Goal: Transaction & Acquisition: Purchase product/service

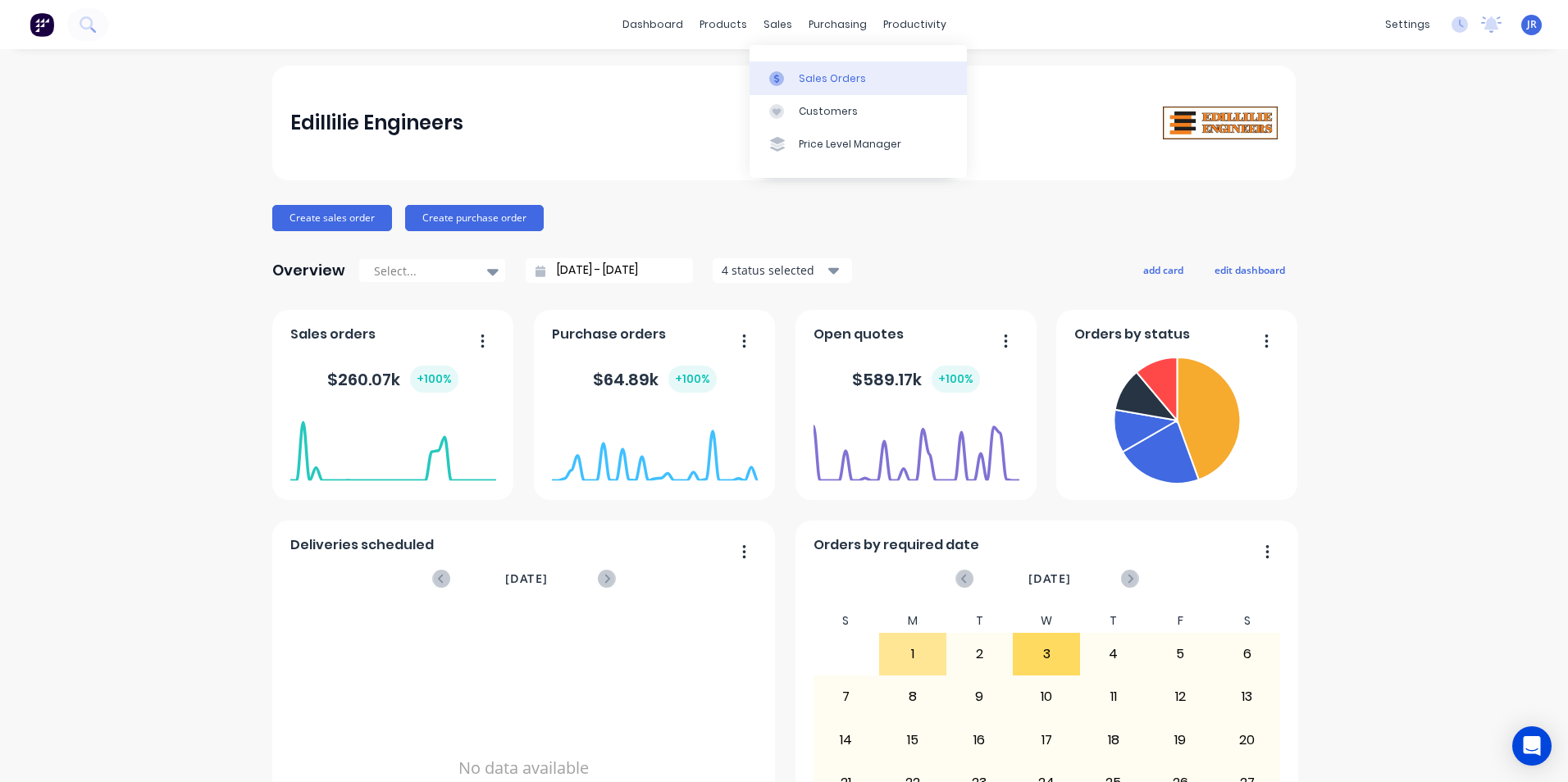
click at [799, 72] on div "Sales Orders" at bounding box center [832, 78] width 68 height 14
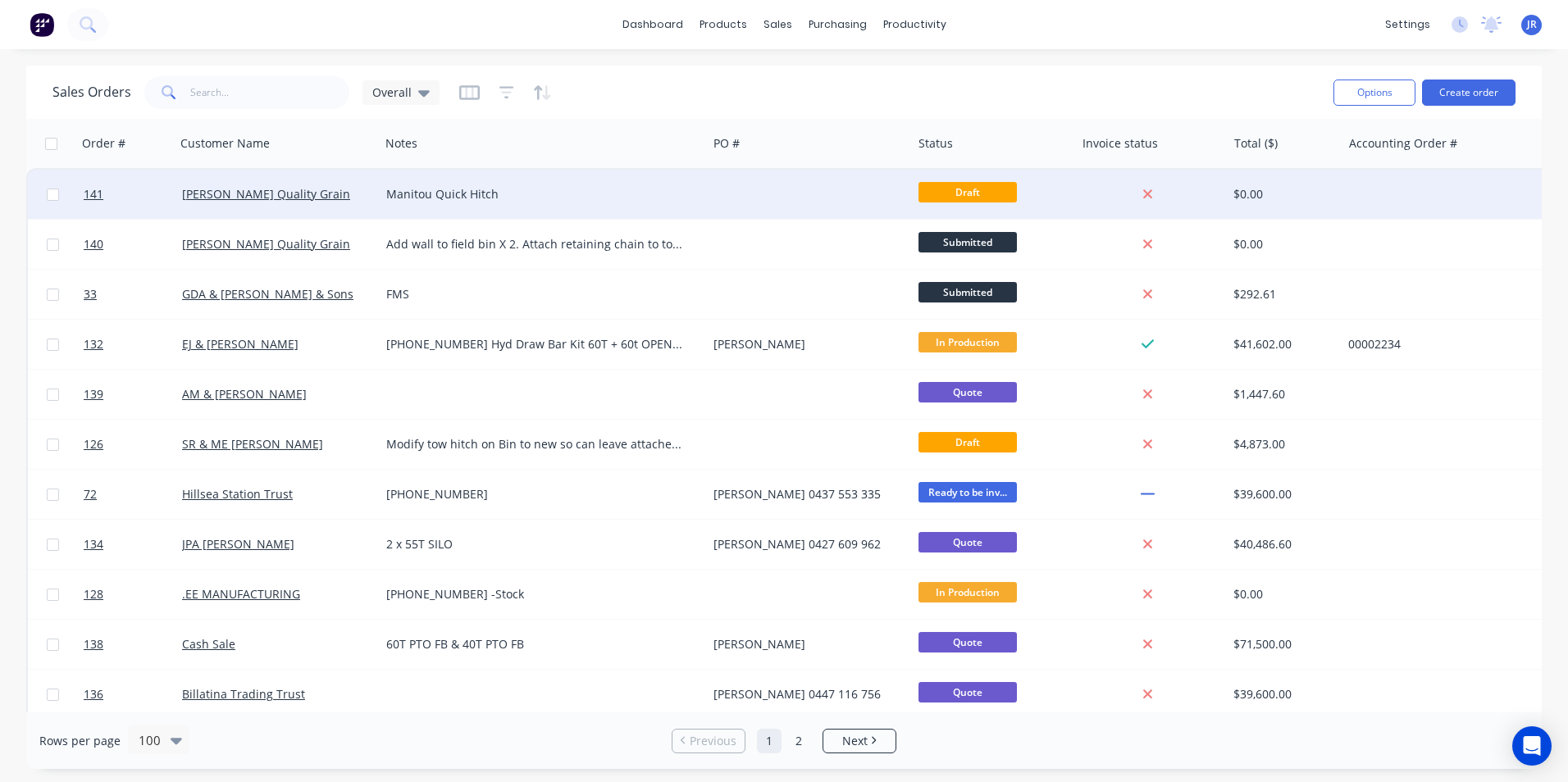
click at [338, 202] on div "[PERSON_NAME] Quality Grain" at bounding box center [273, 194] width 182 height 16
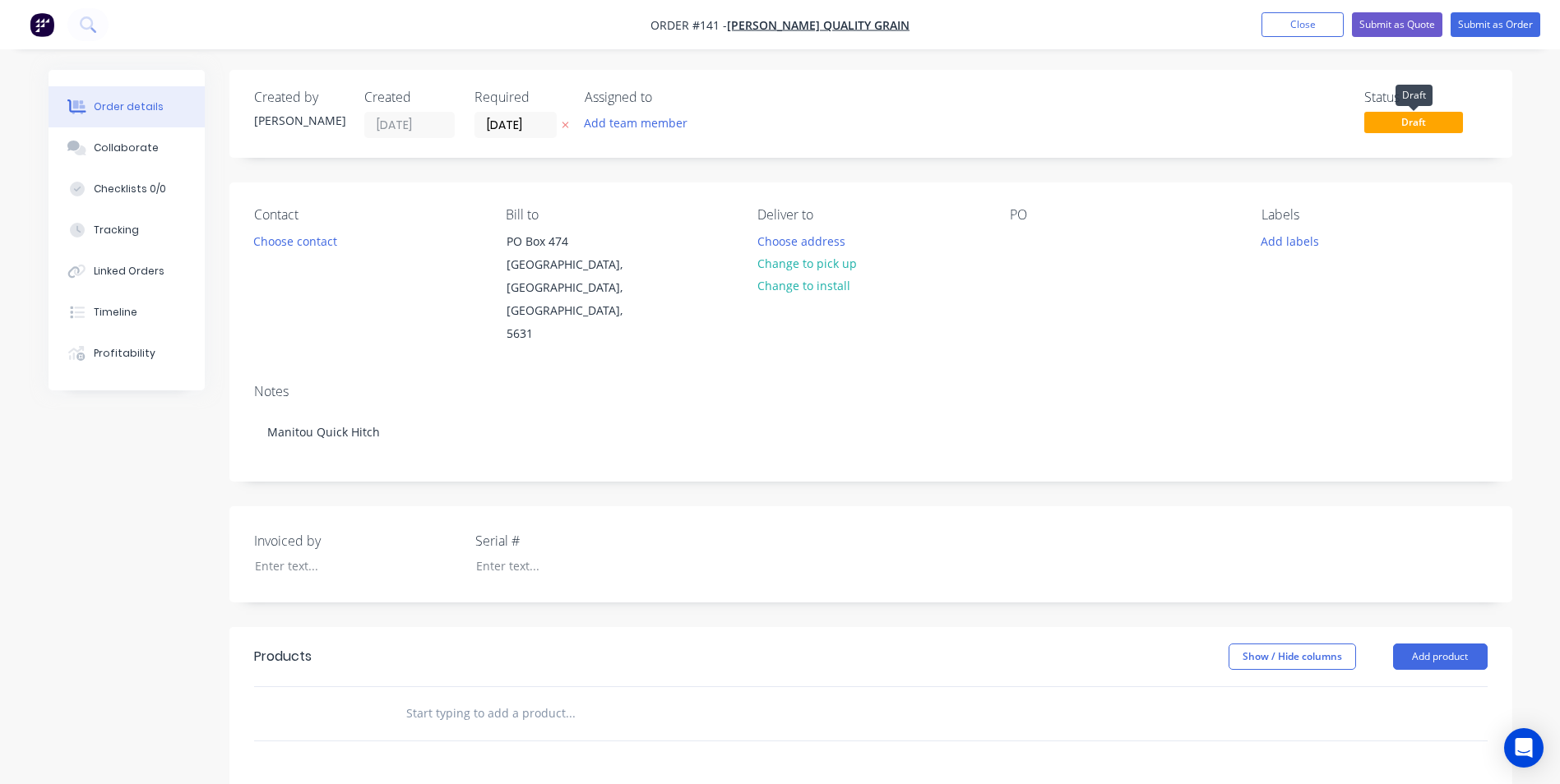
click at [1382, 124] on span "Draft" at bounding box center [1414, 121] width 99 height 20
drag, startPoint x: 845, startPoint y: 25, endPoint x: 1072, endPoint y: 24, distance: 227.0
click at [1072, 24] on nav "Order #141 - [PERSON_NAME] Quality Grain Add product Close Submit as Quote Subm…" at bounding box center [780, 24] width 1560 height 49
click at [1288, 21] on button "Close" at bounding box center [1302, 24] width 82 height 24
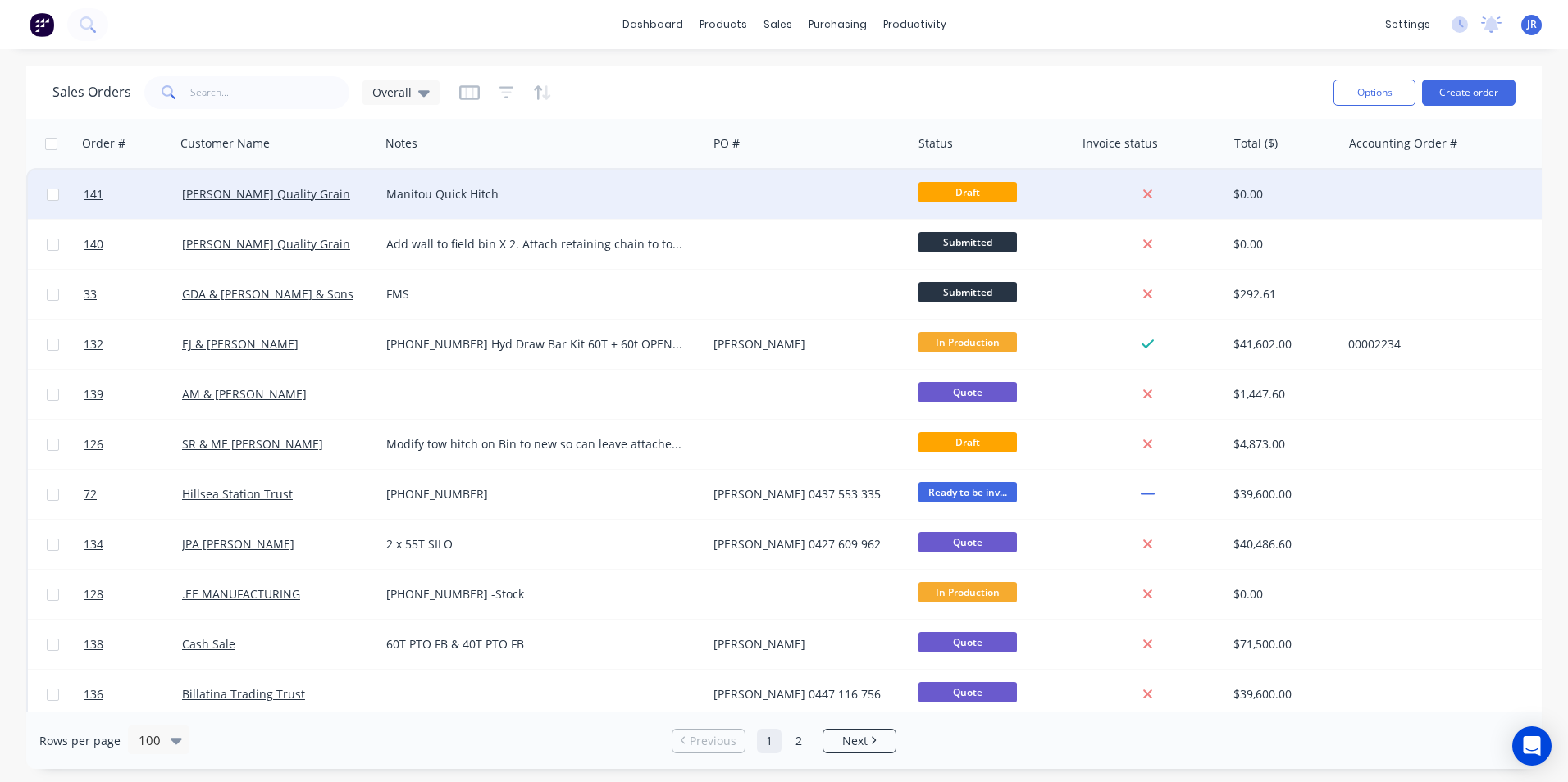
drag, startPoint x: 305, startPoint y: 196, endPoint x: 712, endPoint y: 184, distance: 407.2
click at [712, 184] on div at bounding box center [808, 194] width 204 height 49
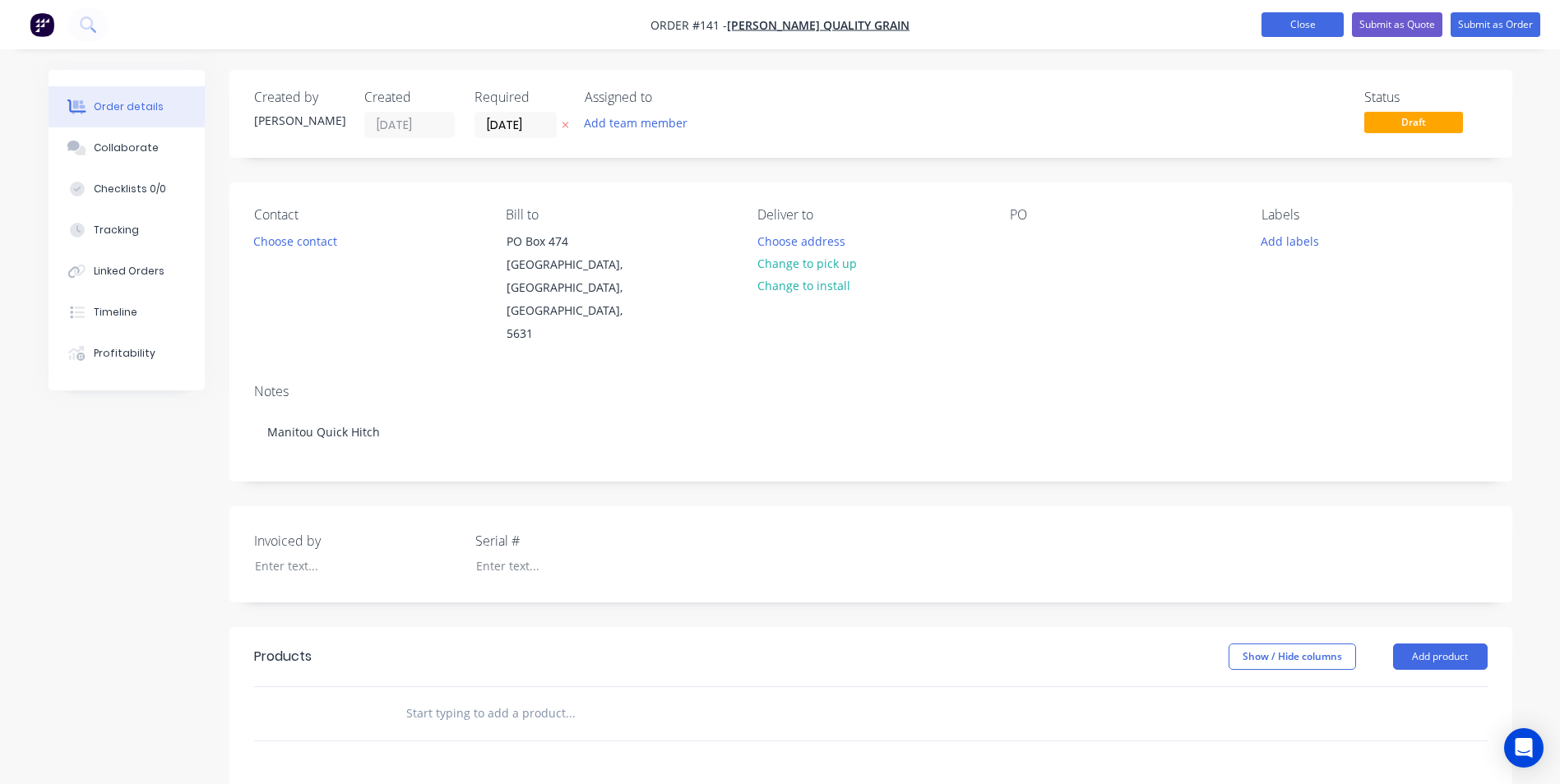
click at [1318, 34] on button "Close" at bounding box center [1302, 24] width 82 height 24
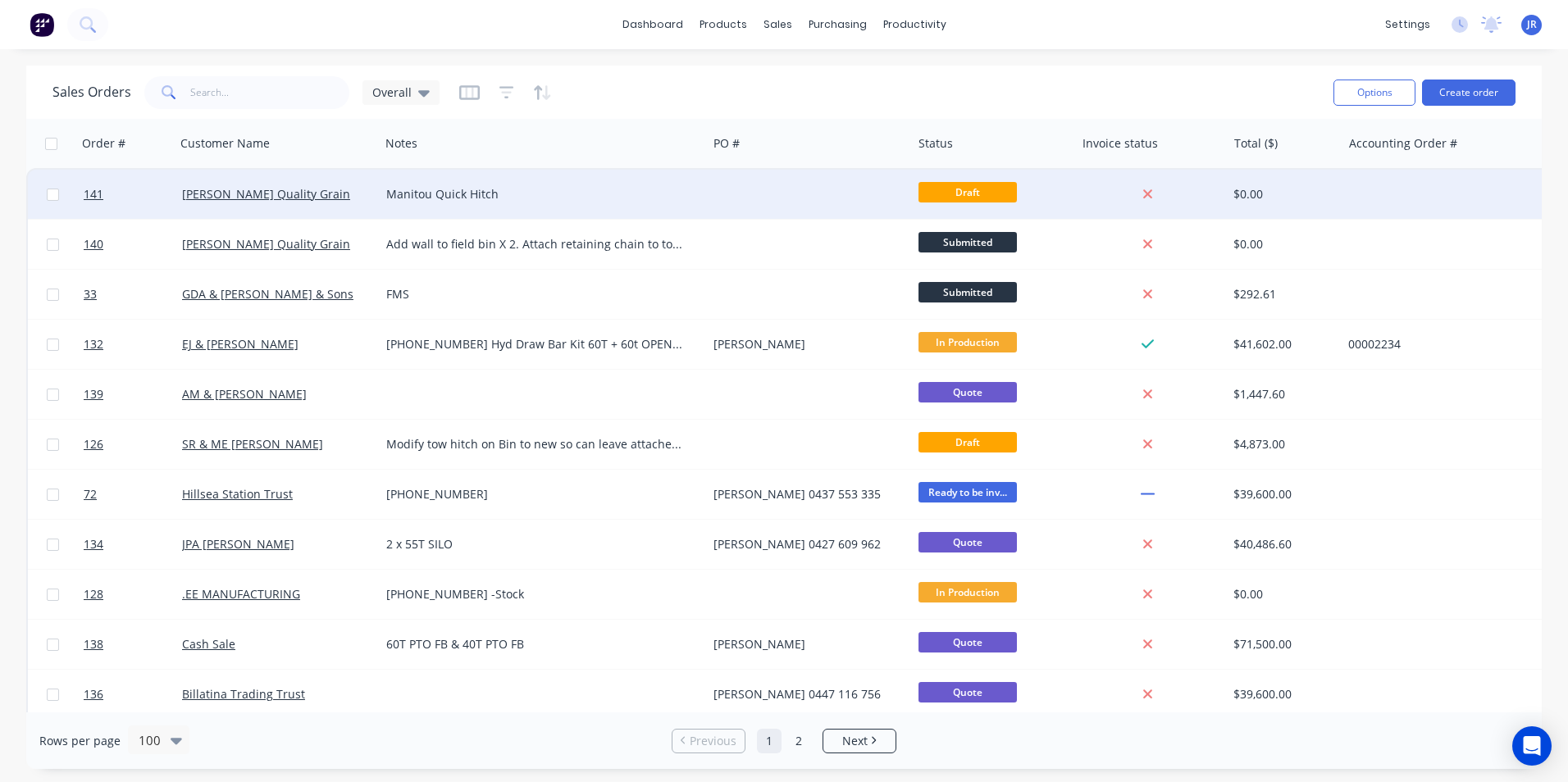
drag, startPoint x: 99, startPoint y: 194, endPoint x: 360, endPoint y: 175, distance: 261.7
click at [360, 175] on div "[PERSON_NAME] Quality Grain" at bounding box center [277, 194] width 204 height 49
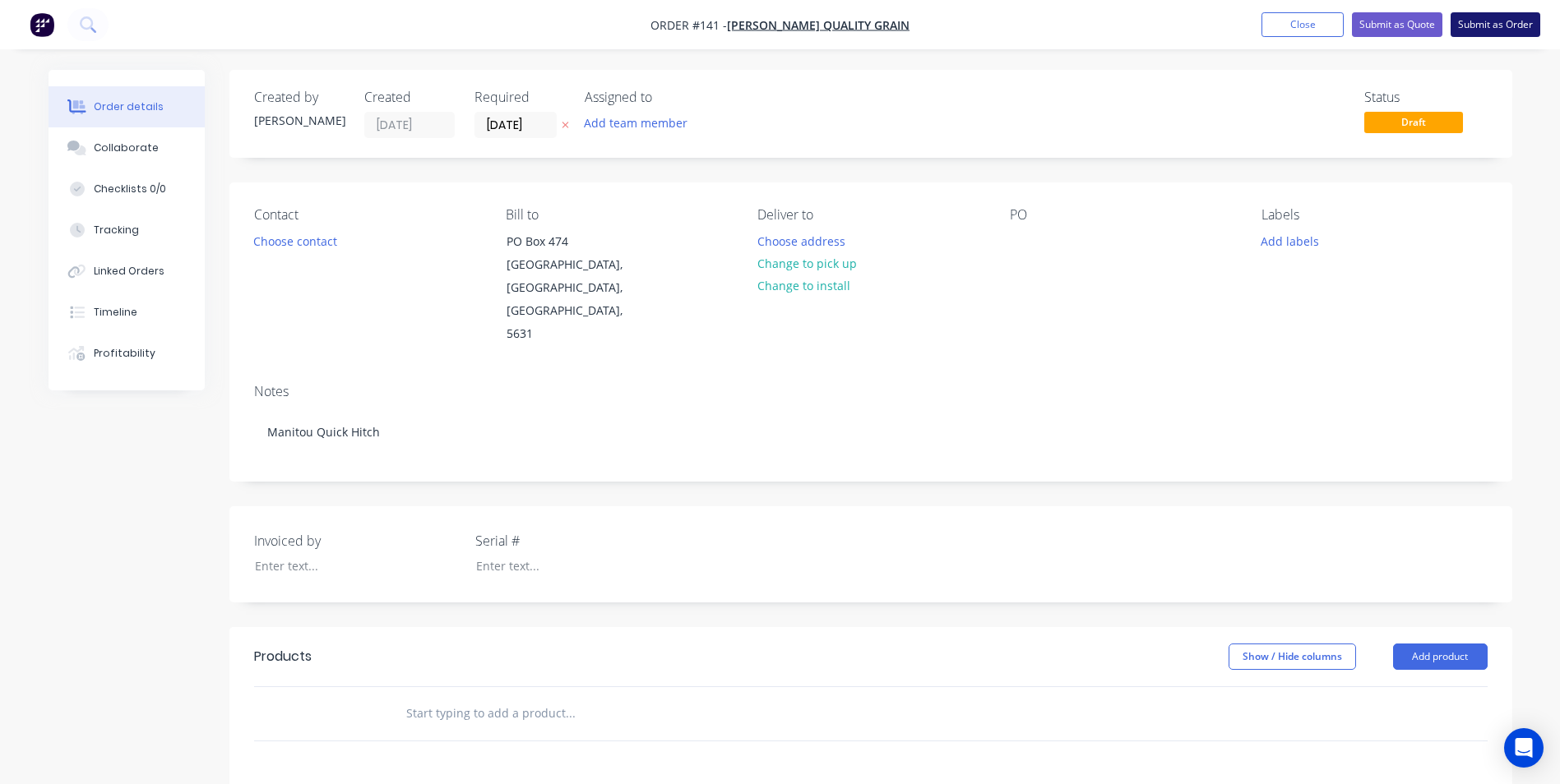
click at [1500, 27] on button "Submit as Order" at bounding box center [1496, 24] width 89 height 24
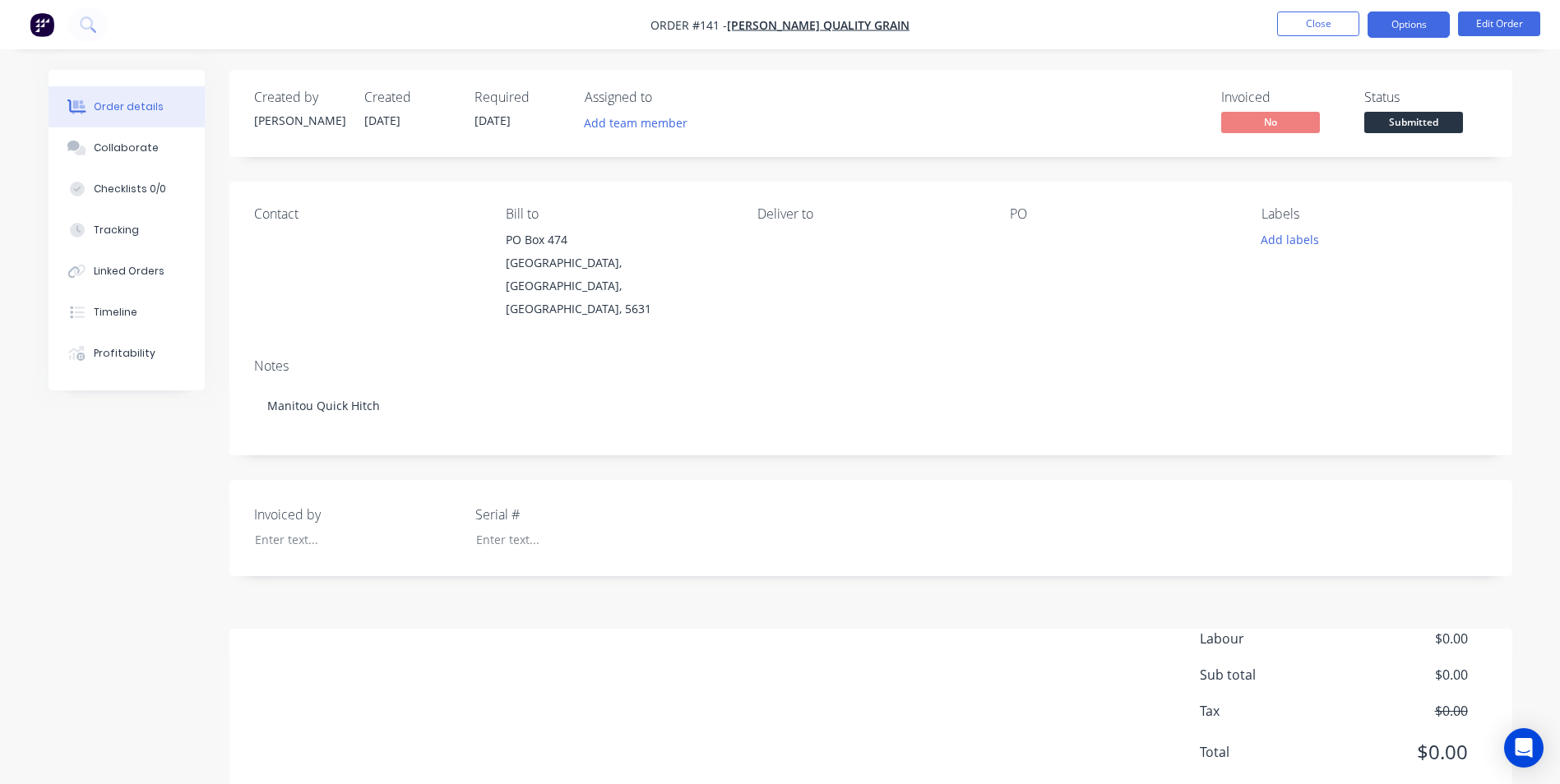
click at [1404, 24] on button "Options" at bounding box center [1409, 24] width 82 height 26
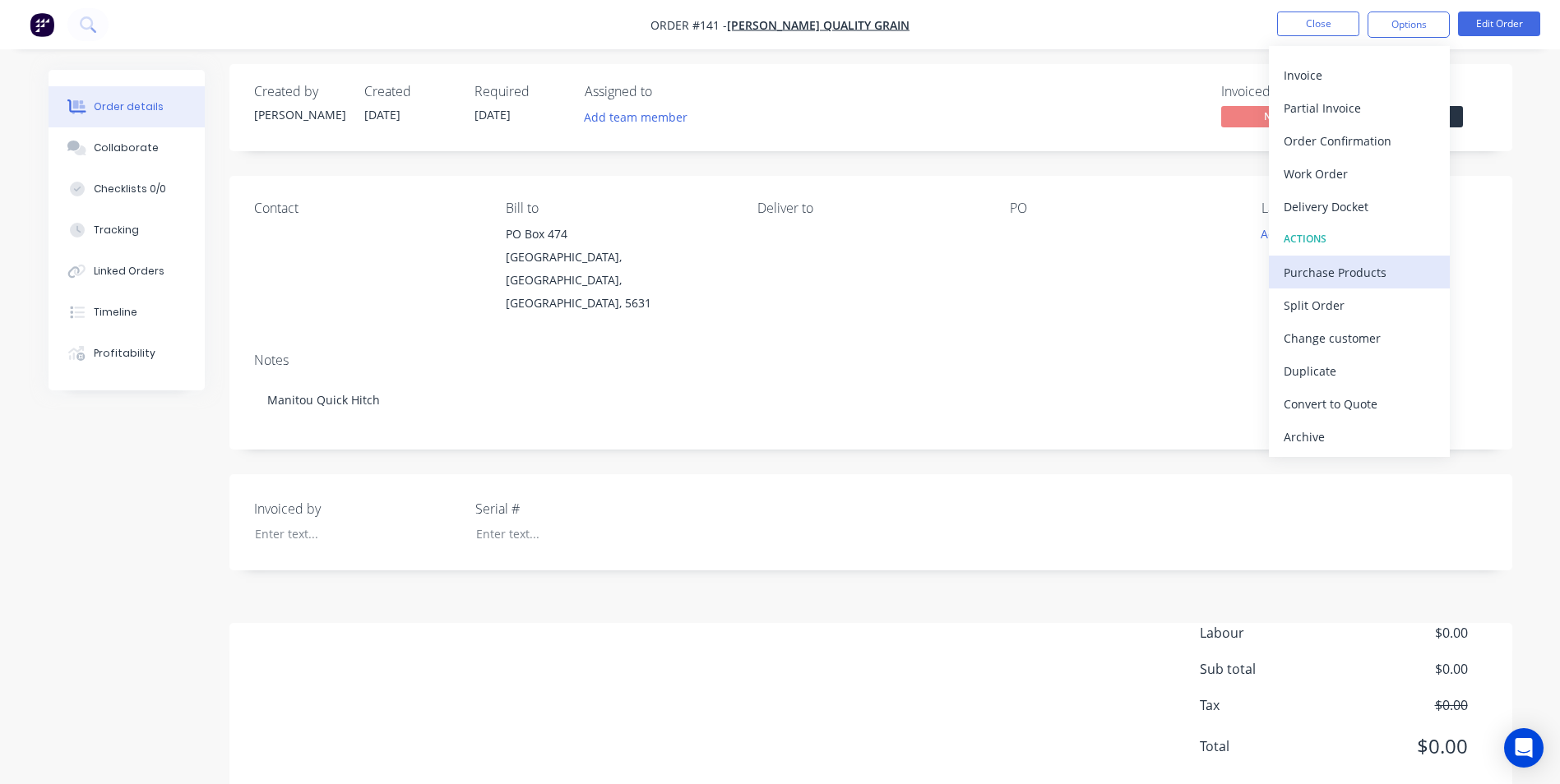
scroll to position [9, 0]
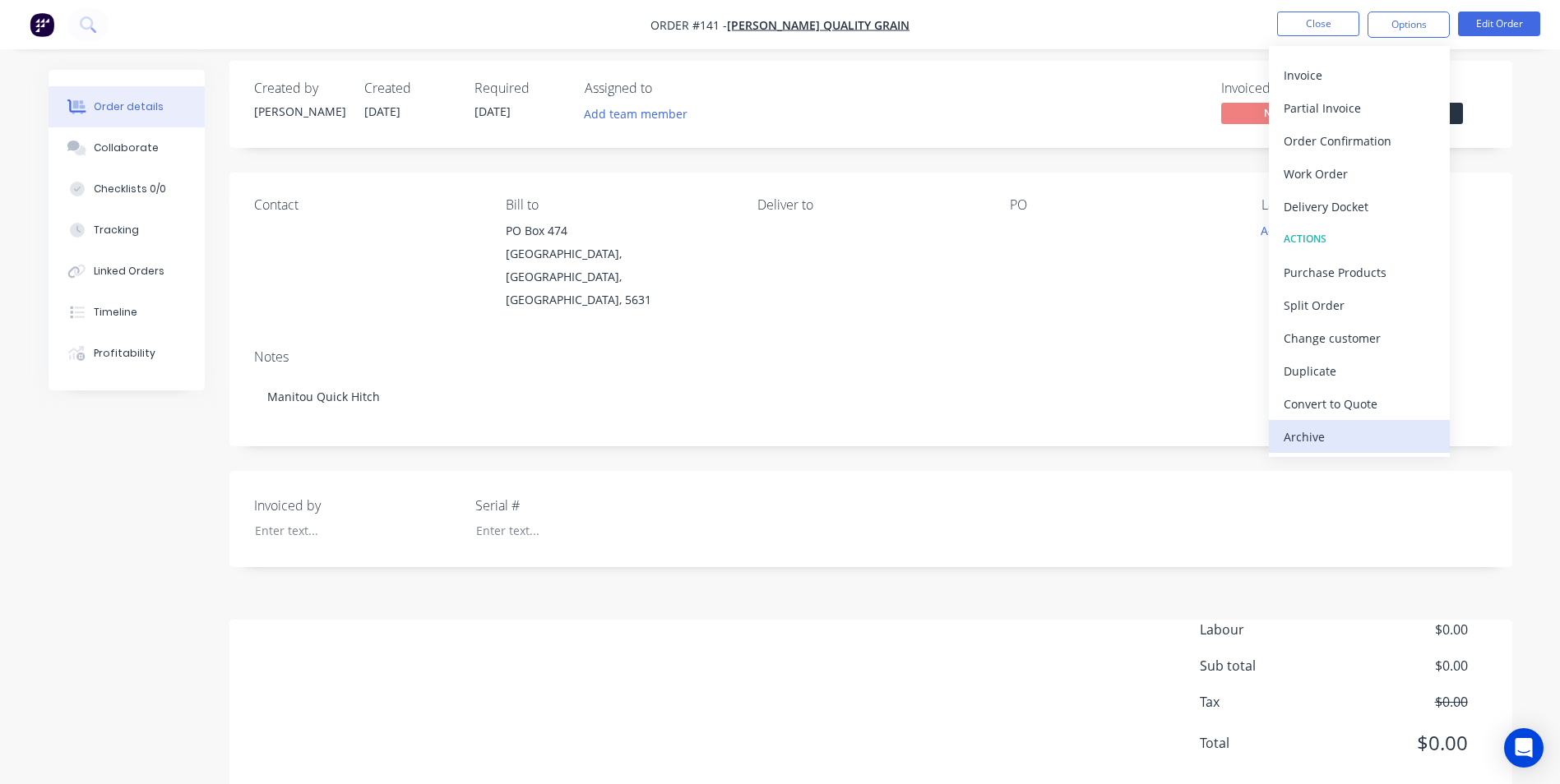
click at [1361, 440] on div "Archive" at bounding box center [1359, 437] width 151 height 24
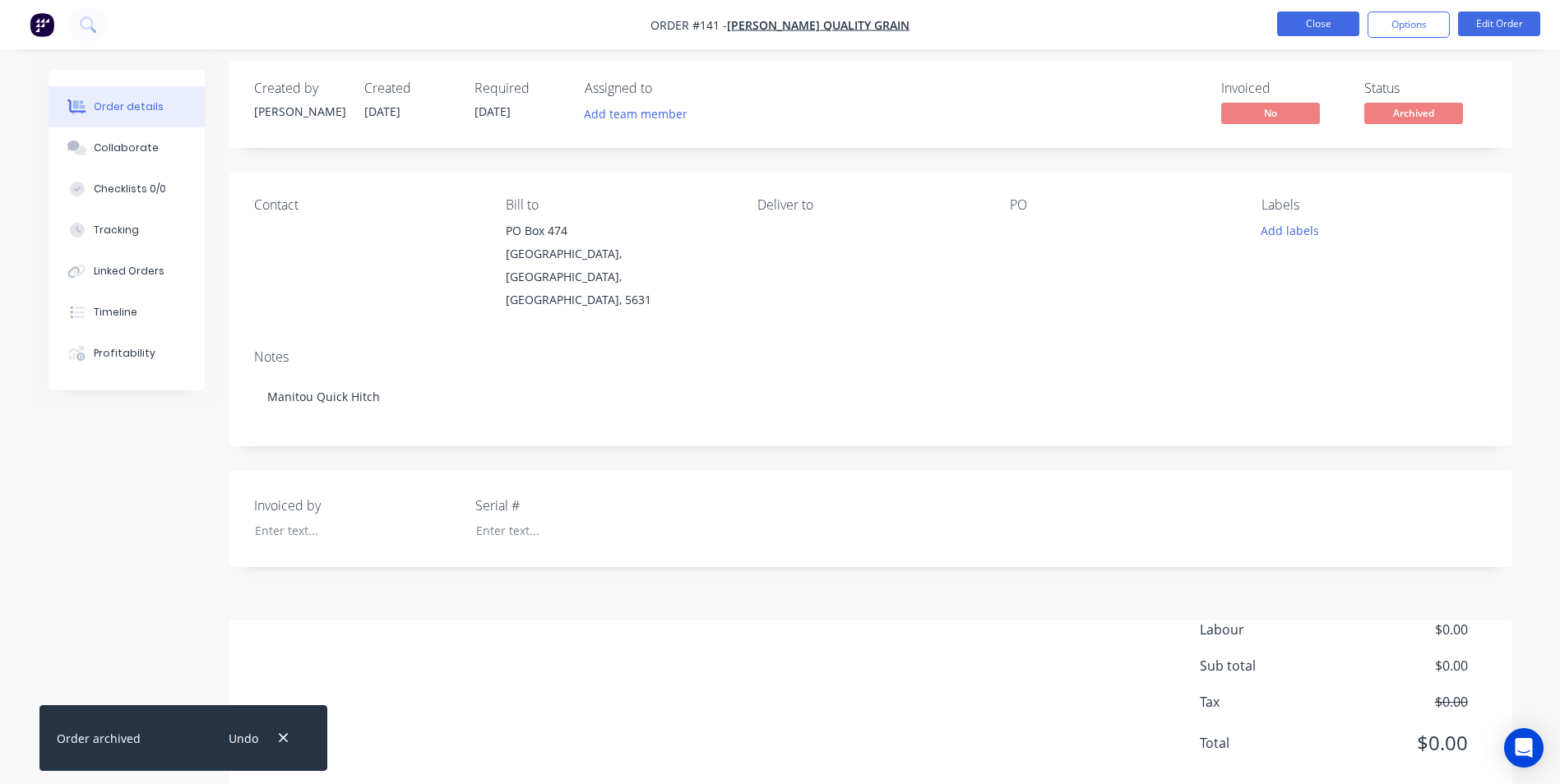
click at [1294, 15] on button "Close" at bounding box center [1319, 23] width 82 height 24
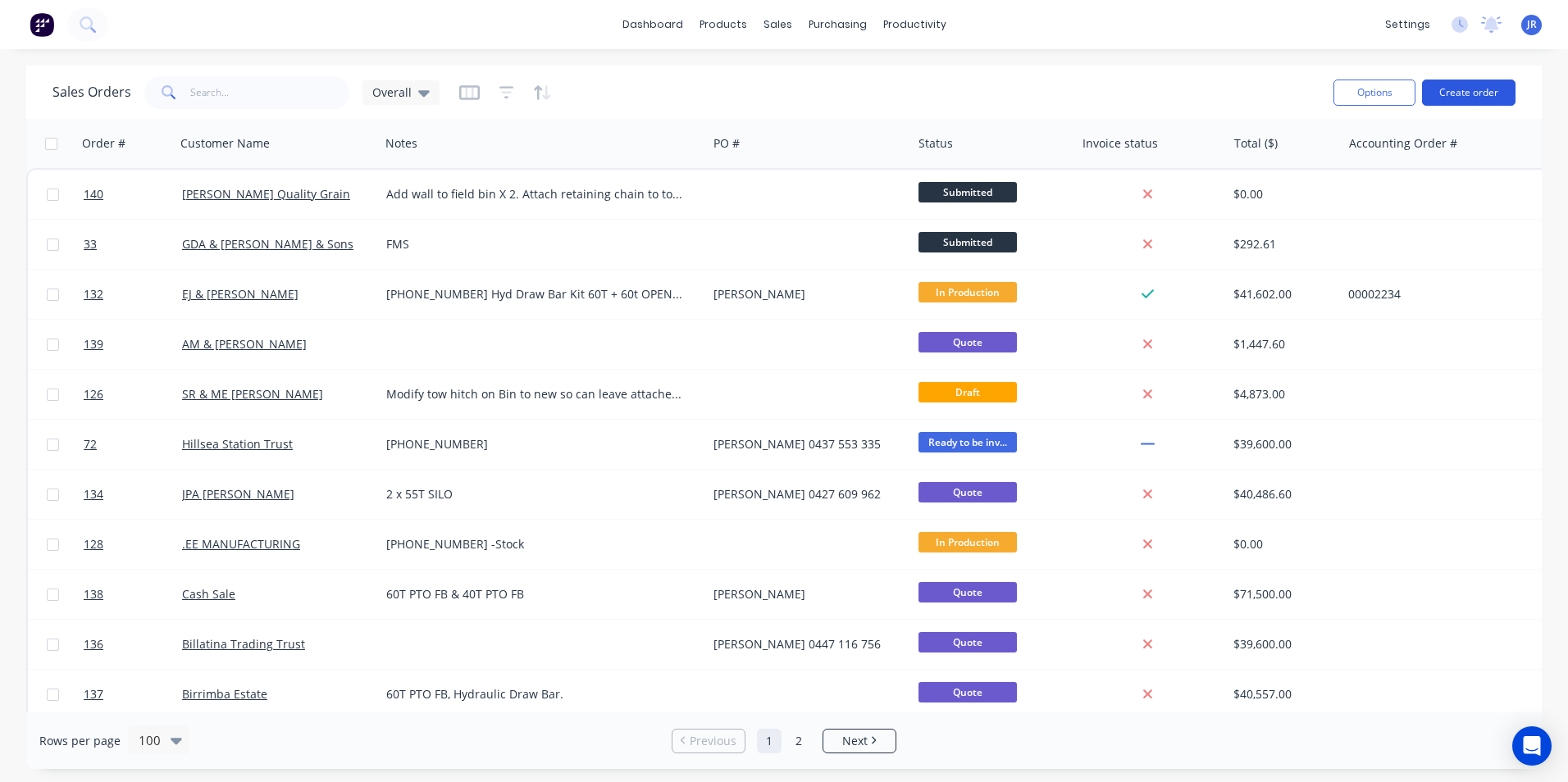
click at [1450, 98] on button "Create order" at bounding box center [1468, 92] width 94 height 26
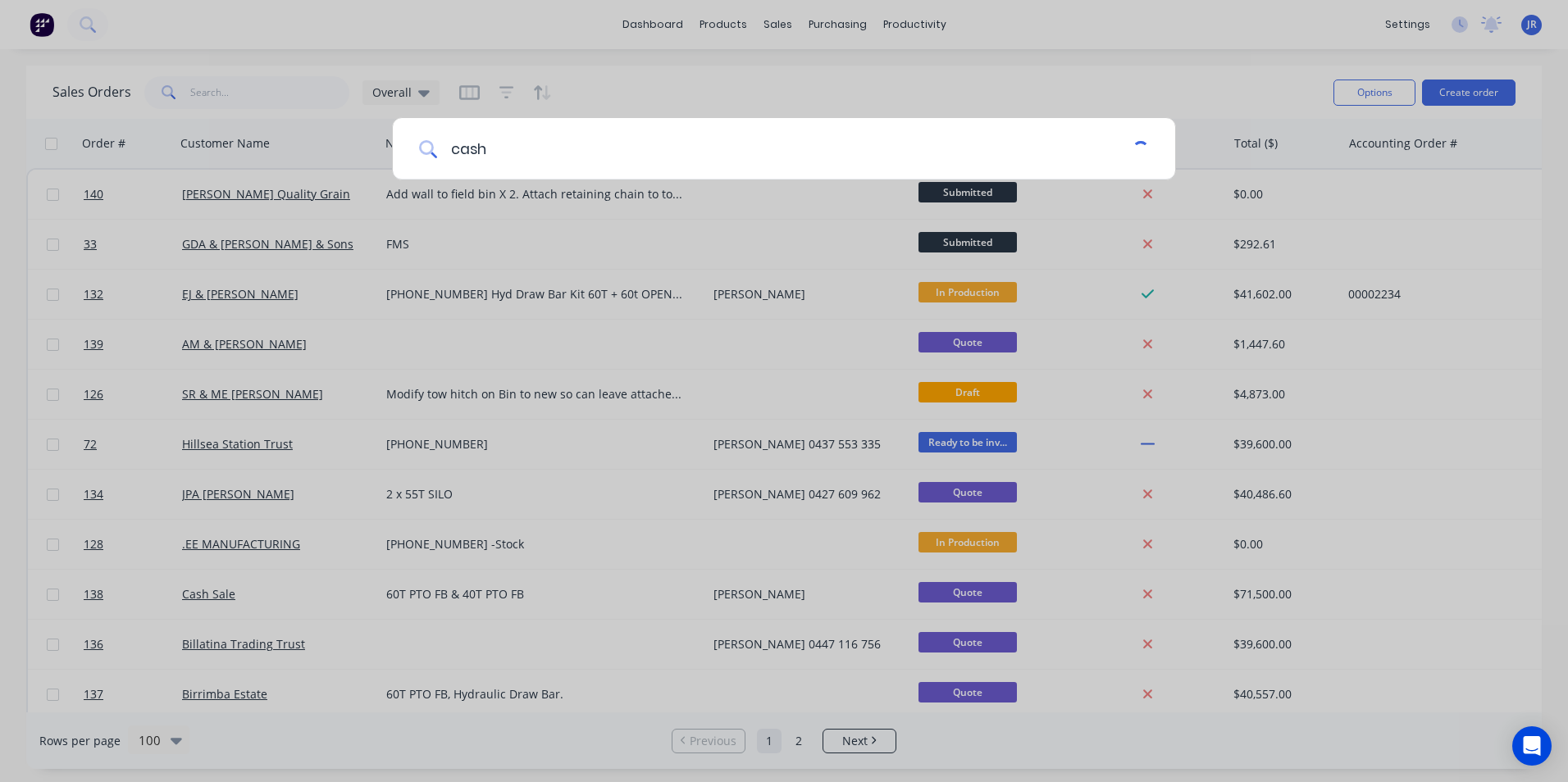
type input "cash"
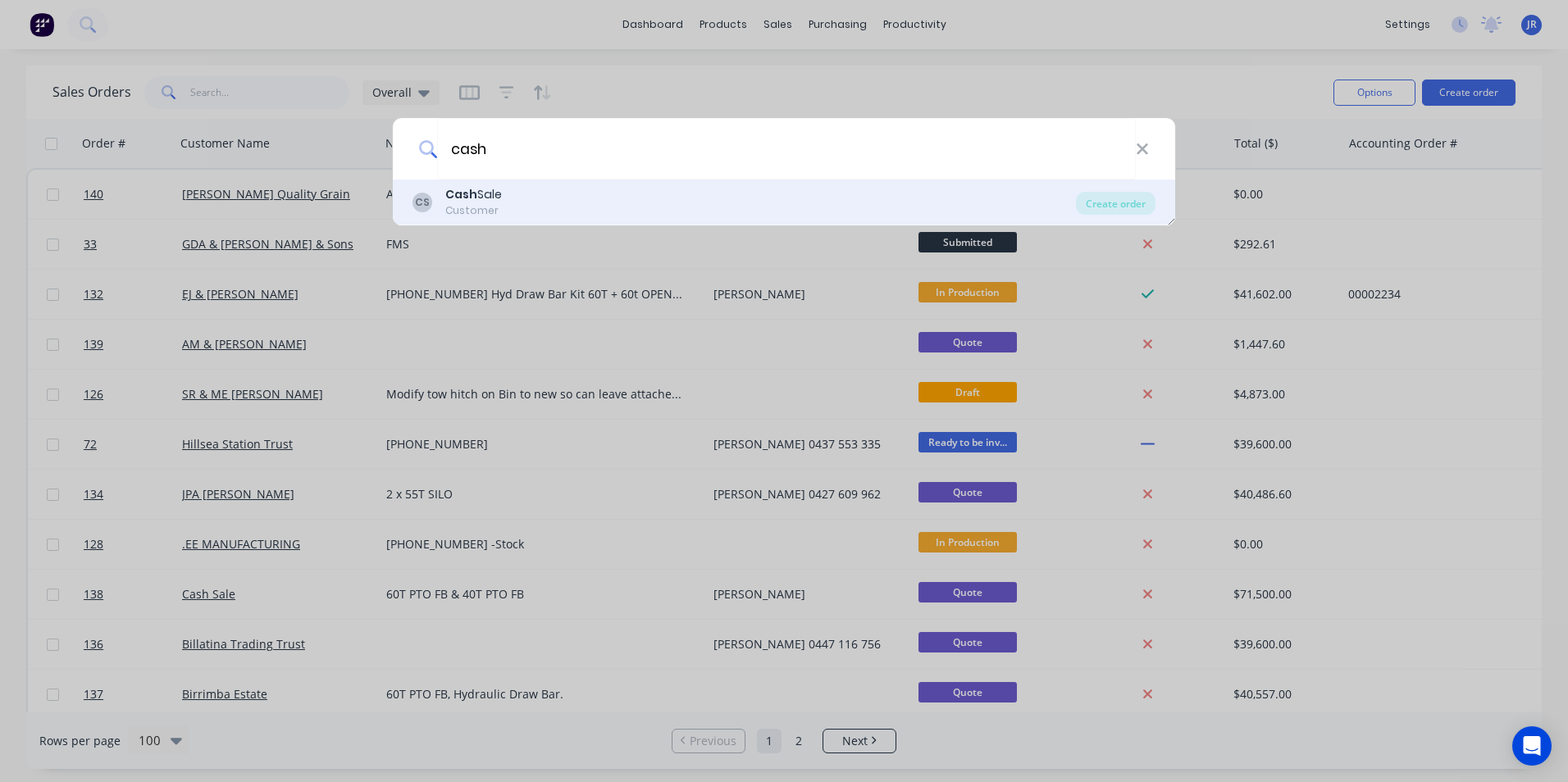
click at [470, 188] on b "Cash" at bounding box center [461, 194] width 32 height 16
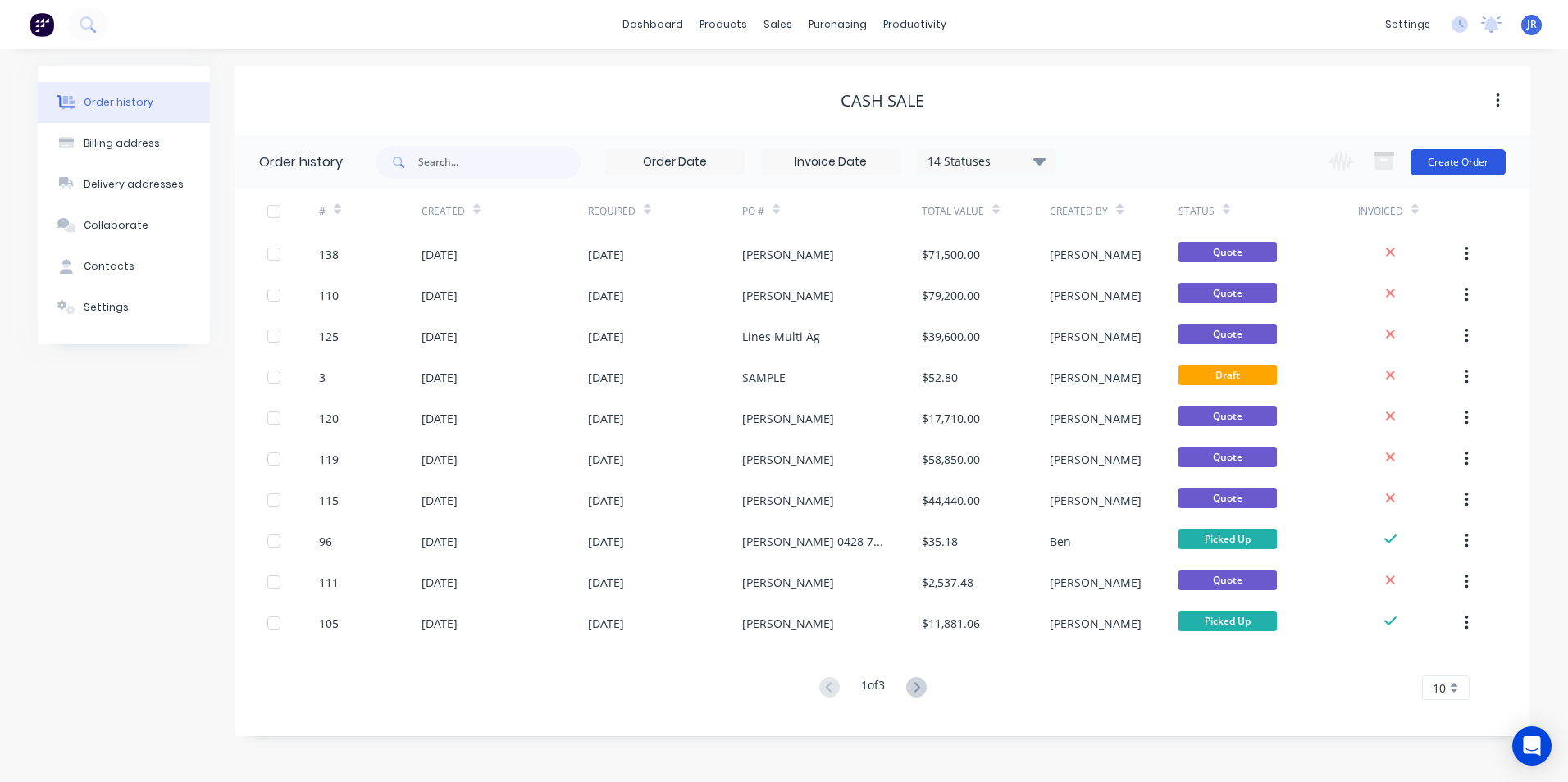
click at [1447, 154] on button "Create Order" at bounding box center [1458, 161] width 95 height 26
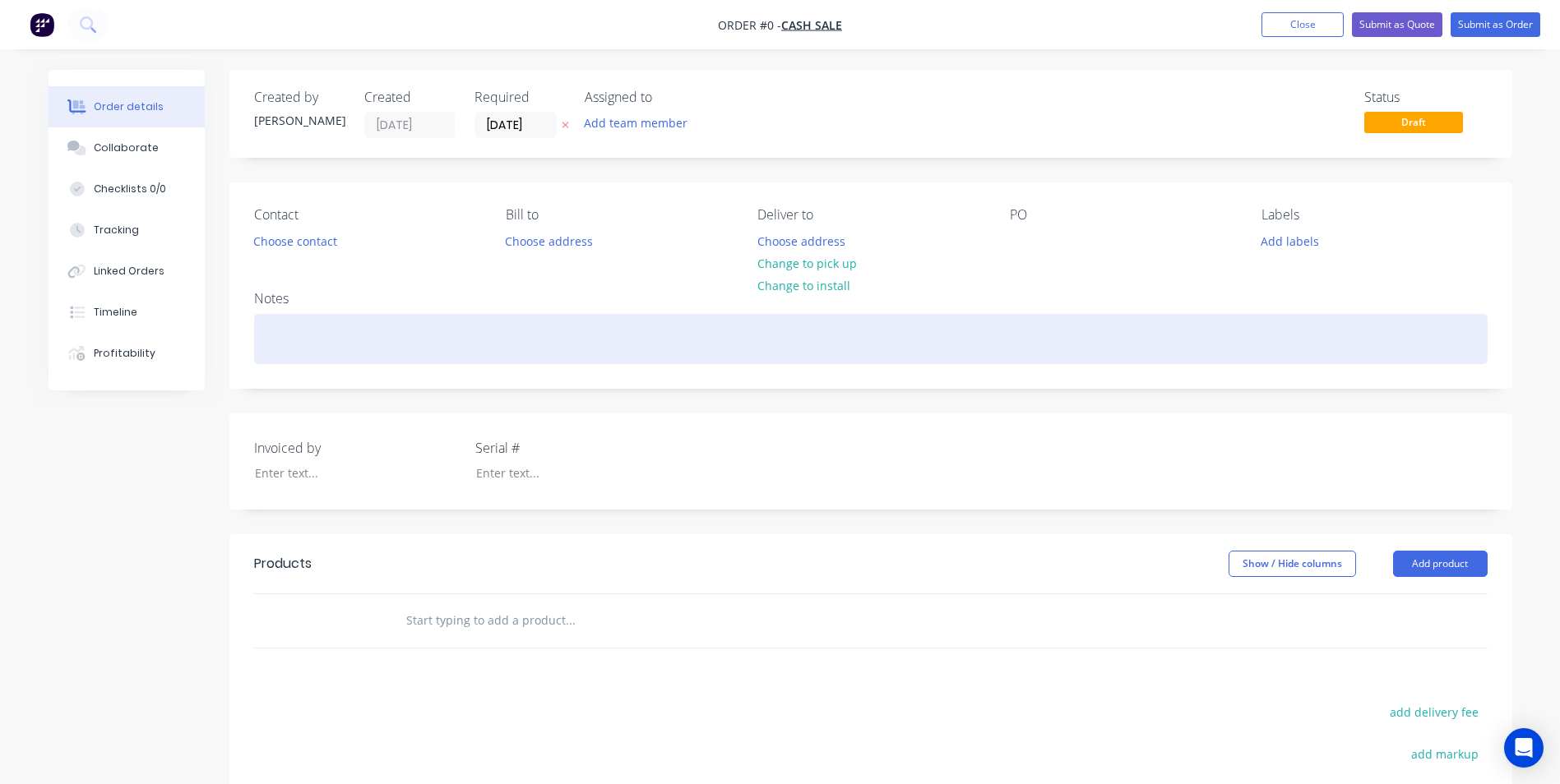
click at [325, 327] on div at bounding box center [871, 339] width 1234 height 50
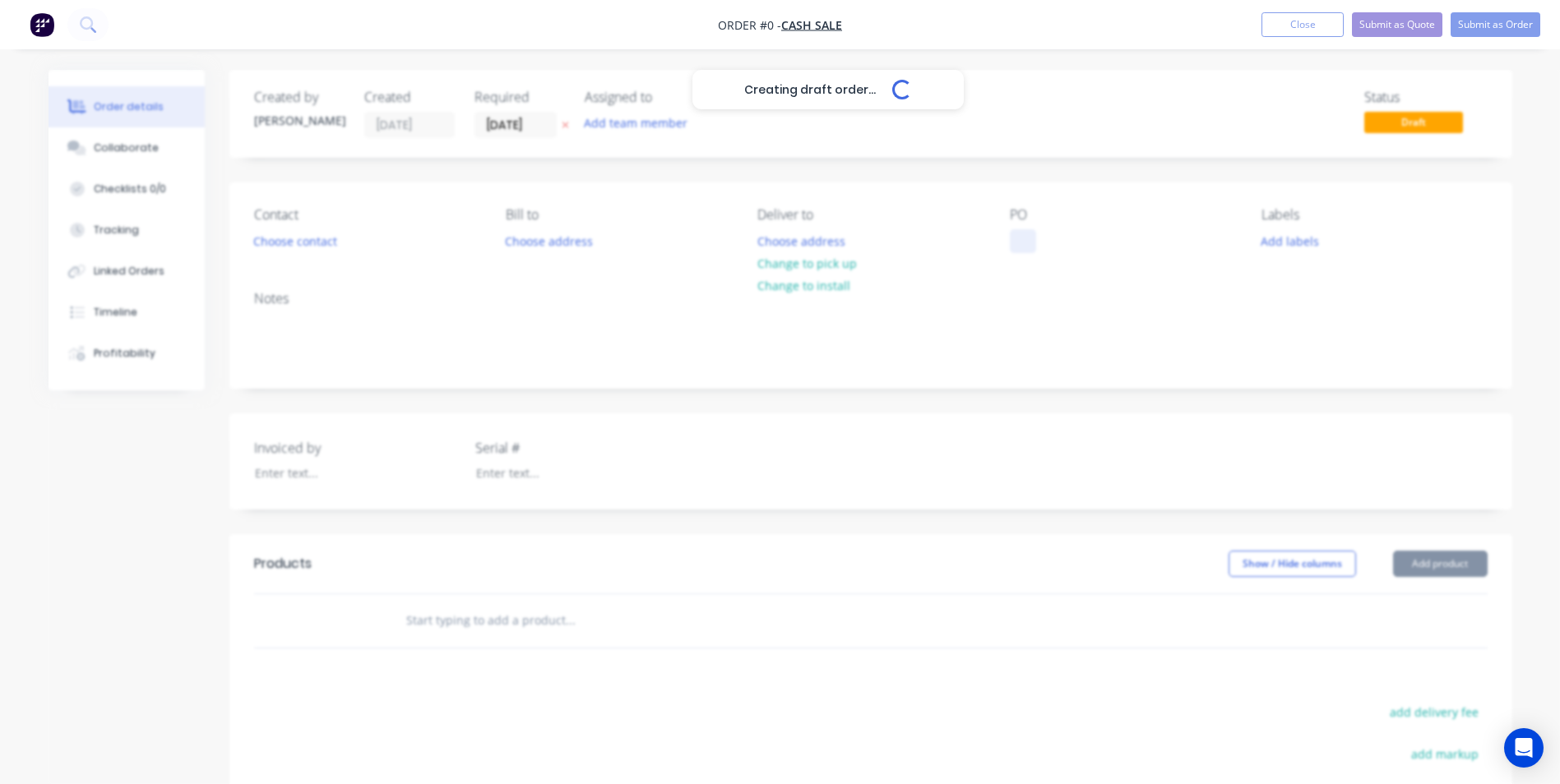
click at [1034, 237] on div "Creating draft order... Loading... Order details Collaborate Checklists 0/0 Tra…" at bounding box center [780, 550] width 1497 height 962
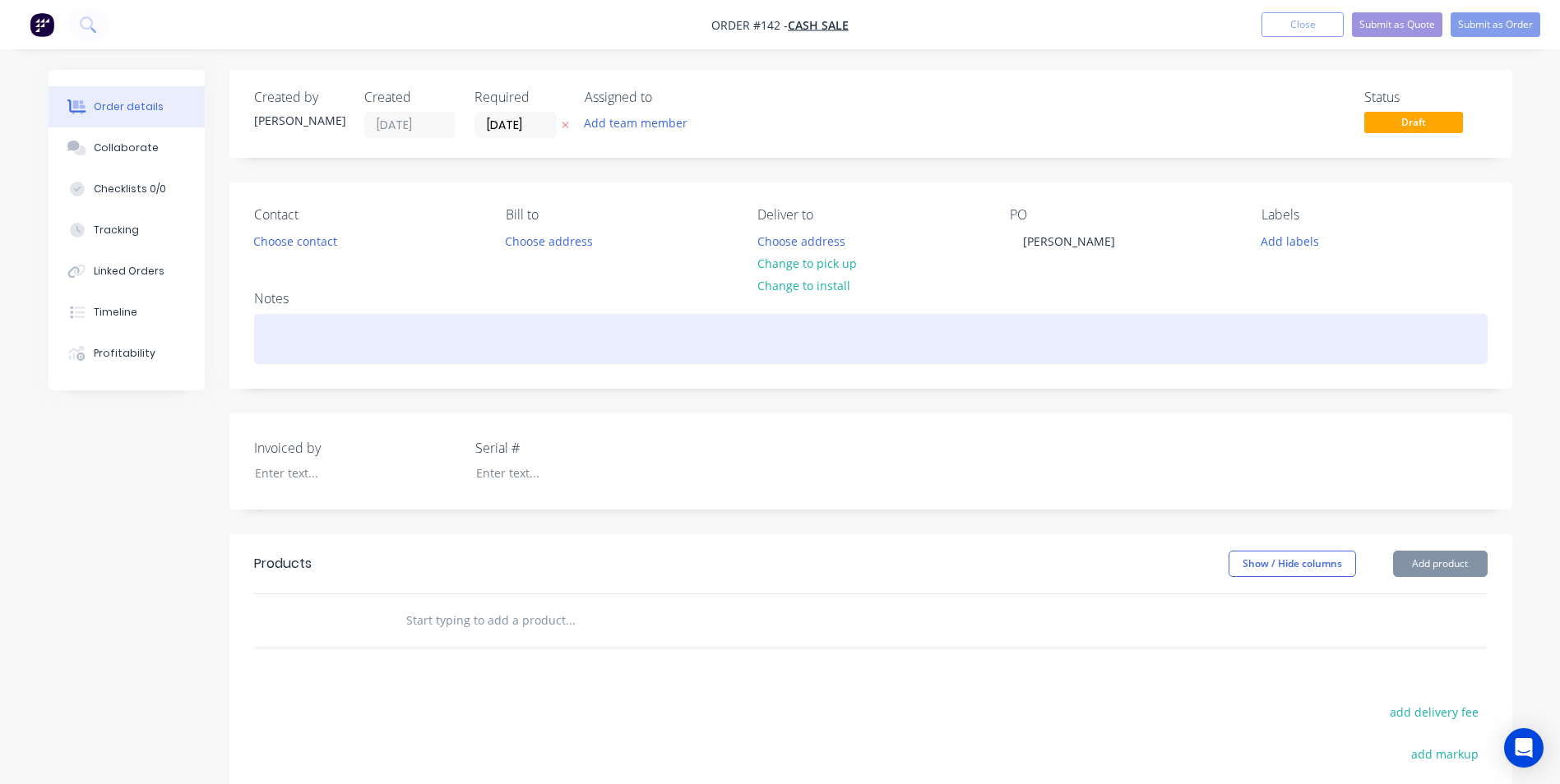
click at [363, 324] on div at bounding box center [871, 339] width 1234 height 50
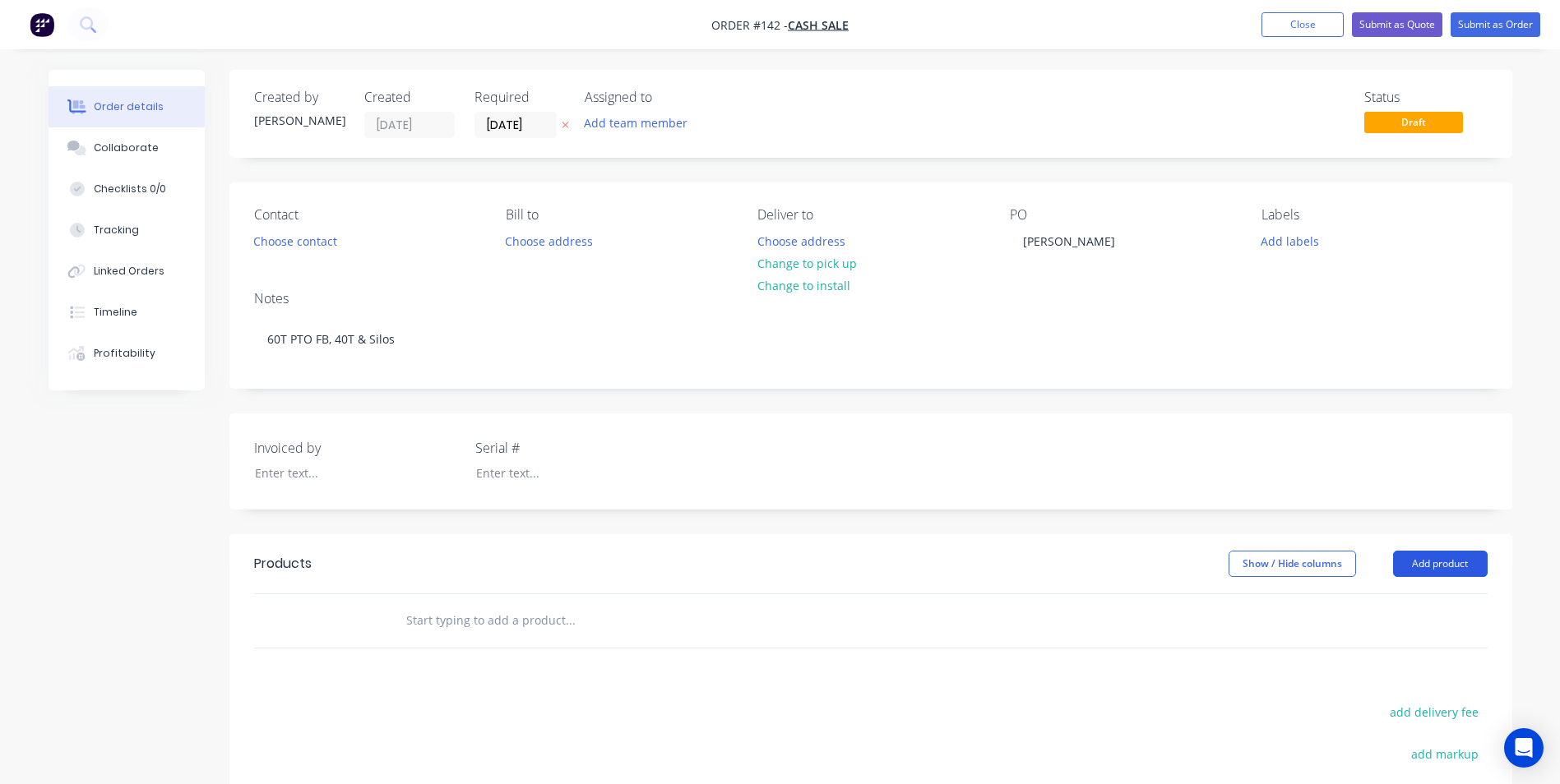
click at [1448, 565] on button "Add product" at bounding box center [1441, 563] width 95 height 26
click at [1399, 606] on div "Product catalogue" at bounding box center [1410, 606] width 127 height 24
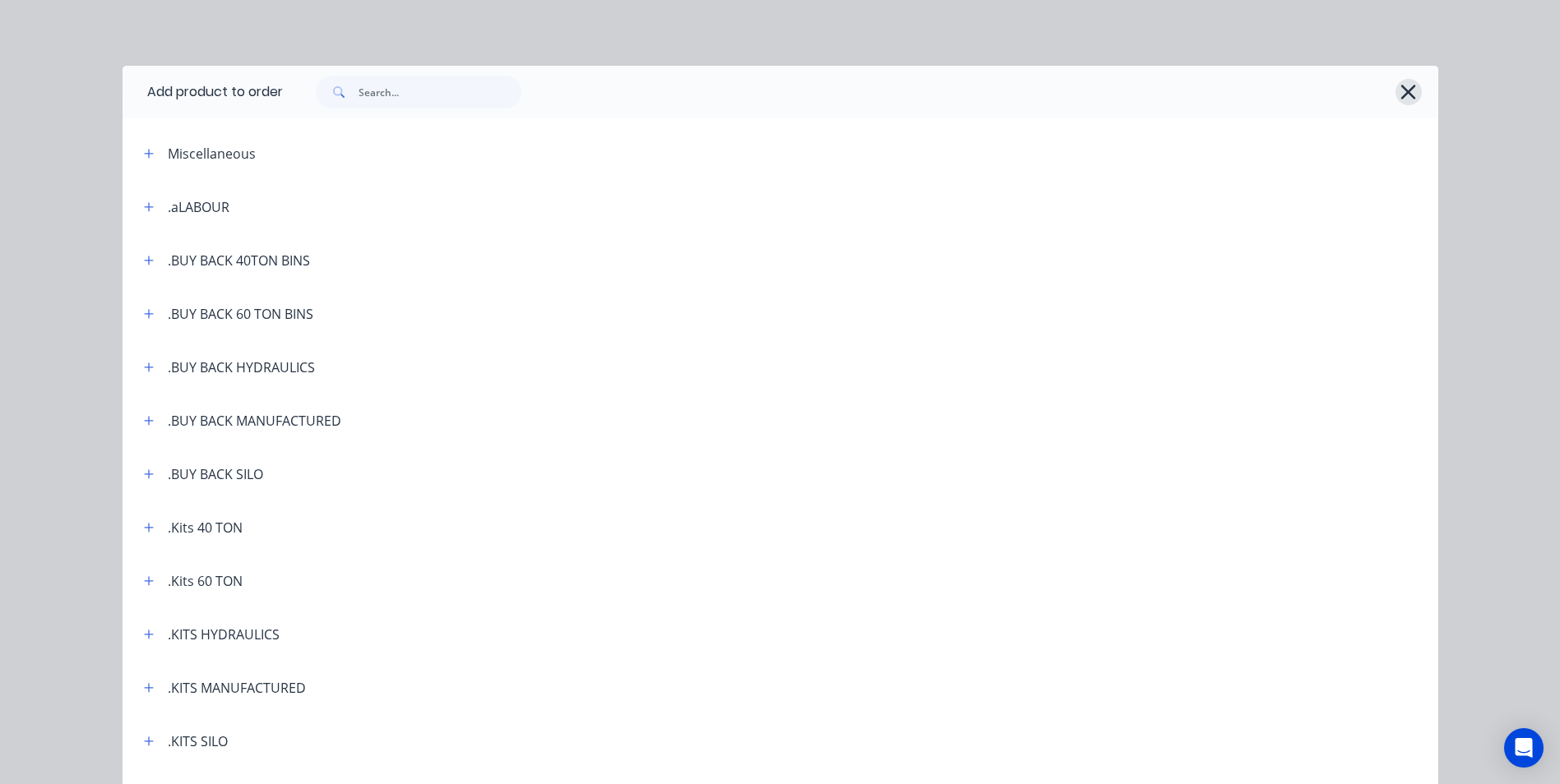
click at [1400, 83] on icon "button" at bounding box center [1409, 92] width 17 height 23
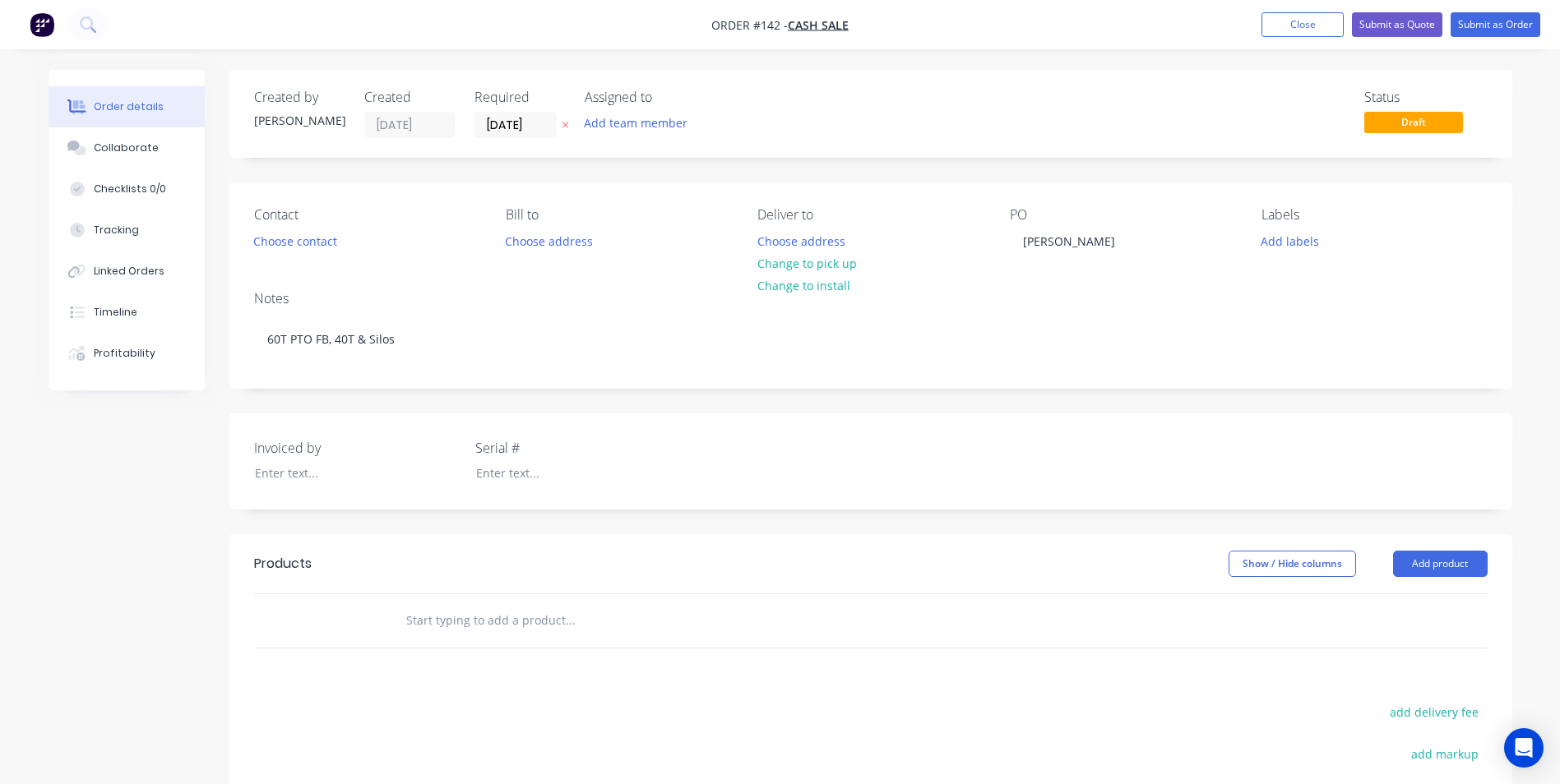
click at [496, 626] on input "text" at bounding box center [569, 621] width 329 height 33
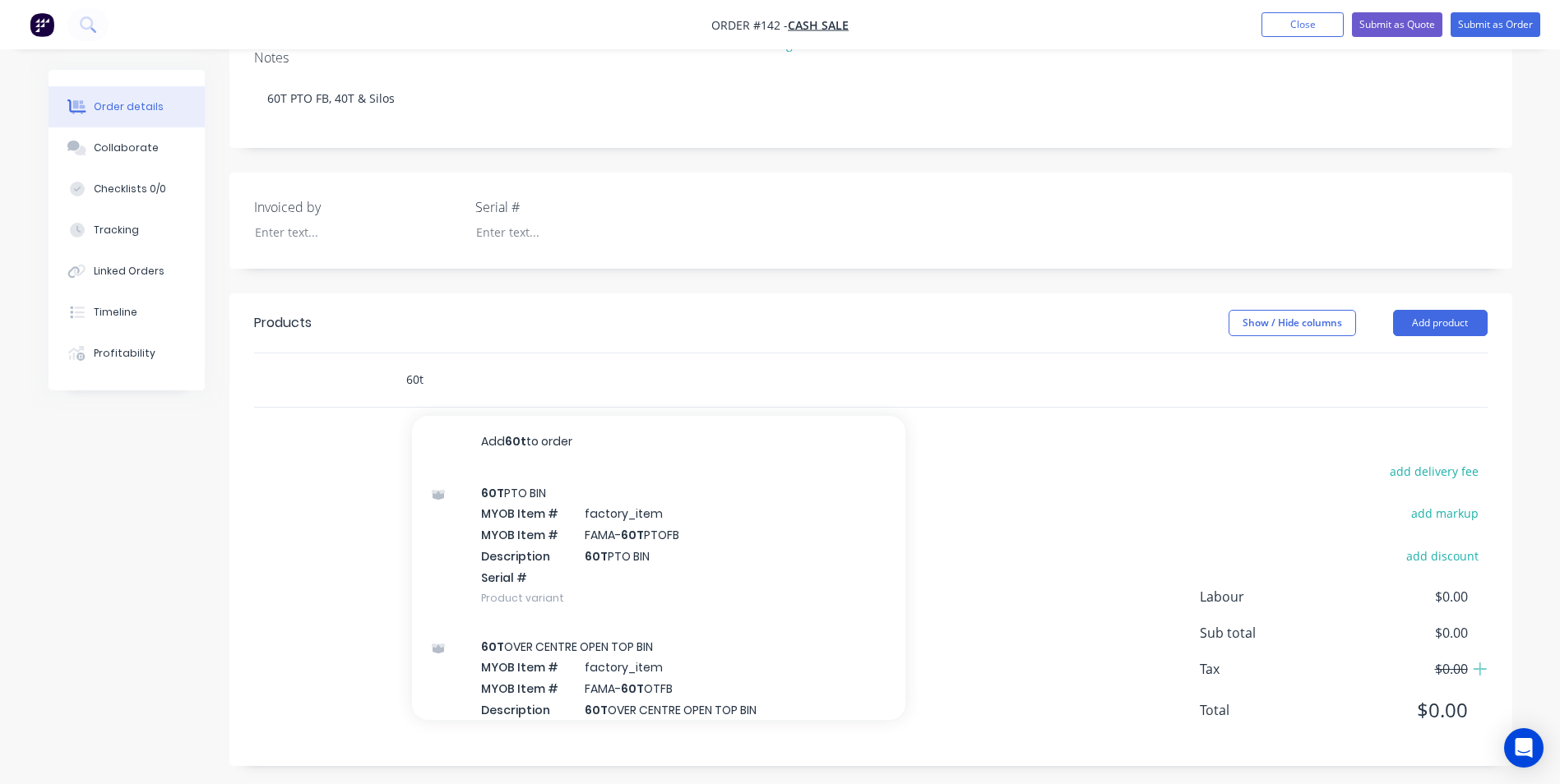
scroll to position [247, 0]
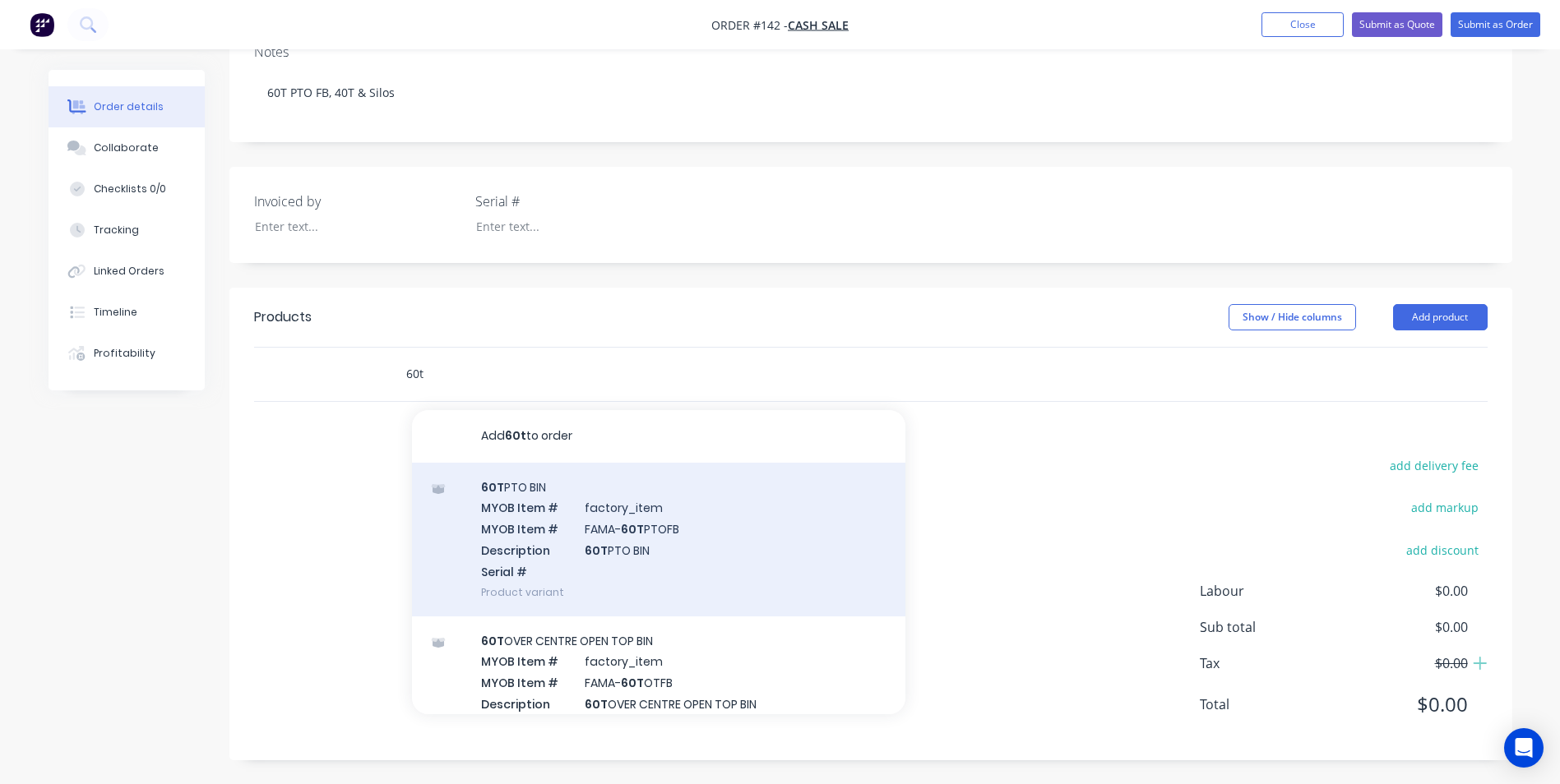
type input "60t"
click at [614, 516] on div "60T PTO BIN MYOB Item # factory_item MYOB Item # FAMA- 60T PTOFB Description 60…" at bounding box center [658, 540] width 493 height 154
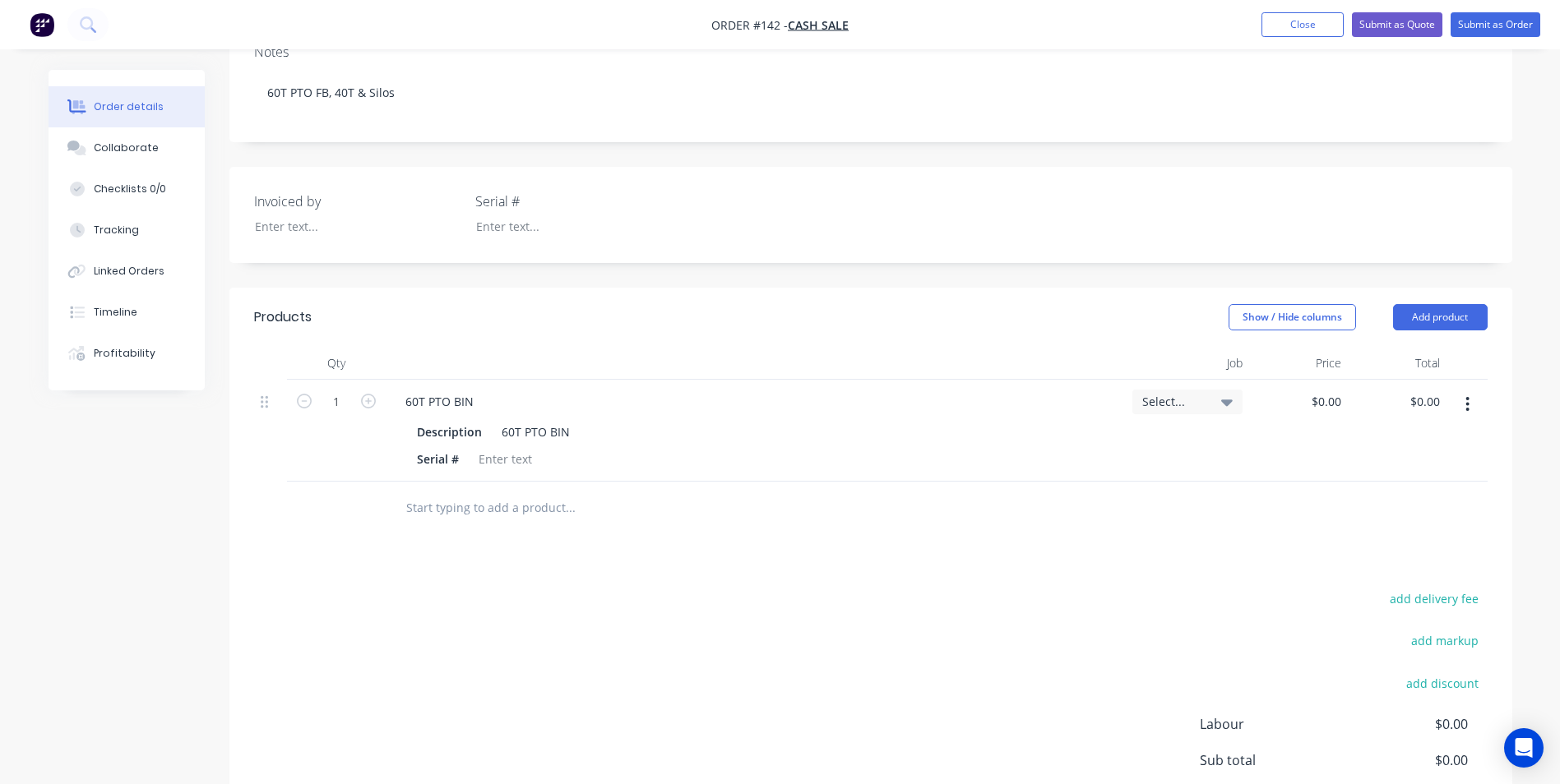
click at [1466, 406] on icon "button" at bounding box center [1468, 404] width 4 height 18
click at [1391, 539] on div "Delete" at bounding box center [1410, 546] width 127 height 24
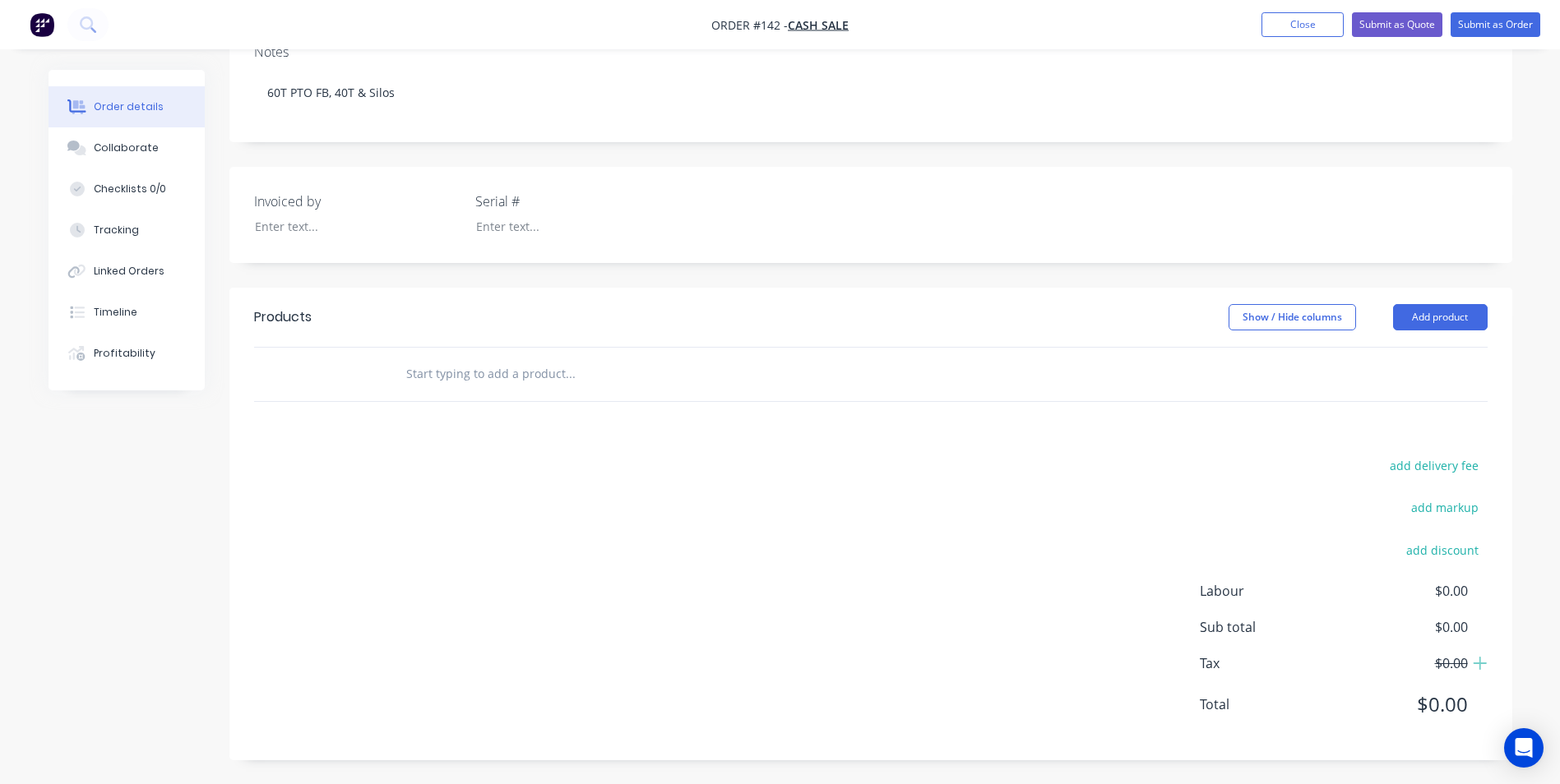
click at [561, 390] on input "text" at bounding box center [569, 374] width 329 height 33
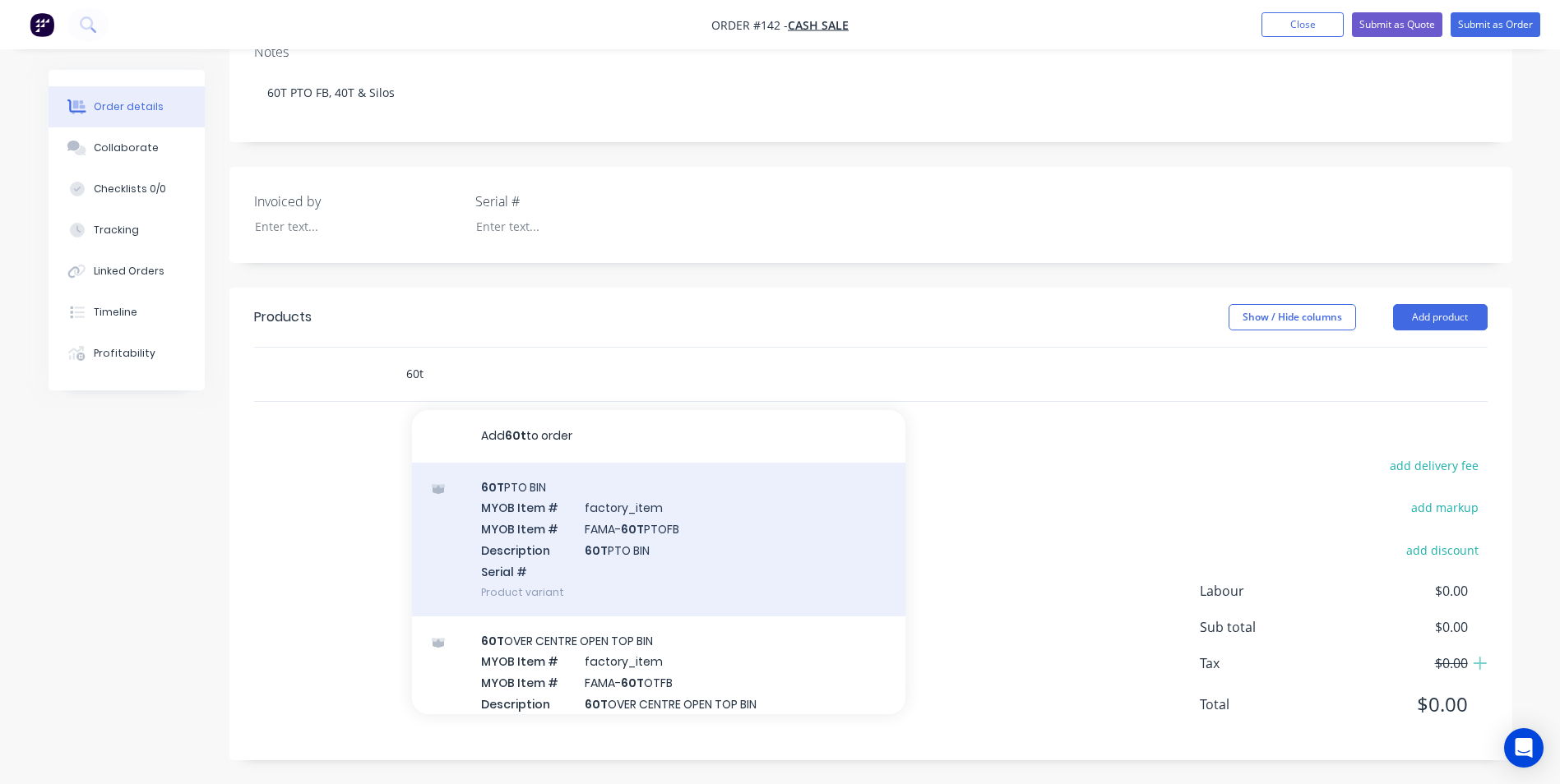
type input "60t"
click at [667, 532] on div "60T PTO BIN MYOB Item # factory_item MYOB Item # FAMA- 60T PTOFB Description 60…" at bounding box center [658, 540] width 493 height 154
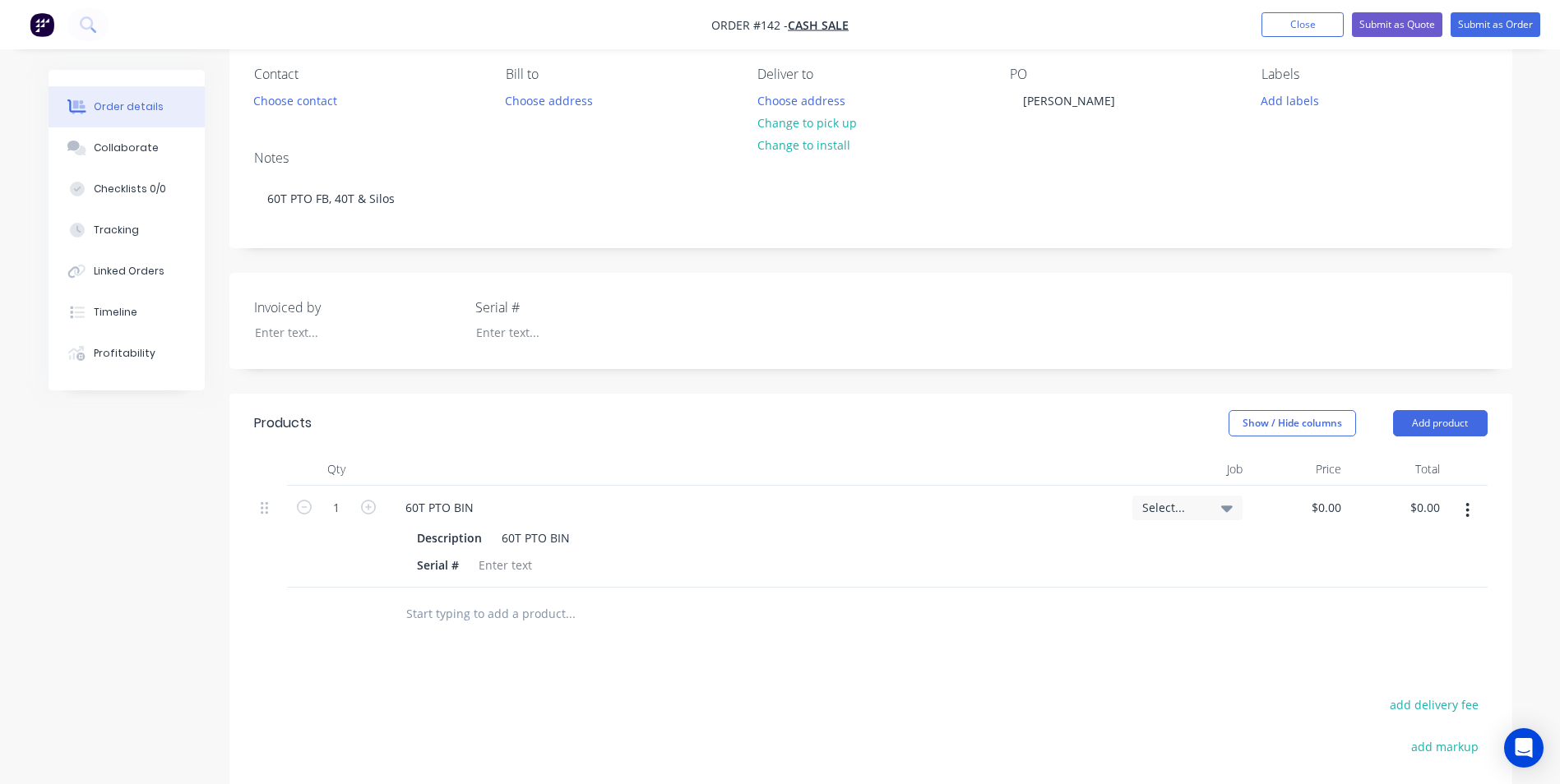
scroll to position [165, 0]
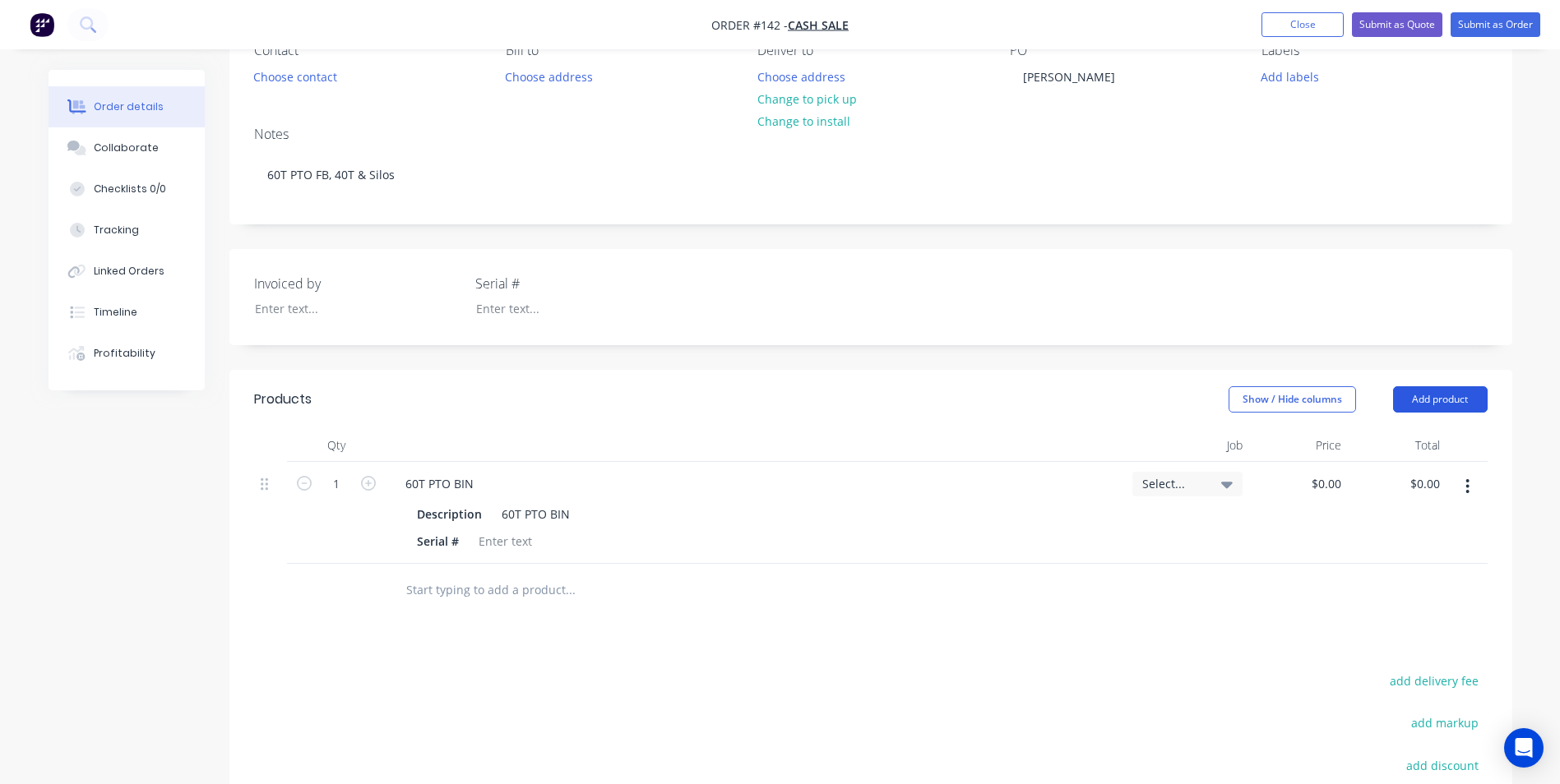
click at [1418, 396] on button "Add product" at bounding box center [1441, 399] width 95 height 26
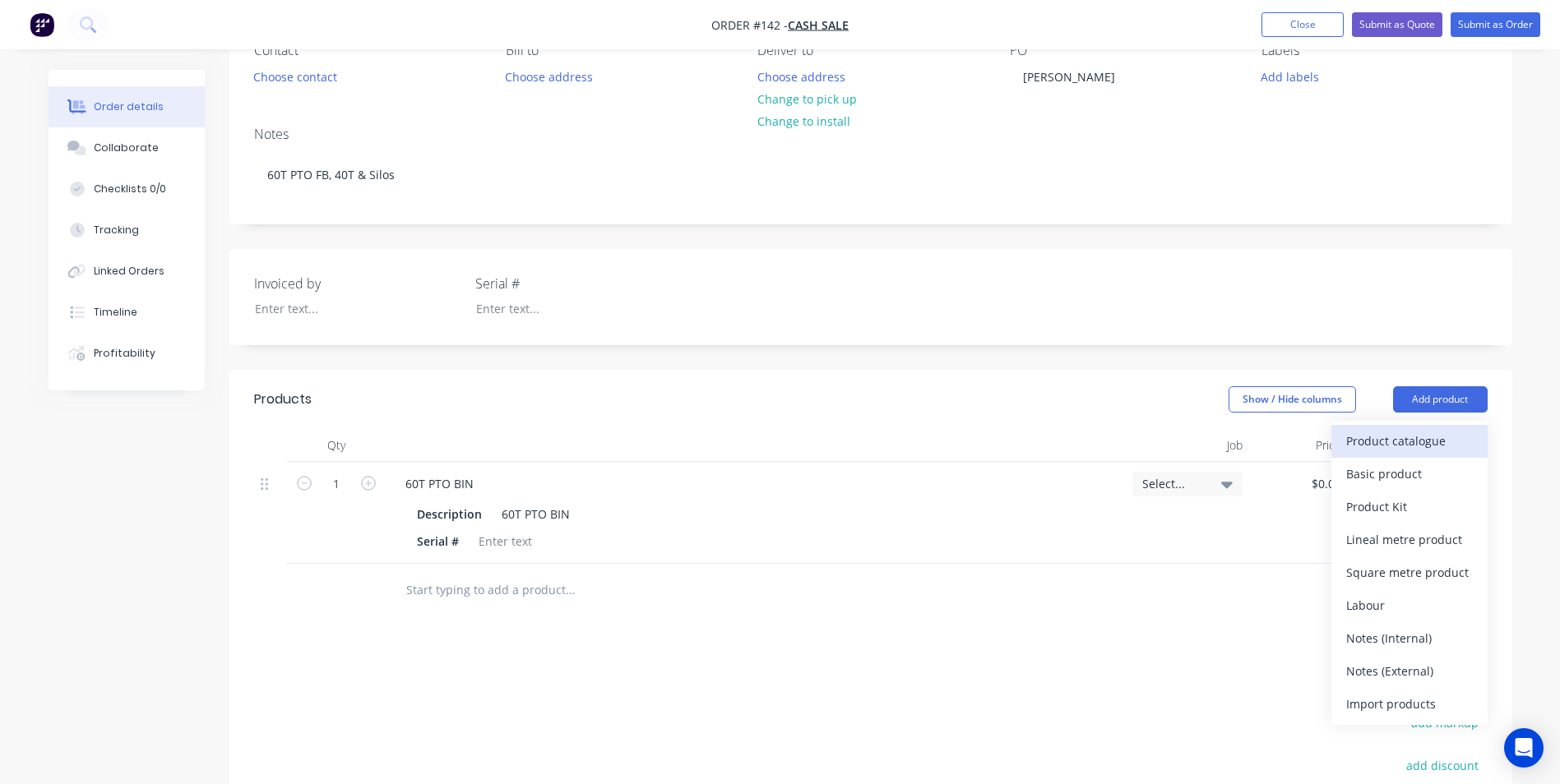
click at [1437, 448] on div "Product catalogue" at bounding box center [1410, 441] width 127 height 24
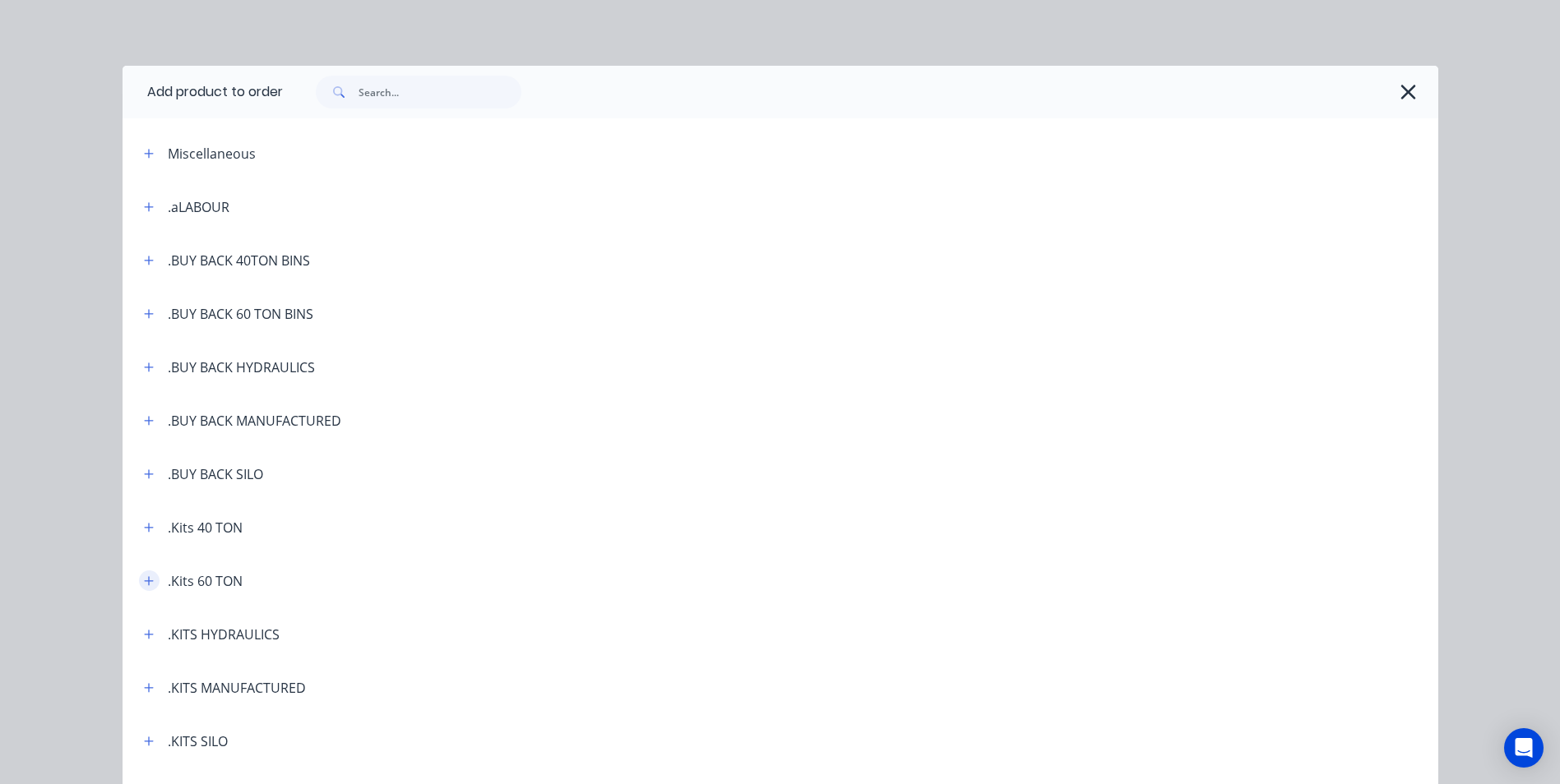
click at [144, 583] on icon "button" at bounding box center [148, 581] width 10 height 12
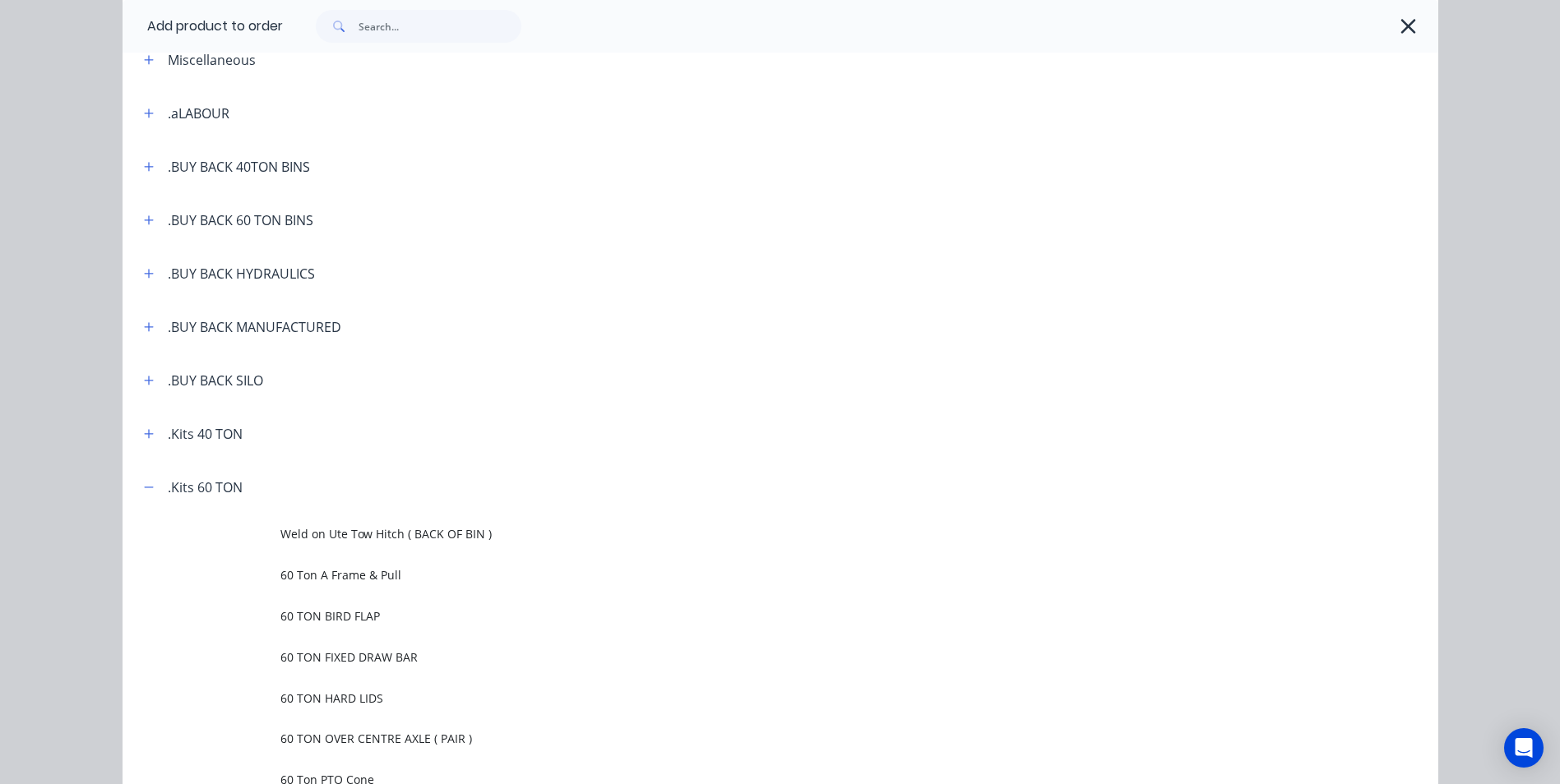
scroll to position [82, 0]
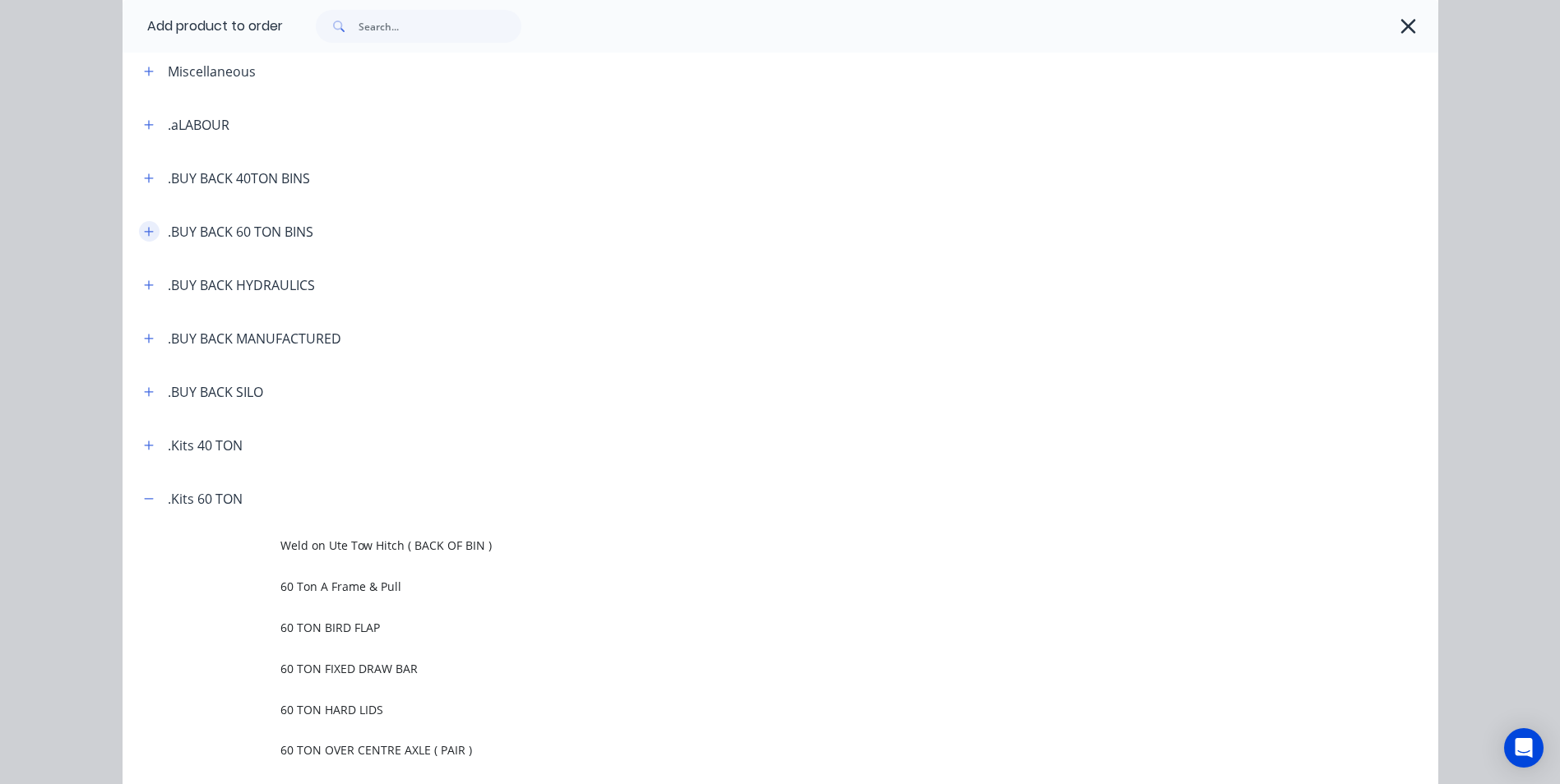
click at [139, 233] on button "button" at bounding box center [148, 231] width 20 height 20
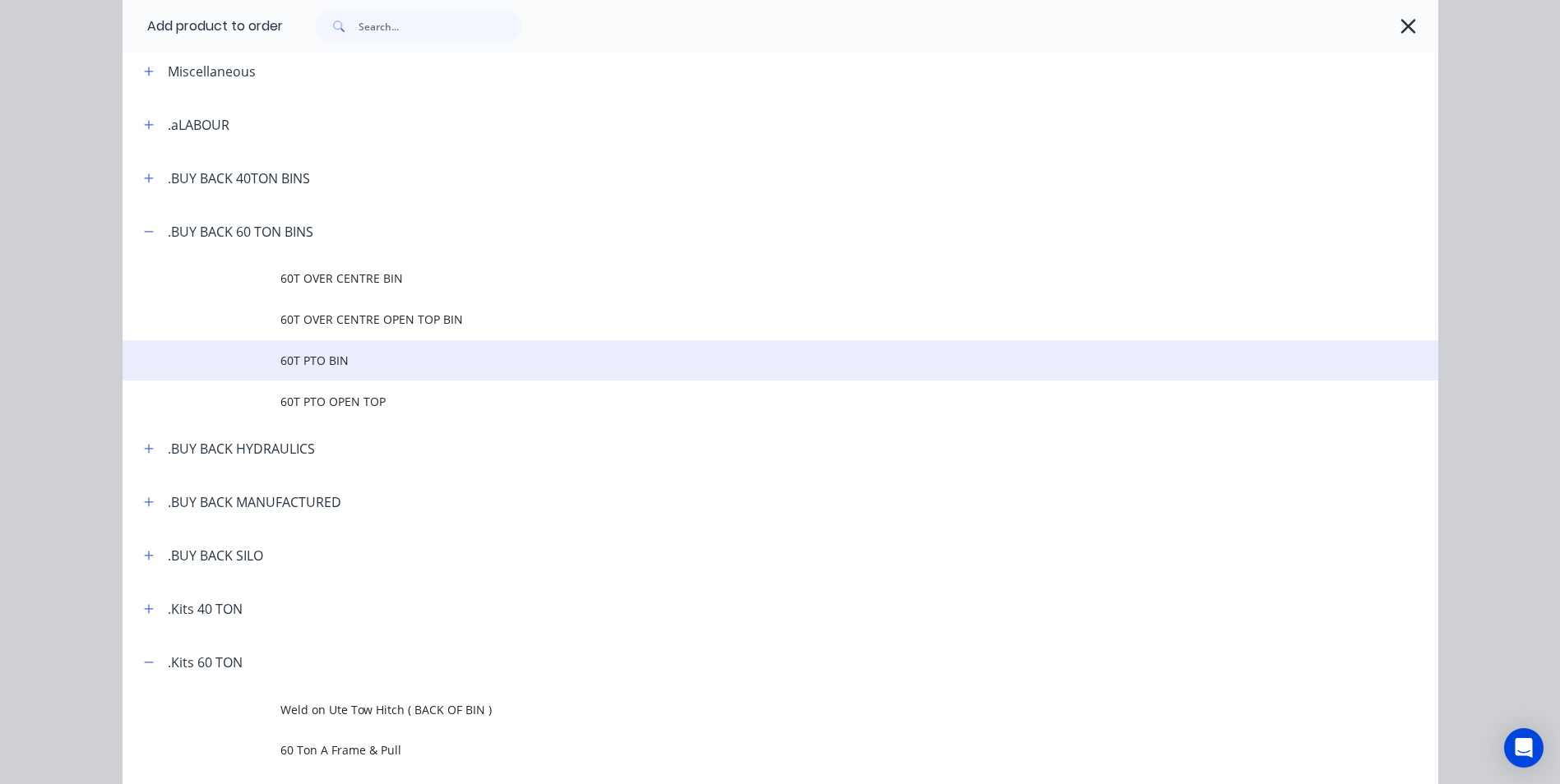
click at [334, 361] on span "60T PTO BIN" at bounding box center [743, 361] width 926 height 17
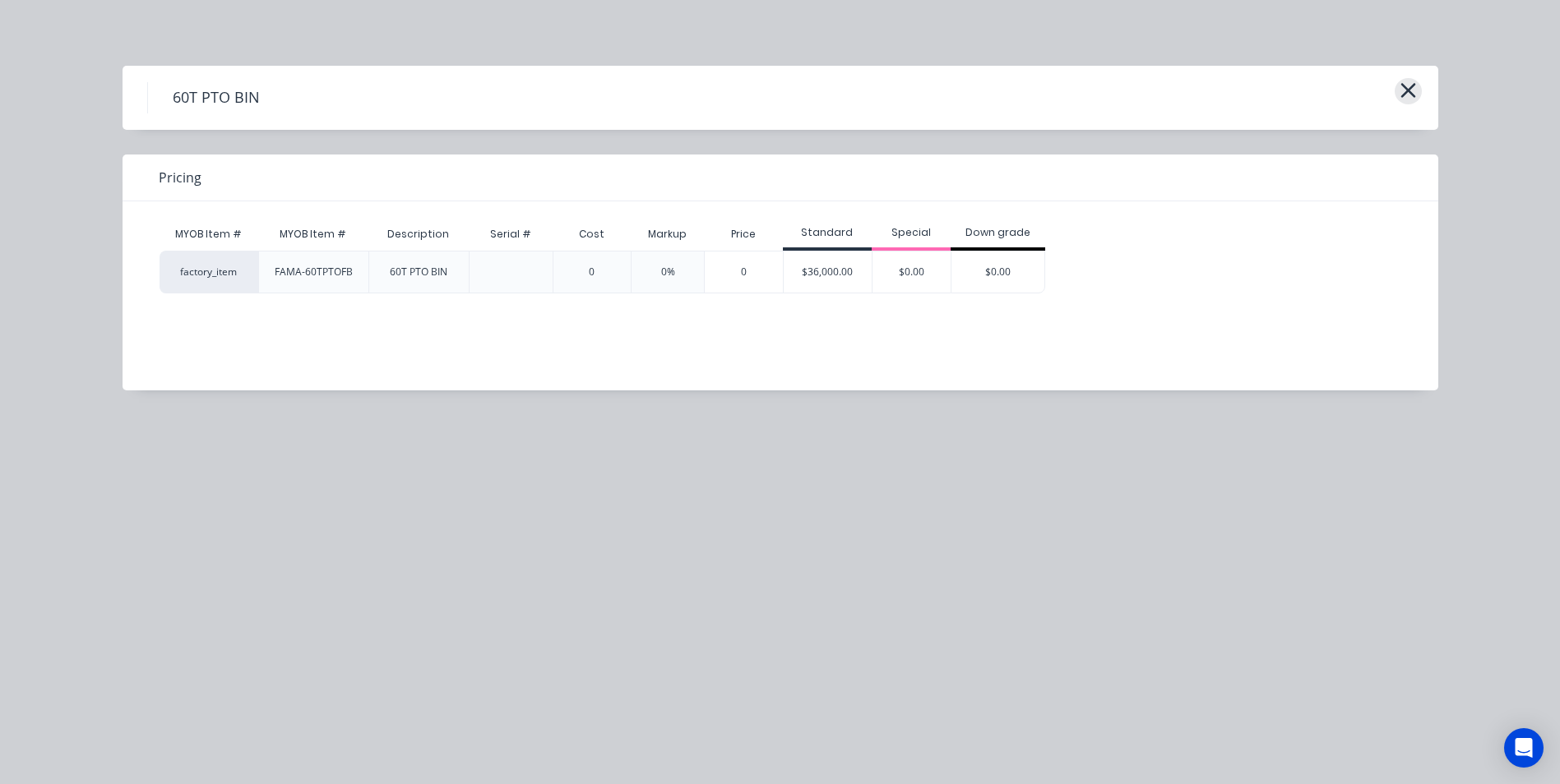
click at [1408, 89] on icon "button" at bounding box center [1408, 90] width 15 height 15
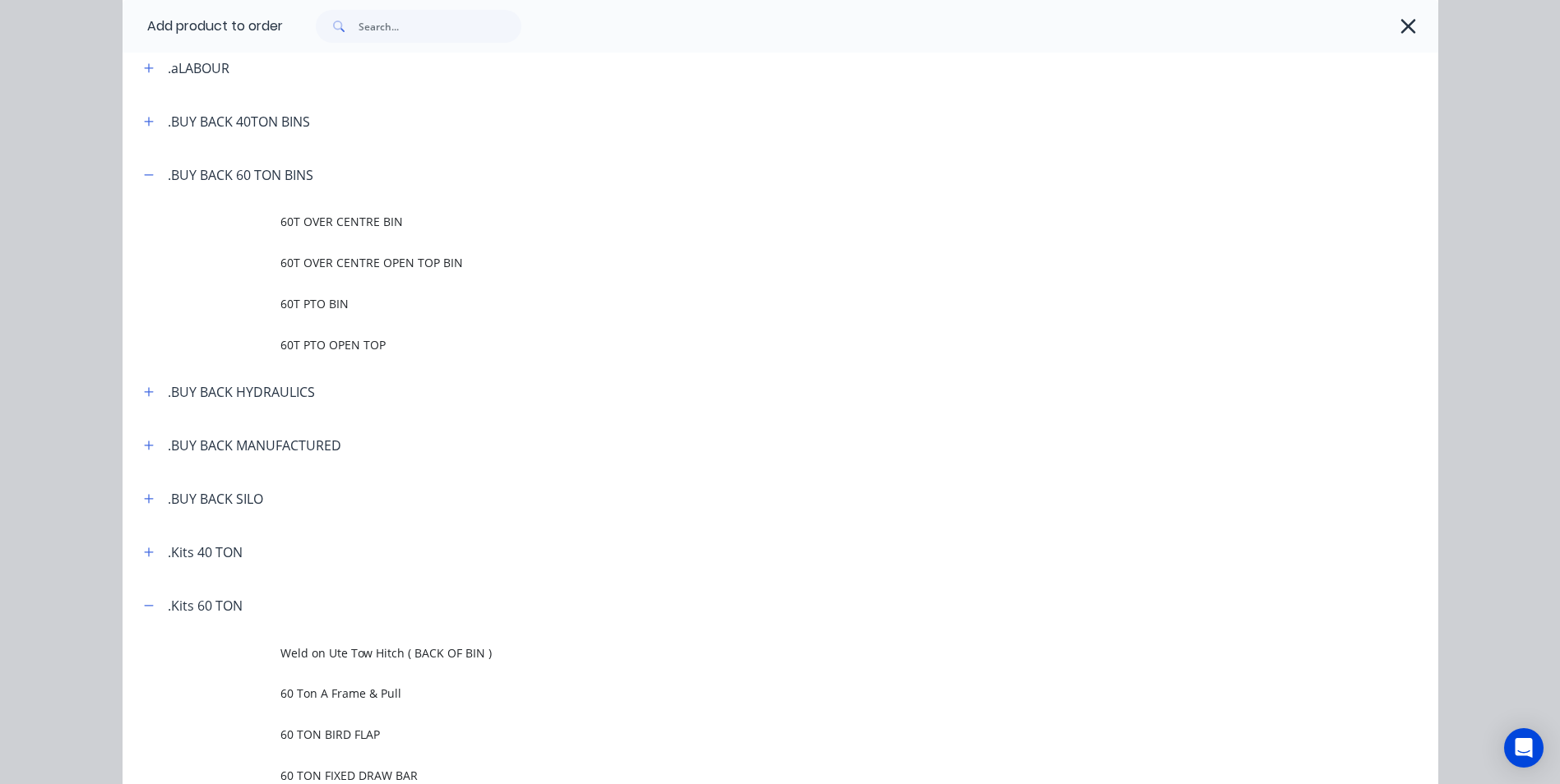
scroll to position [122, 0]
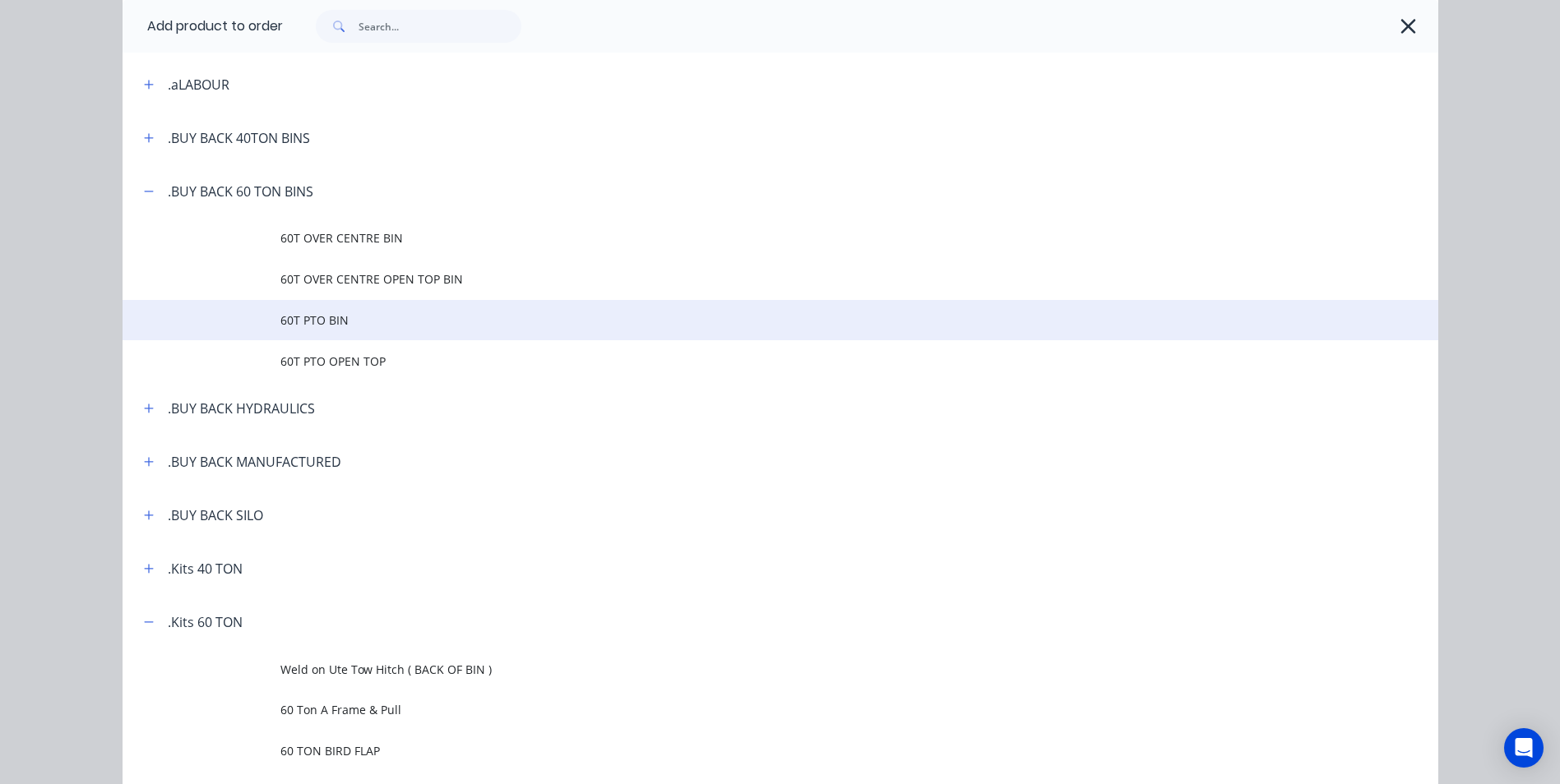
click at [322, 321] on span "60T PTO BIN" at bounding box center [743, 321] width 926 height 17
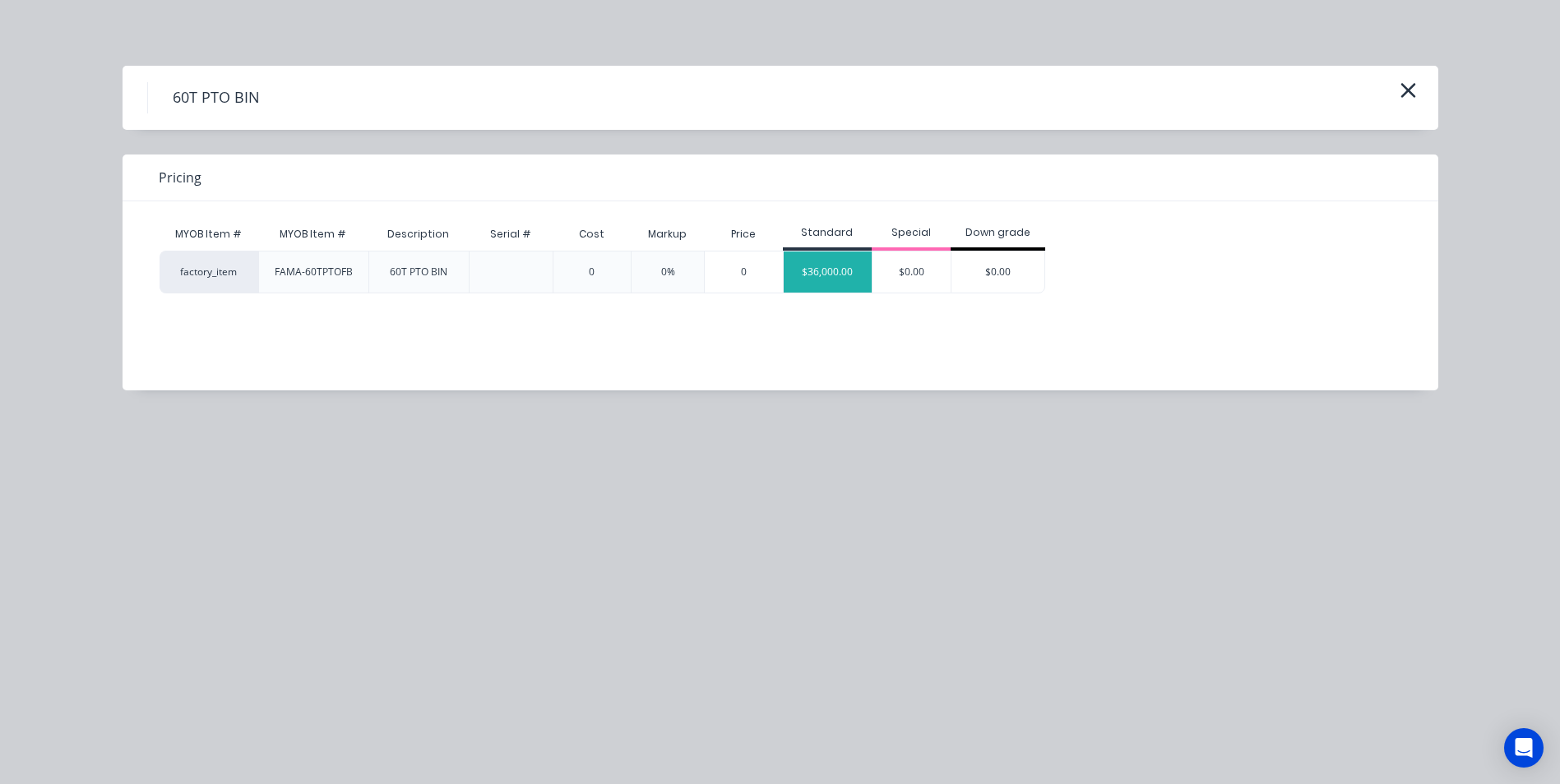
click at [844, 269] on div "$36,000.00" at bounding box center [829, 272] width 89 height 41
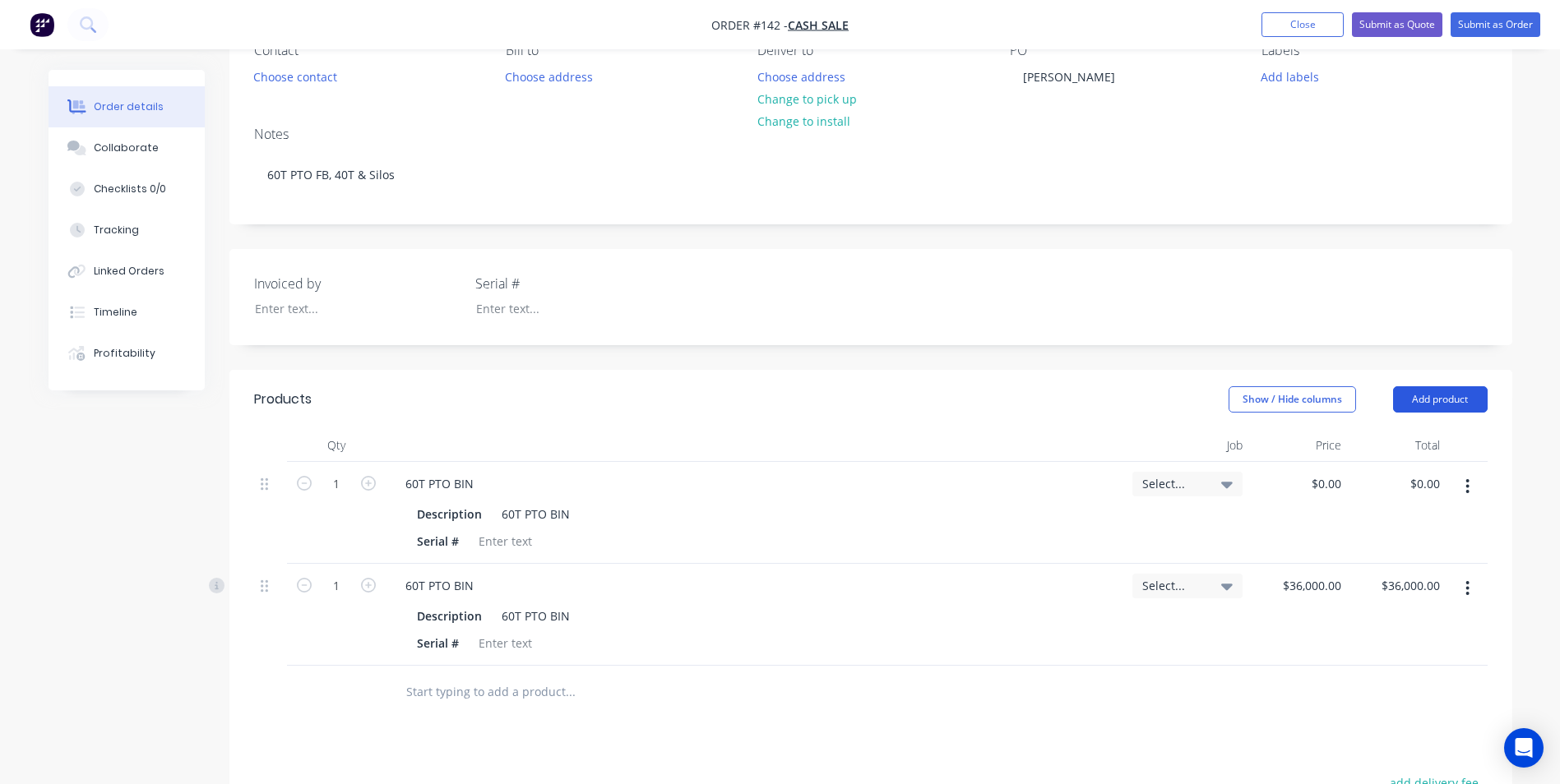
click at [1435, 405] on button "Add product" at bounding box center [1441, 399] width 95 height 26
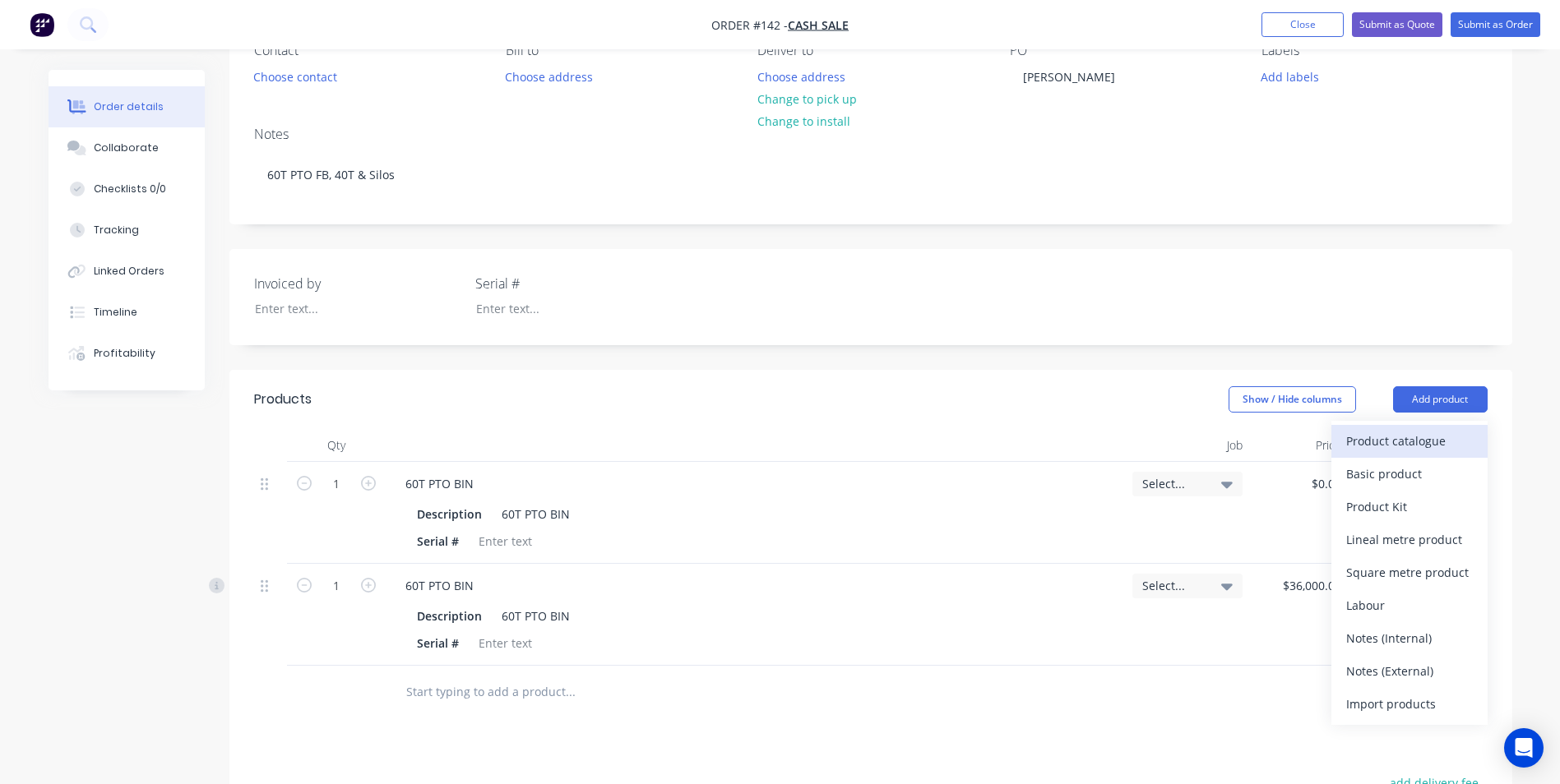
click at [1388, 448] on div "Product catalogue" at bounding box center [1410, 441] width 127 height 24
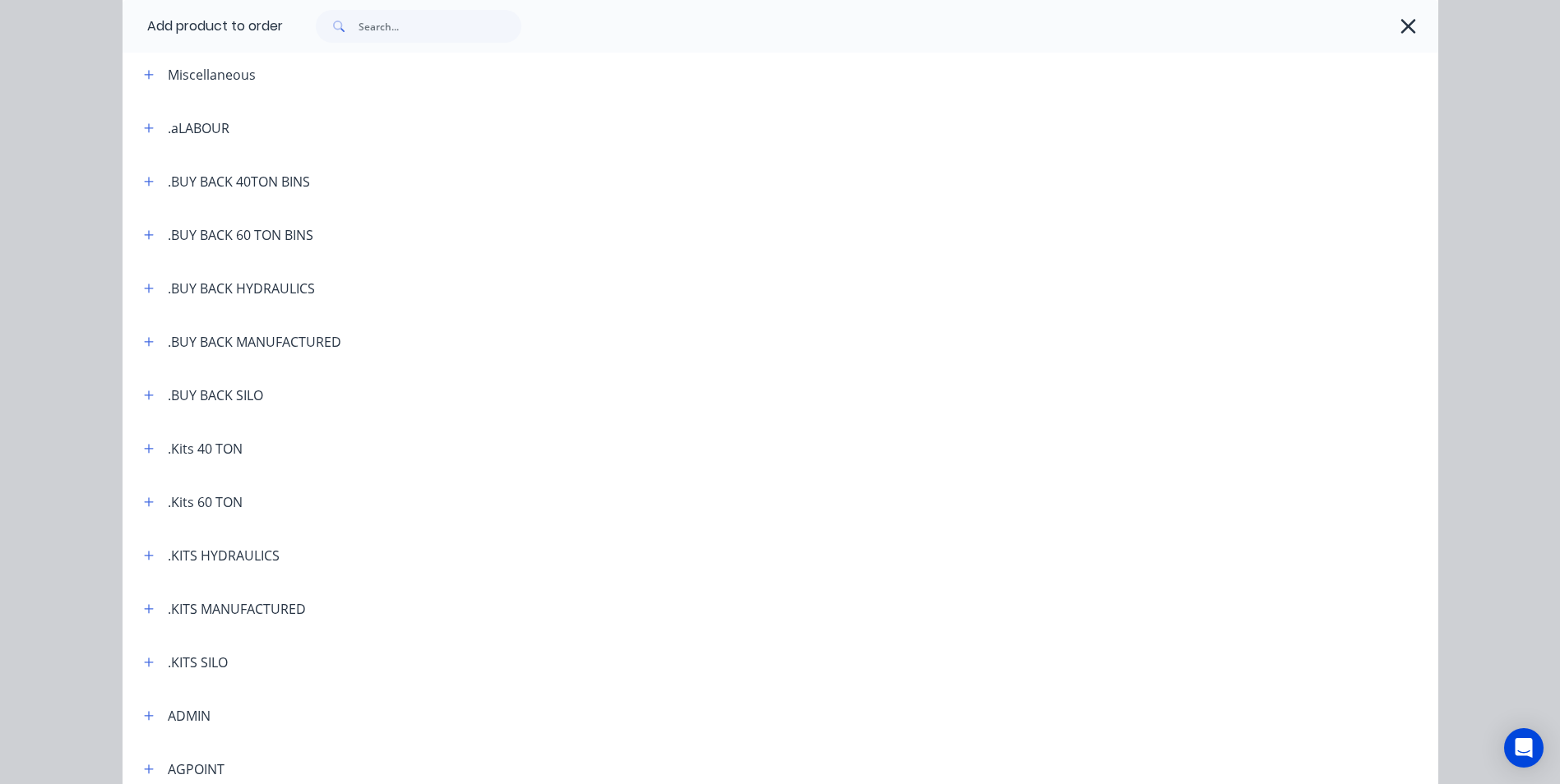
scroll to position [82, 0]
click at [143, 498] on icon "button" at bounding box center [147, 498] width 9 height 9
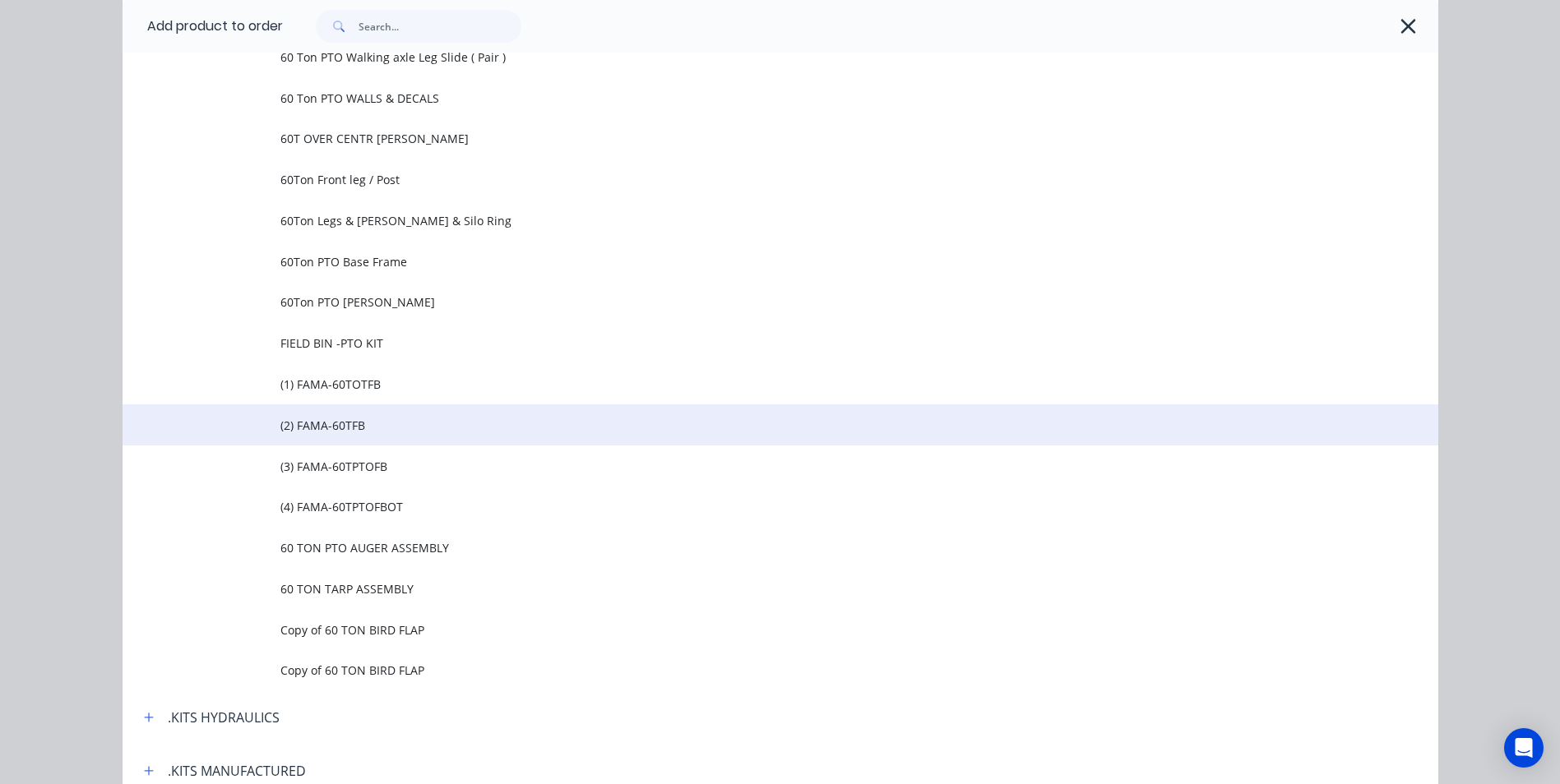
scroll to position [1069, 0]
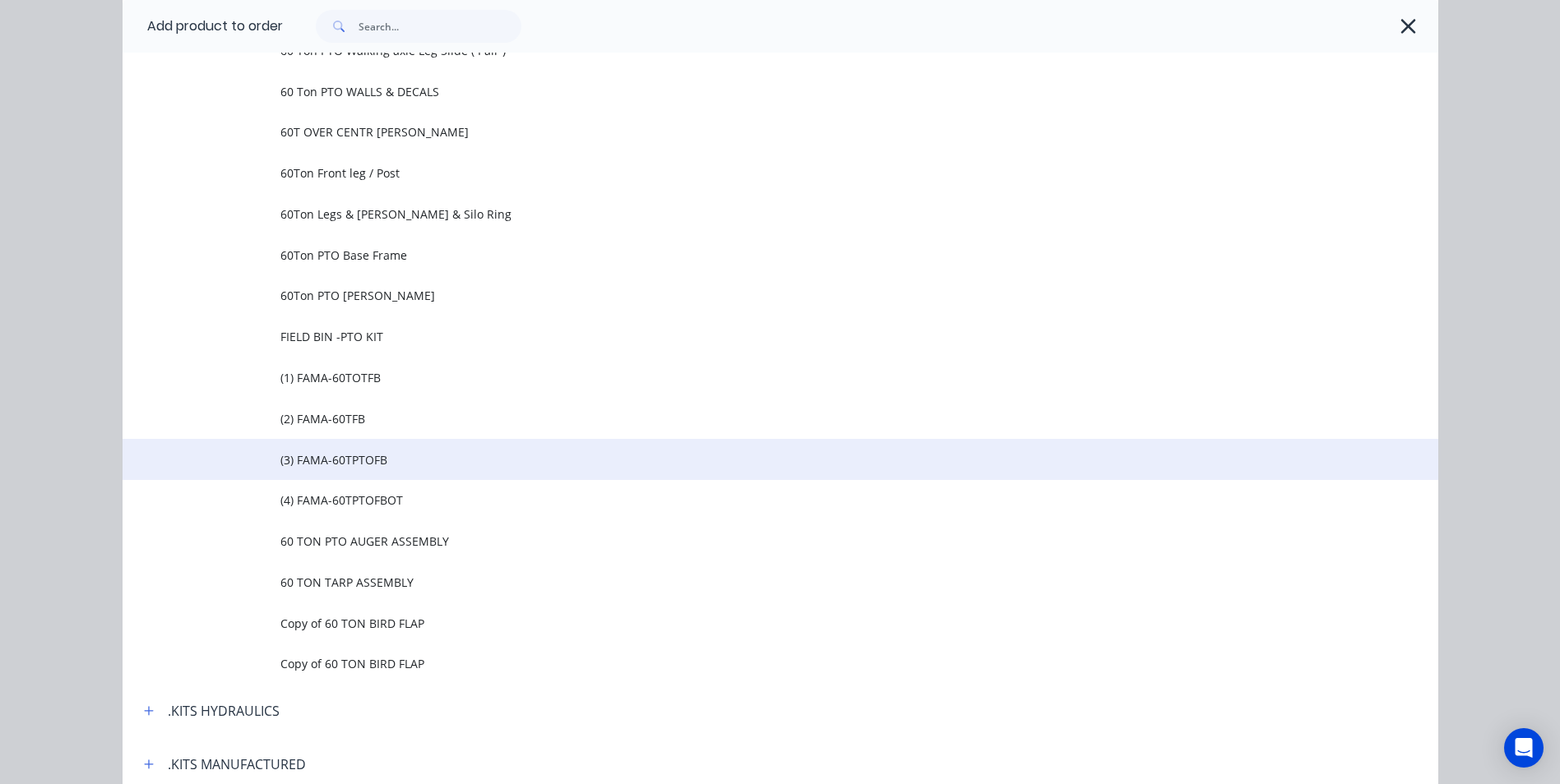
click at [357, 458] on span "(3) FAMA-60TPTOFB" at bounding box center [743, 460] width 926 height 17
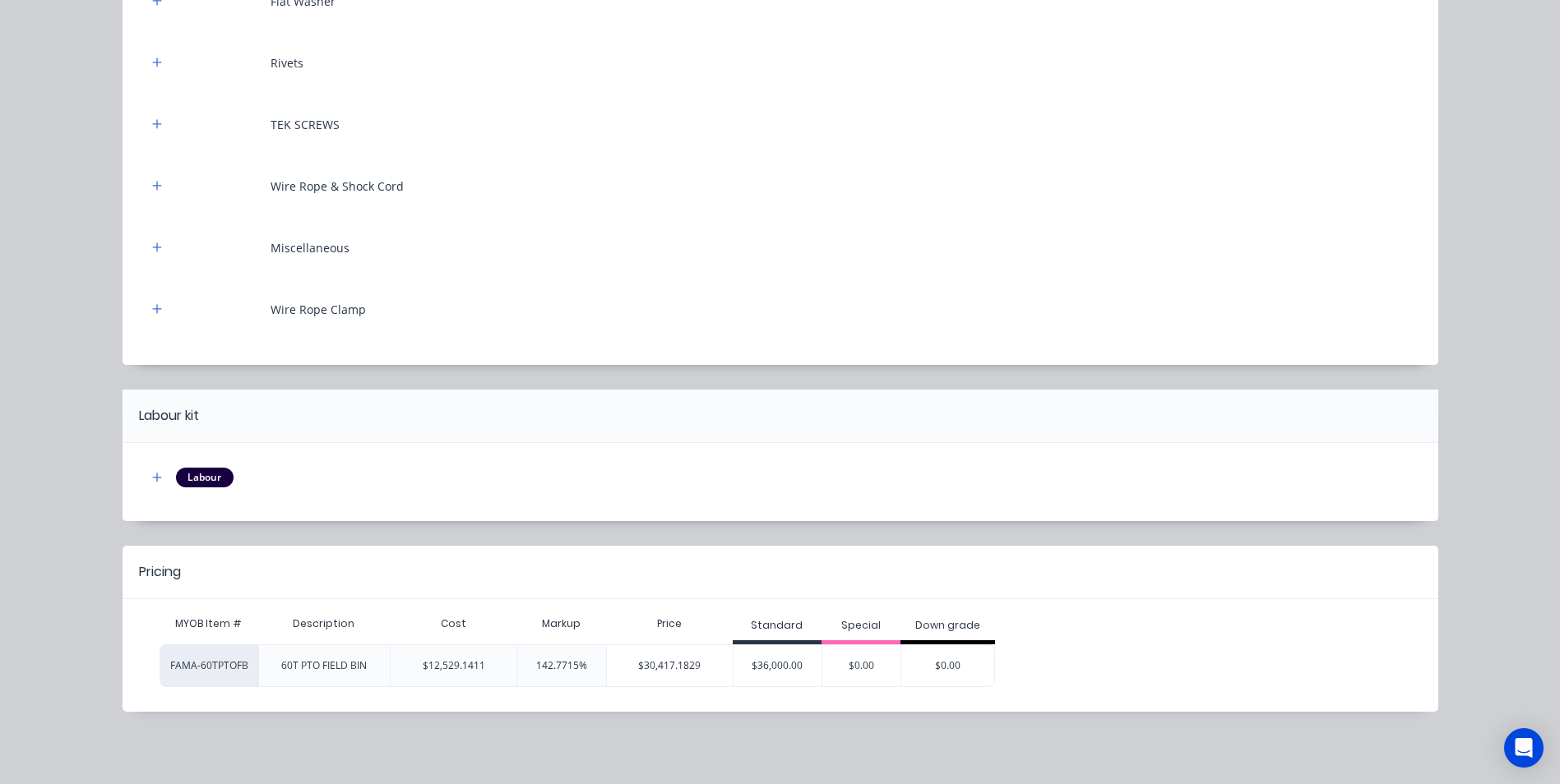
scroll to position [506, 0]
click at [773, 672] on div "$36,000.00" at bounding box center [779, 666] width 89 height 41
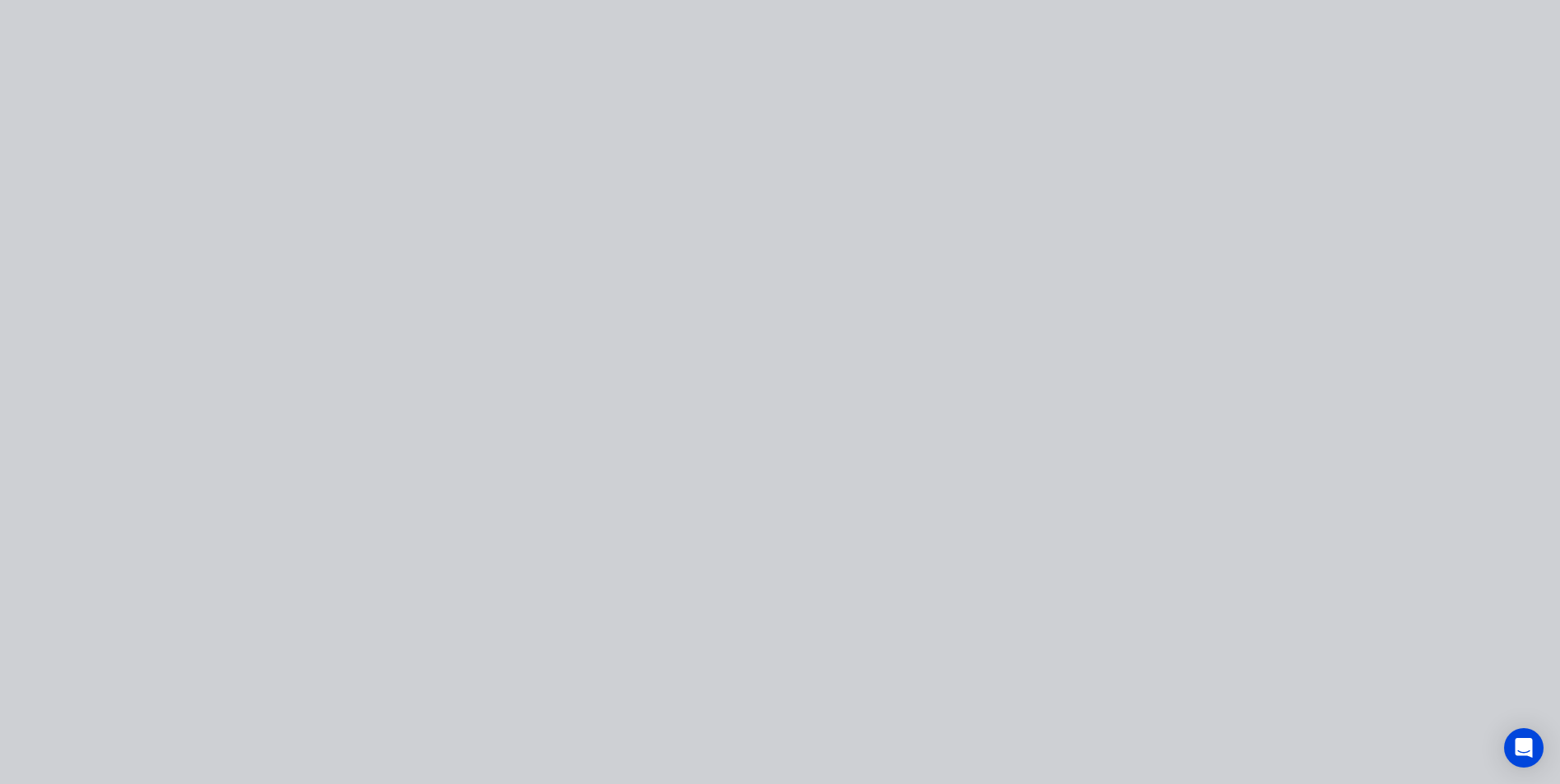
scroll to position [0, 0]
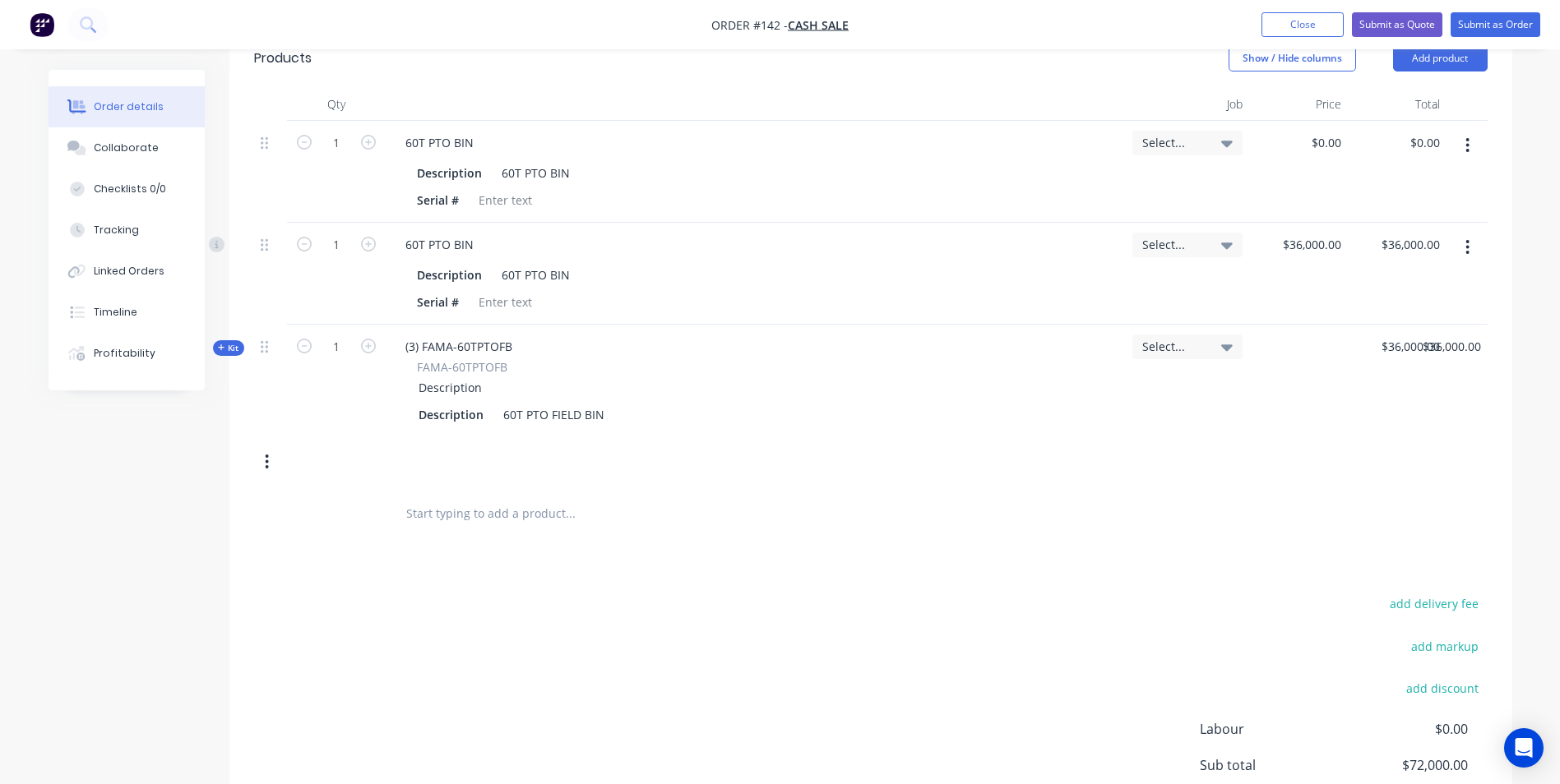
click at [519, 525] on input "text" at bounding box center [569, 513] width 329 height 33
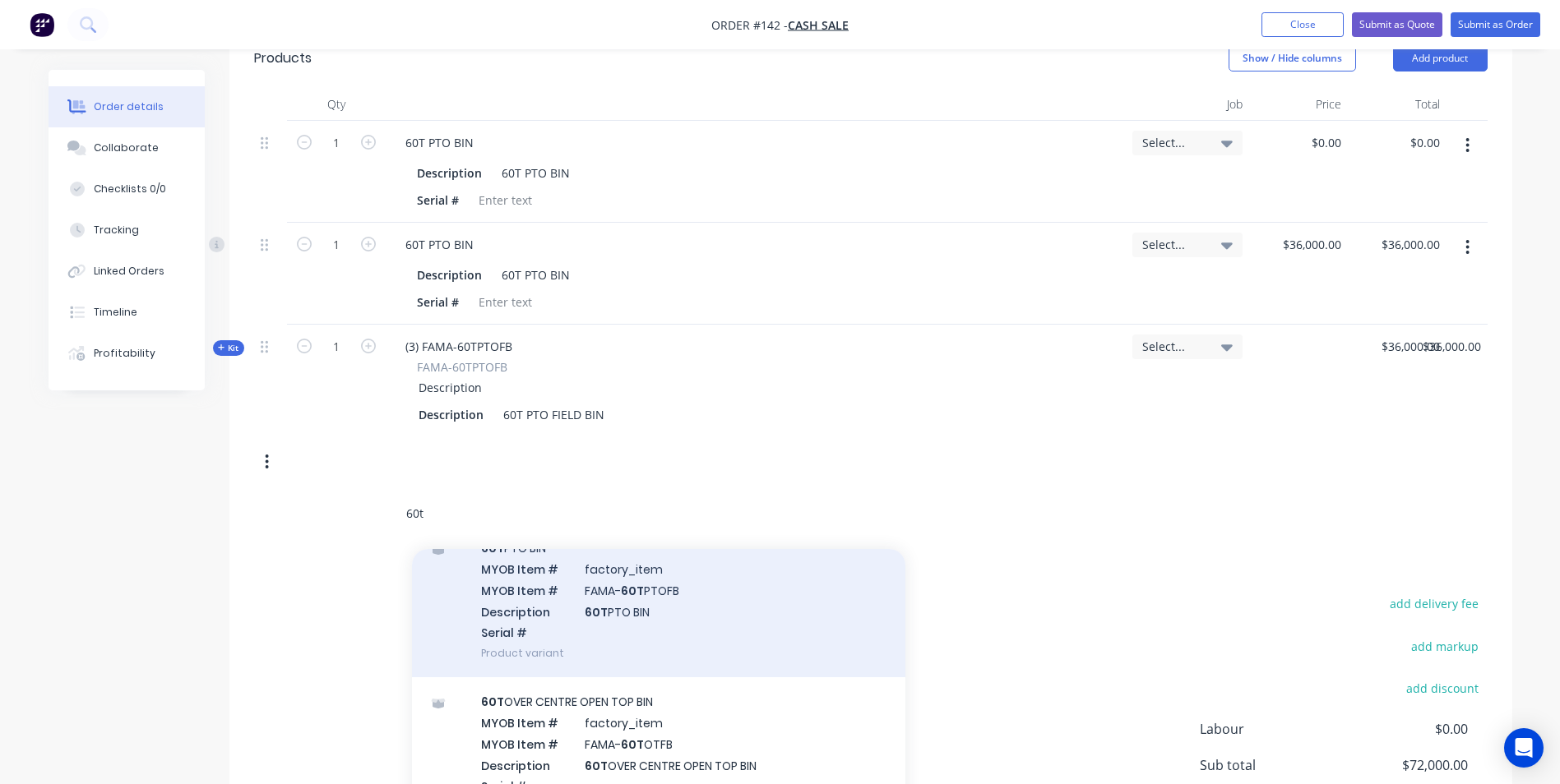
scroll to position [82, 0]
type input "60t"
click at [514, 648] on div "60T PTO BIN MYOB Item # factory_item MYOB Item # FAMA- 60T PTOFB Description 60…" at bounding box center [658, 596] width 493 height 154
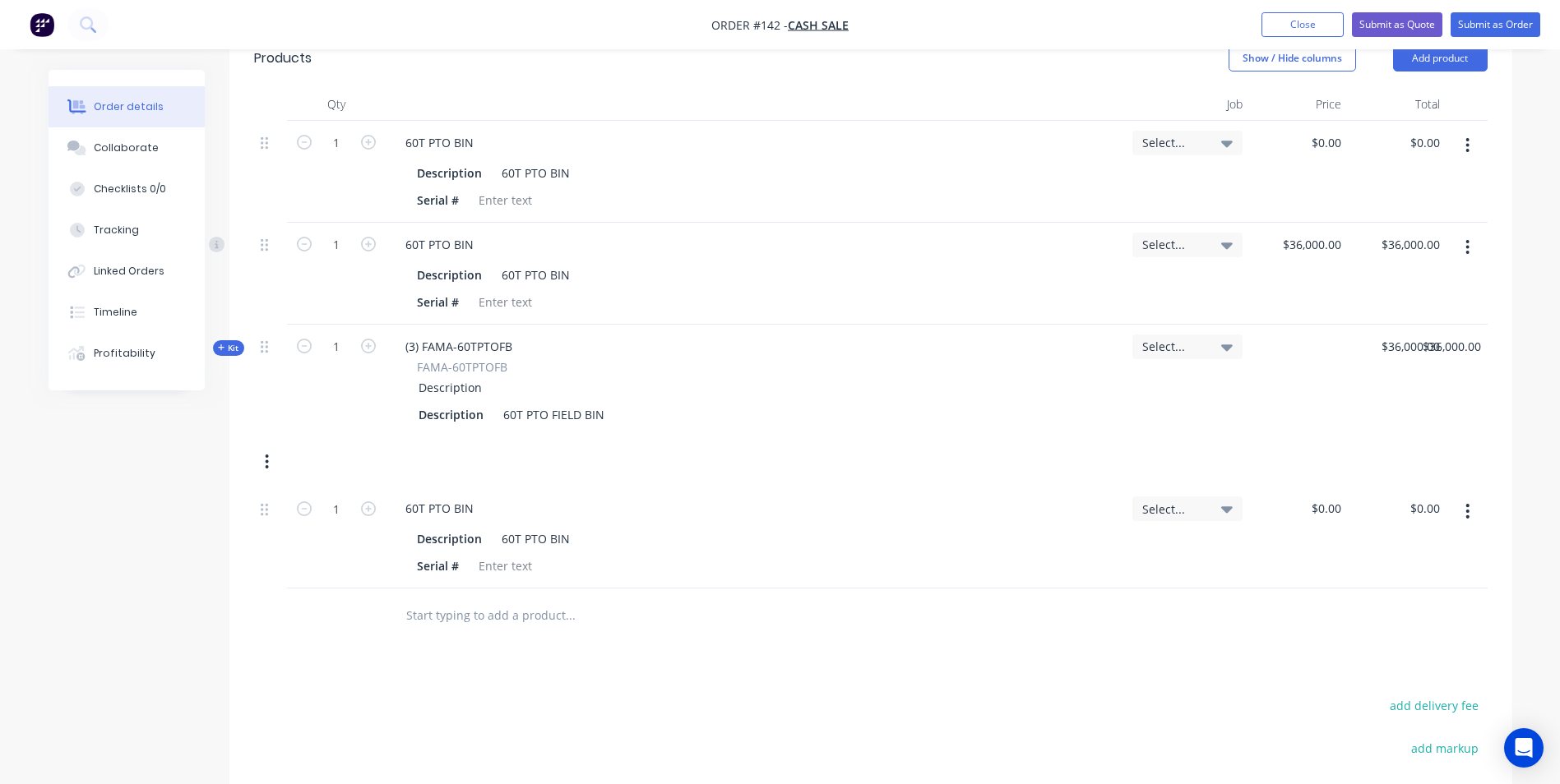
click at [1472, 511] on button "button" at bounding box center [1468, 511] width 39 height 30
click at [1397, 658] on div "Delete" at bounding box center [1410, 653] width 127 height 24
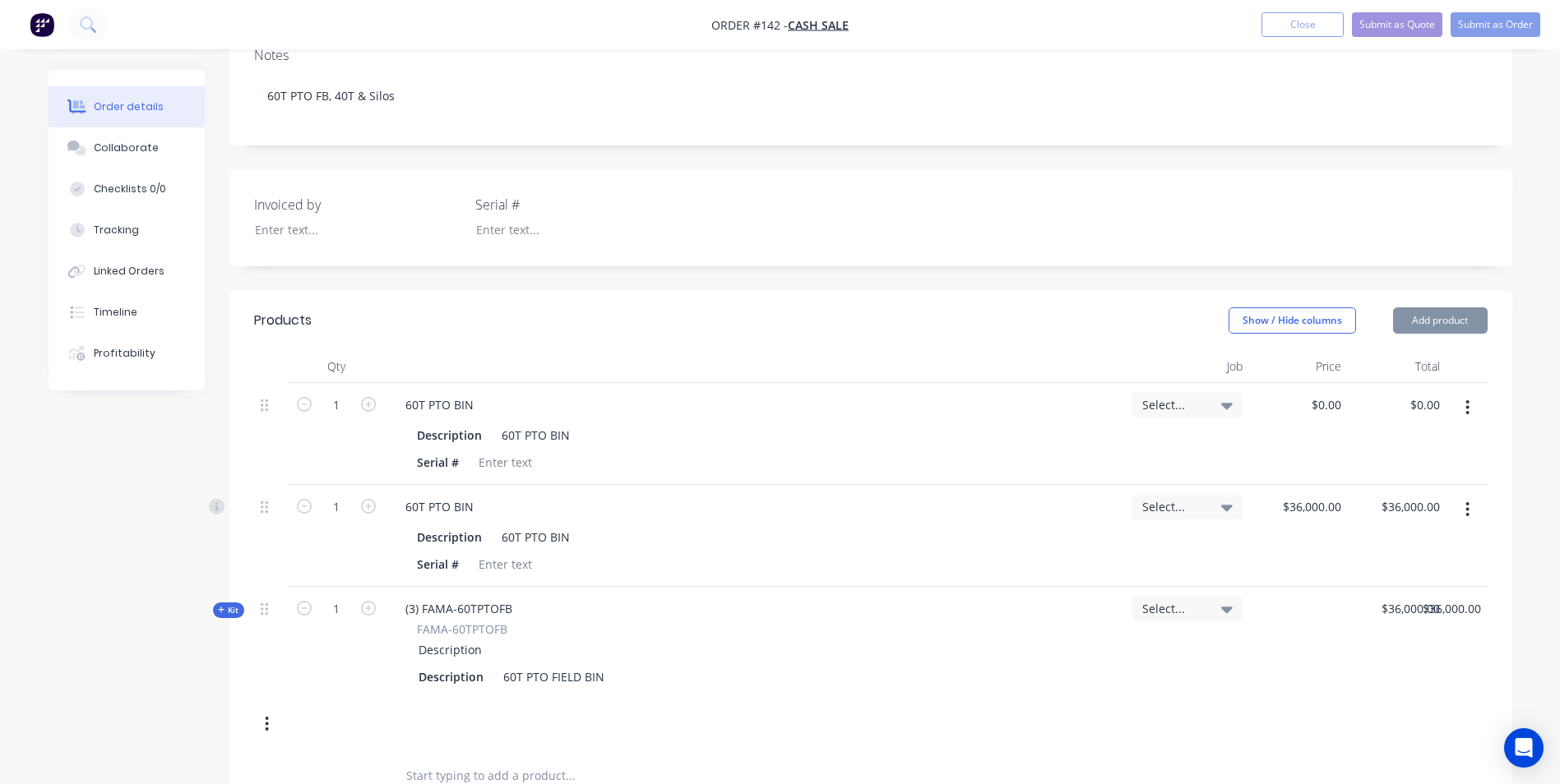
scroll to position [247, 0]
click at [1333, 404] on input "0" at bounding box center [1328, 401] width 38 height 24
type input "$36,000.00"
click at [1386, 435] on div "$36,000.00 $0.00" at bounding box center [1397, 430] width 99 height 102
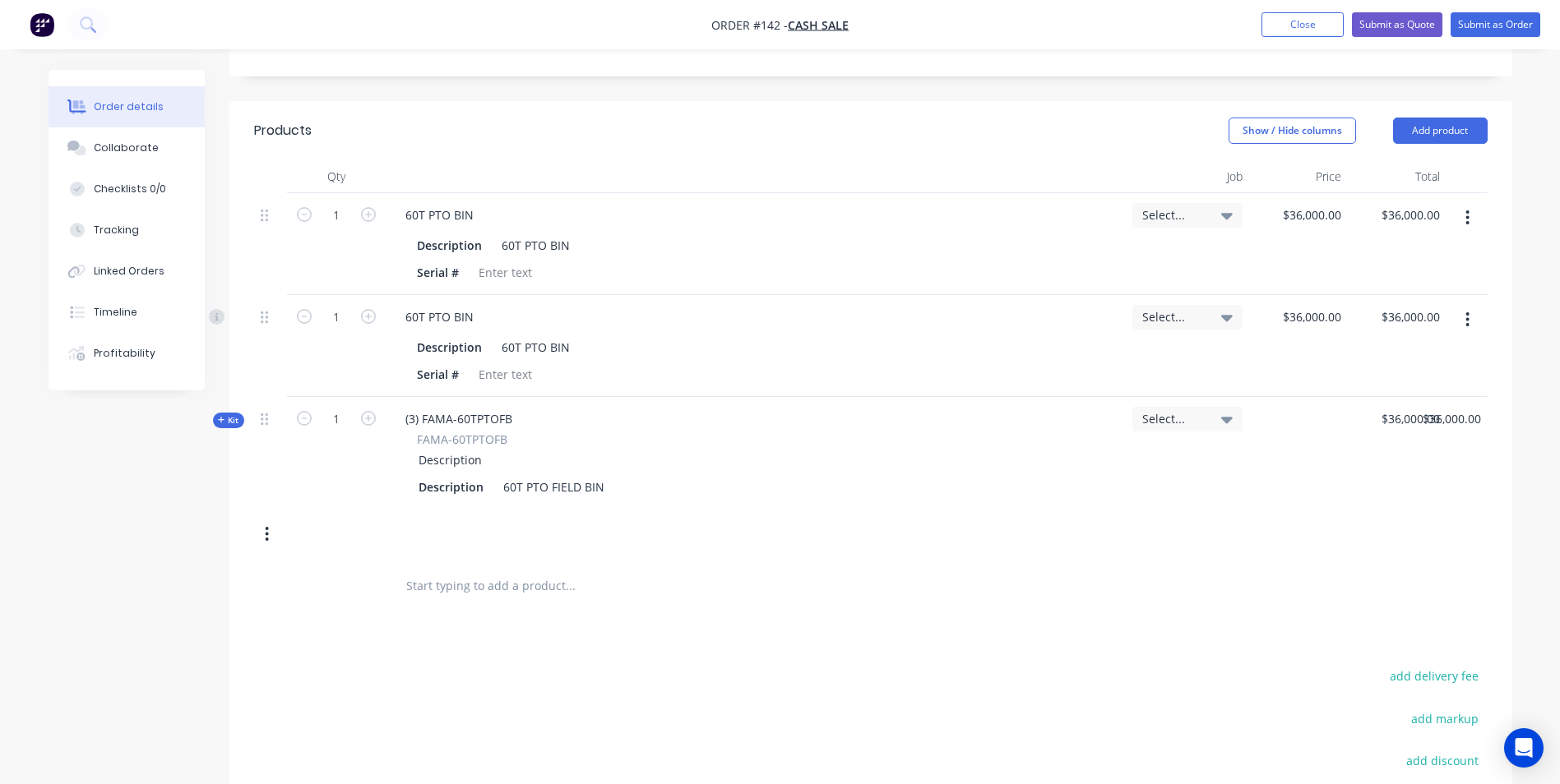
scroll to position [493, 0]
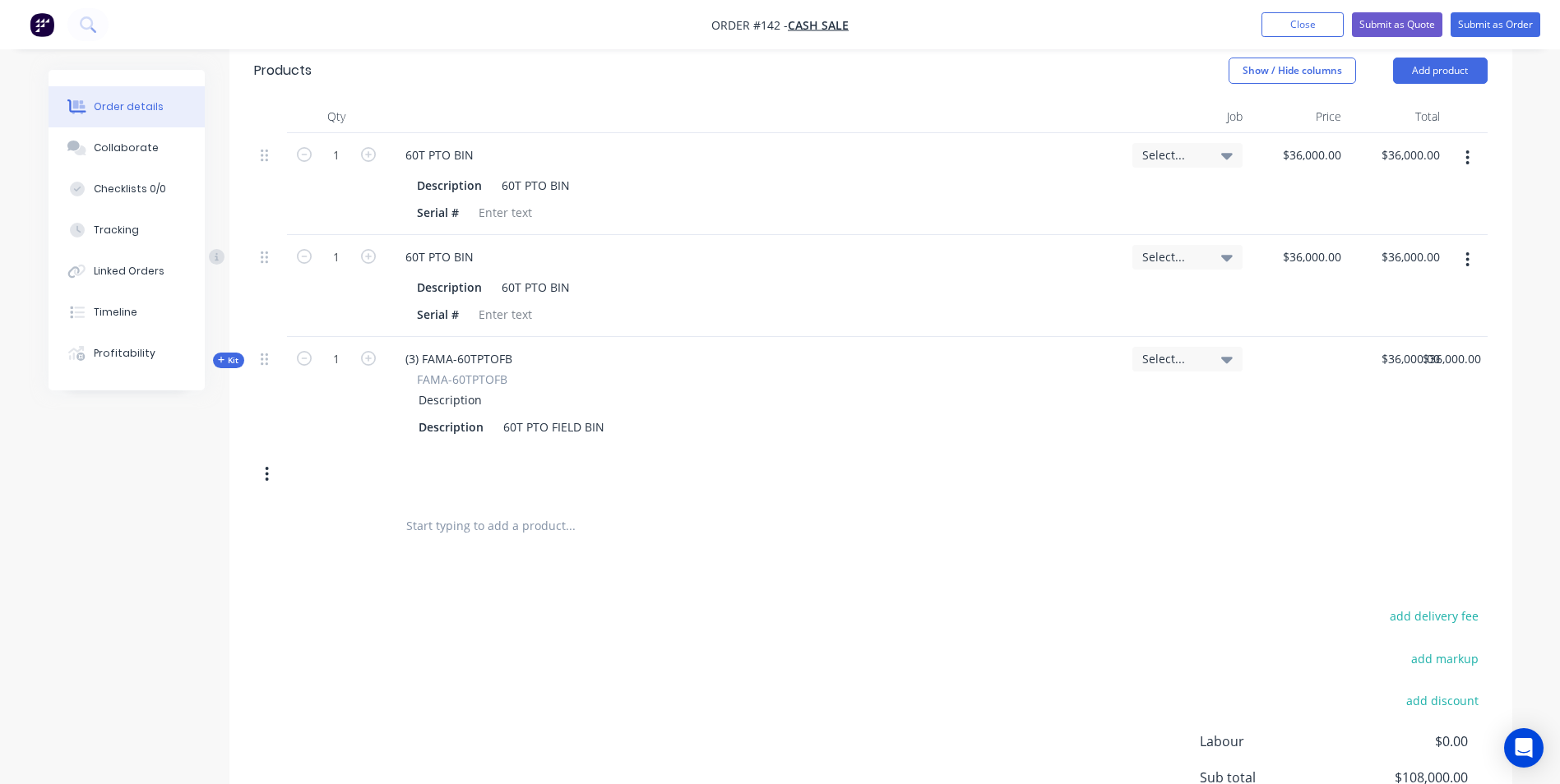
click at [261, 474] on button "button" at bounding box center [267, 474] width 39 height 30
drag, startPoint x: 235, startPoint y: 646, endPoint x: 241, endPoint y: 637, distance: 10.8
click at [235, 645] on div "Delete" at bounding box center [208, 648] width 127 height 24
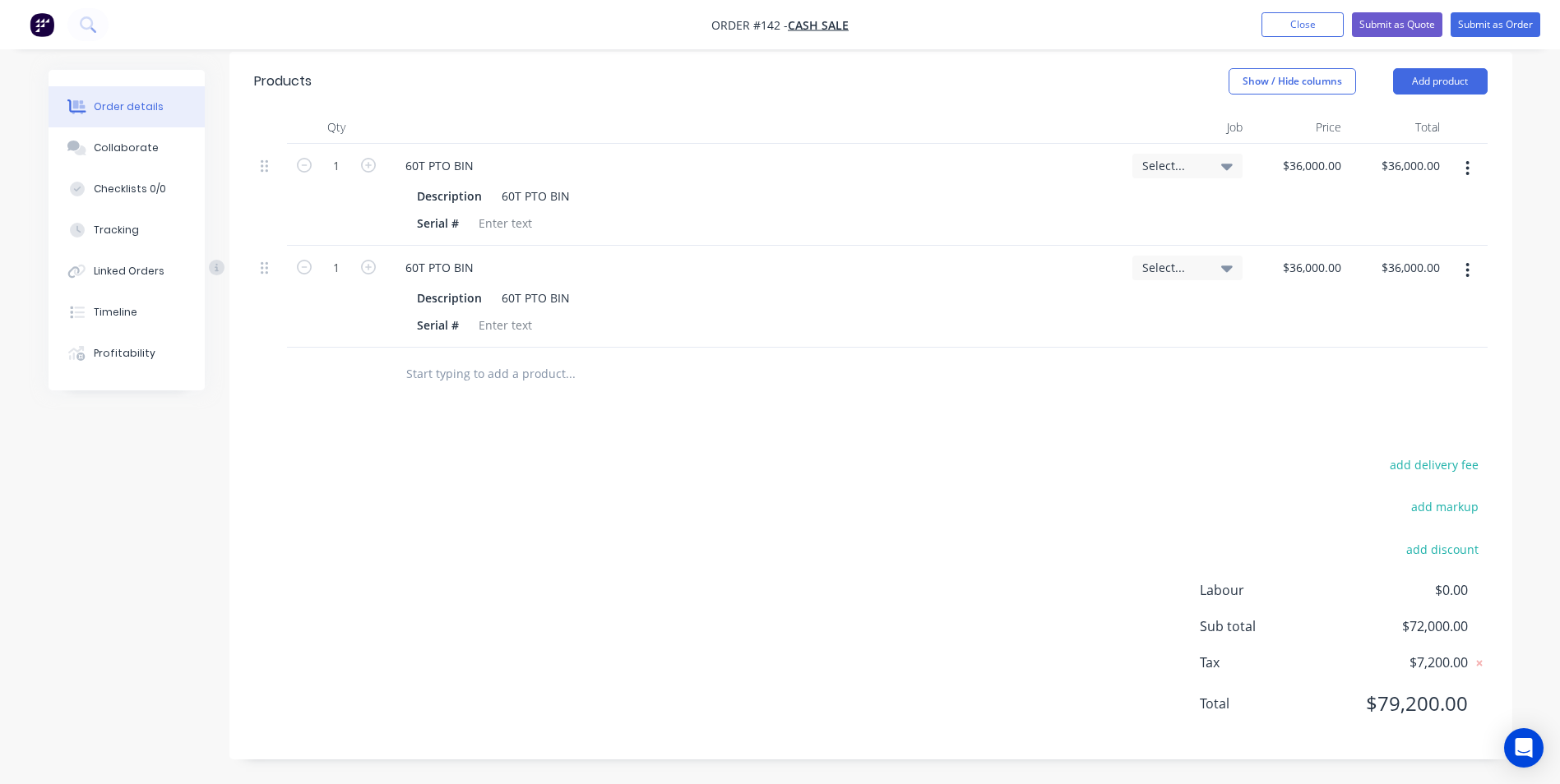
scroll to position [483, 0]
click at [1464, 273] on button "button" at bounding box center [1468, 270] width 39 height 30
click at [1382, 418] on div "Delete" at bounding box center [1410, 412] width 127 height 24
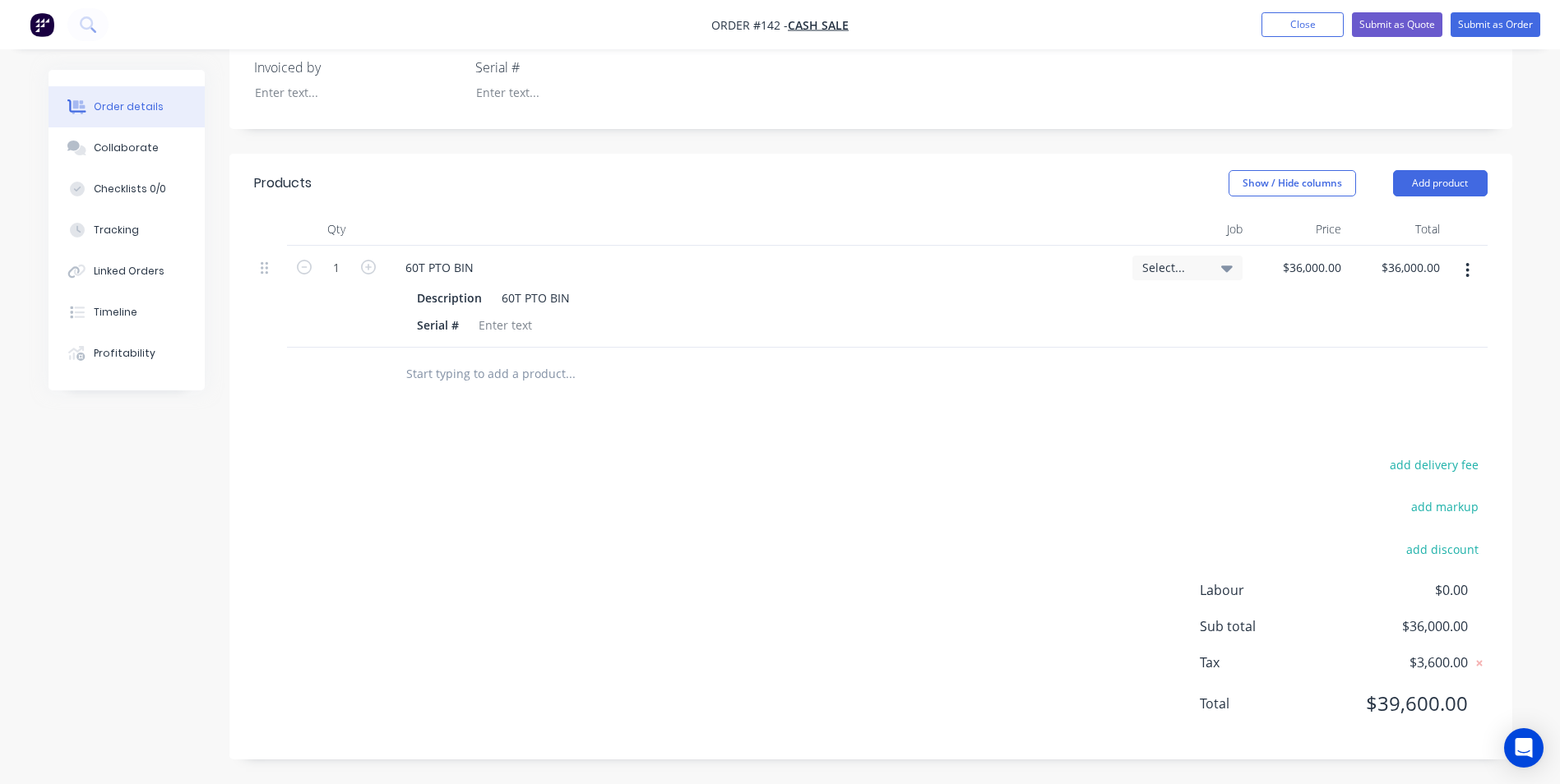
drag, startPoint x: 492, startPoint y: 364, endPoint x: 493, endPoint y: 376, distance: 12.0
click at [493, 376] on input "text" at bounding box center [569, 374] width 329 height 33
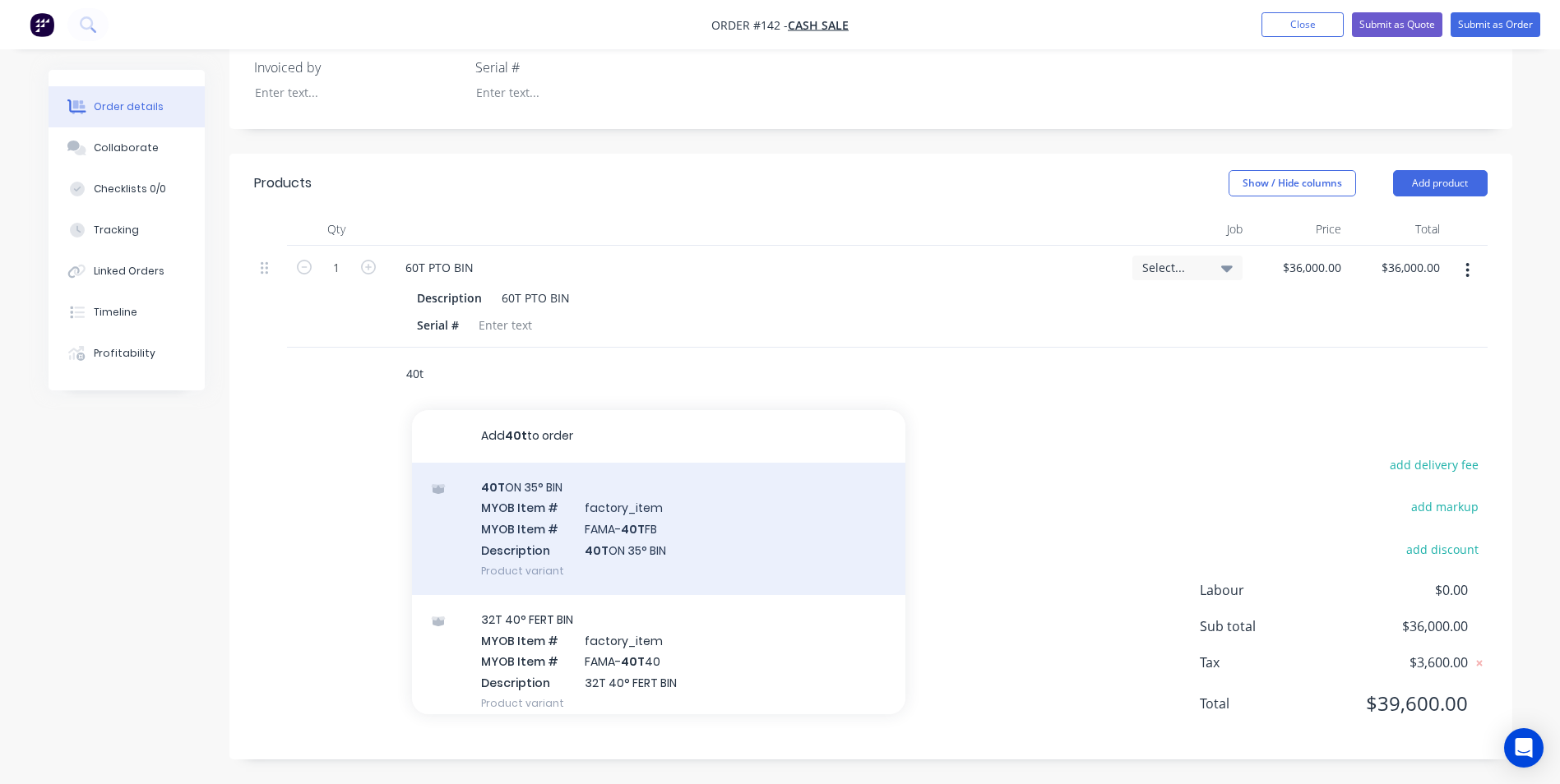
type input "40t"
click at [518, 487] on div "40T ON 35° BIN MYOB Item # factory_item MYOB Item # FAMA- 40T FB Description 40…" at bounding box center [658, 529] width 493 height 133
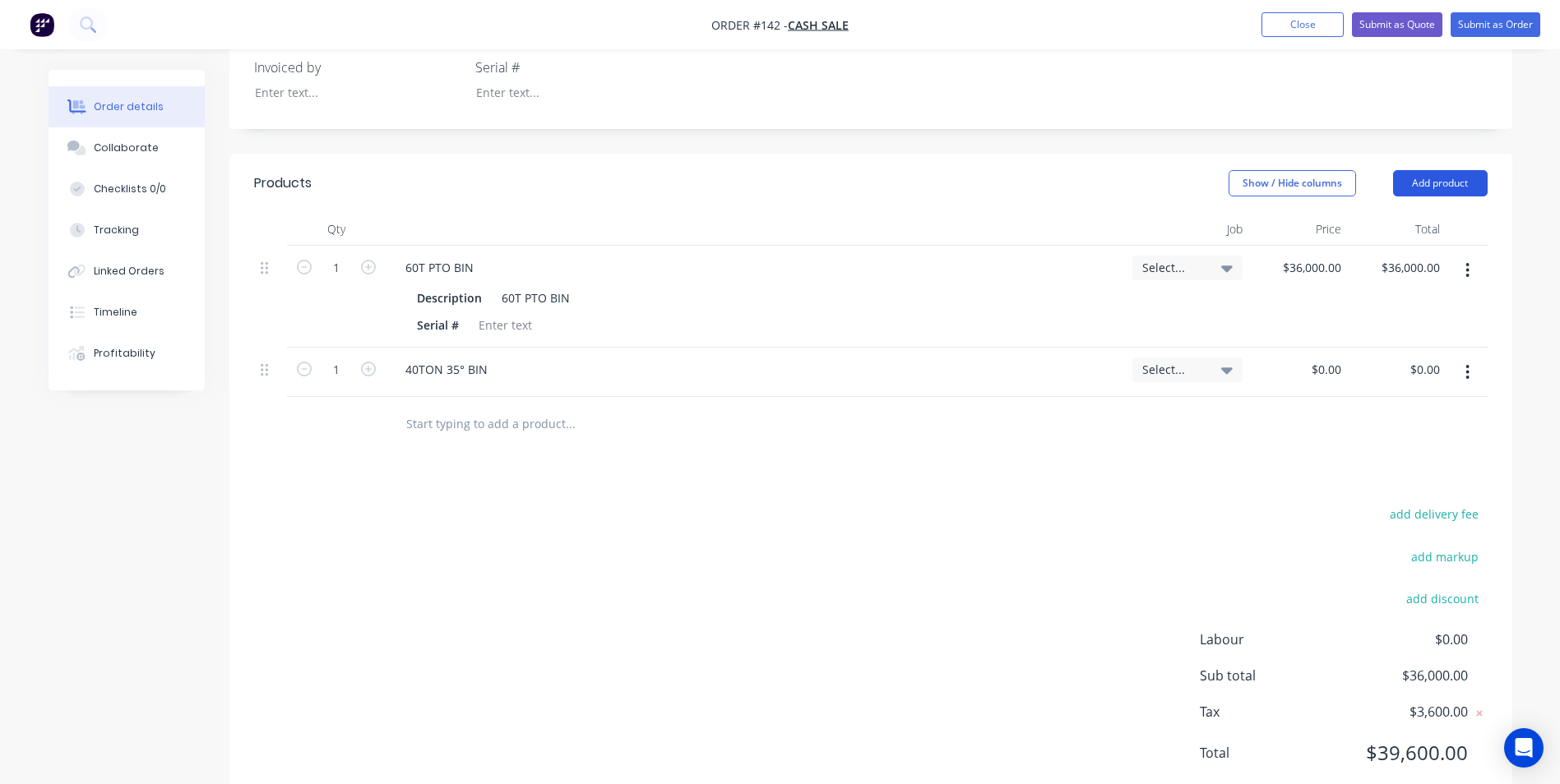
click at [1418, 182] on button "Add product" at bounding box center [1441, 183] width 95 height 26
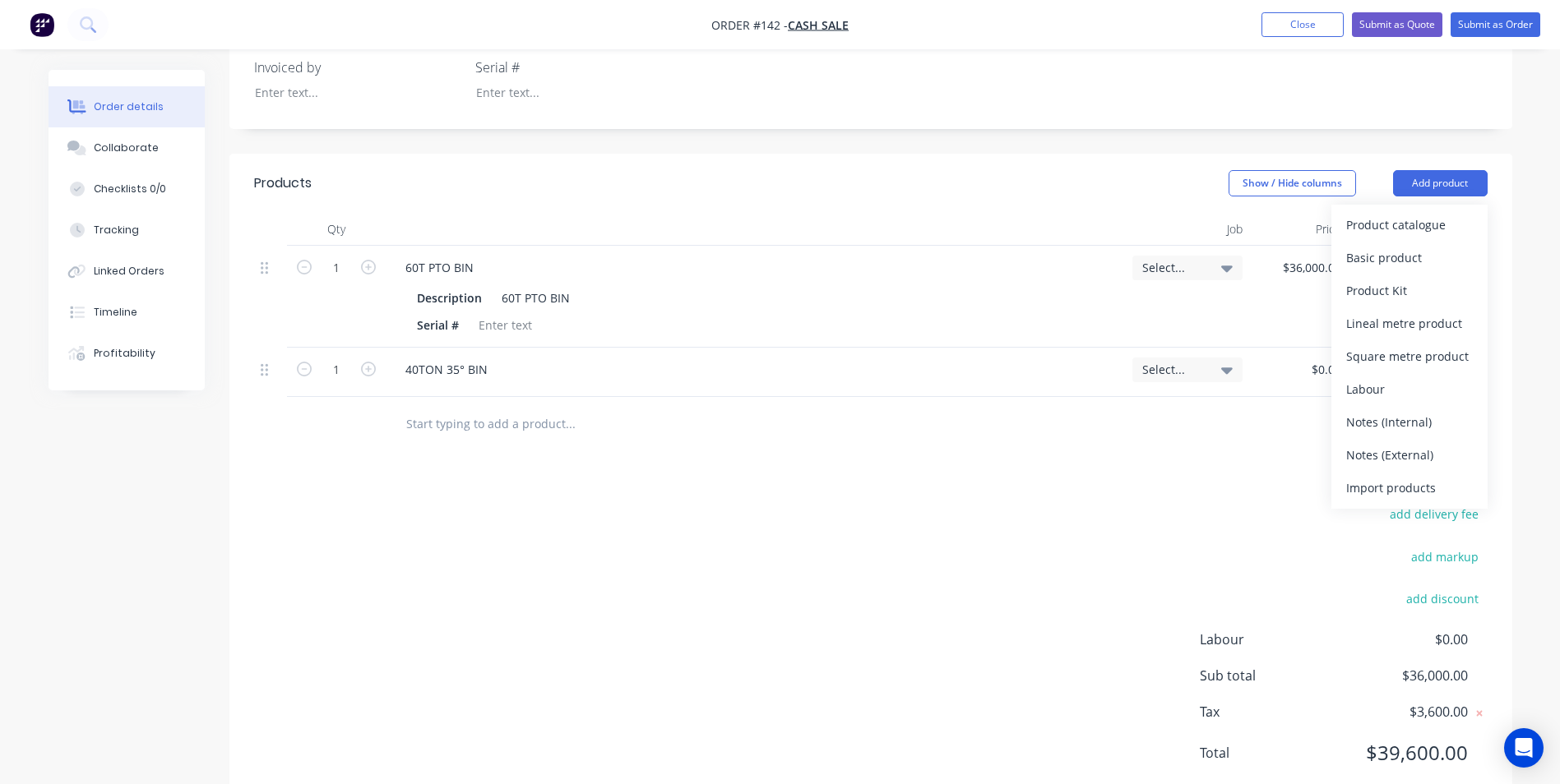
click at [431, 430] on input "text" at bounding box center [569, 423] width 329 height 33
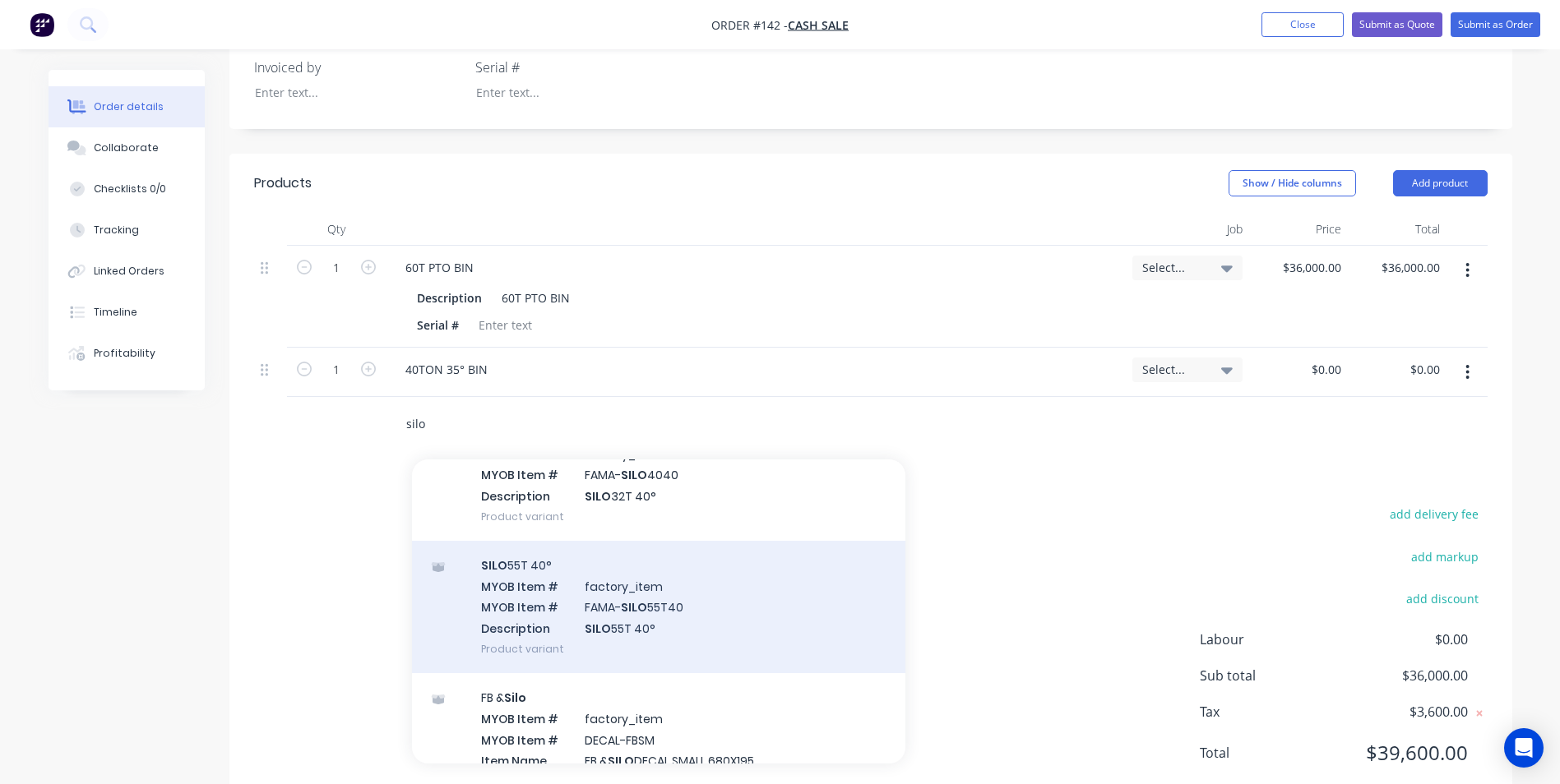
scroll to position [658, 0]
type input "silo"
click at [643, 604] on div "SILO 55T 40° MYOB Item # factory_item MYOB Item # FAMA- SILO 55T40 Description …" at bounding box center [658, 605] width 493 height 133
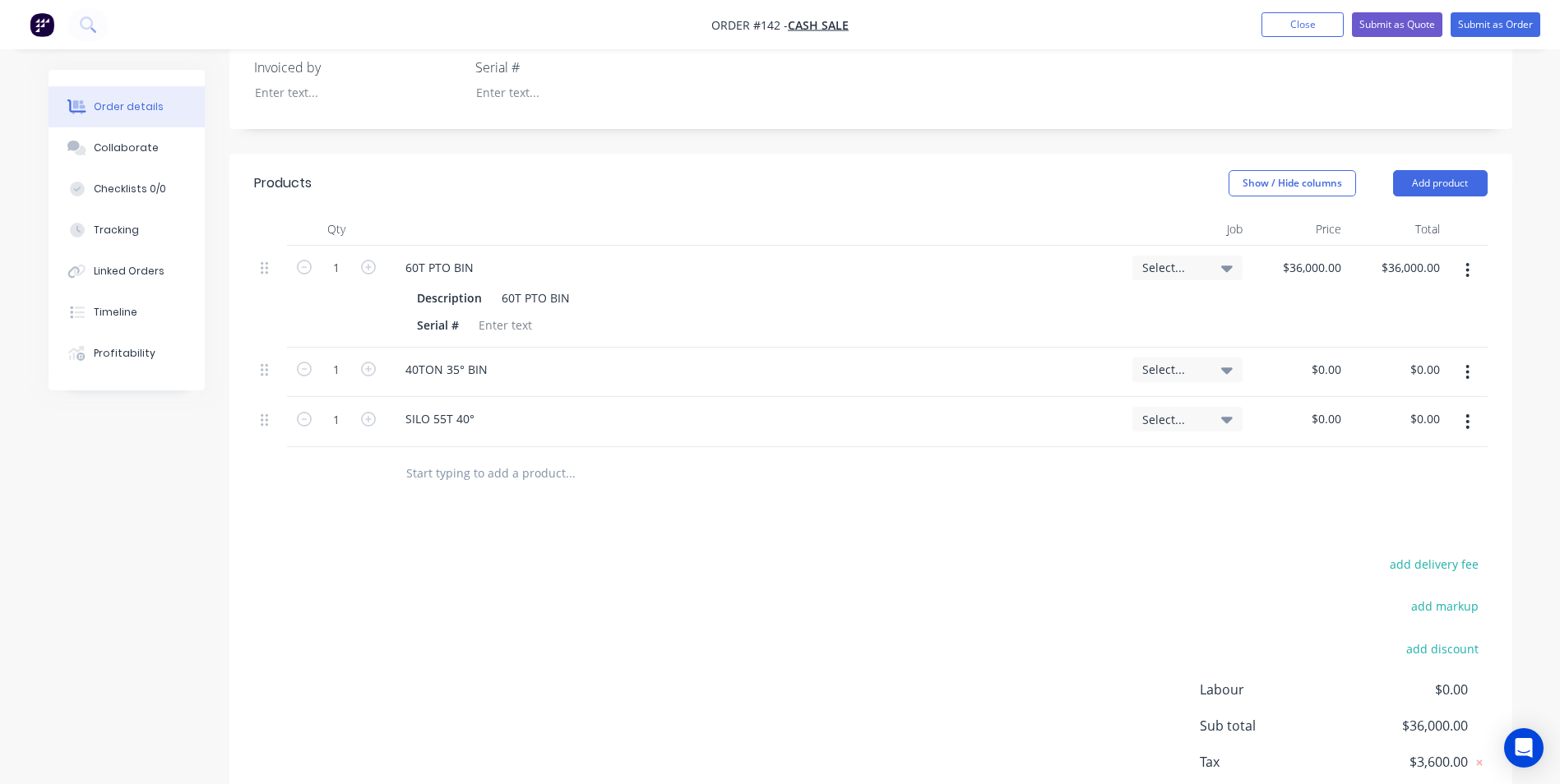
click at [1468, 372] on icon "button" at bounding box center [1468, 372] width 3 height 15
click at [1423, 509] on div "Delete" at bounding box center [1410, 514] width 127 height 24
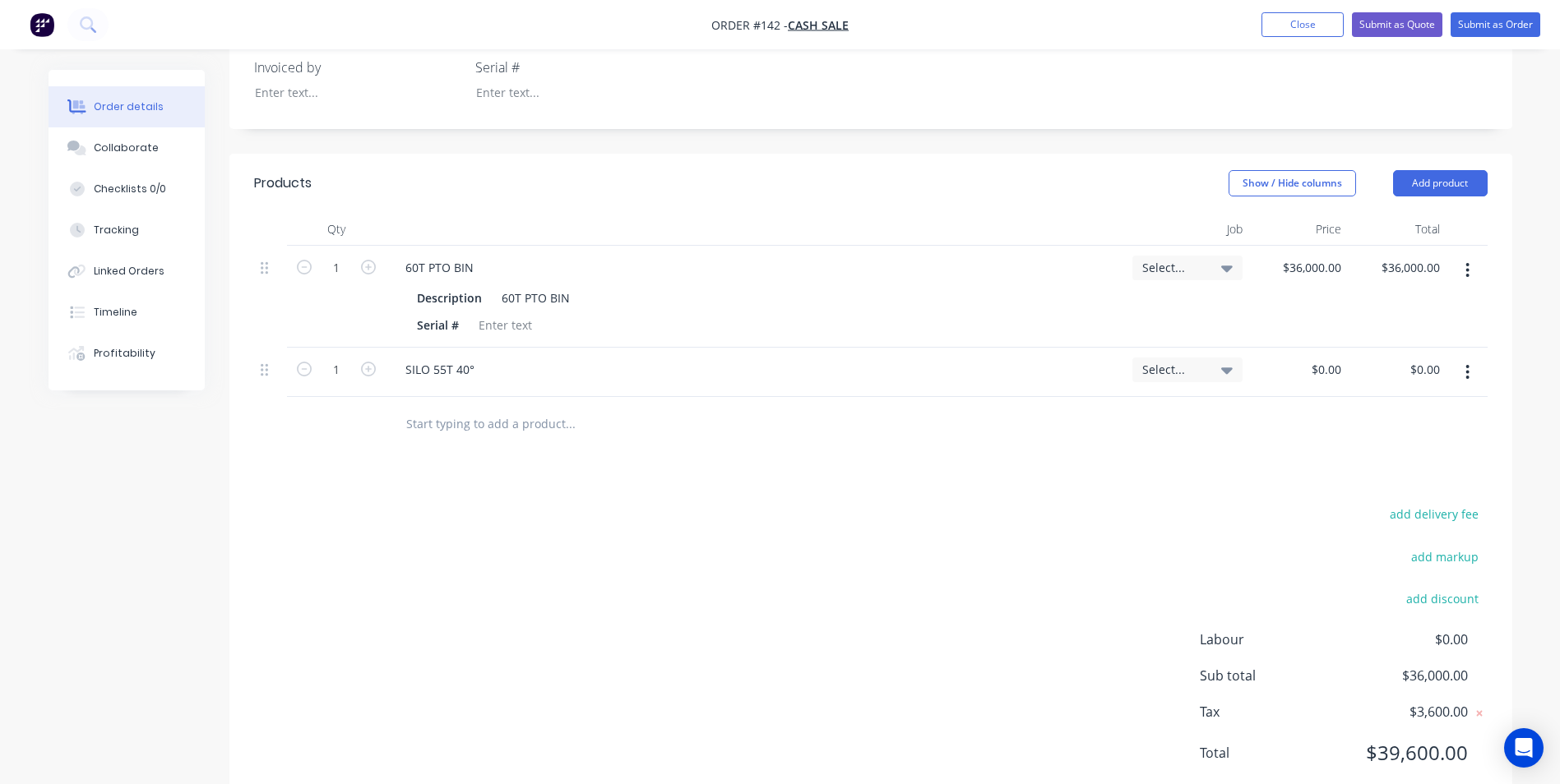
click at [1469, 375] on icon "button" at bounding box center [1468, 372] width 4 height 18
click at [1449, 515] on div "Delete" at bounding box center [1410, 514] width 127 height 24
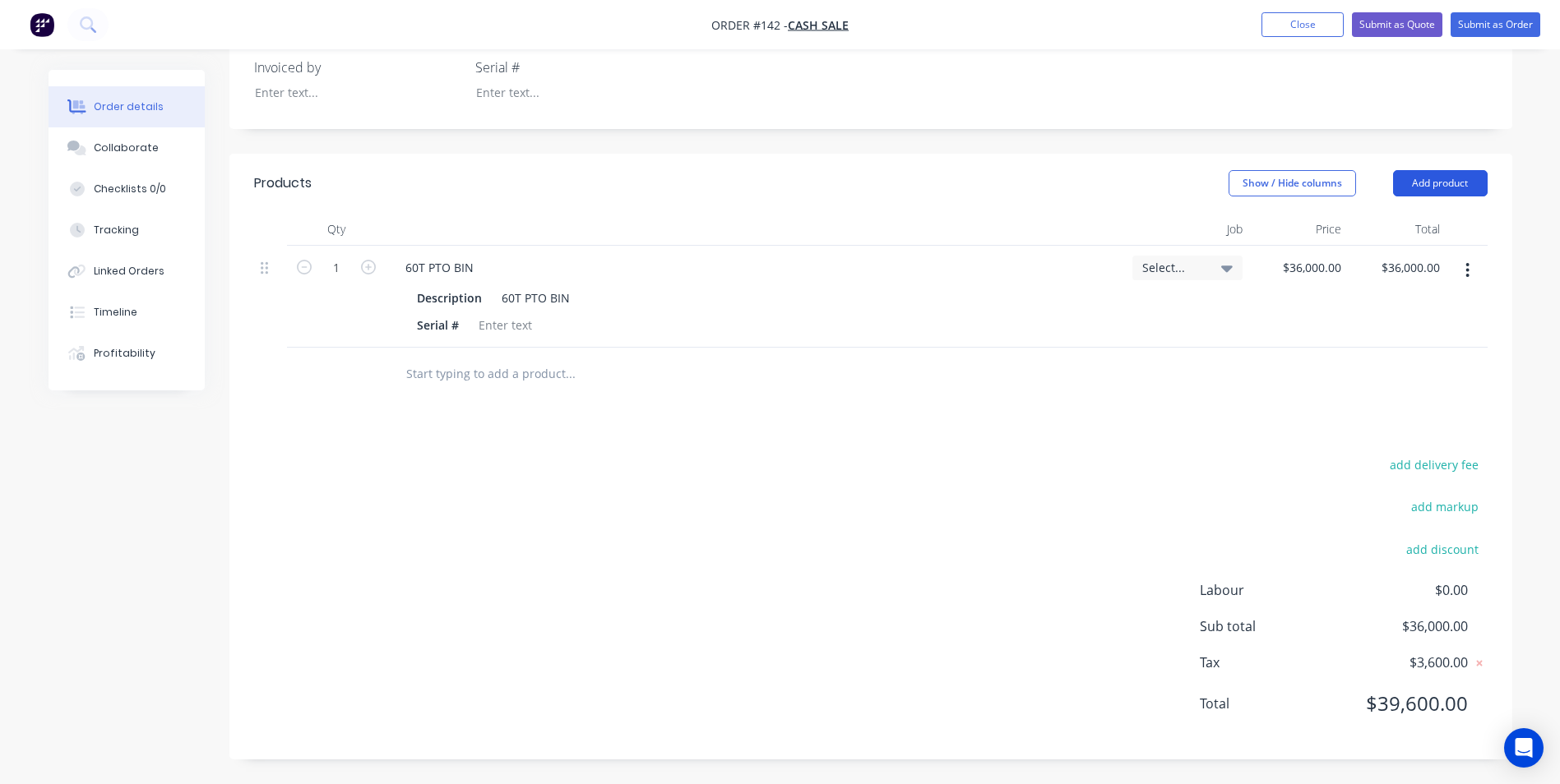
click at [1437, 179] on button "Add product" at bounding box center [1441, 183] width 95 height 26
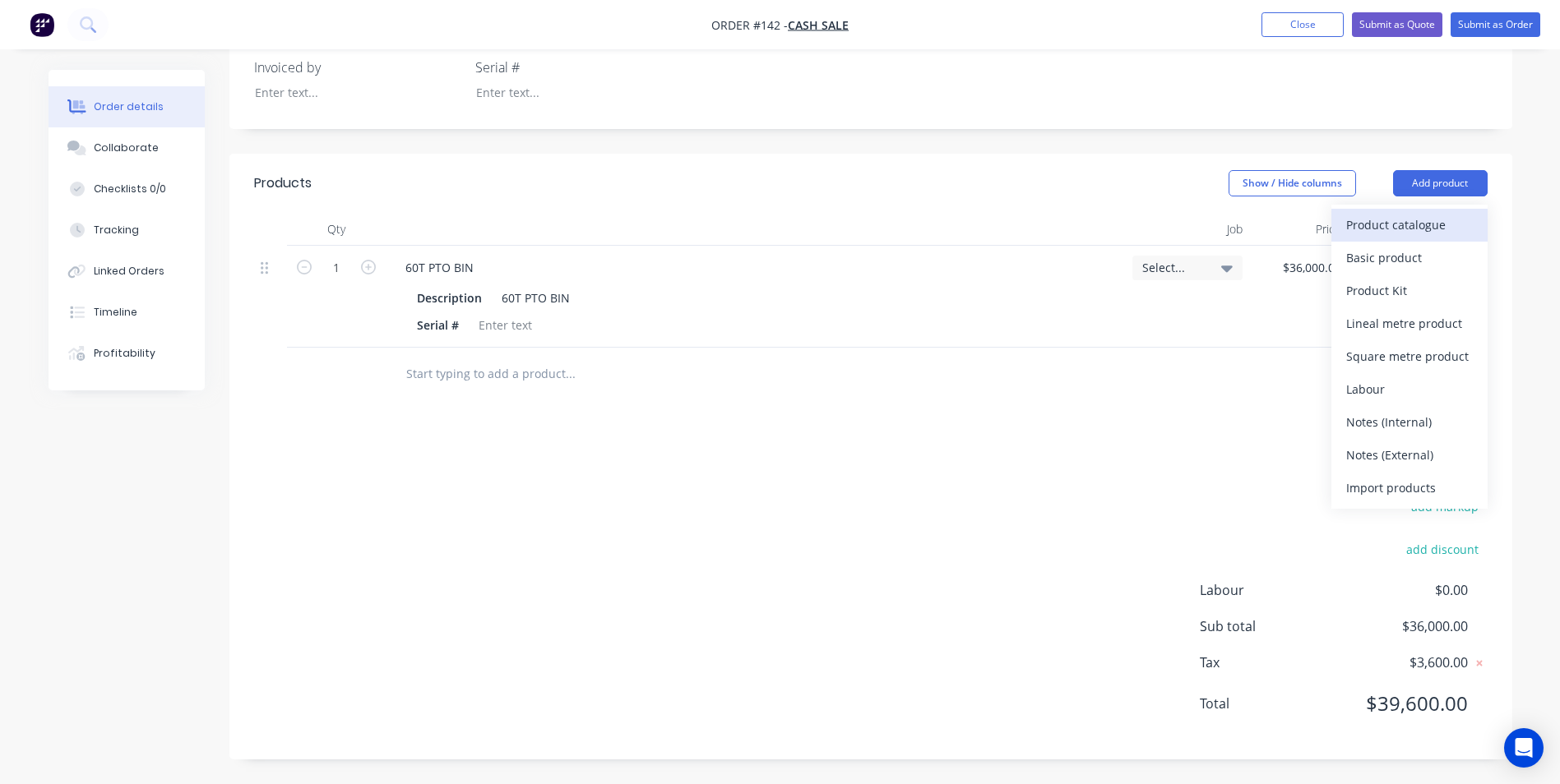
click at [1423, 231] on div "Product catalogue" at bounding box center [1410, 225] width 127 height 24
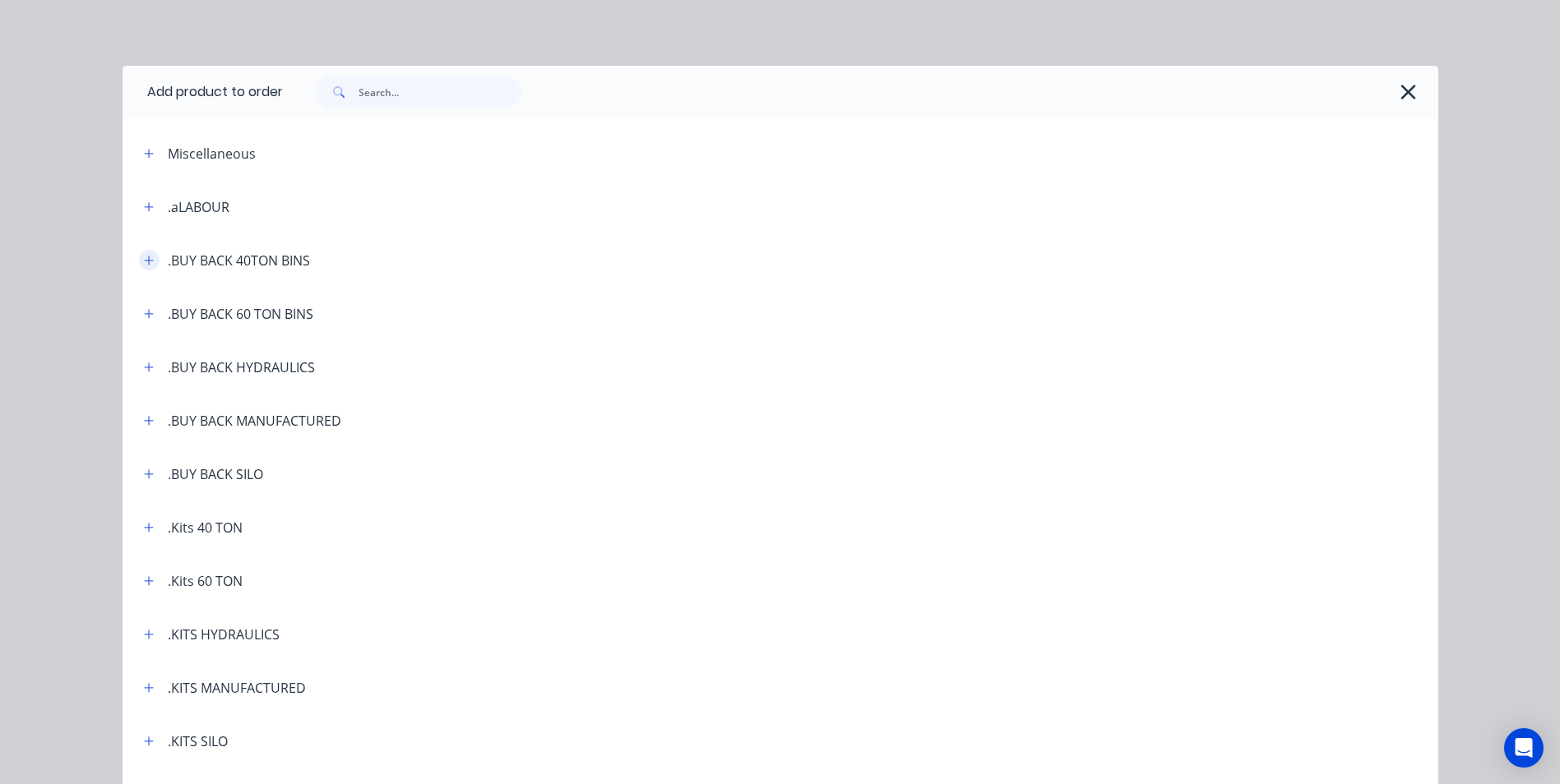
click at [143, 260] on icon "button" at bounding box center [147, 260] width 9 height 9
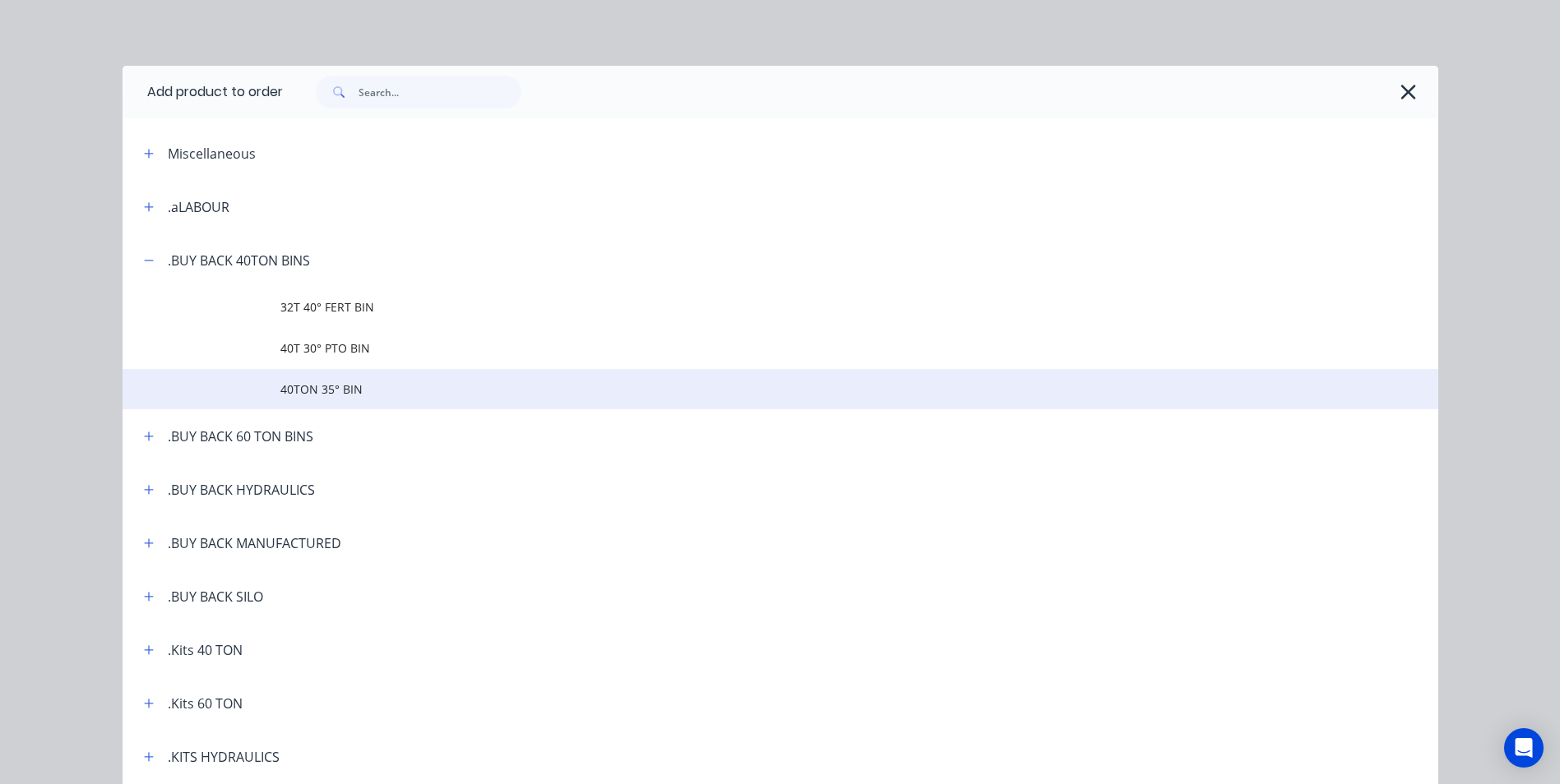
click at [314, 388] on span "40TON 35° BIN" at bounding box center [743, 390] width 926 height 17
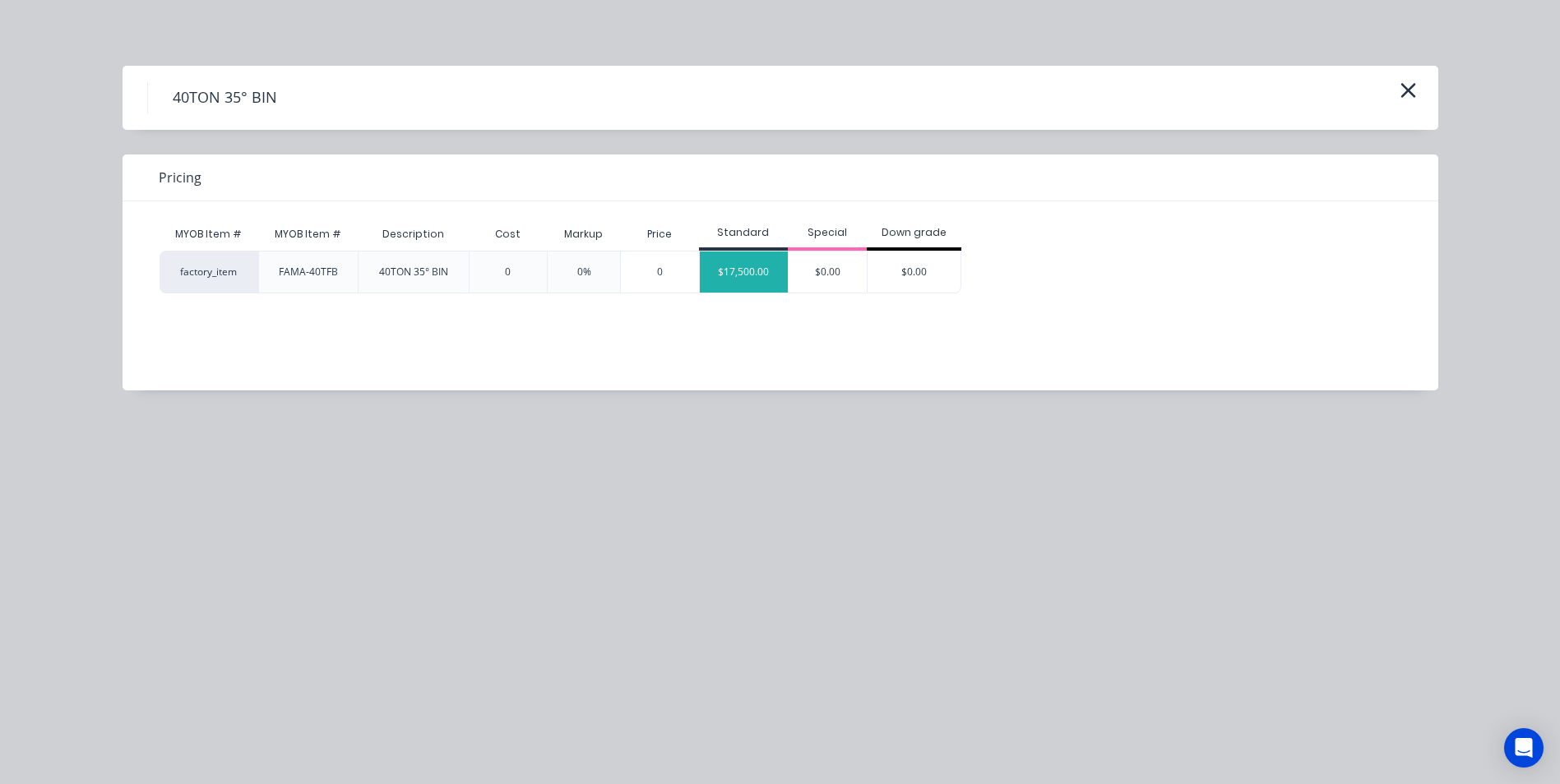
click at [723, 276] on div "$17,500.00" at bounding box center [745, 272] width 89 height 41
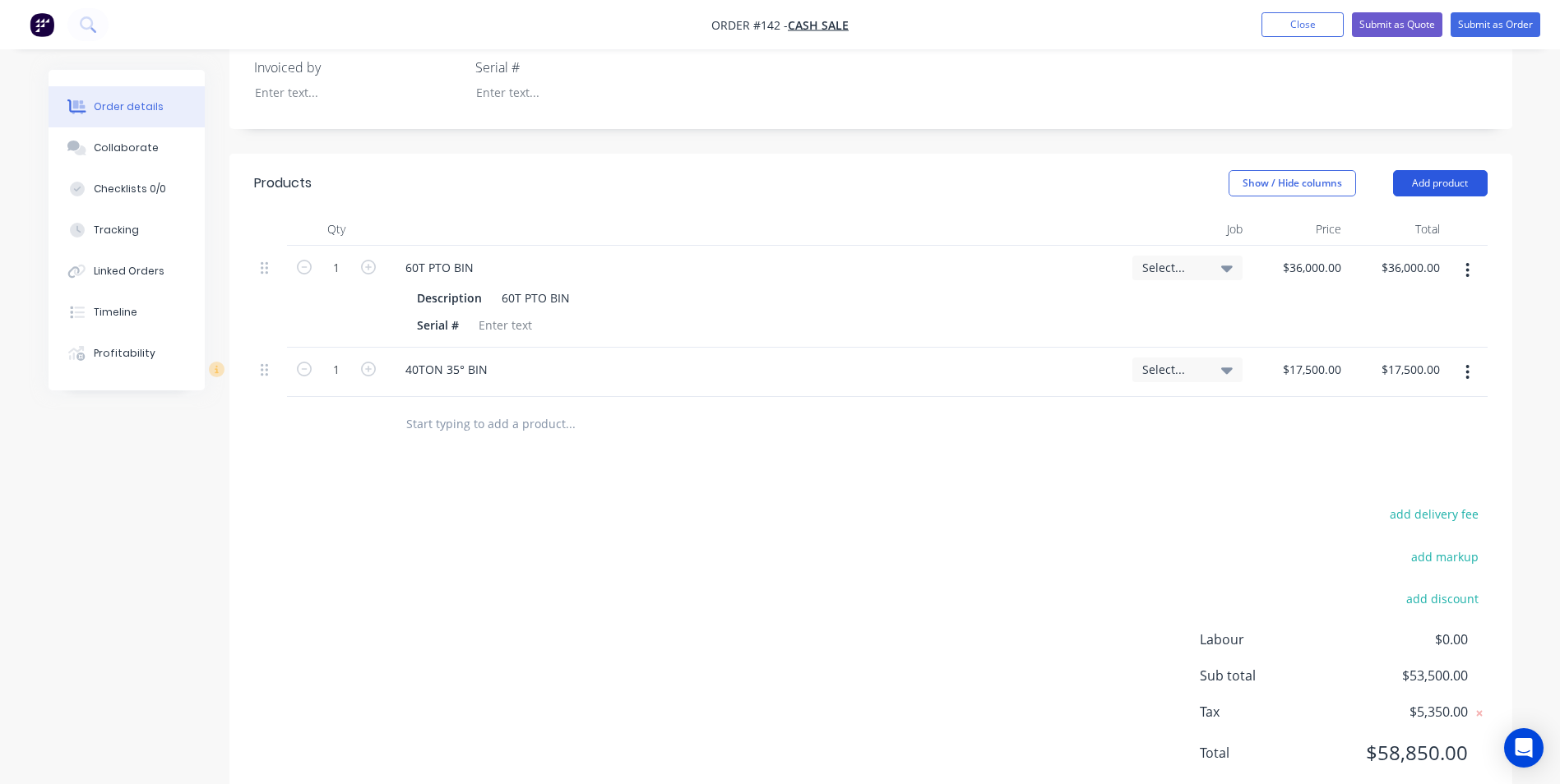
click at [1446, 188] on button "Add product" at bounding box center [1441, 183] width 95 height 26
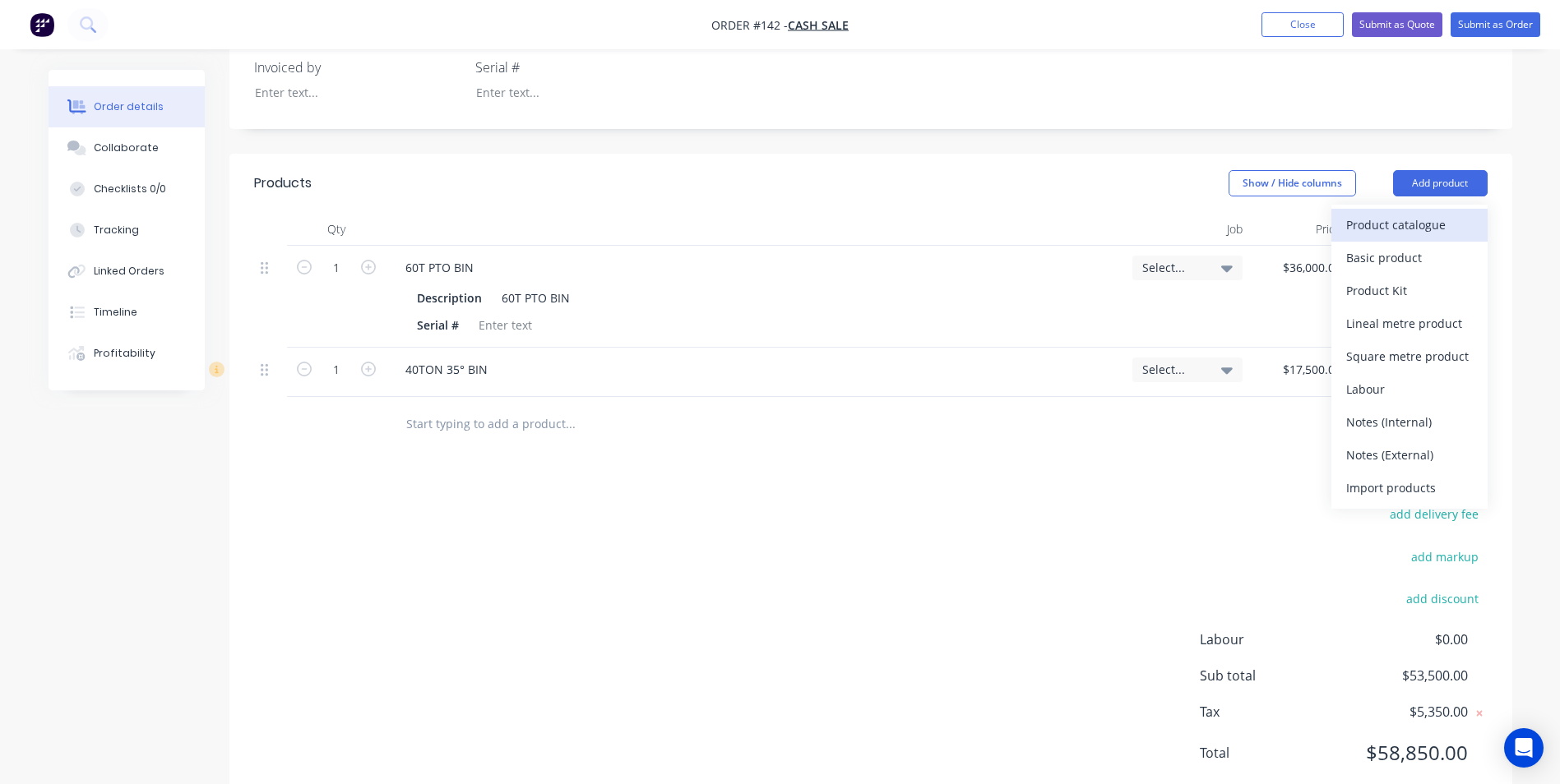
click at [1410, 227] on div "Product catalogue" at bounding box center [1410, 225] width 127 height 24
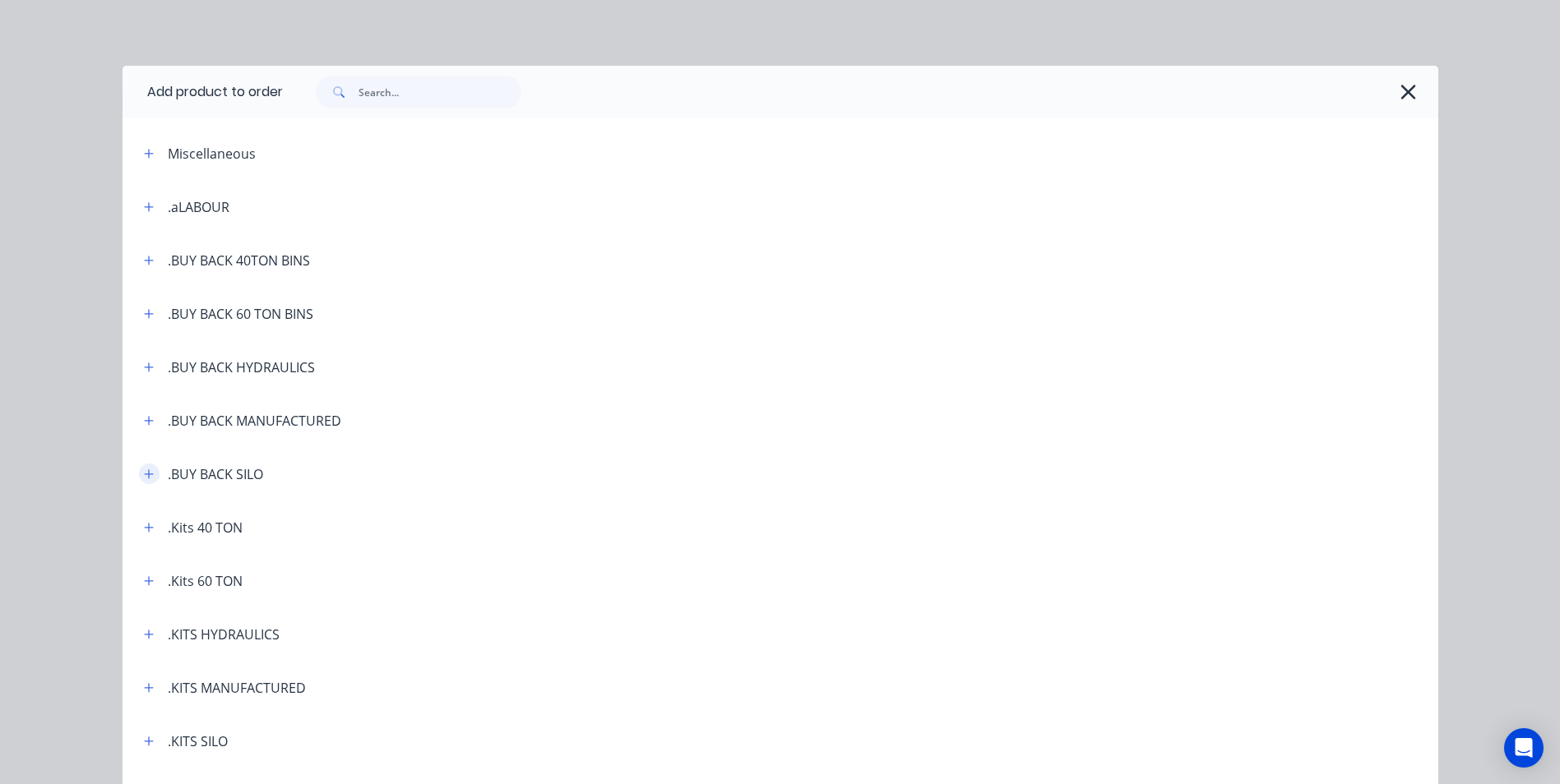
click at [143, 469] on icon "button" at bounding box center [148, 475] width 10 height 12
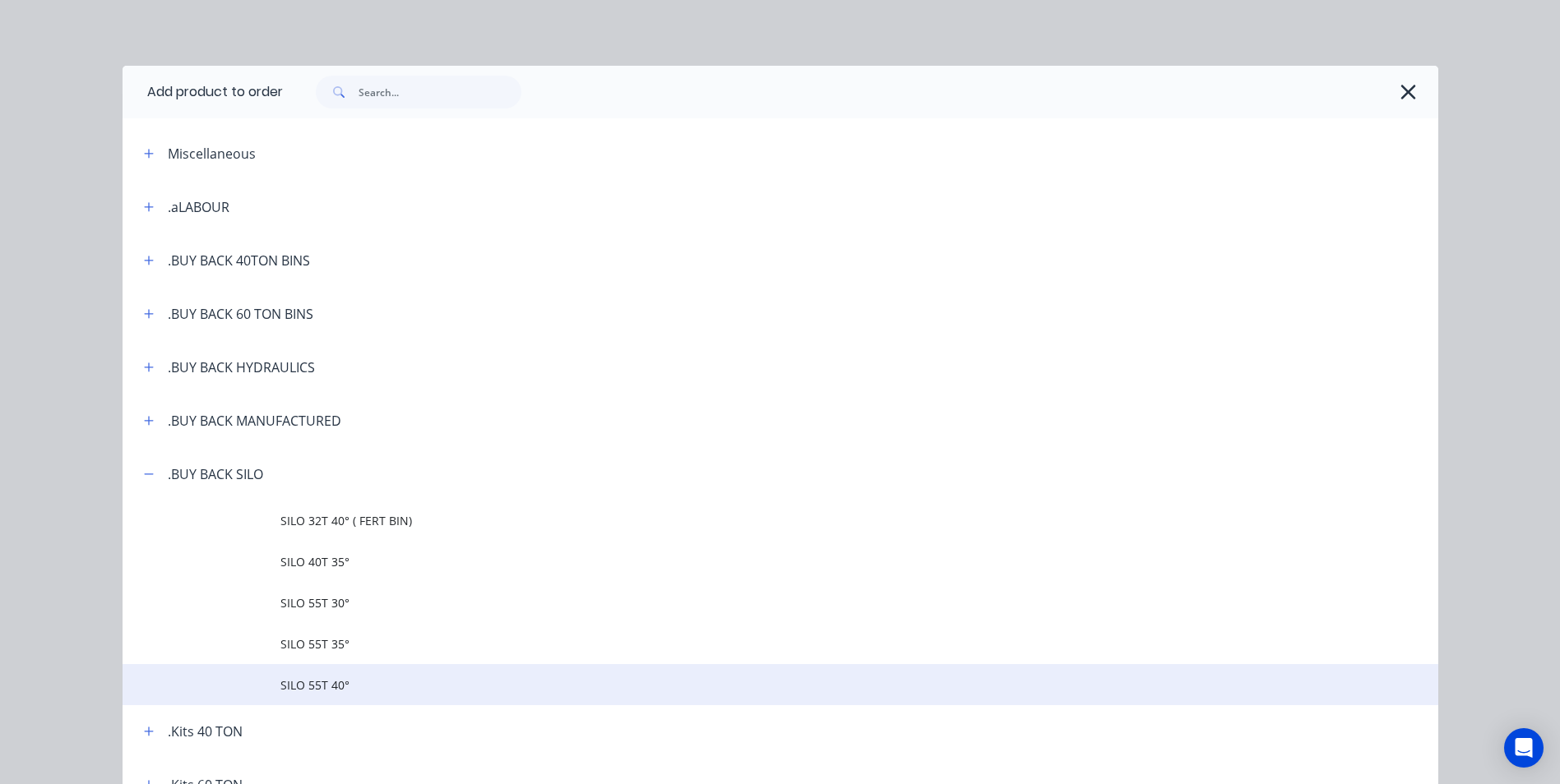
click at [315, 691] on span "SILO 55T 40°" at bounding box center [743, 685] width 926 height 17
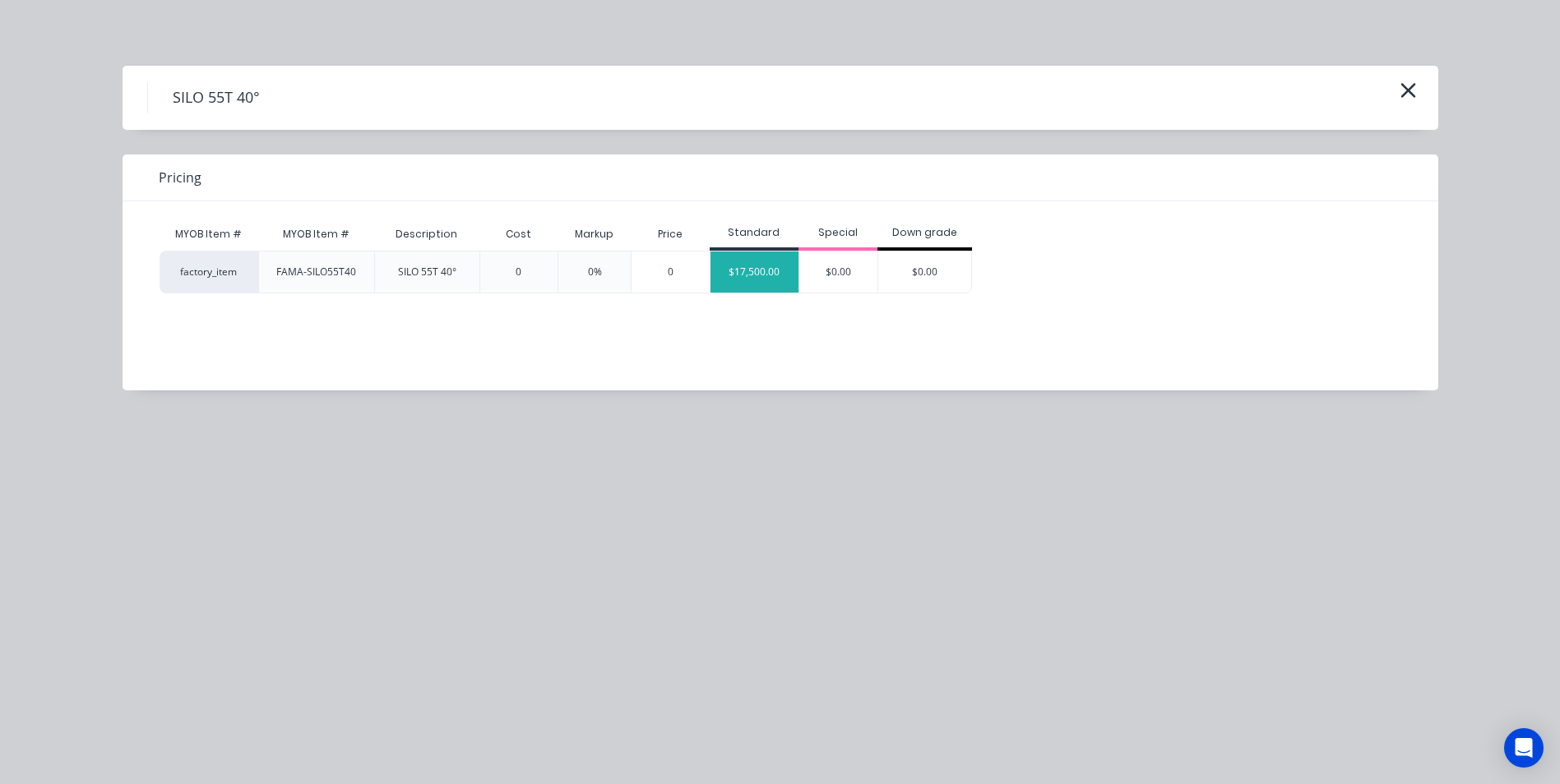
click at [751, 270] on div "$17,500.00" at bounding box center [755, 272] width 89 height 41
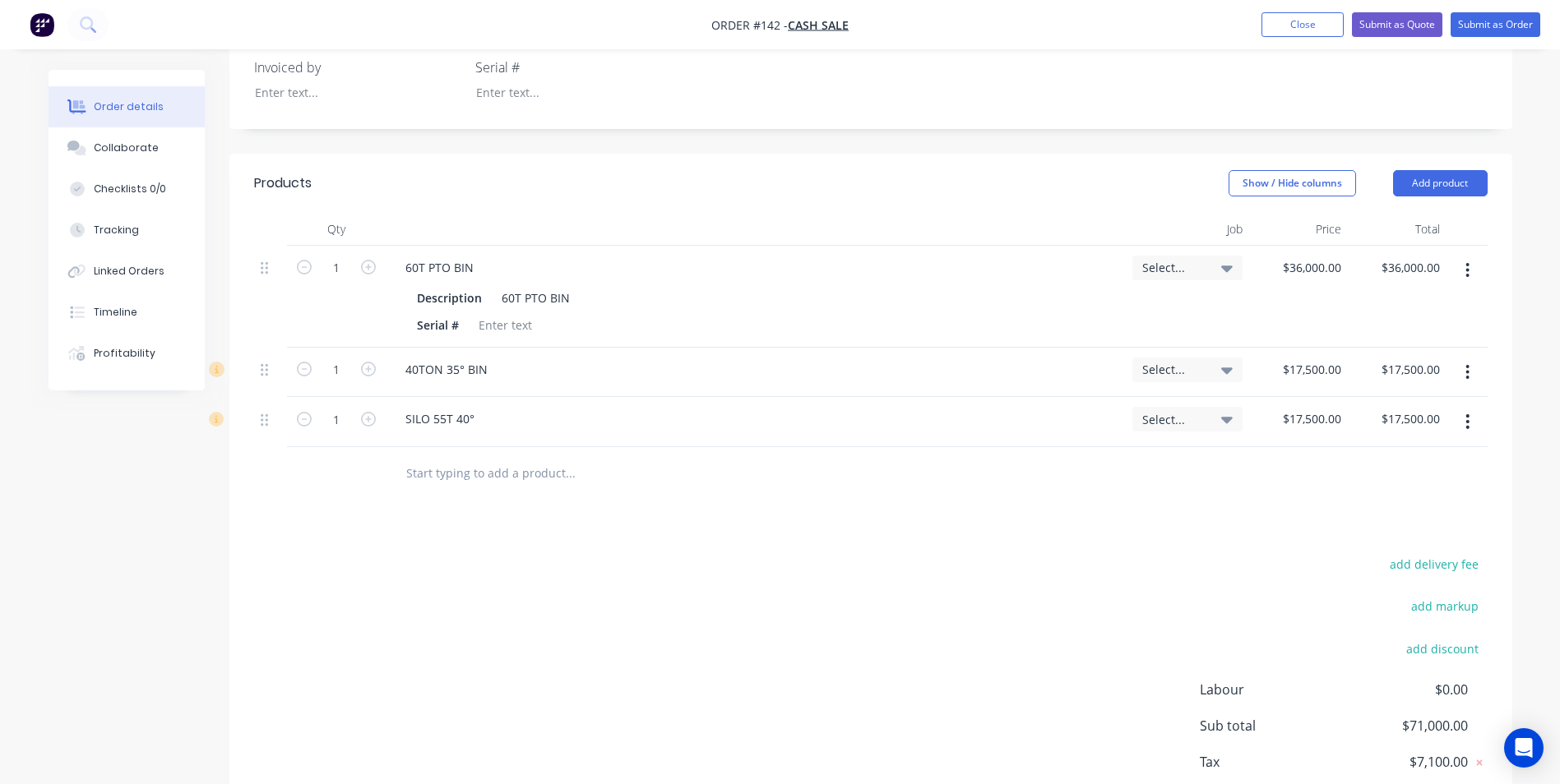
click at [1462, 364] on button "button" at bounding box center [1468, 372] width 39 height 30
click at [1393, 504] on div "Delete" at bounding box center [1410, 514] width 127 height 24
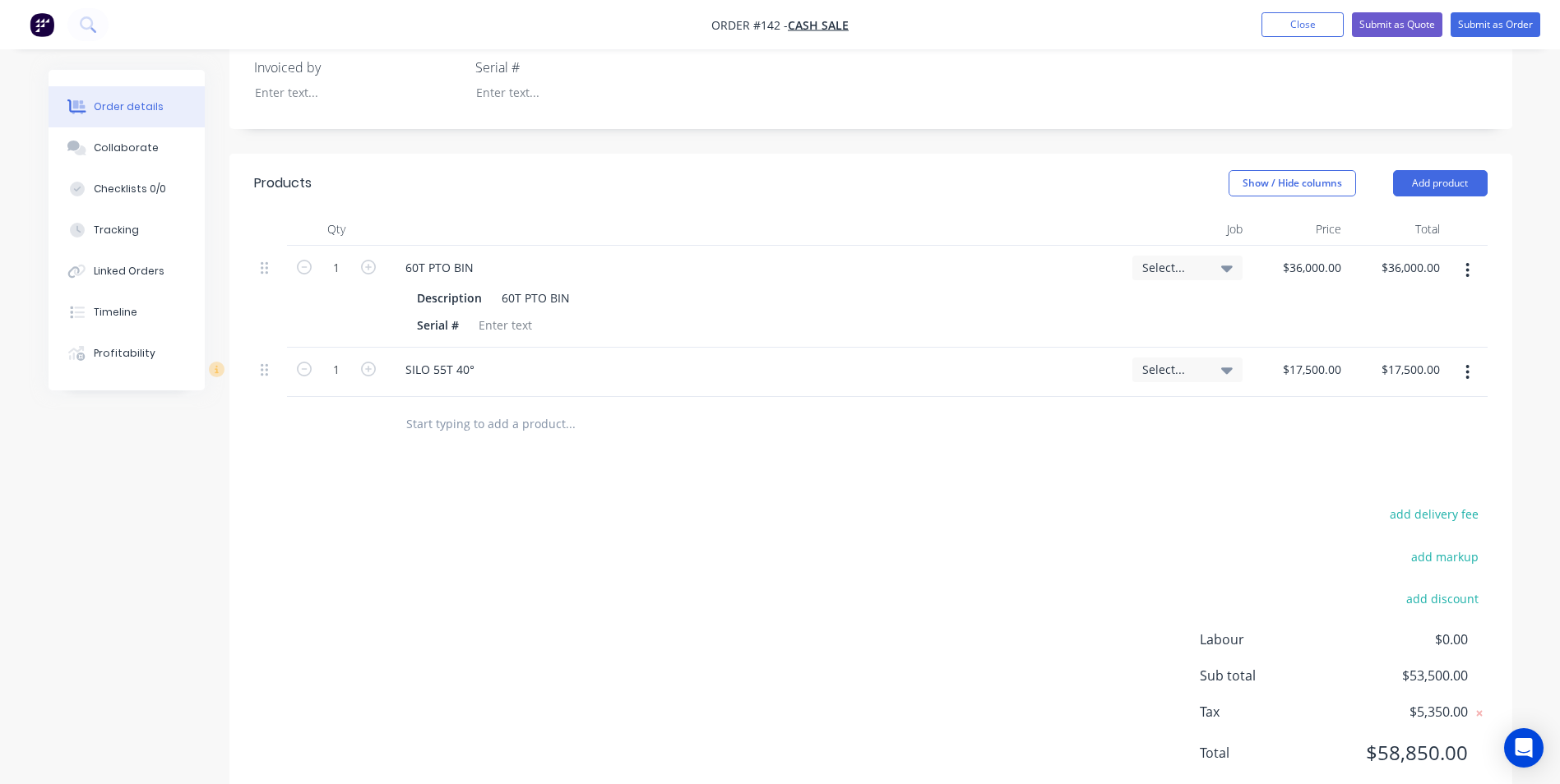
click at [1473, 373] on button "button" at bounding box center [1468, 372] width 39 height 30
click at [1396, 507] on div "Delete" at bounding box center [1410, 514] width 127 height 24
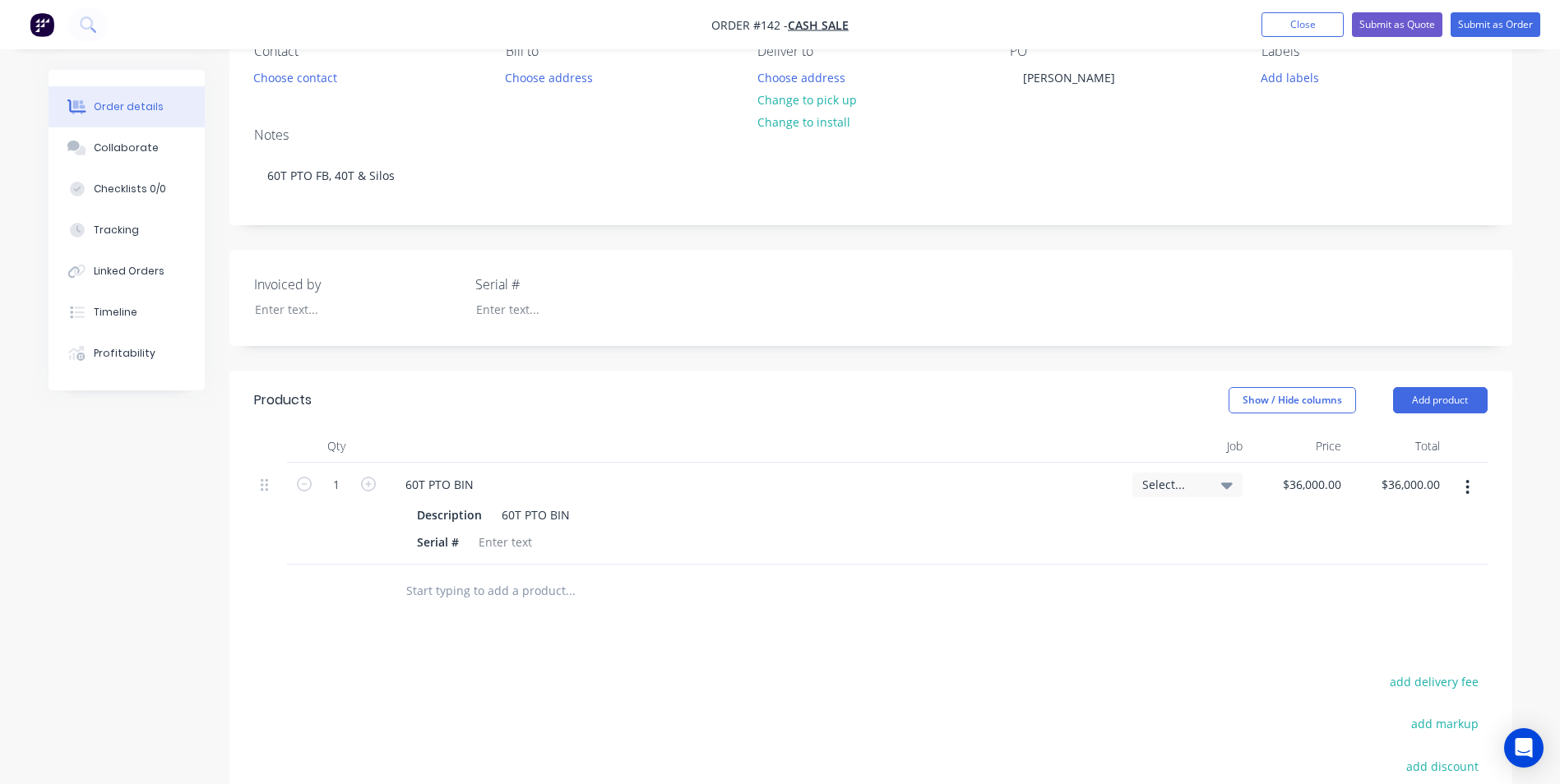
scroll to position [0, 0]
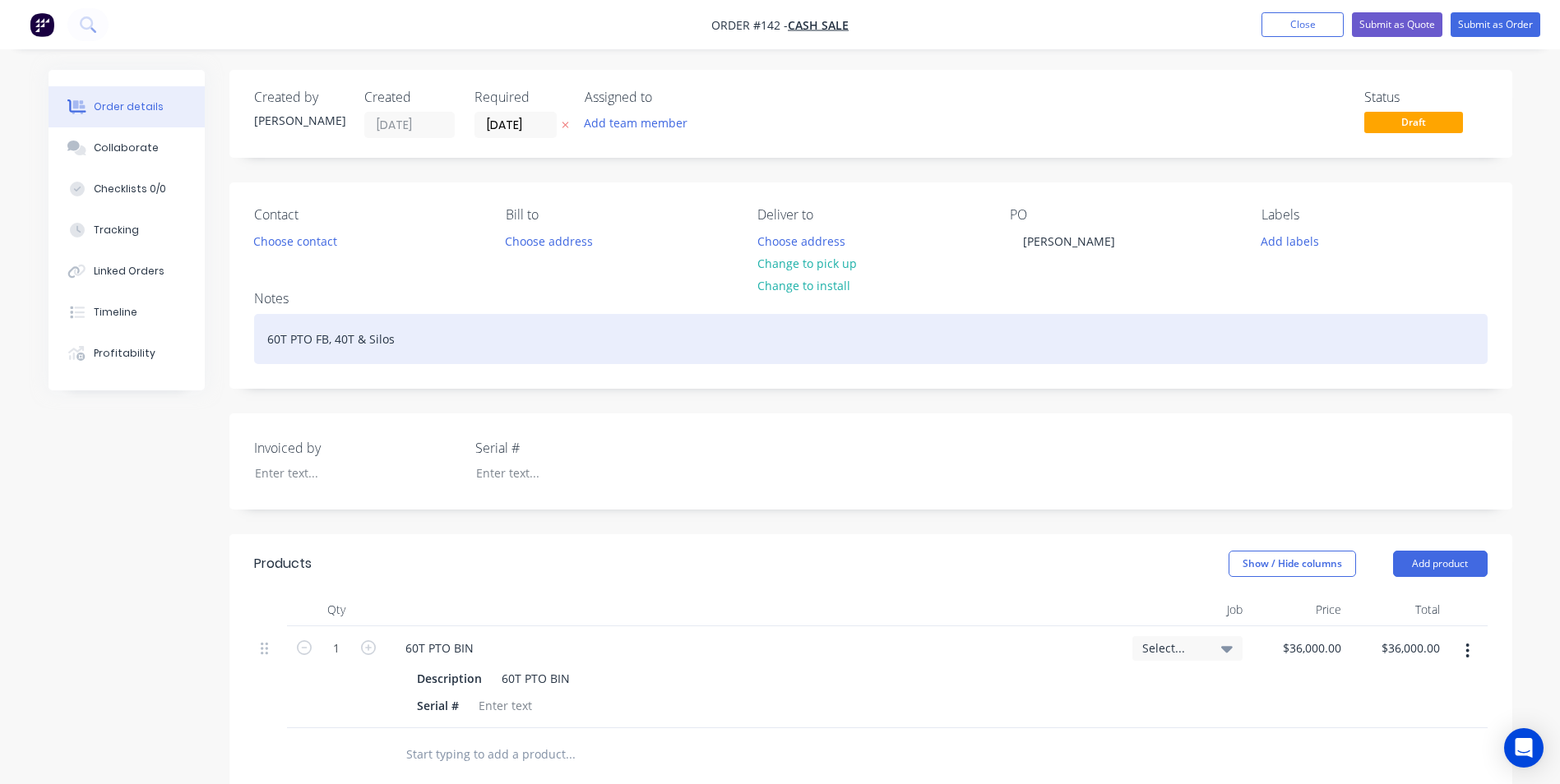
click at [354, 332] on div "60T PTO FB, 40T & Silos" at bounding box center [871, 339] width 1234 height 50
click at [436, 344] on div "60T PTO FB, 40T FB & Silos" at bounding box center [871, 339] width 1234 height 50
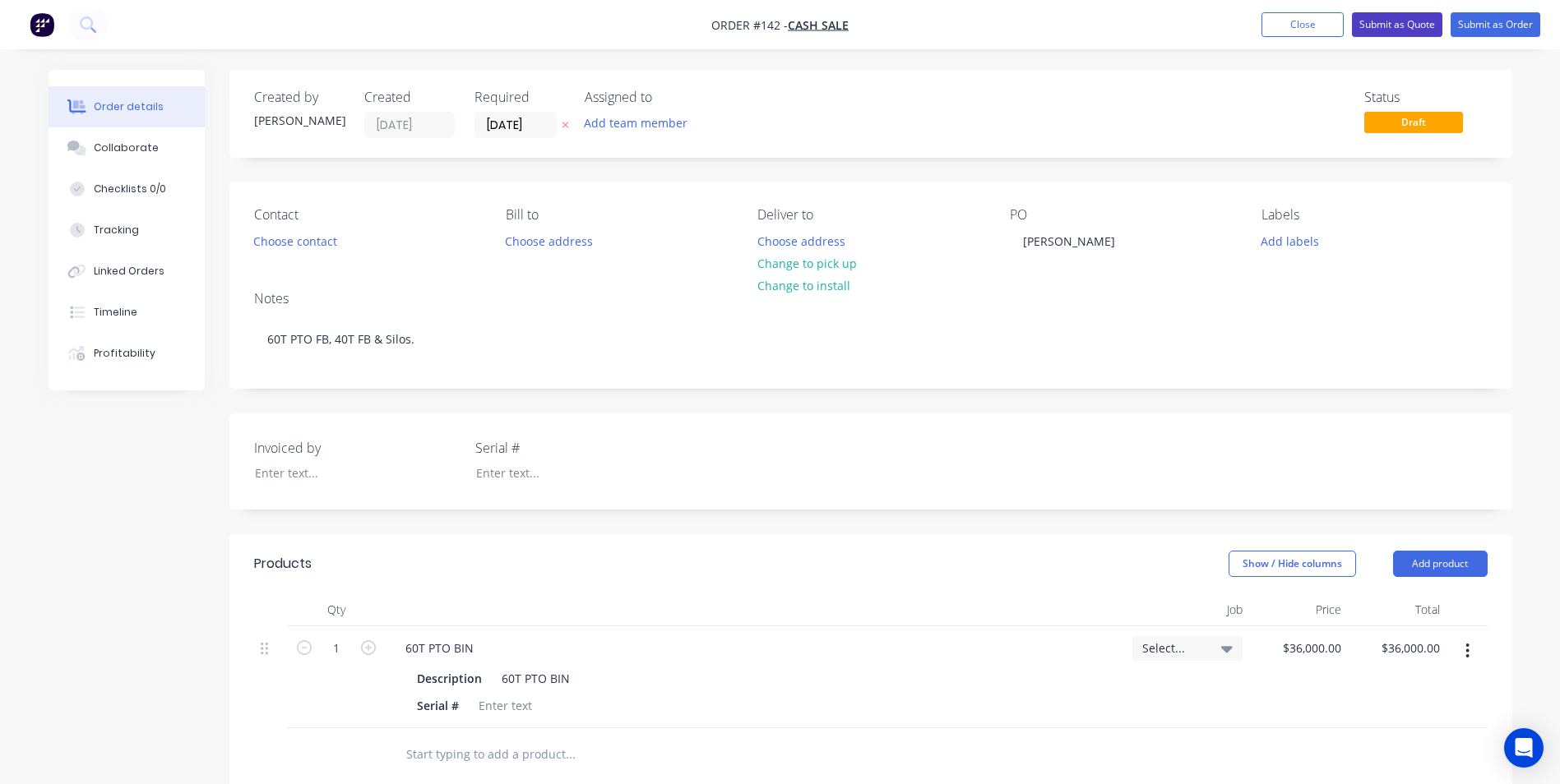
click at [1394, 20] on button "Submit as Quote" at bounding box center [1397, 24] width 90 height 24
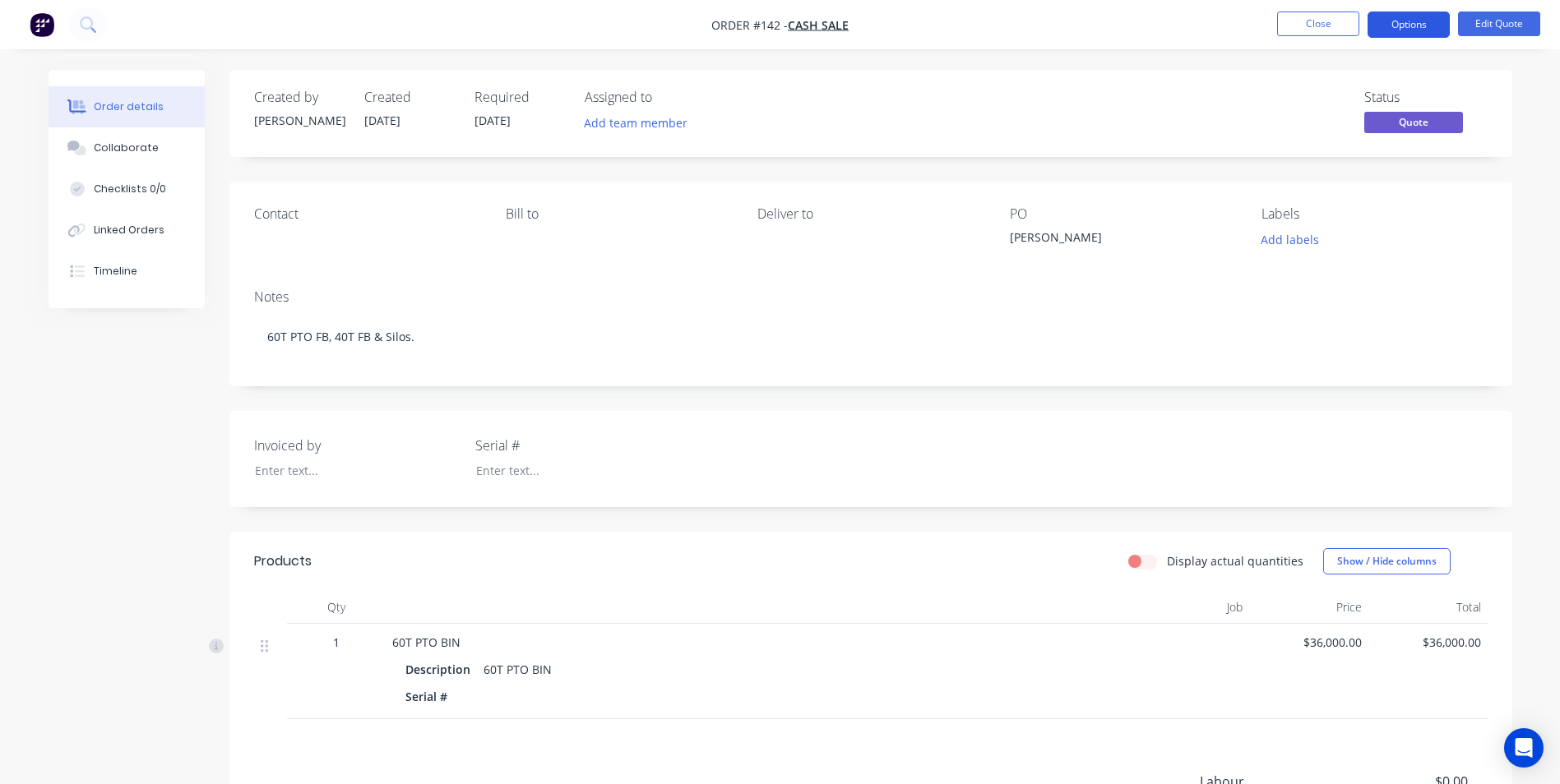
click at [1377, 30] on button "Options" at bounding box center [1409, 24] width 82 height 26
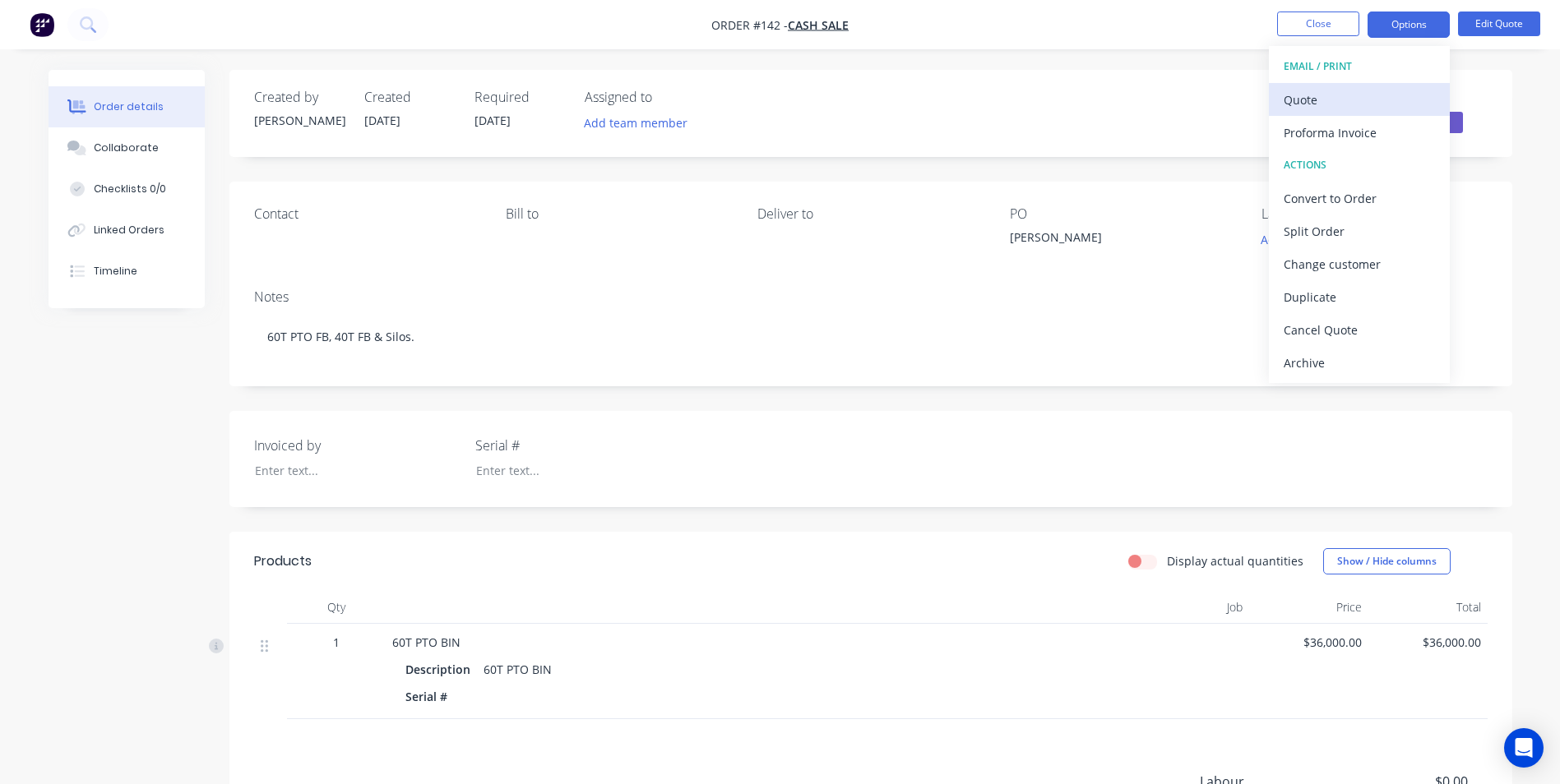
click at [1359, 94] on div "Quote" at bounding box center [1359, 100] width 151 height 24
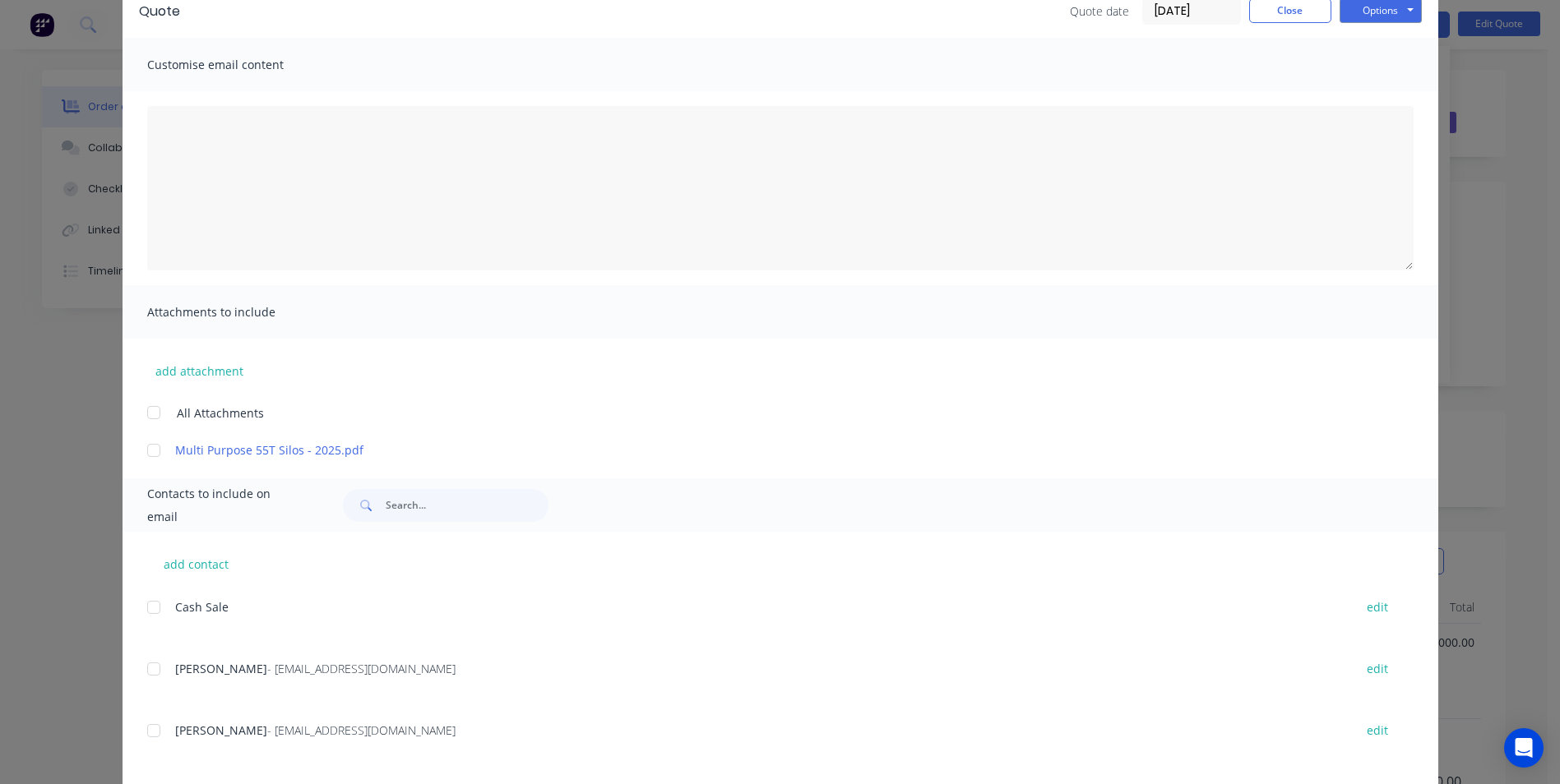
scroll to position [165, 0]
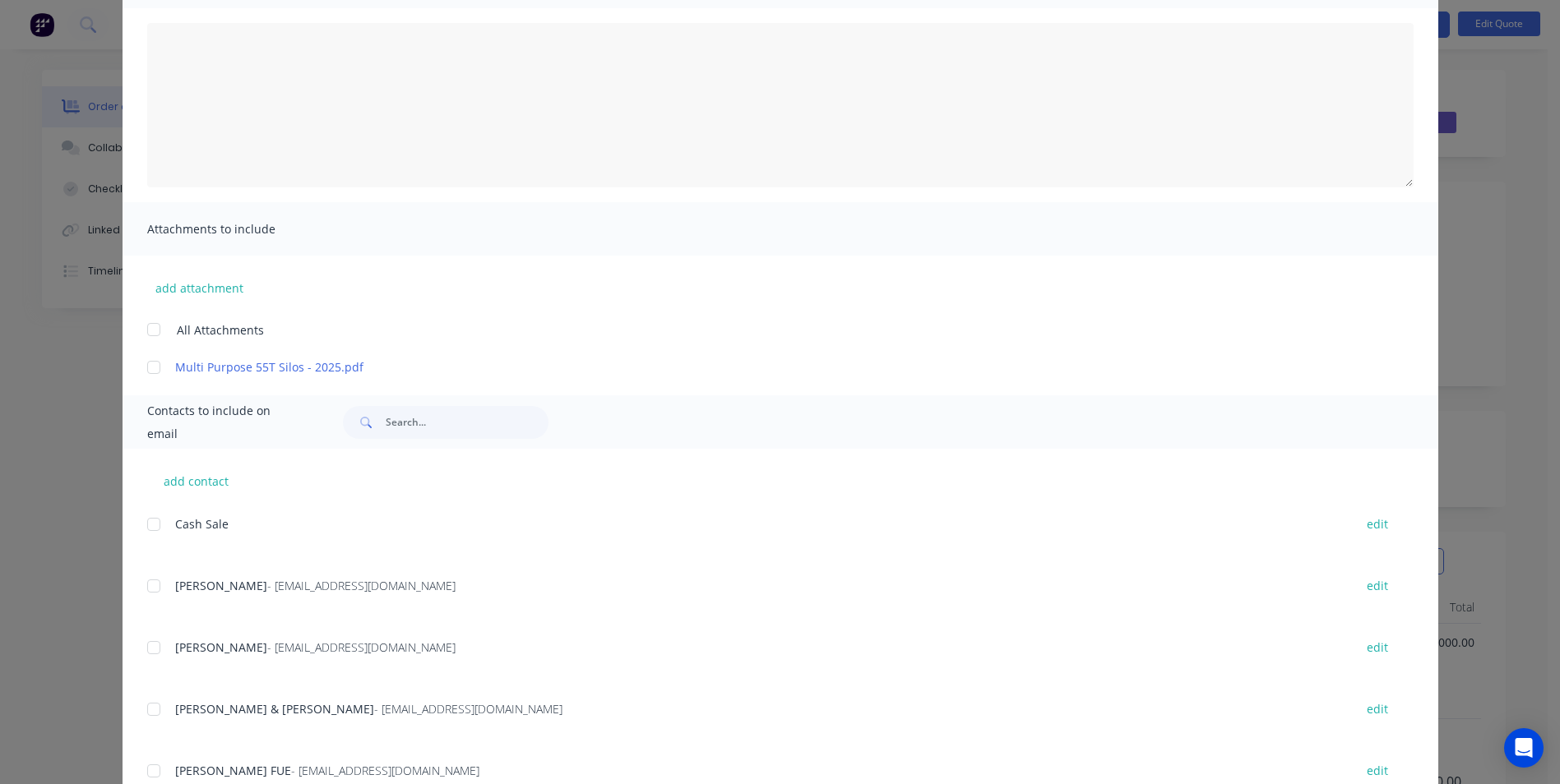
click at [149, 363] on div at bounding box center [154, 367] width 33 height 33
click at [312, 369] on link "Multi Purpose 55T Silos - 2025.pdf" at bounding box center [756, 367] width 1162 height 17
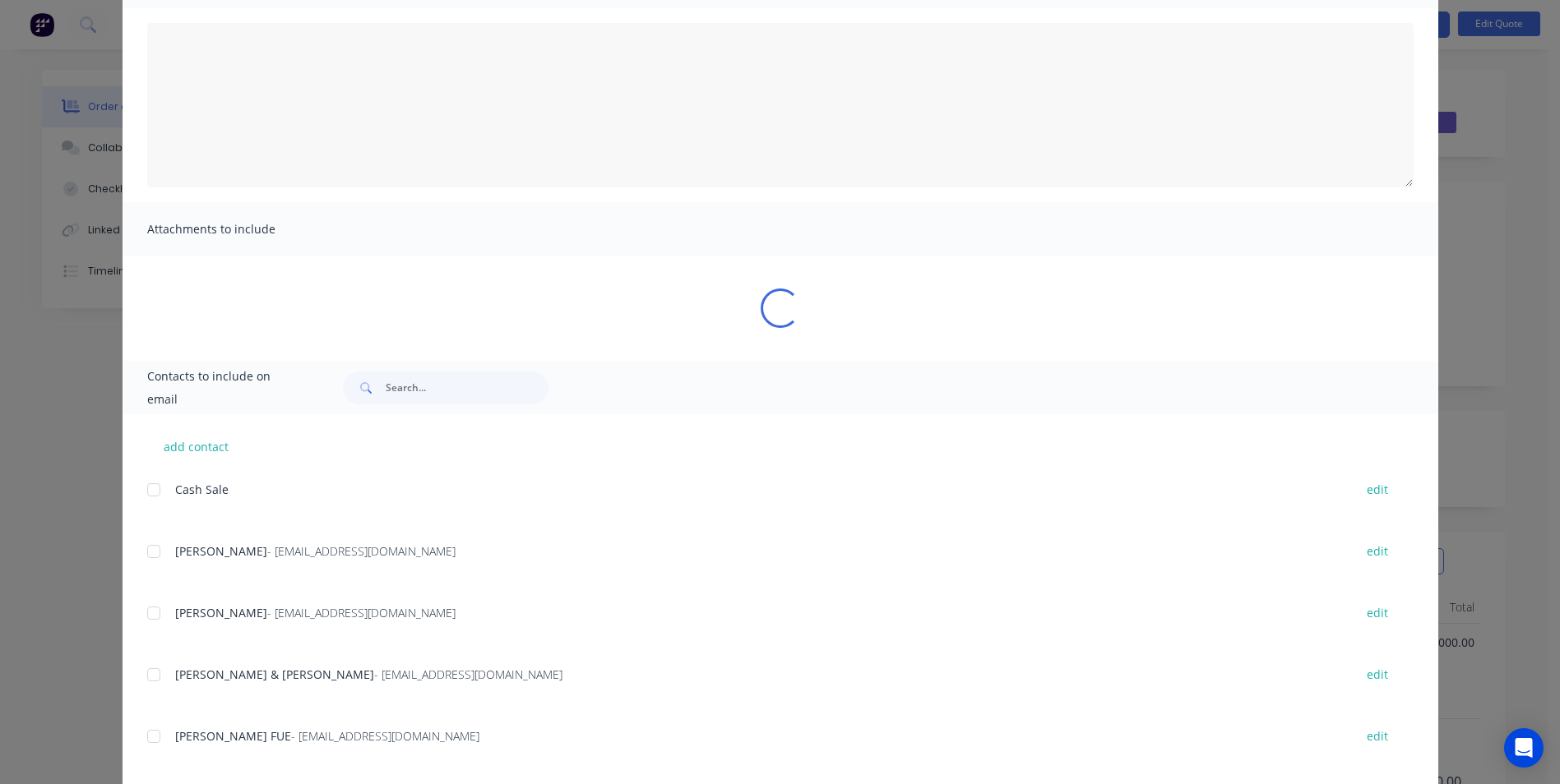
click at [312, 369] on div "Contacts to include on email" at bounding box center [780, 387] width 1316 height 53
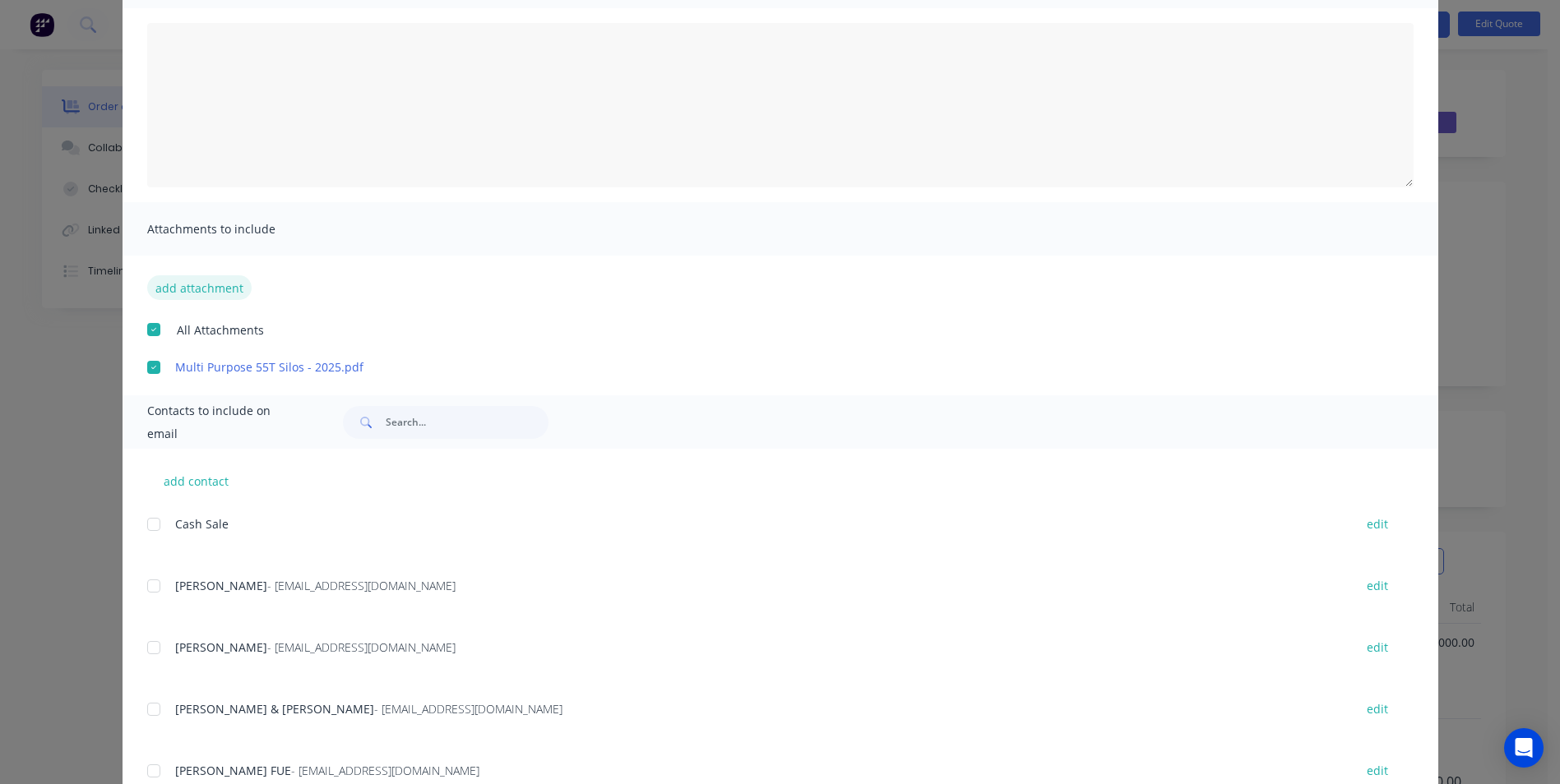
click at [204, 288] on button "add attachment" at bounding box center [200, 287] width 105 height 24
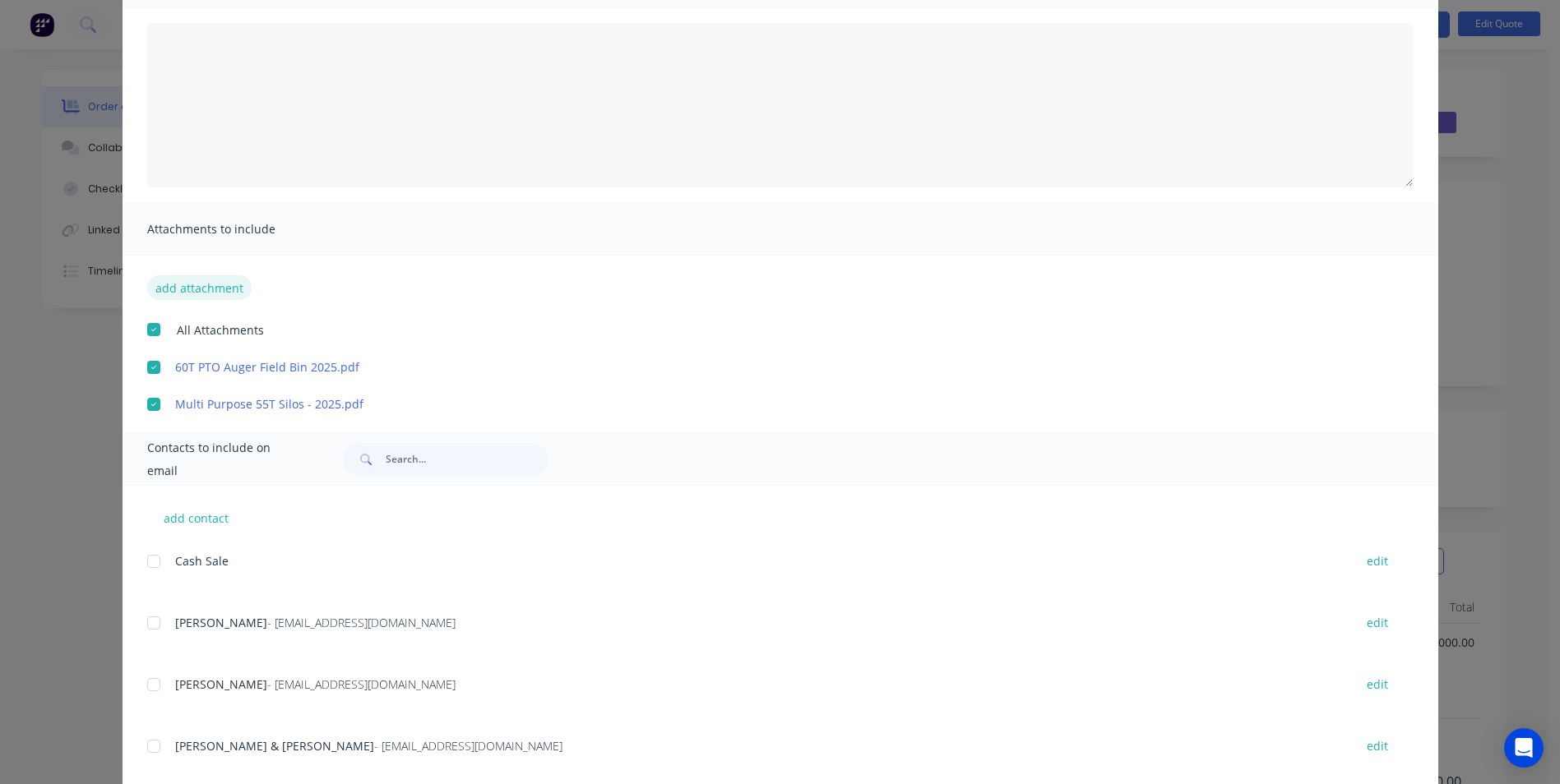
click at [216, 292] on button "add attachment" at bounding box center [200, 287] width 105 height 24
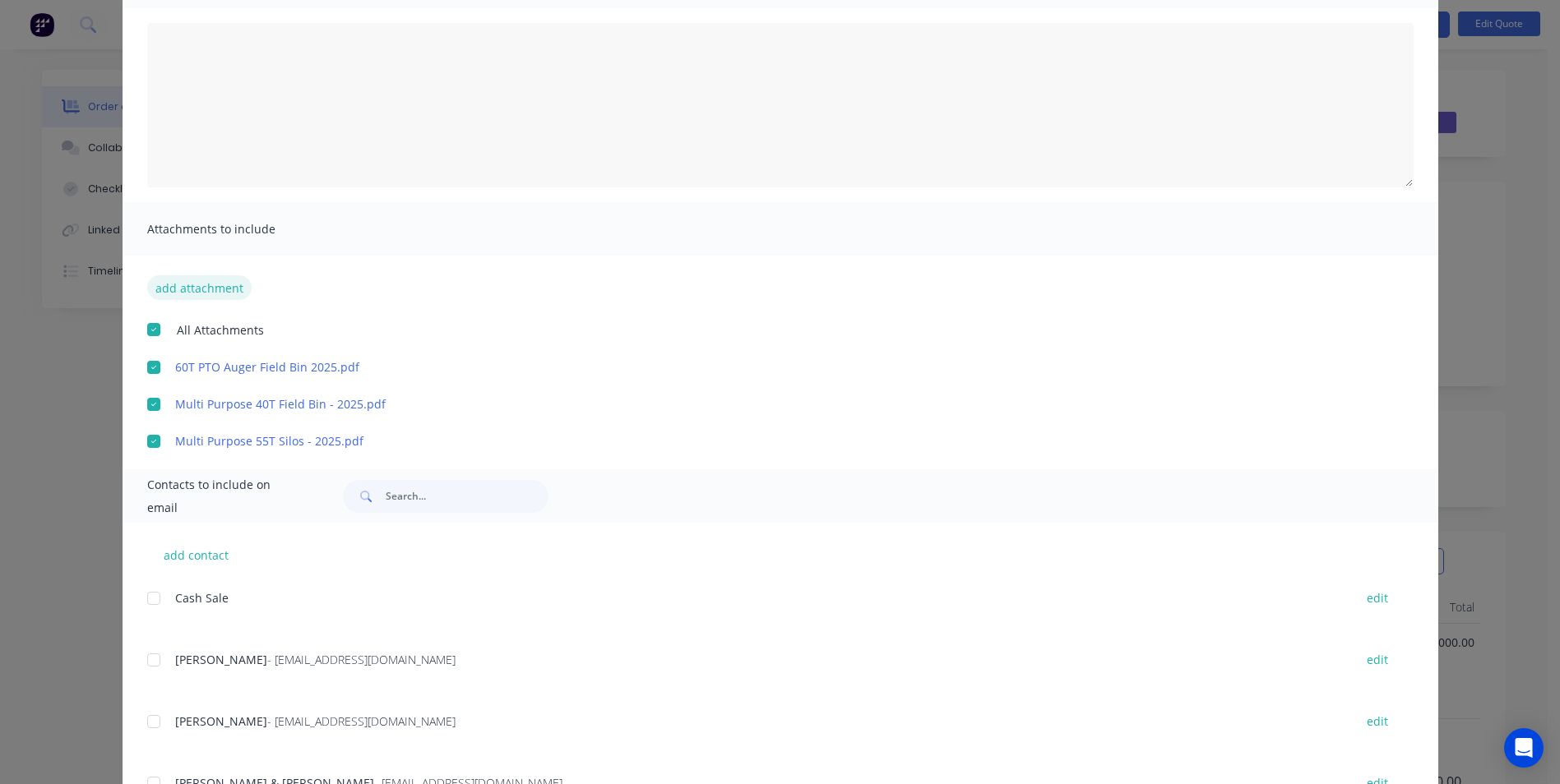
click at [199, 290] on button "add attachment" at bounding box center [200, 287] width 105 height 24
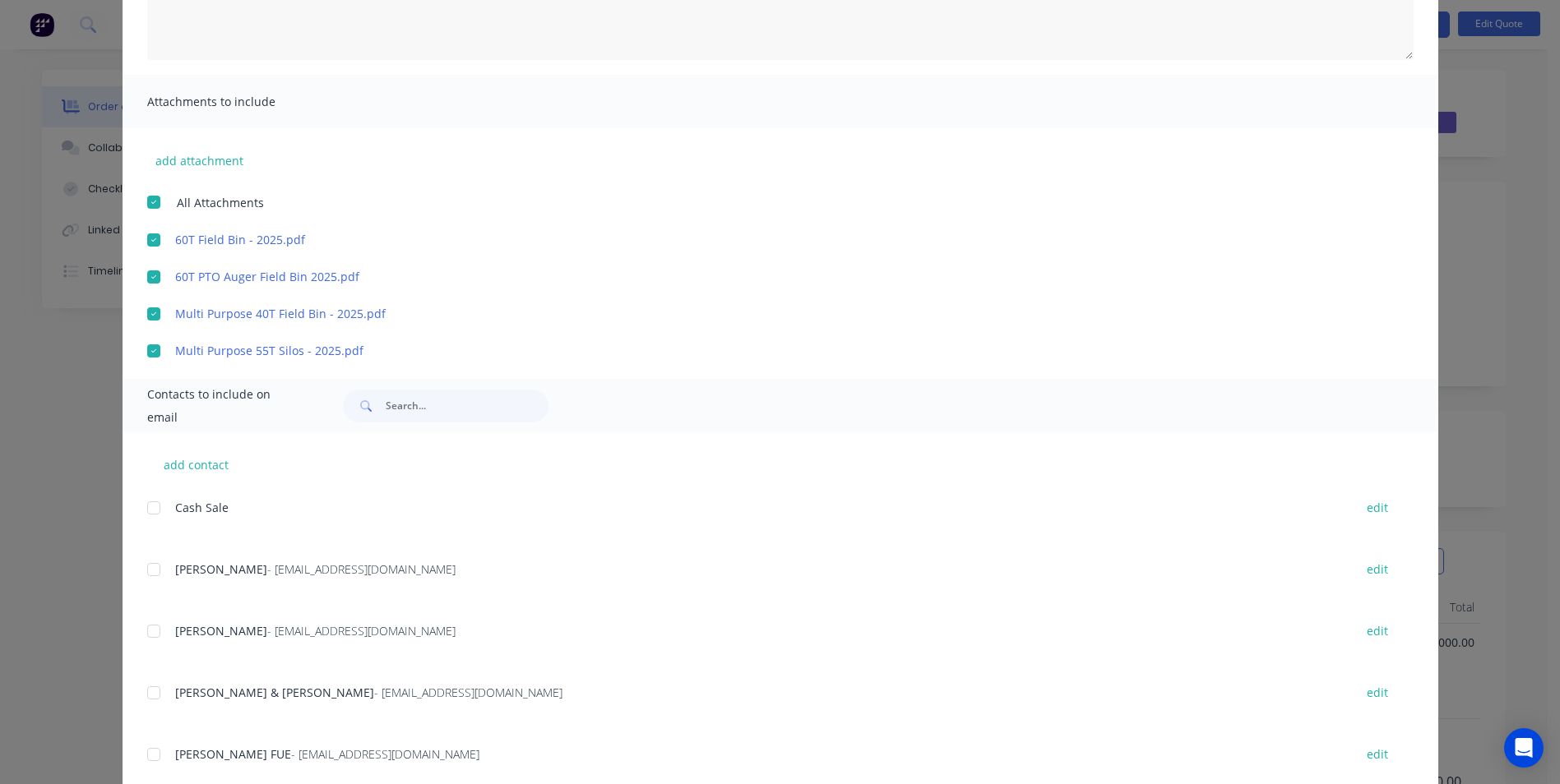
scroll to position [247, 0]
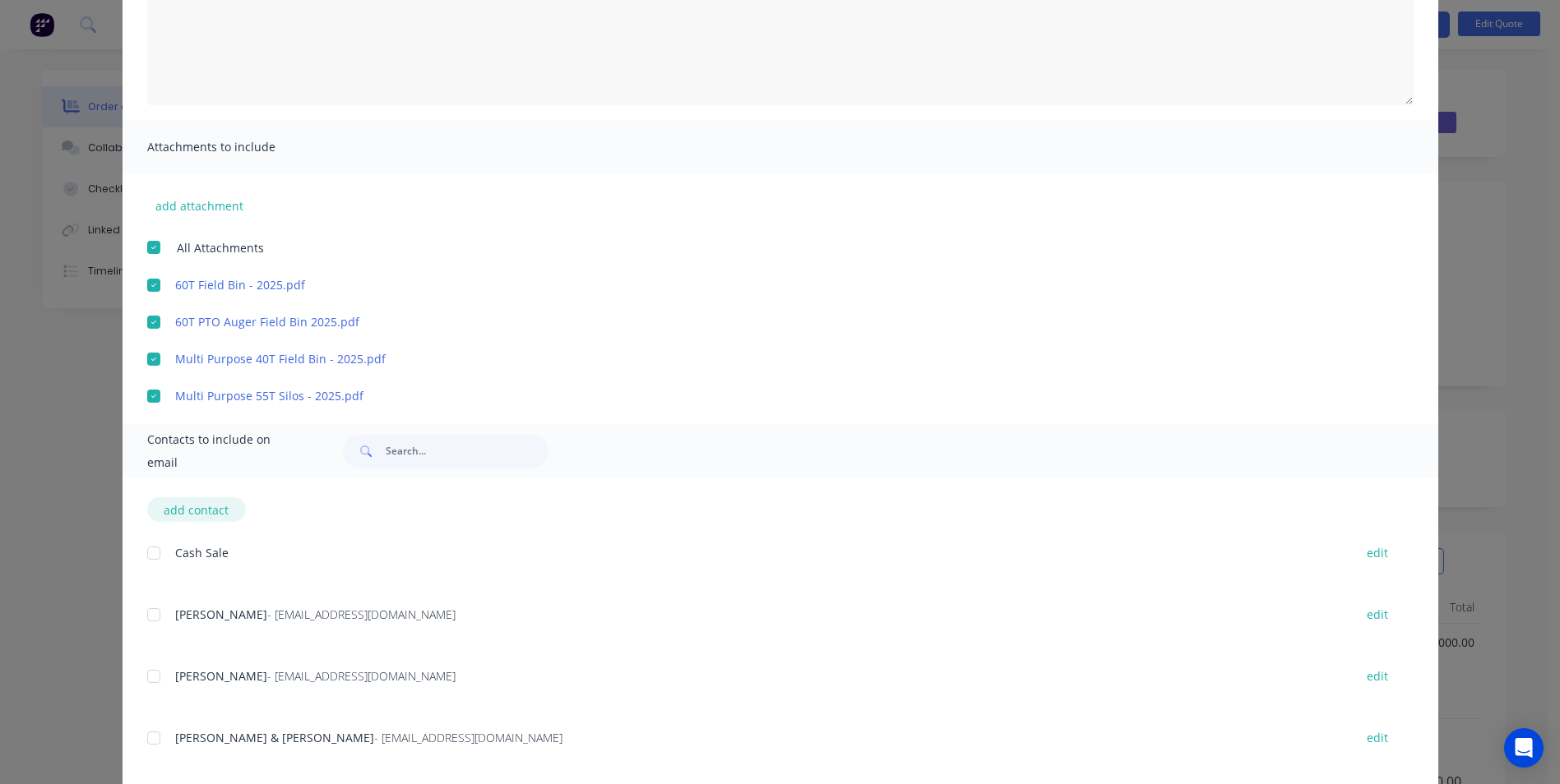
click at [216, 513] on button "add contact" at bounding box center [197, 509] width 99 height 24
select select "AU"
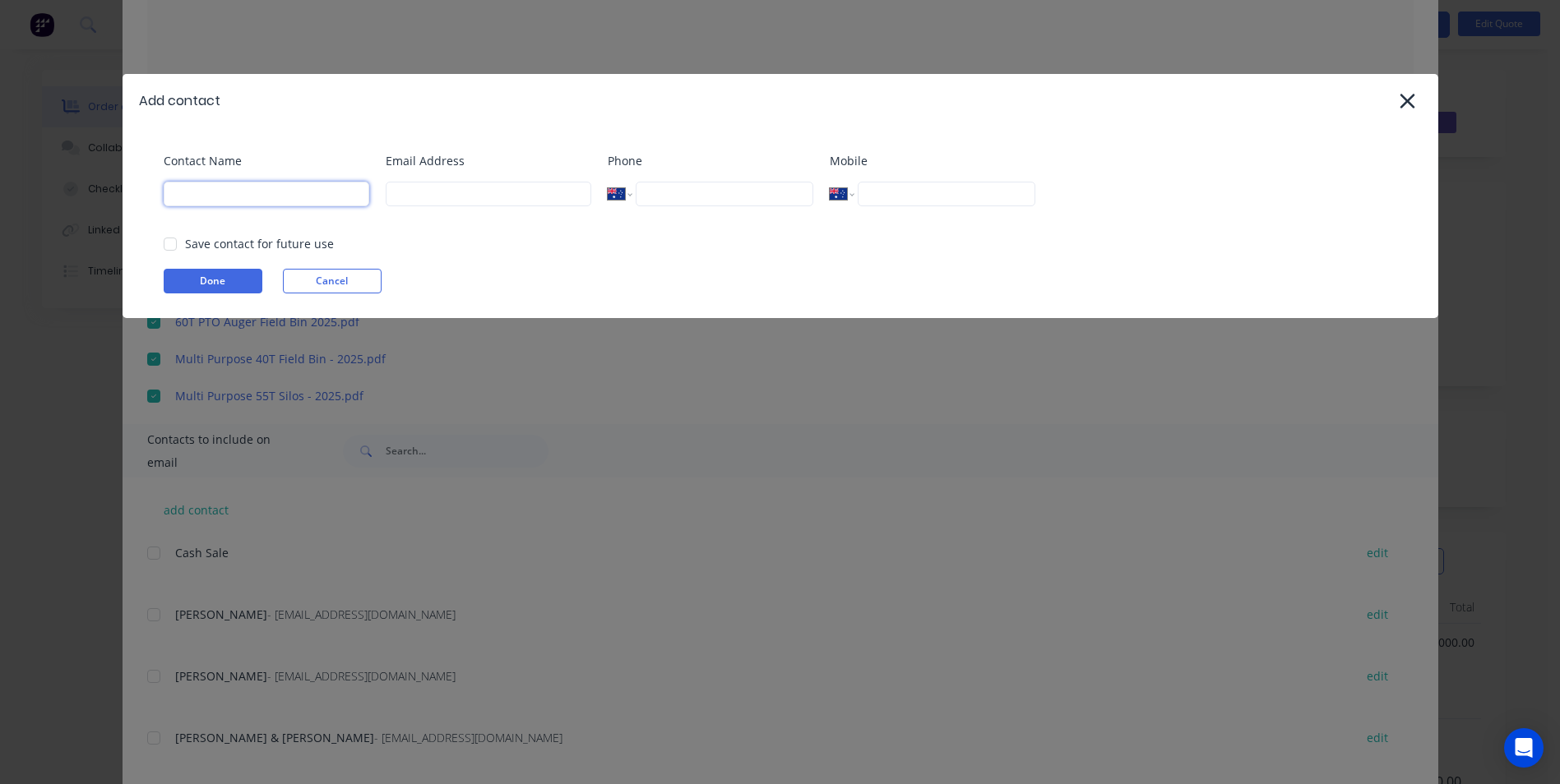
click at [265, 199] on input at bounding box center [267, 193] width 206 height 24
type input "[PERSON_NAME]"
click at [409, 200] on input at bounding box center [489, 193] width 206 height 24
type input "[EMAIL_ADDRESS][DOMAIN_NAME]"
click at [910, 195] on input "tel" at bounding box center [946, 193] width 176 height 24
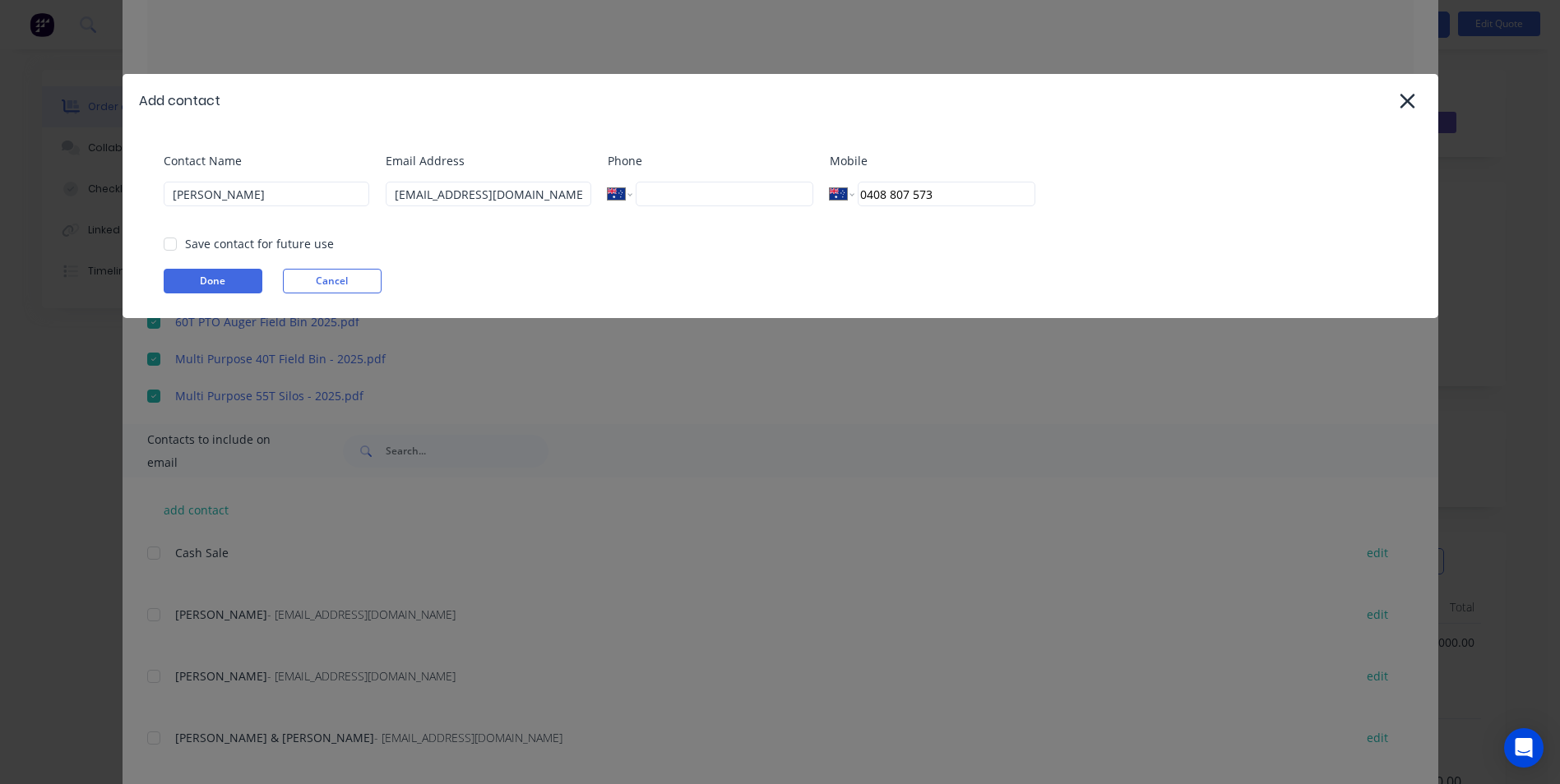
click at [169, 248] on div at bounding box center [171, 244] width 33 height 33
type input "0408 807 573"
click at [197, 277] on button "Done" at bounding box center [213, 280] width 99 height 24
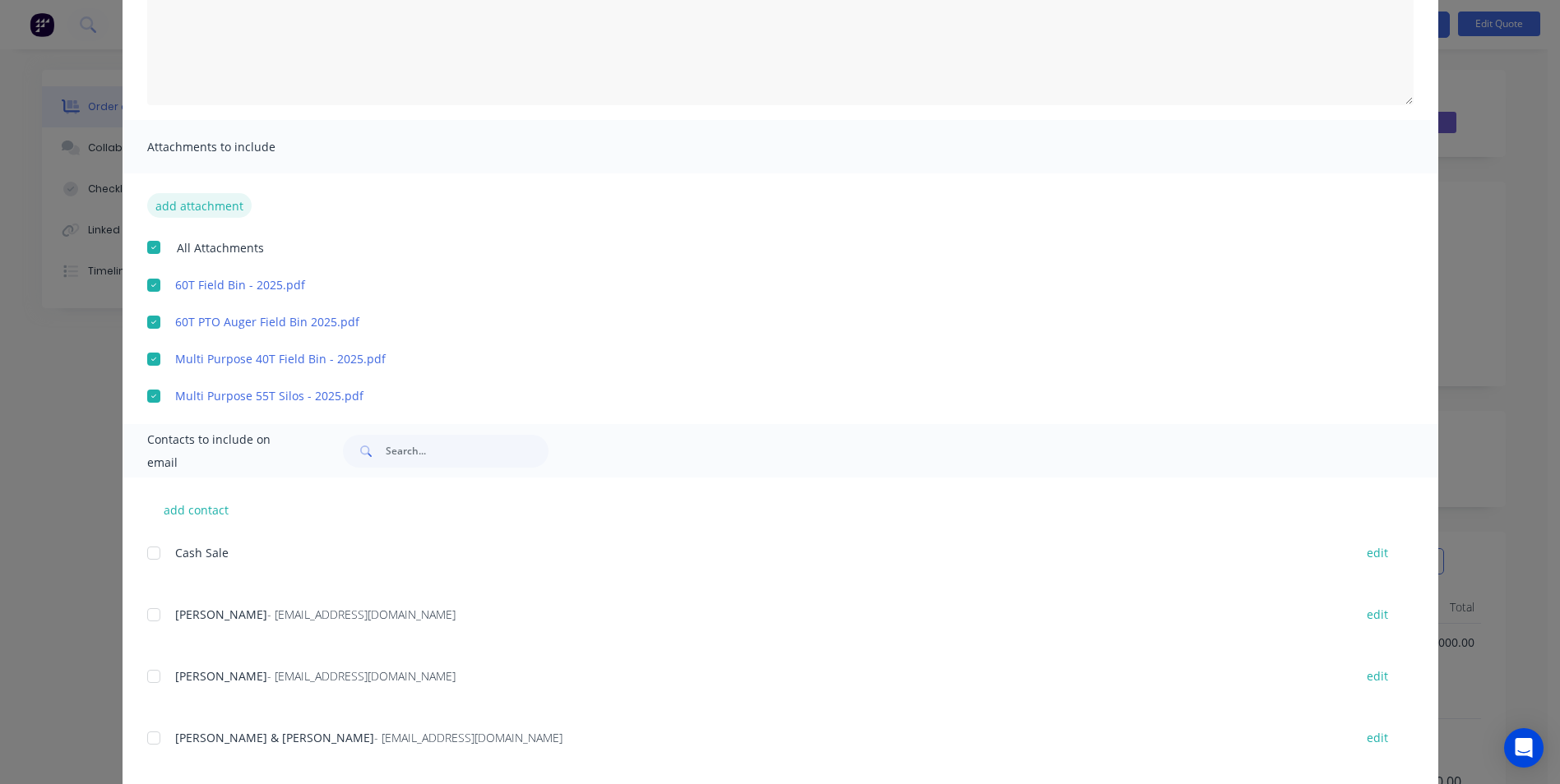
click at [213, 207] on button "add attachment" at bounding box center [200, 204] width 105 height 24
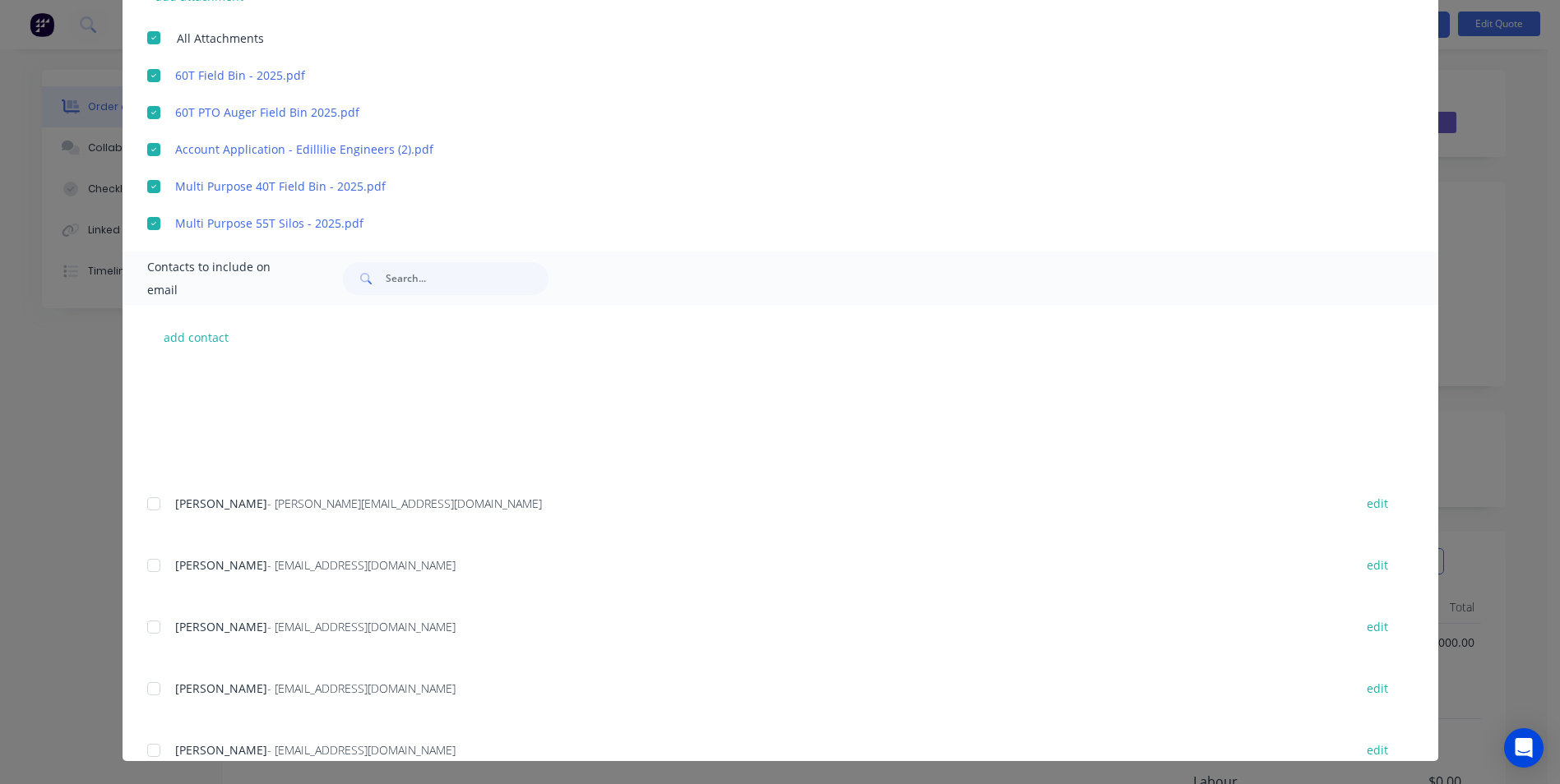
scroll to position [1026, 0]
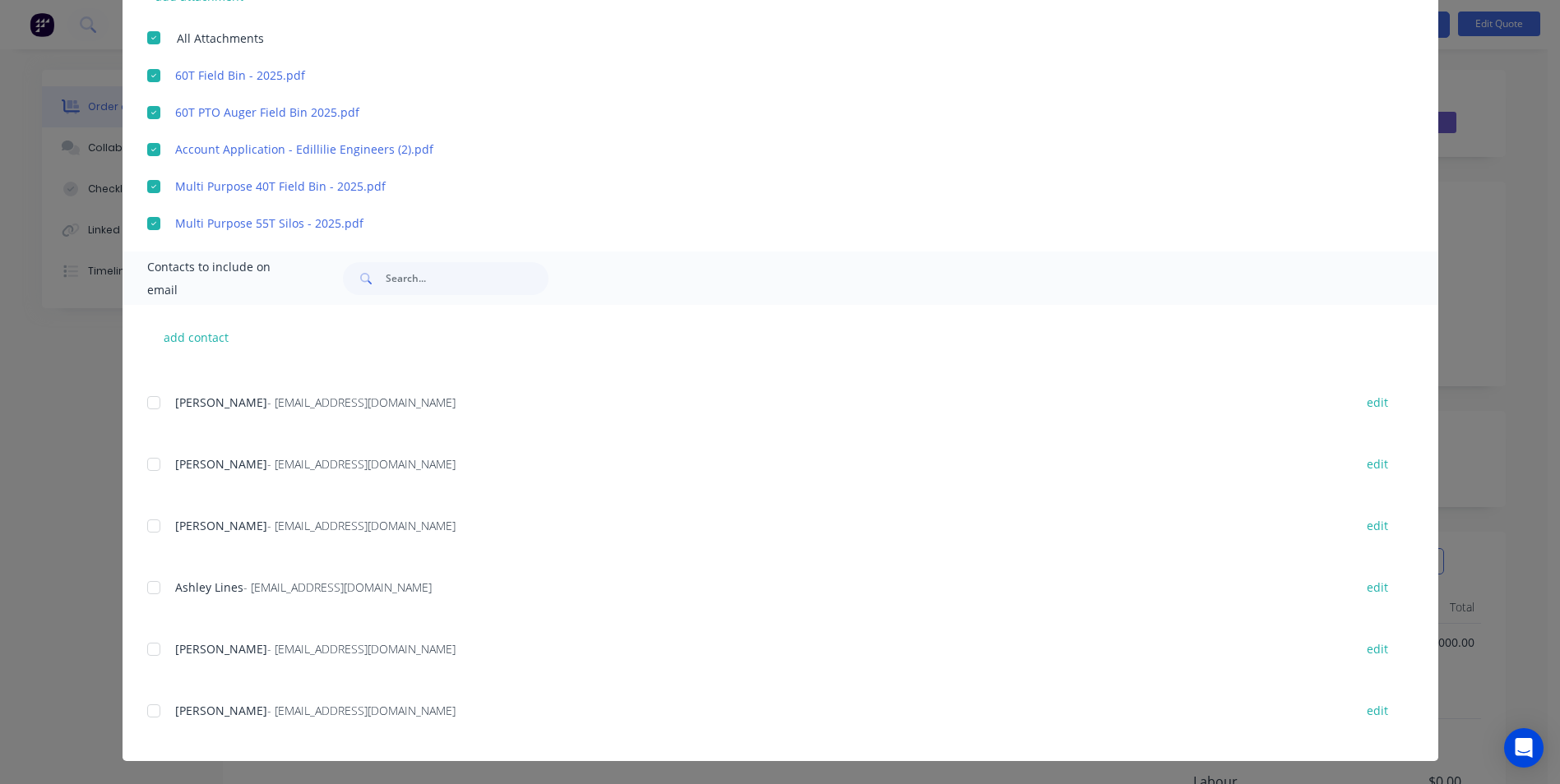
click at [147, 708] on div at bounding box center [154, 711] width 33 height 33
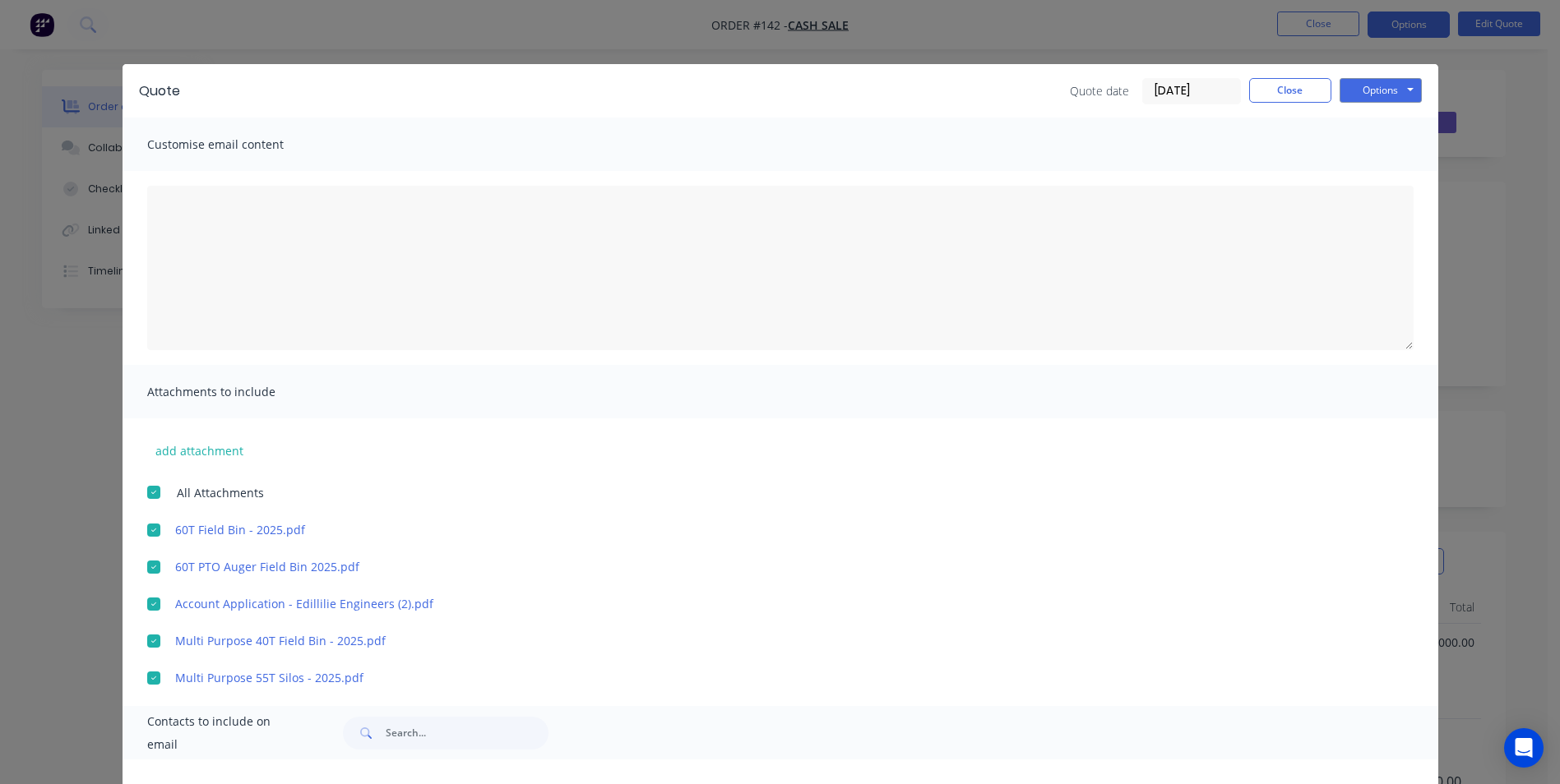
scroll to position [0, 0]
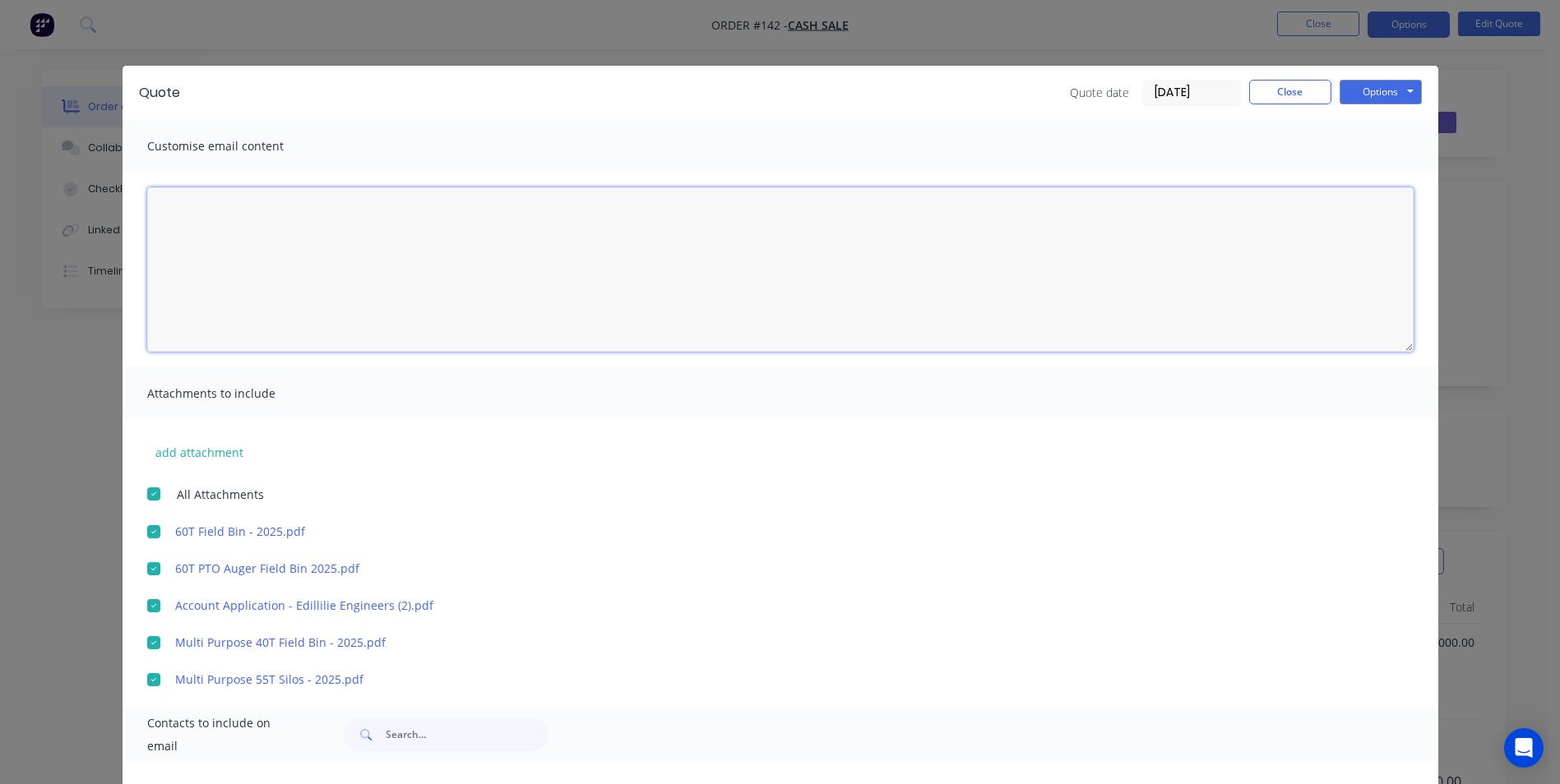
click at [263, 214] on textarea at bounding box center [780, 269] width 1267 height 165
click at [247, 251] on textarea "Hi [PERSON_NAME], Thanks for your enquiry" at bounding box center [780, 269] width 1267 height 165
click at [309, 252] on textarea "Hi [PERSON_NAME], Thanks for your enquiry" at bounding box center [780, 269] width 1267 height 165
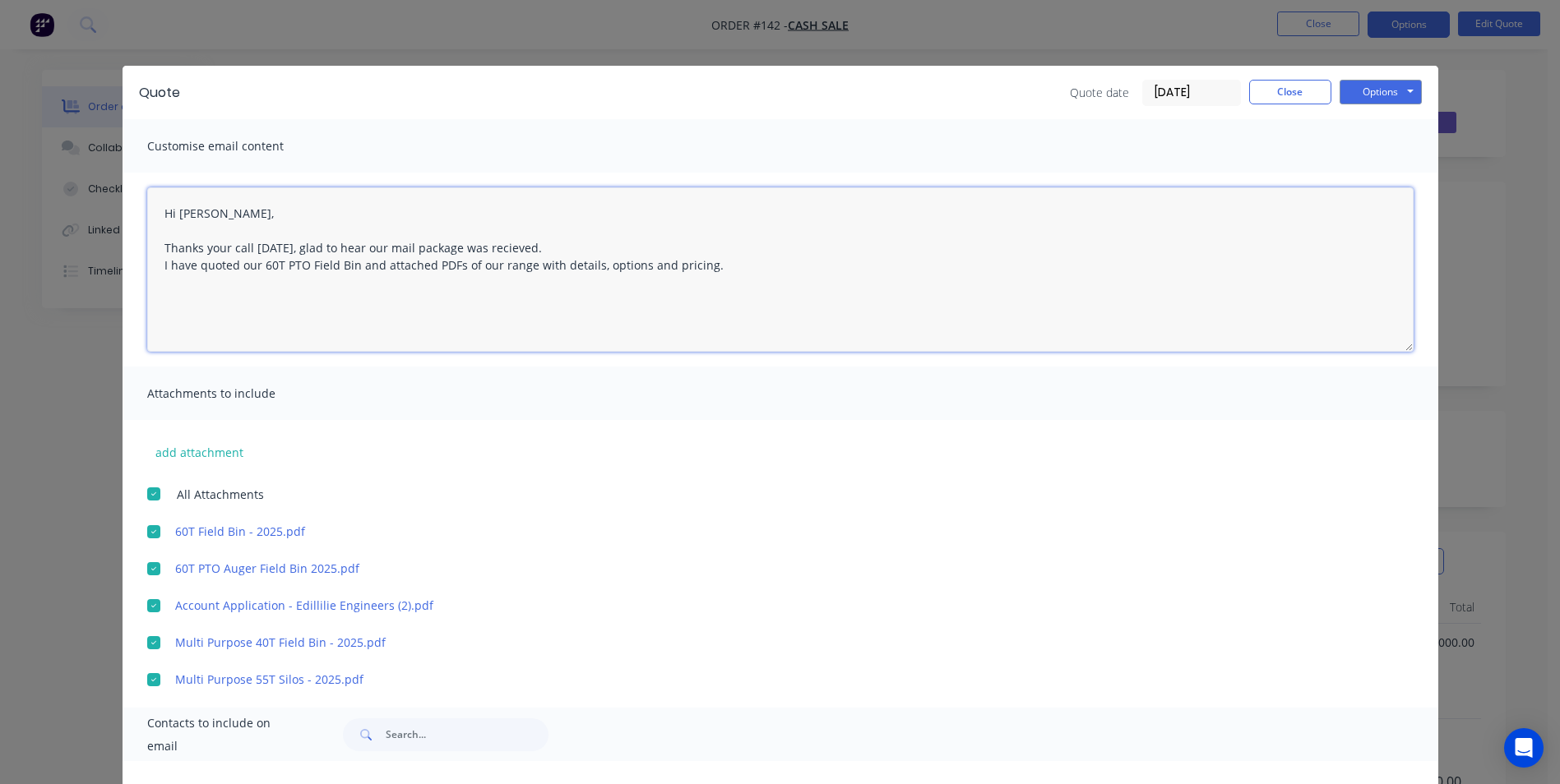
click at [456, 267] on textarea "Hi [PERSON_NAME], Thanks your call [DATE], glad to hear our mail package was re…" at bounding box center [780, 269] width 1267 height 165
click at [789, 269] on textarea "Hi [PERSON_NAME], Thanks your call [DATE], glad to hear our mail package was re…" at bounding box center [780, 269] width 1267 height 165
click at [252, 312] on textarea "Hi [PERSON_NAME], Thanks your call [DATE], glad to hear our mail package was re…" at bounding box center [780, 269] width 1267 height 165
drag, startPoint x: 713, startPoint y: 289, endPoint x: 703, endPoint y: 297, distance: 12.8
click at [711, 290] on textarea "Hi [PERSON_NAME], Thanks your call [DATE], glad to hear our mail package was re…" at bounding box center [780, 269] width 1267 height 165
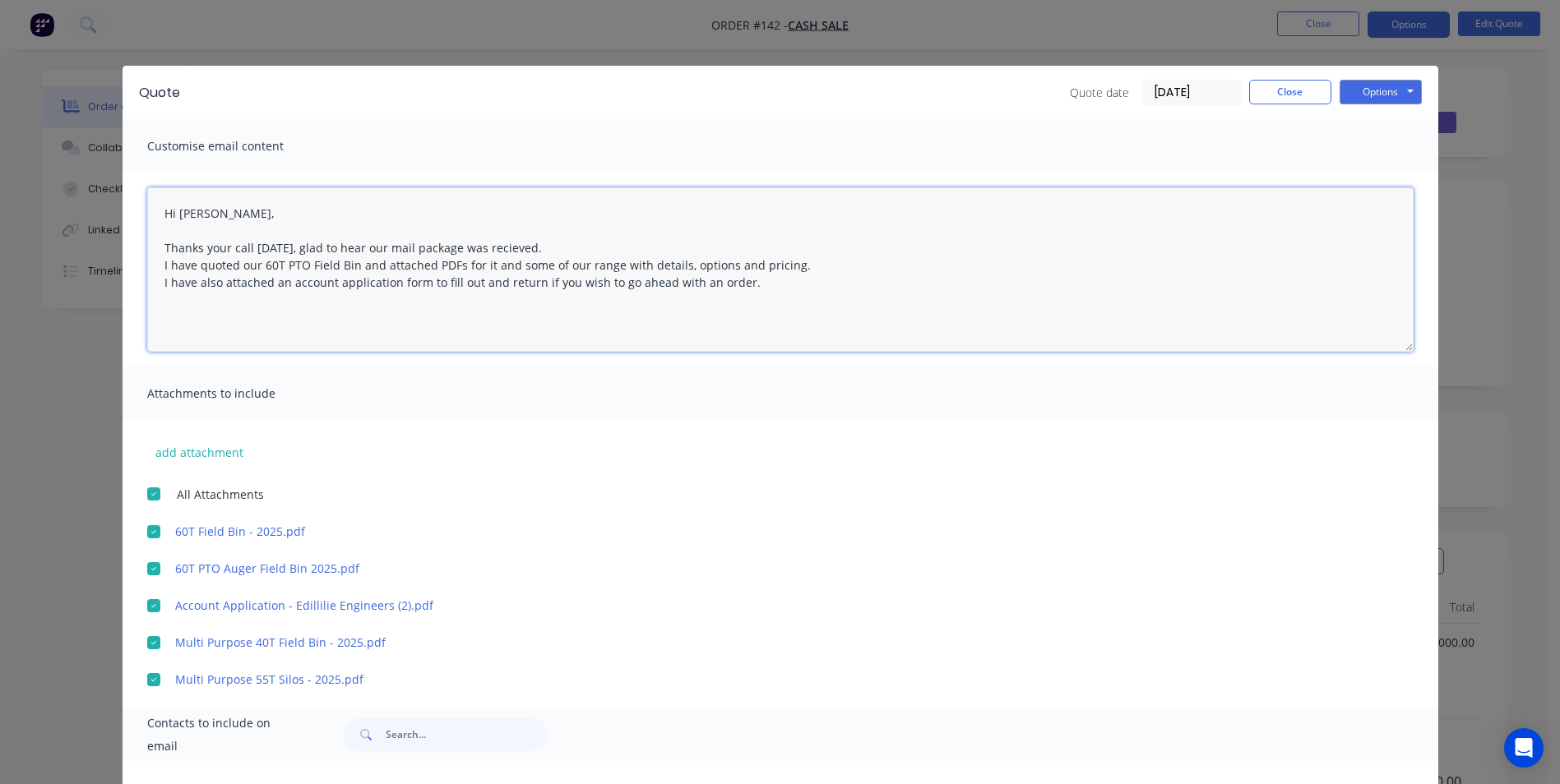
click at [305, 319] on textarea "Hi [PERSON_NAME], Thanks your call [DATE], glad to hear our mail package was re…" at bounding box center [780, 269] width 1267 height 165
click at [737, 284] on textarea "Hi [PERSON_NAME], Thanks your call [DATE], glad to hear our mail package was re…" at bounding box center [780, 269] width 1267 height 165
click at [585, 300] on textarea "Hi [PERSON_NAME], Thanks your call [DATE], glad to hear our mail package was re…" at bounding box center [780, 269] width 1267 height 165
click at [747, 285] on textarea "Hi [PERSON_NAME], Thanks your call [DATE], glad to hear our mail package was re…" at bounding box center [780, 269] width 1267 height 165
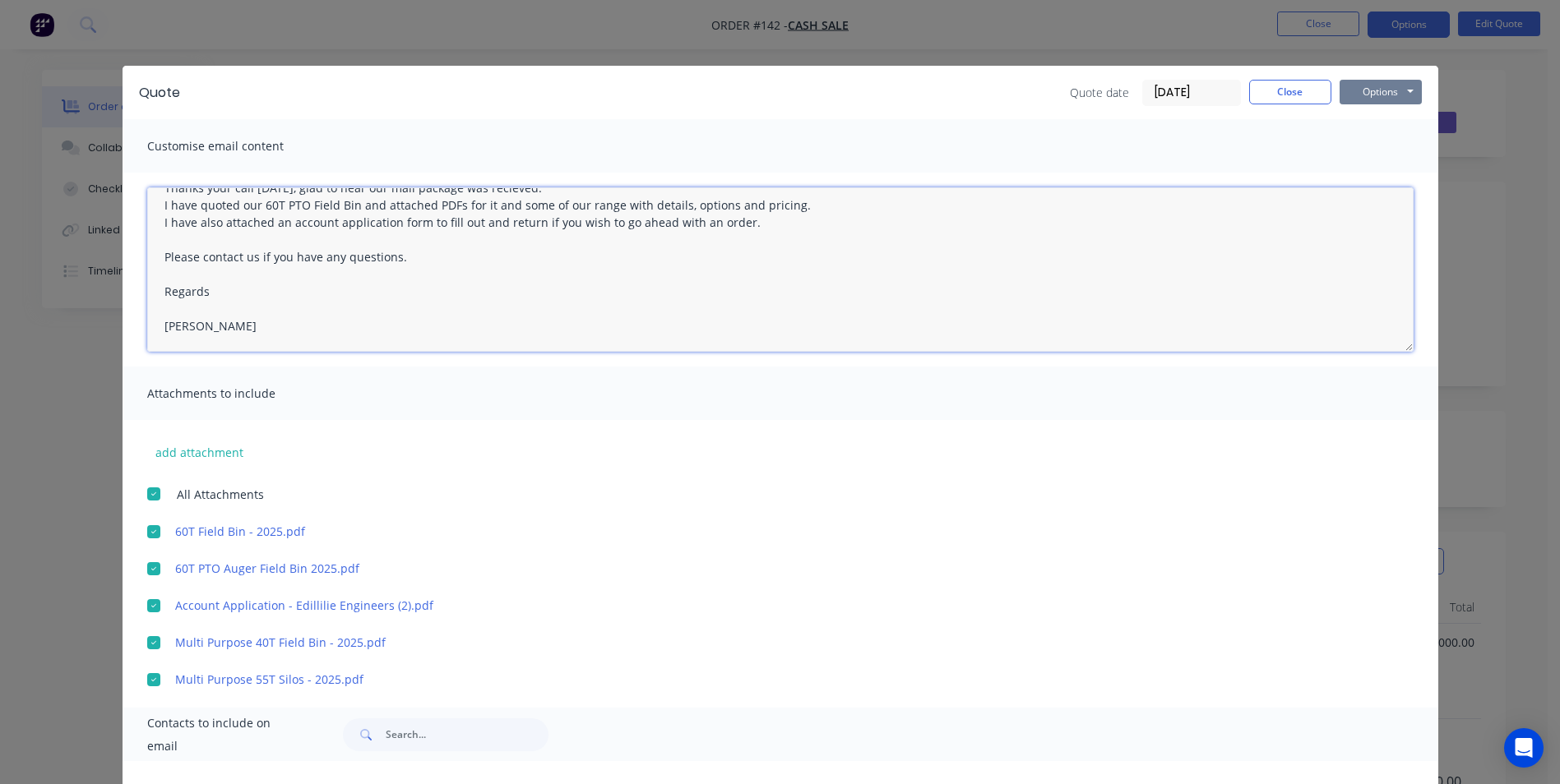
type textarea "Hi [PERSON_NAME], Thanks your call [DATE], glad to hear our mail package was re…"
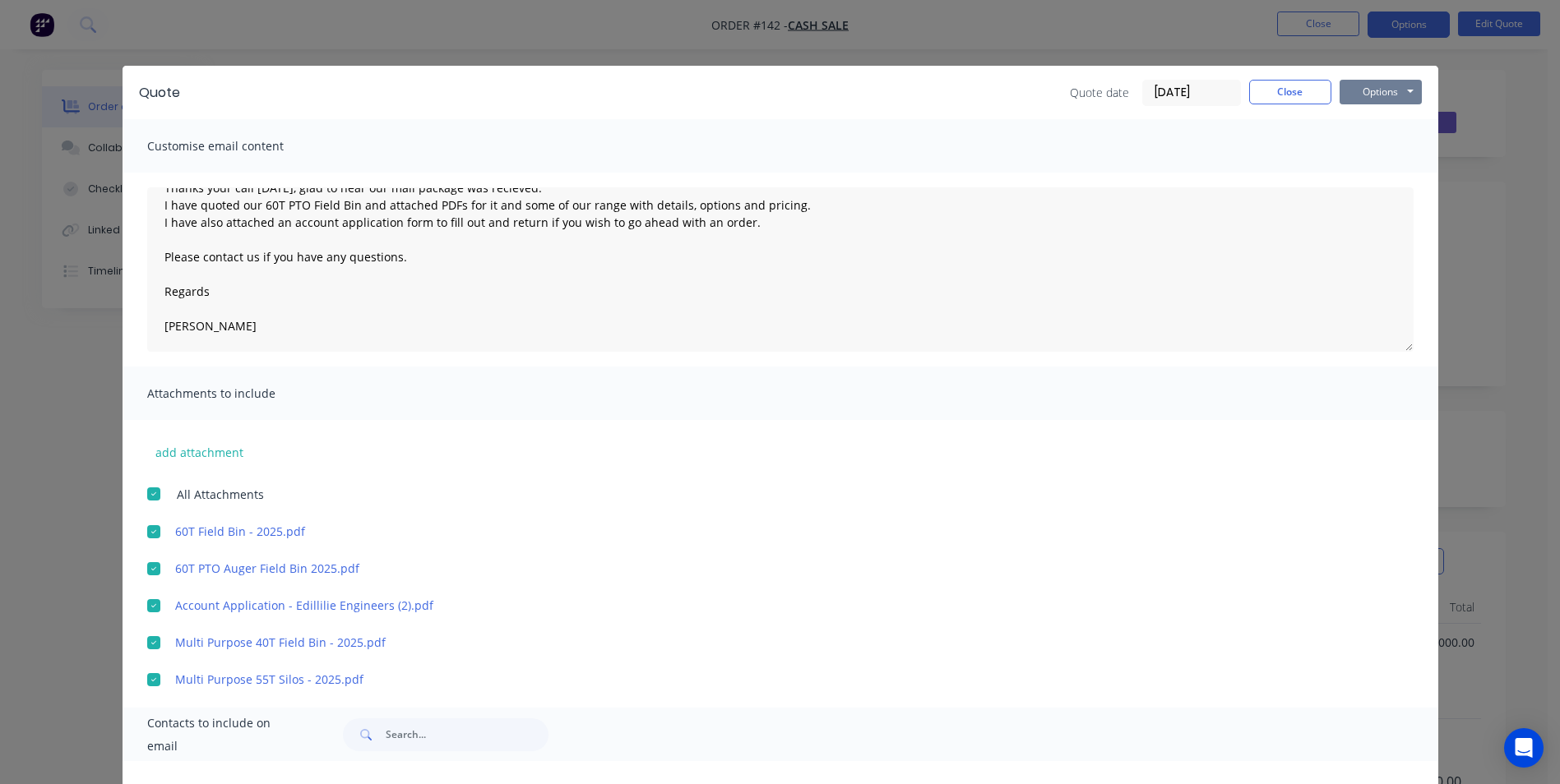
click at [1375, 94] on button "Options" at bounding box center [1381, 91] width 82 height 24
click at [1377, 122] on button "Preview" at bounding box center [1392, 121] width 106 height 27
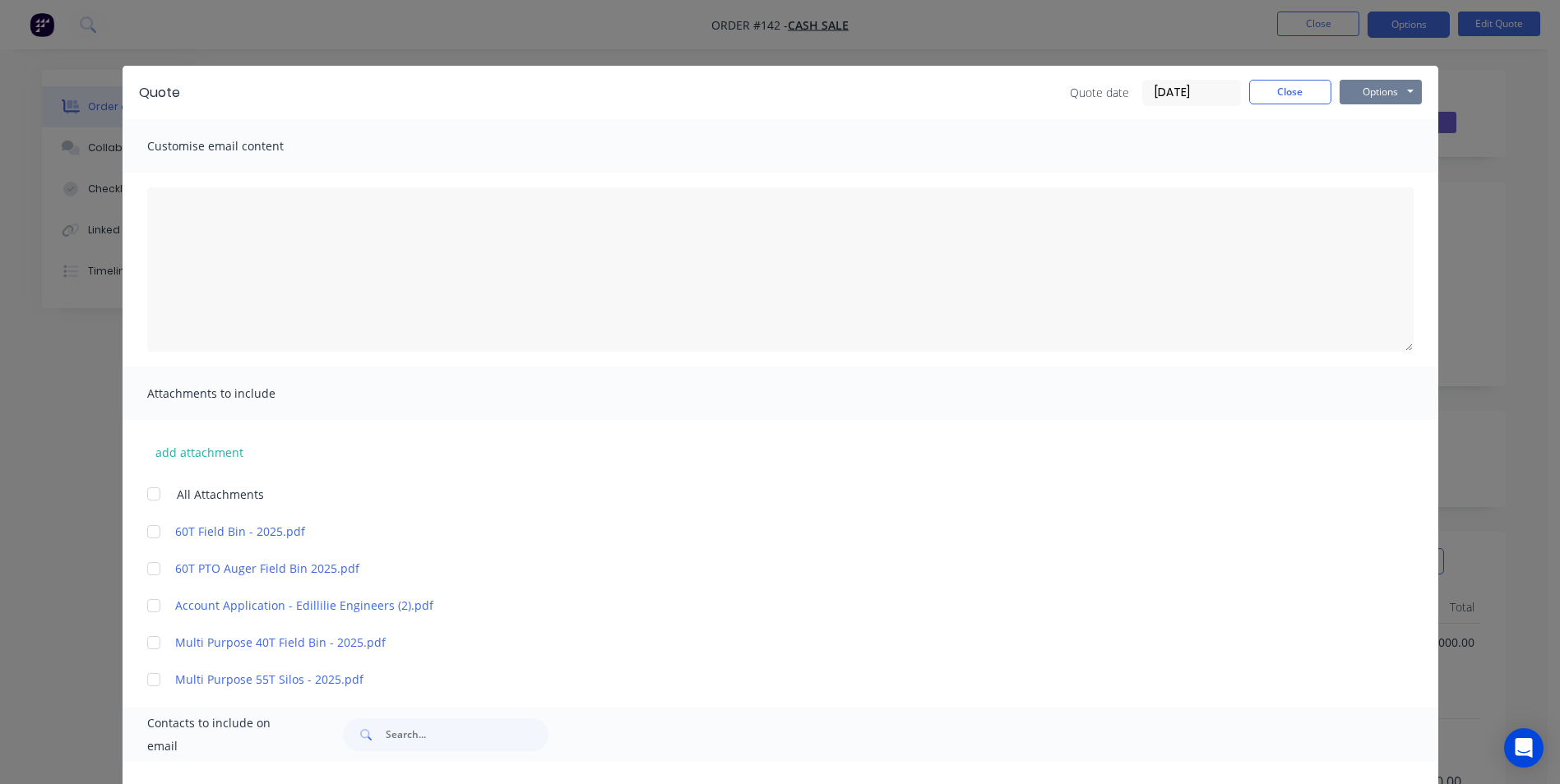
click at [1367, 89] on button "Options" at bounding box center [1381, 91] width 82 height 24
click at [1388, 179] on button "Email" at bounding box center [1392, 175] width 106 height 27
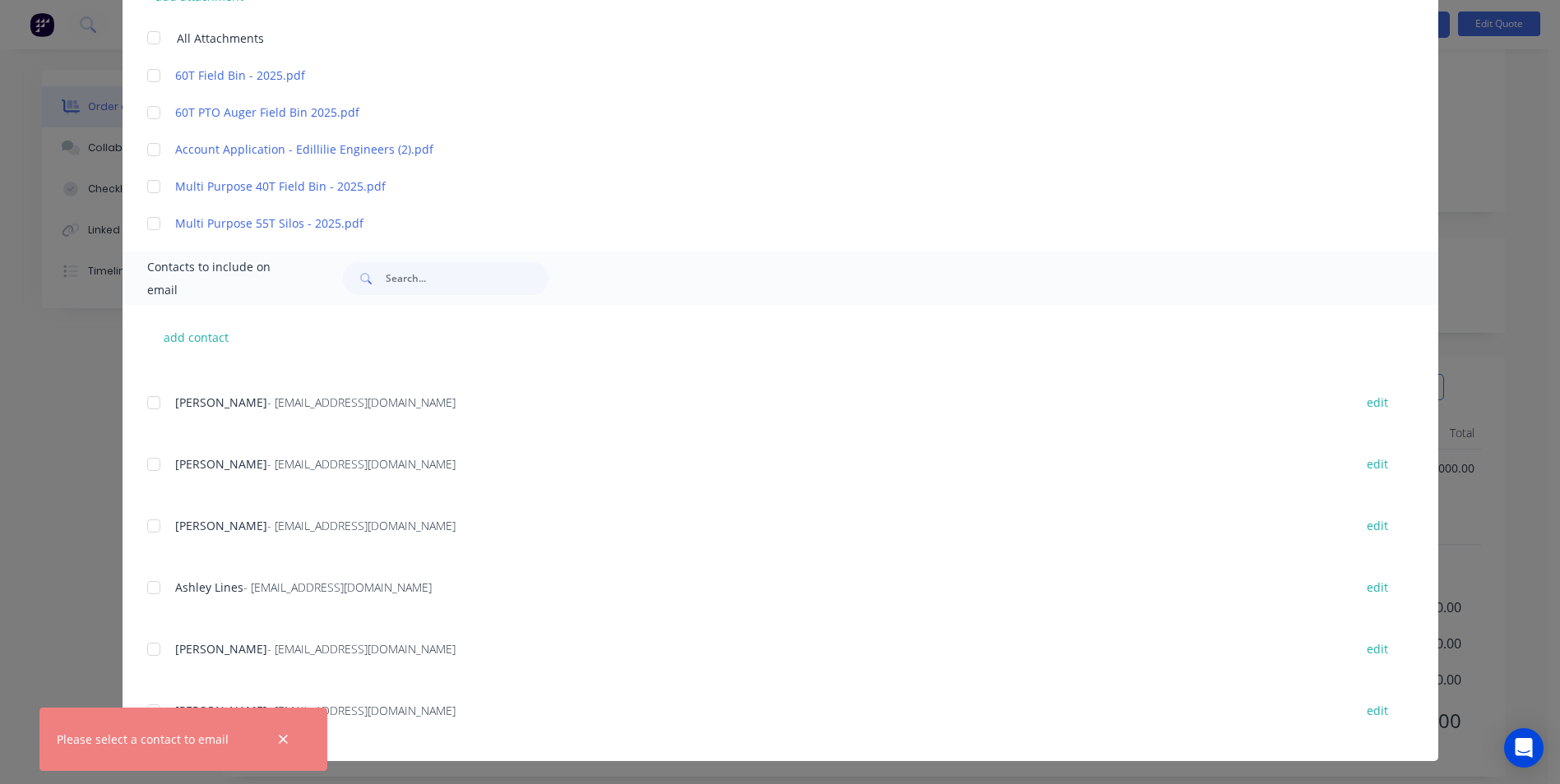
scroll to position [192, 0]
click at [279, 739] on icon "button" at bounding box center [283, 739] width 11 height 15
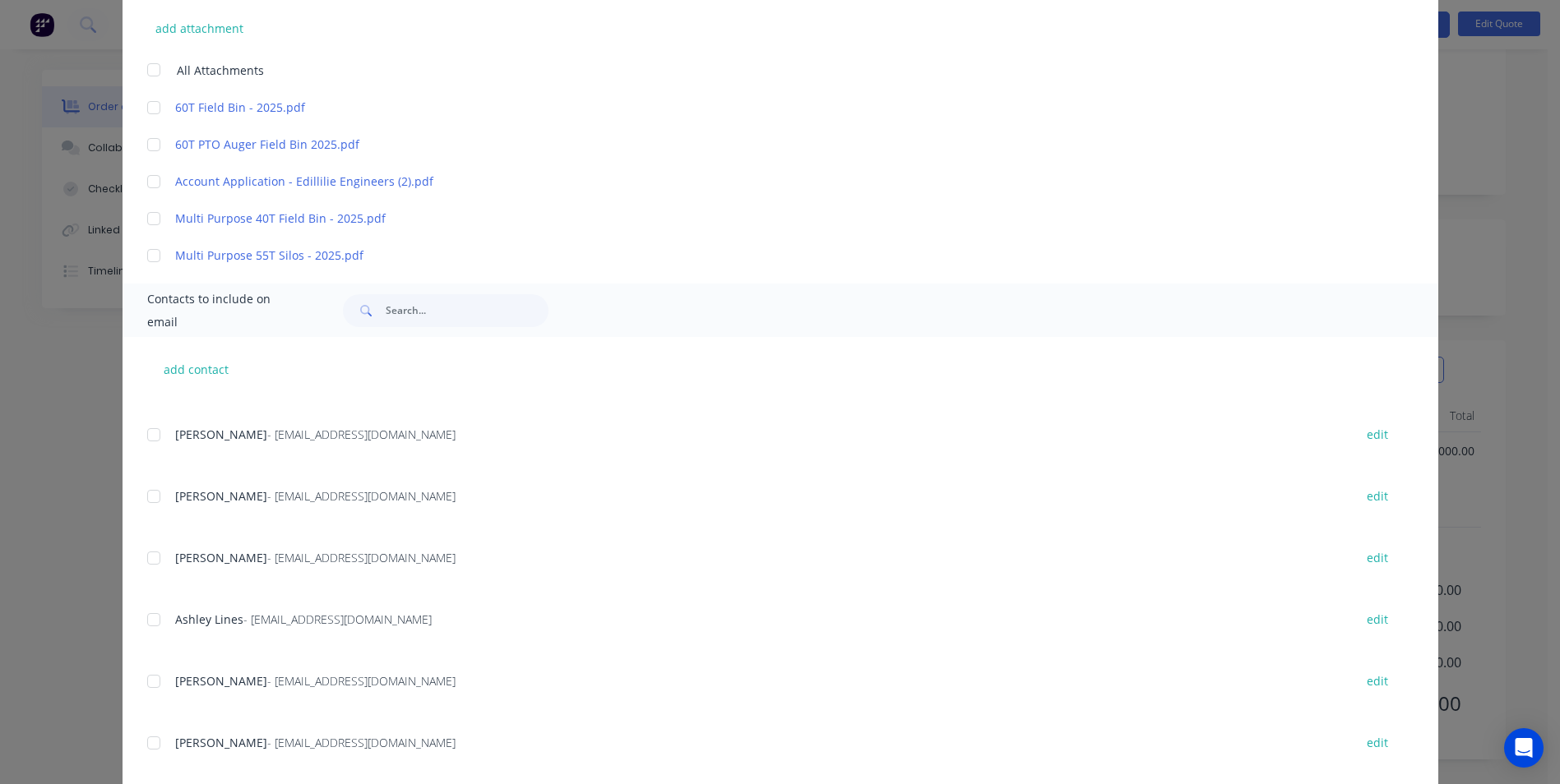
scroll to position [456, 0]
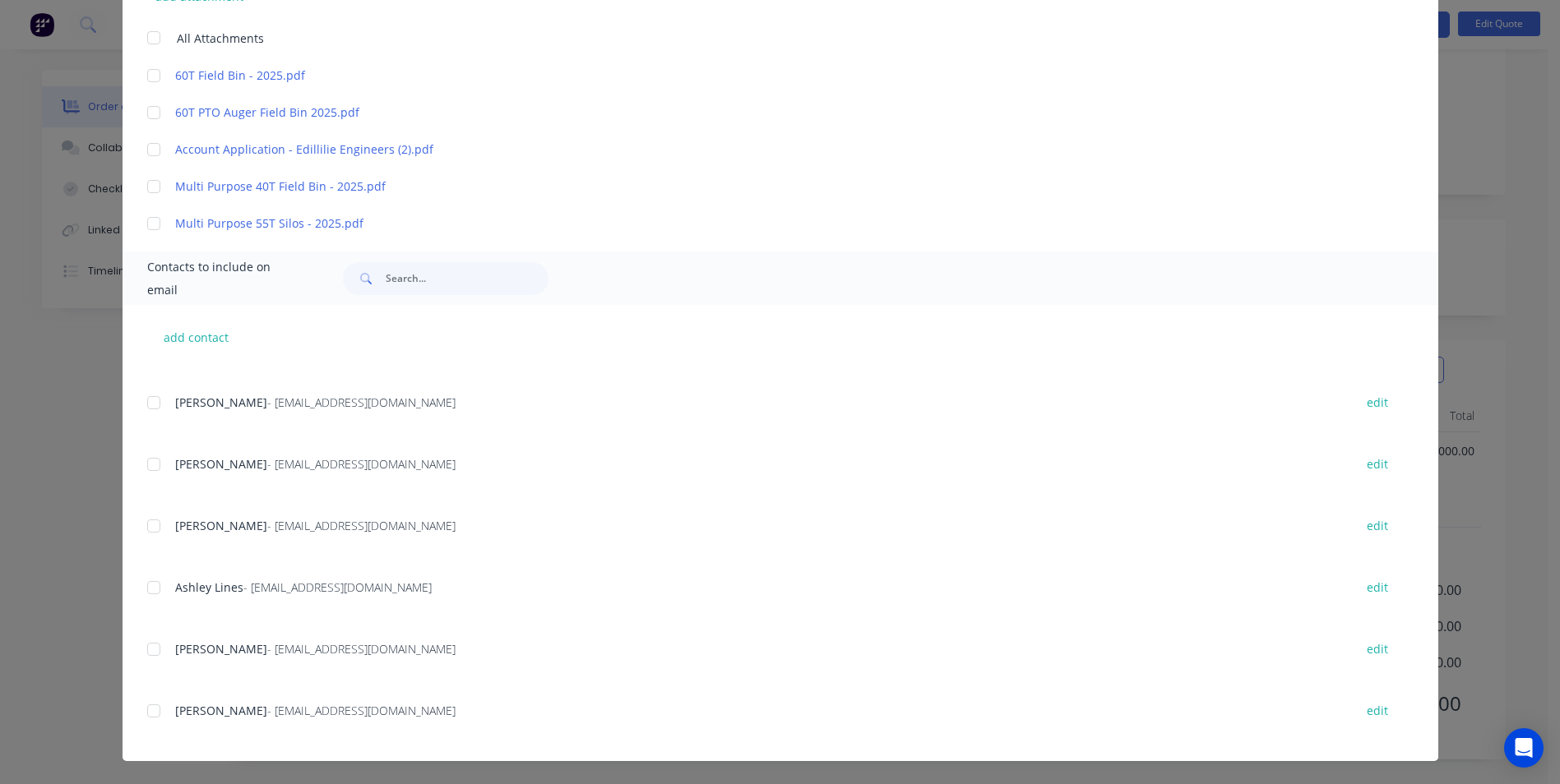
click at [149, 712] on div at bounding box center [154, 711] width 33 height 33
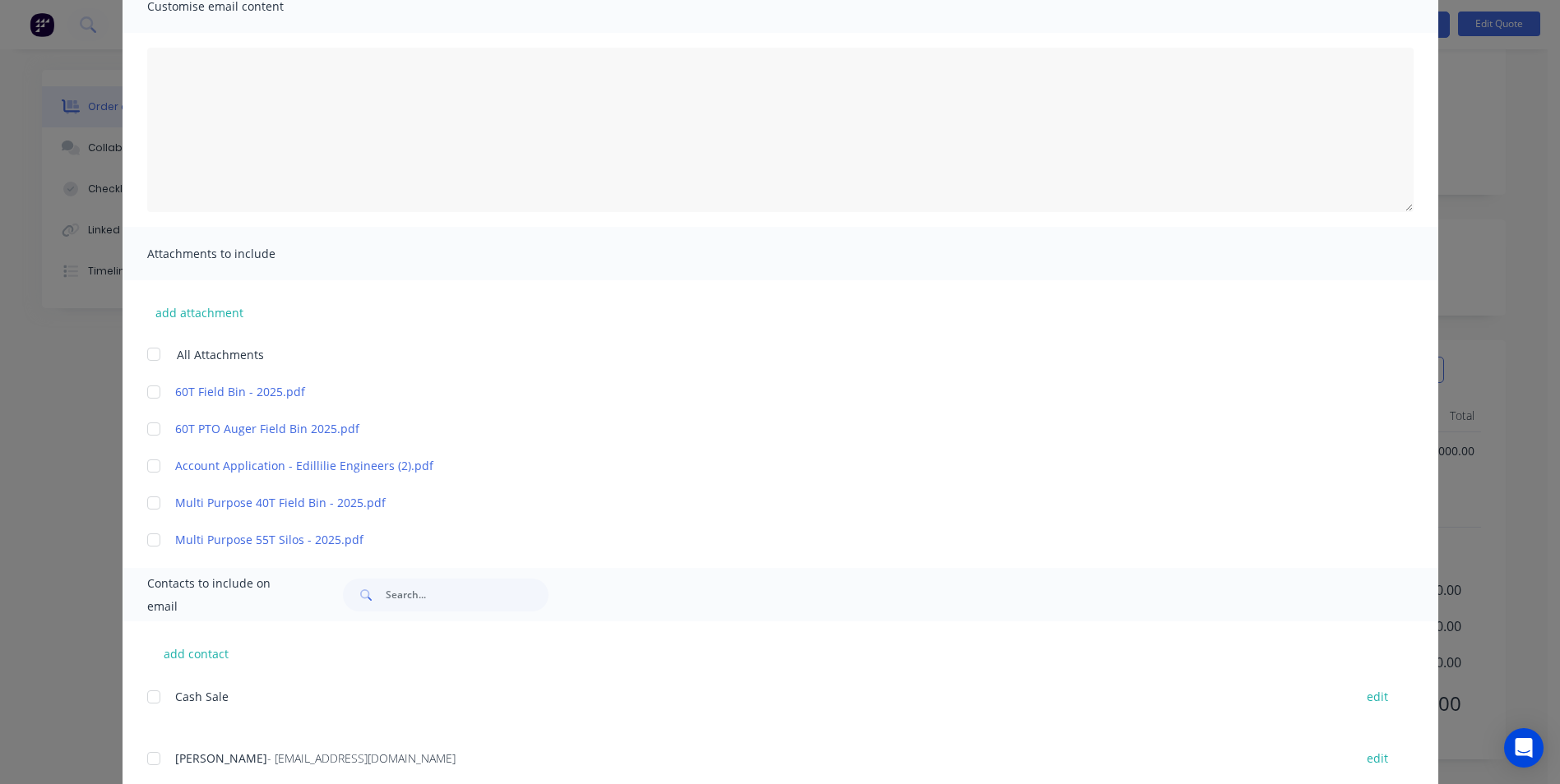
scroll to position [165, 0]
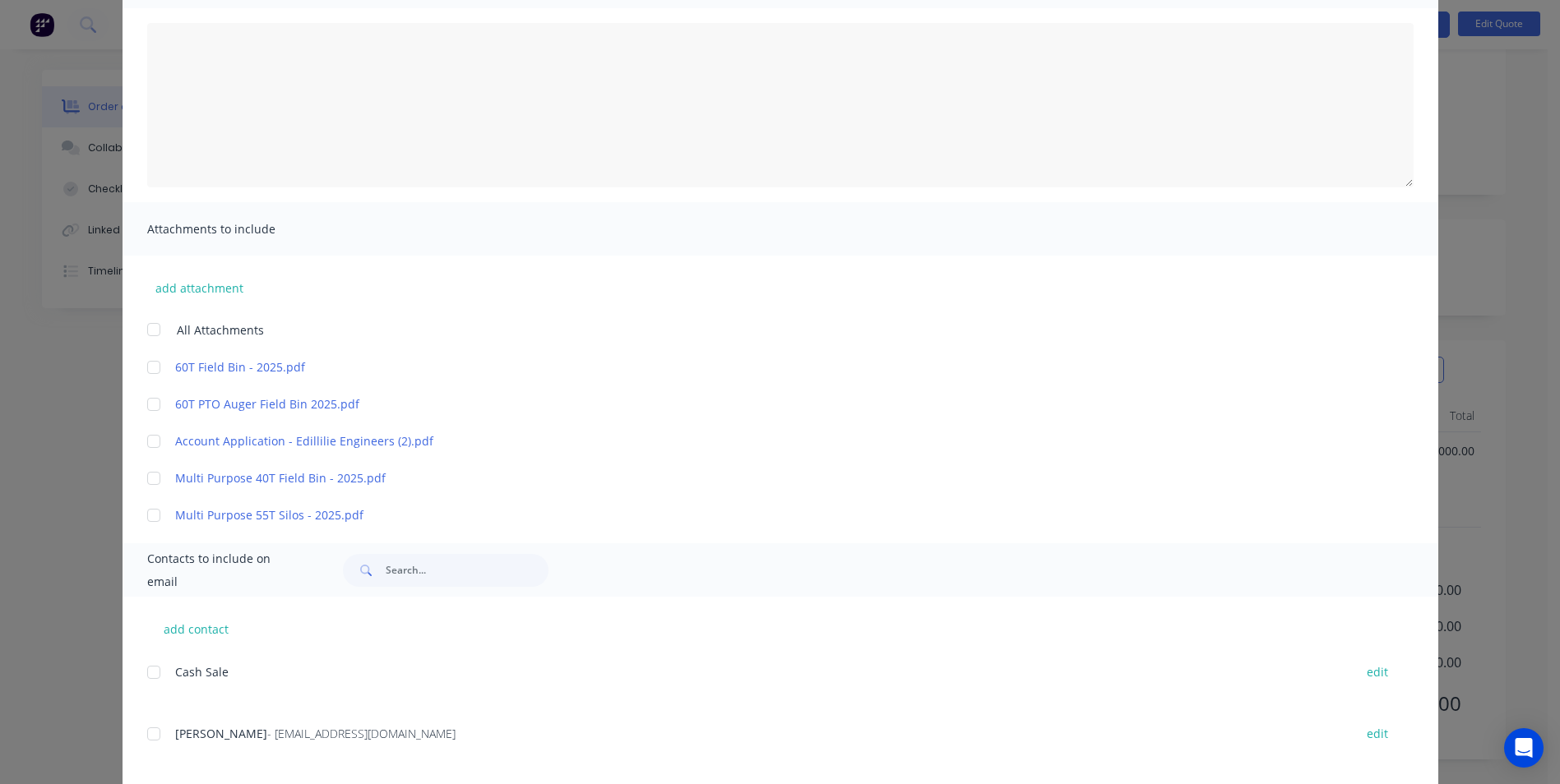
click at [156, 369] on div at bounding box center [154, 367] width 33 height 33
click at [149, 397] on div at bounding box center [154, 404] width 33 height 33
click at [149, 441] on div at bounding box center [154, 442] width 33 height 33
drag, startPoint x: 147, startPoint y: 469, endPoint x: 143, endPoint y: 509, distance: 40.2
click at [149, 482] on div at bounding box center [154, 479] width 33 height 33
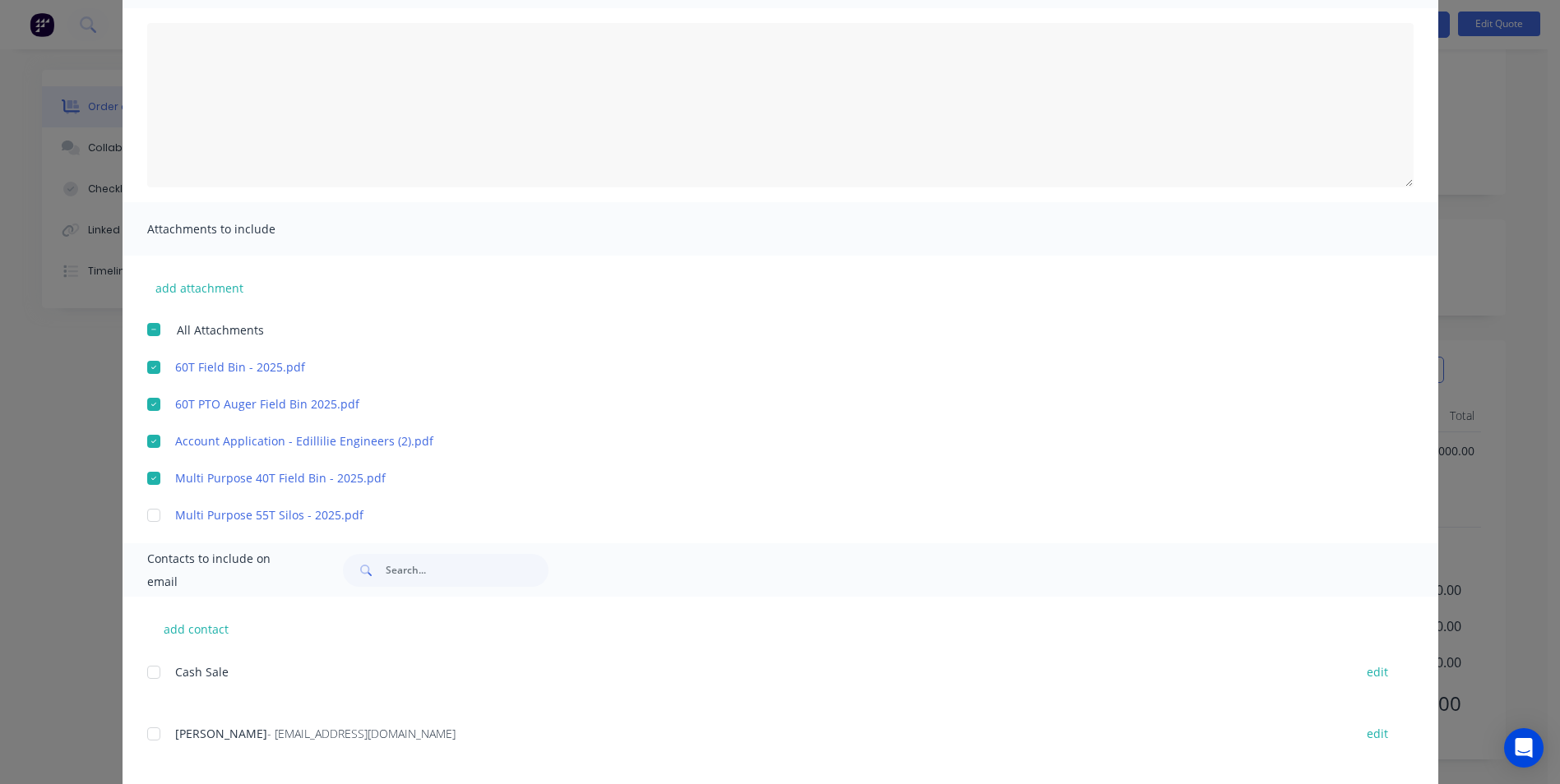
click at [143, 509] on div at bounding box center [154, 516] width 33 height 33
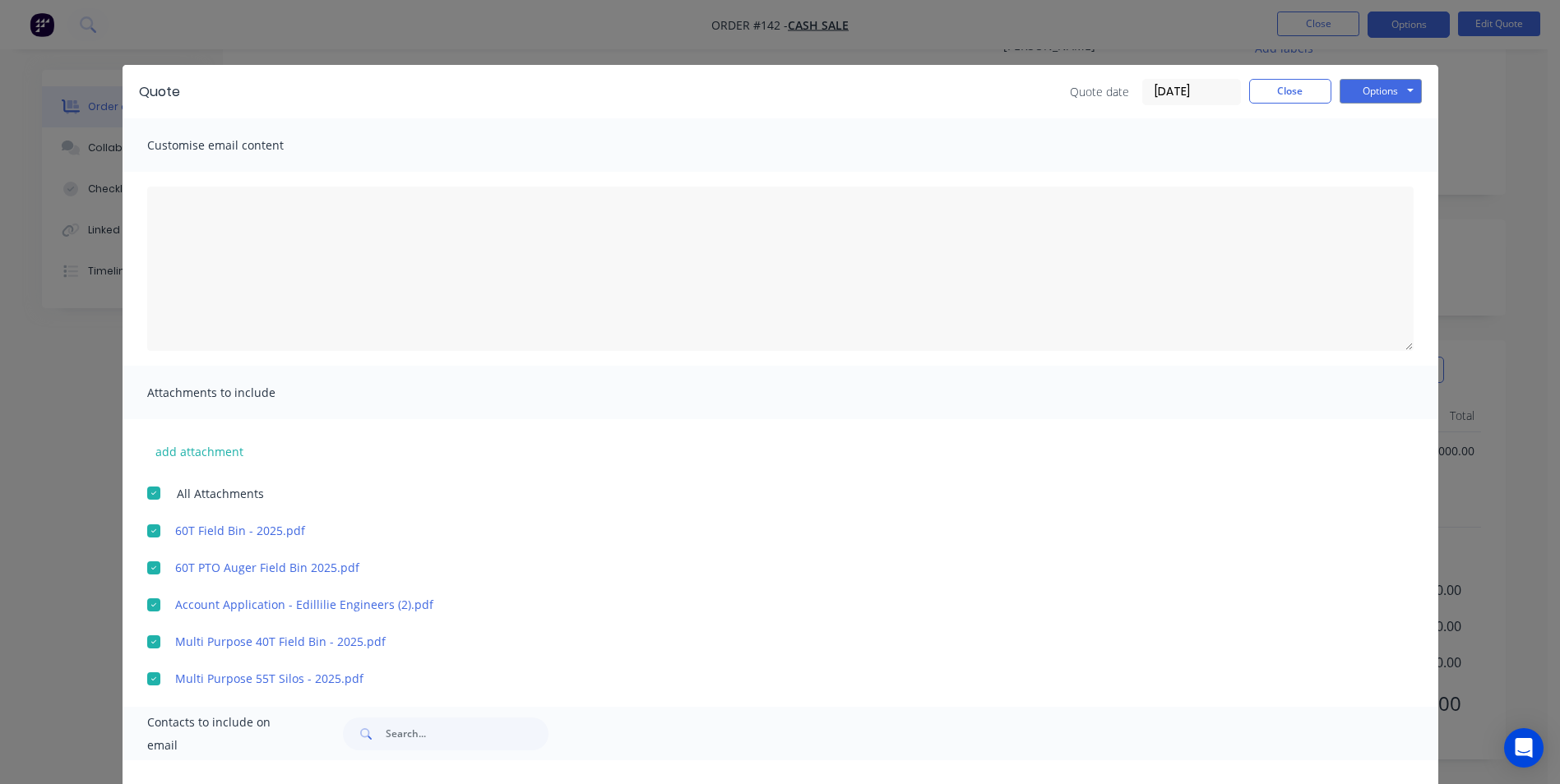
scroll to position [0, 0]
click at [1384, 92] on button "Options" at bounding box center [1381, 91] width 82 height 24
click at [1381, 174] on button "Email" at bounding box center [1392, 175] width 106 height 27
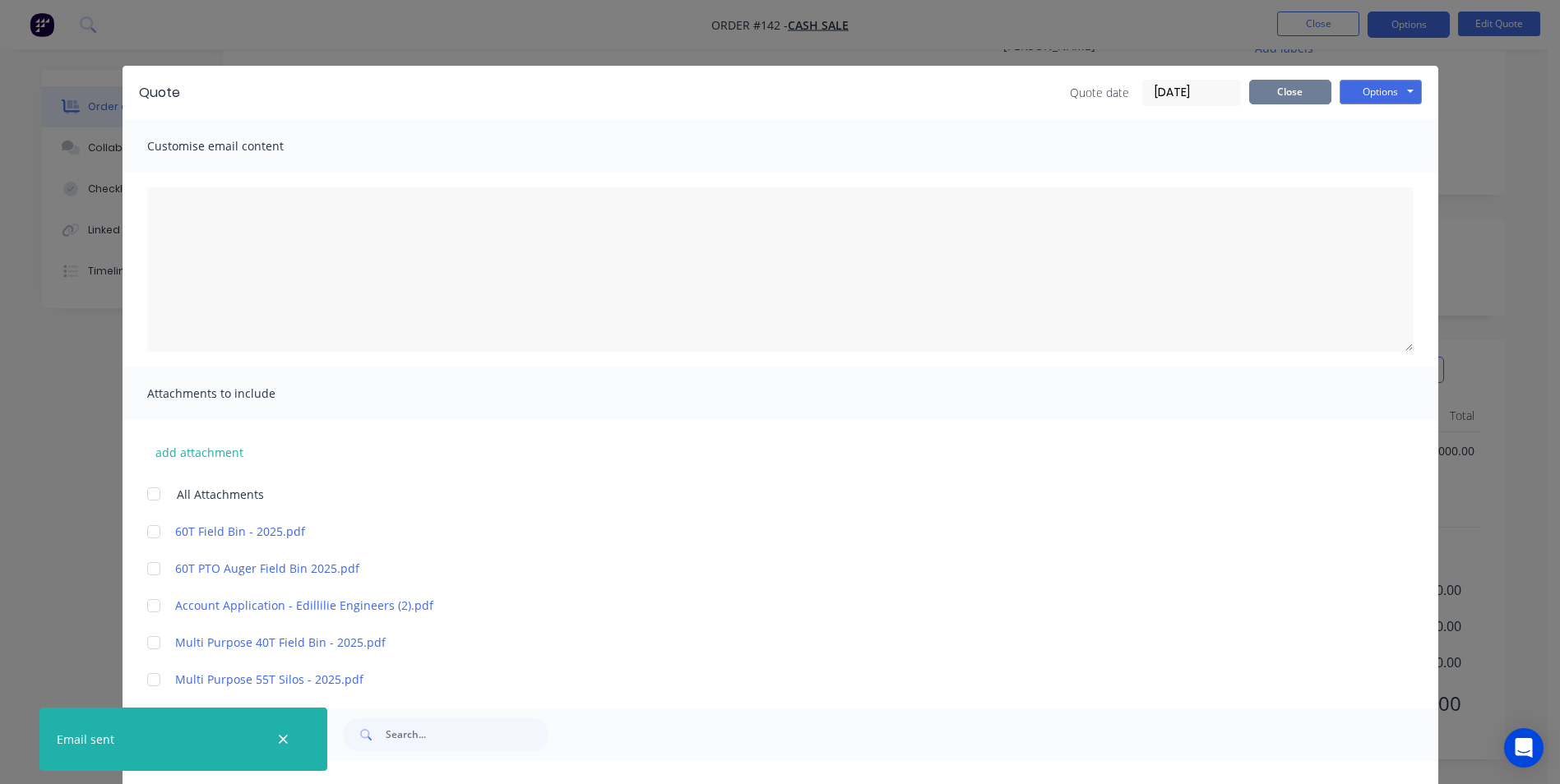
click at [1277, 99] on button "Close" at bounding box center [1290, 91] width 82 height 24
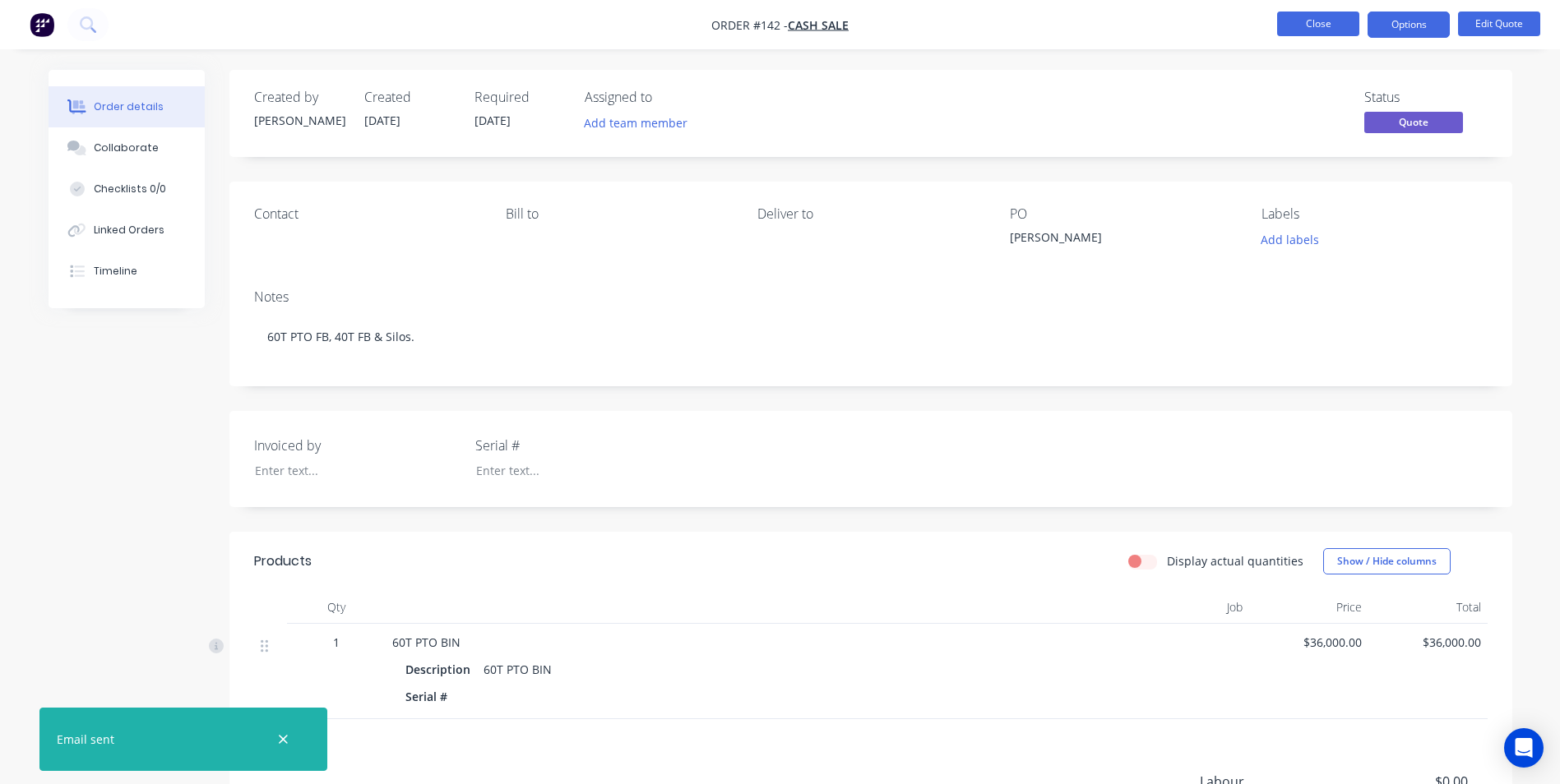
click at [1317, 27] on button "Close" at bounding box center [1319, 23] width 82 height 24
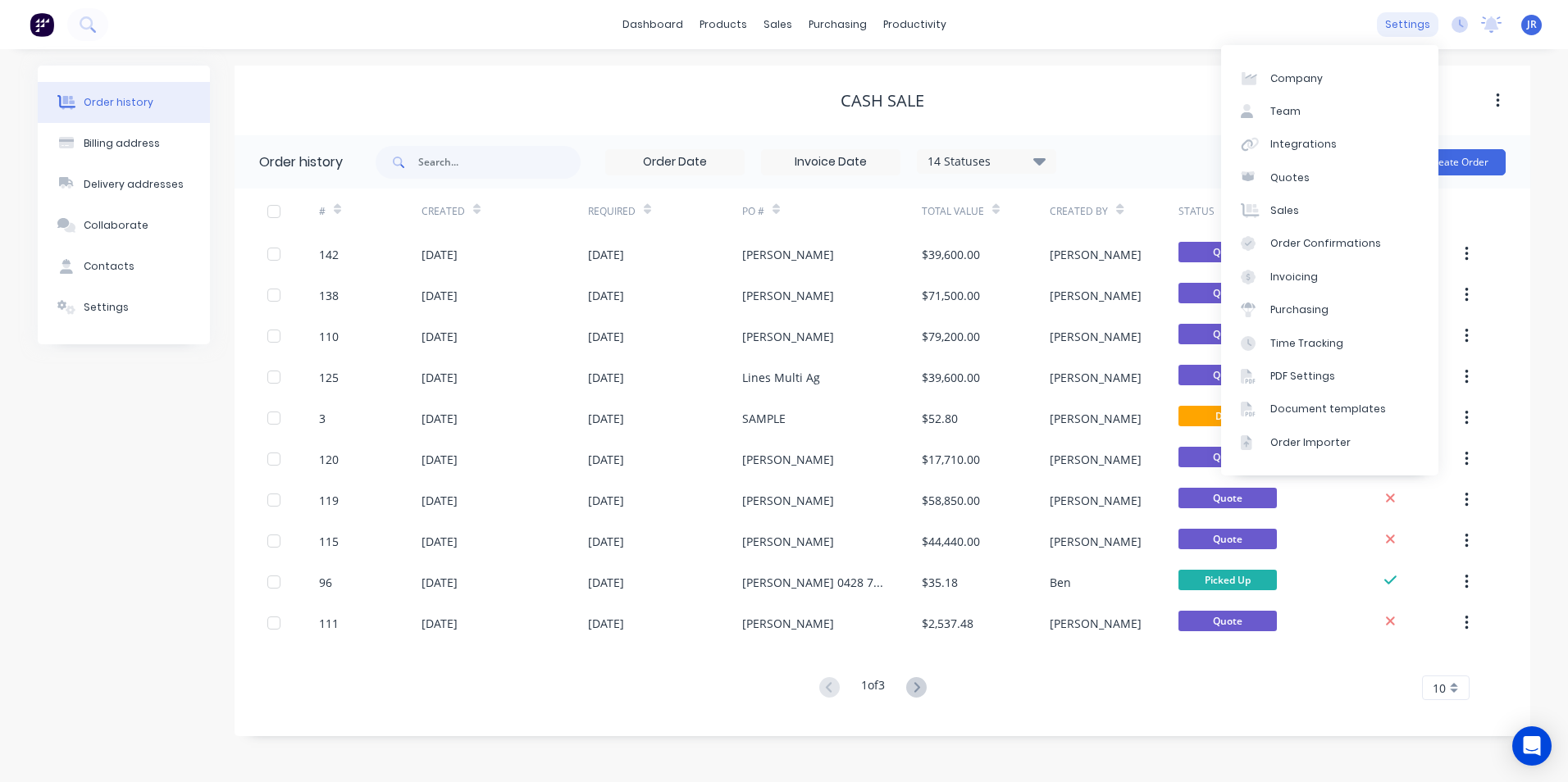
click at [1391, 26] on div "settings" at bounding box center [1408, 24] width 62 height 24
click at [1299, 209] on link "Sales" at bounding box center [1329, 211] width 218 height 33
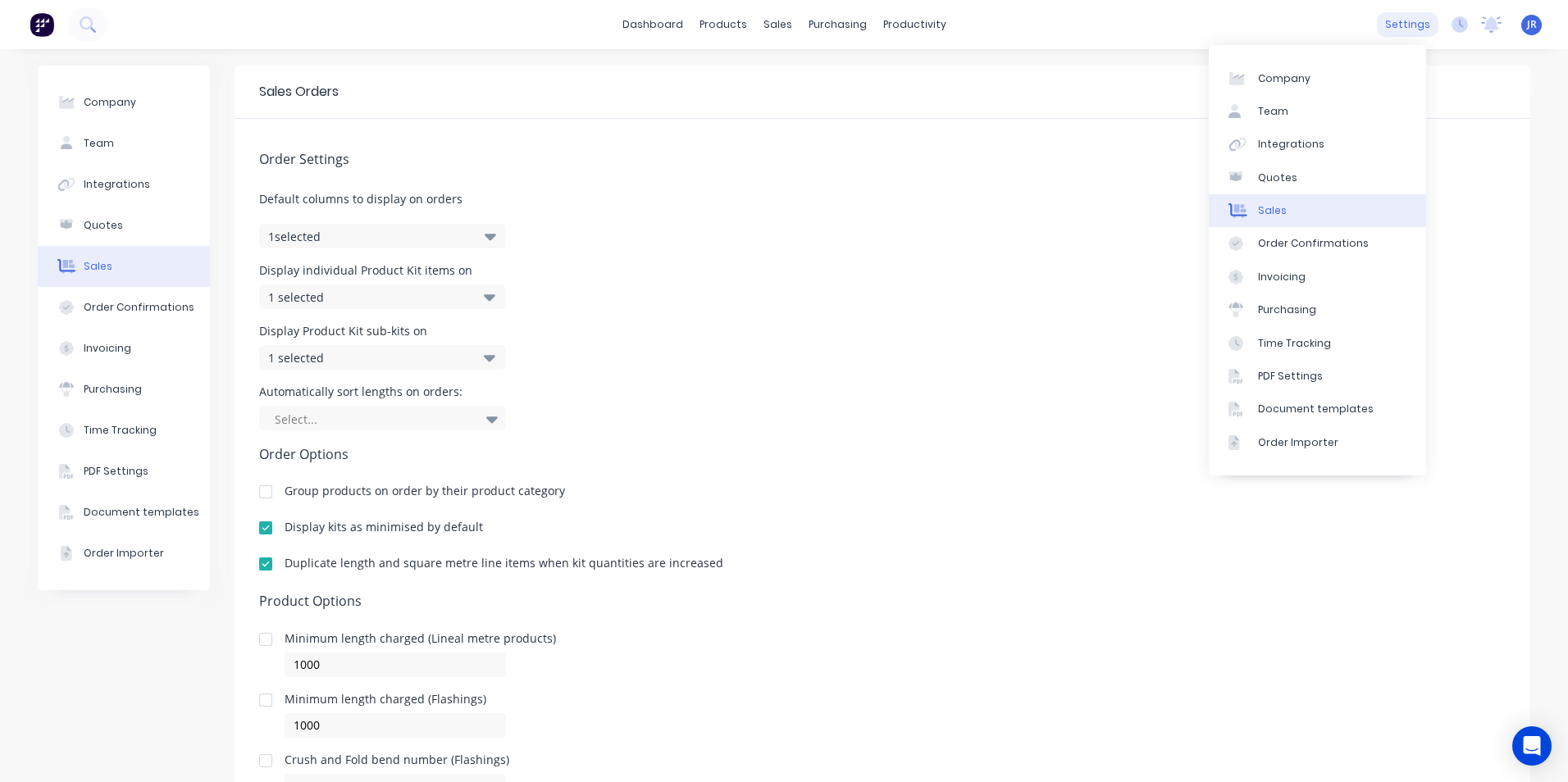
click at [1388, 22] on div "settings" at bounding box center [1408, 24] width 62 height 24
click at [1301, 173] on link "Quotes" at bounding box center [1318, 178] width 218 height 33
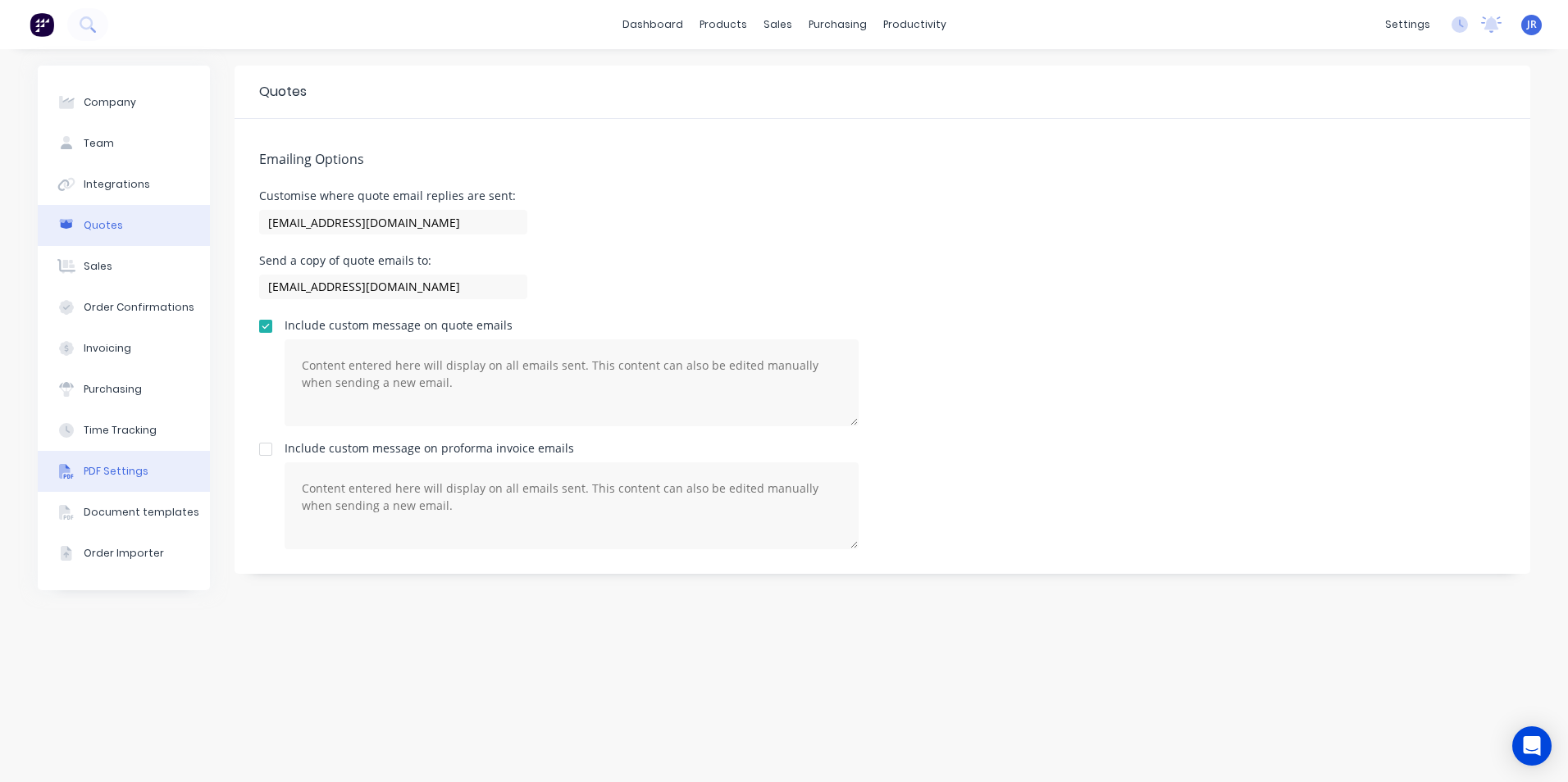
click at [127, 474] on div "PDF Settings" at bounding box center [116, 471] width 65 height 14
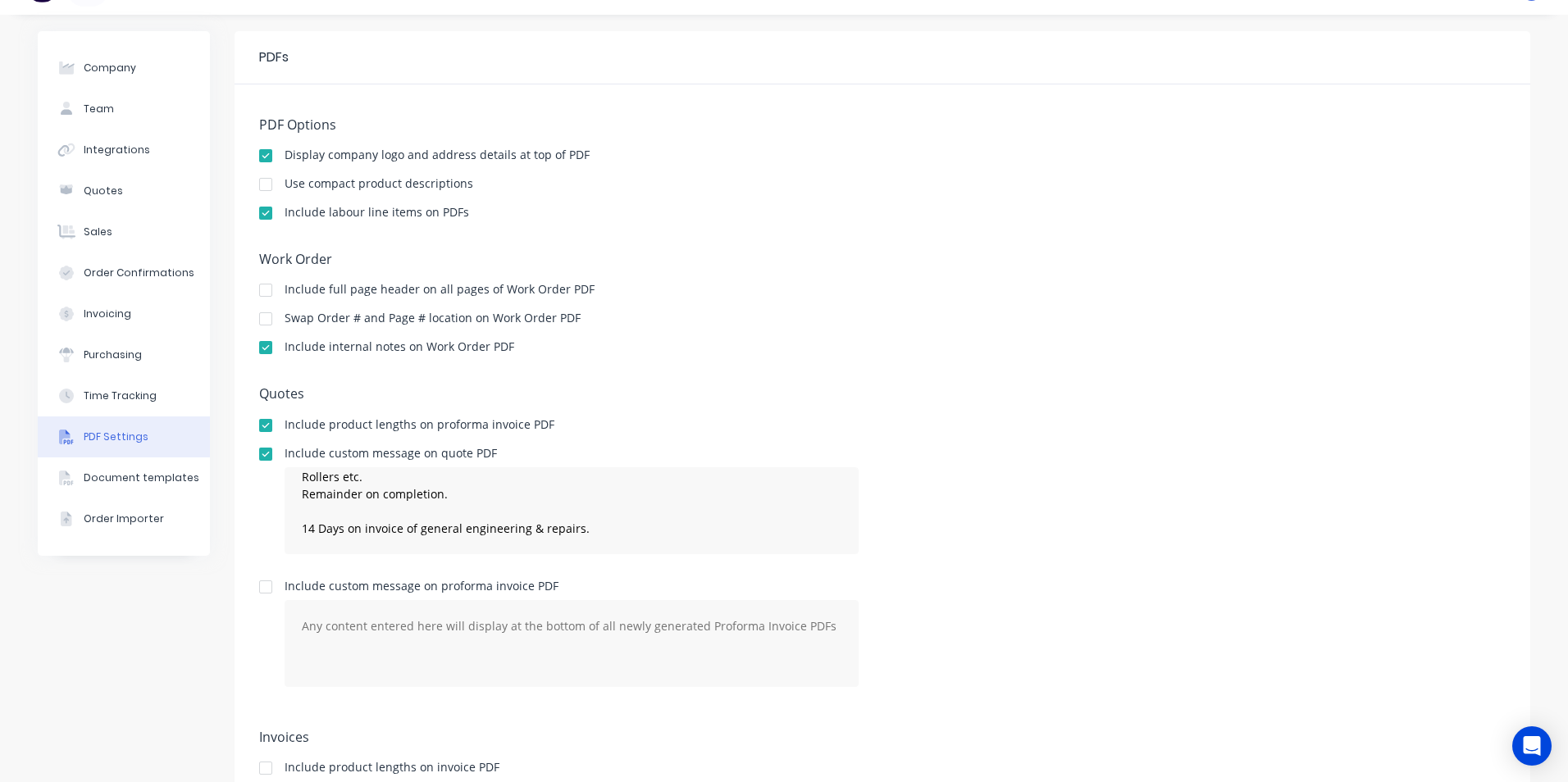
scroll to position [82, 0]
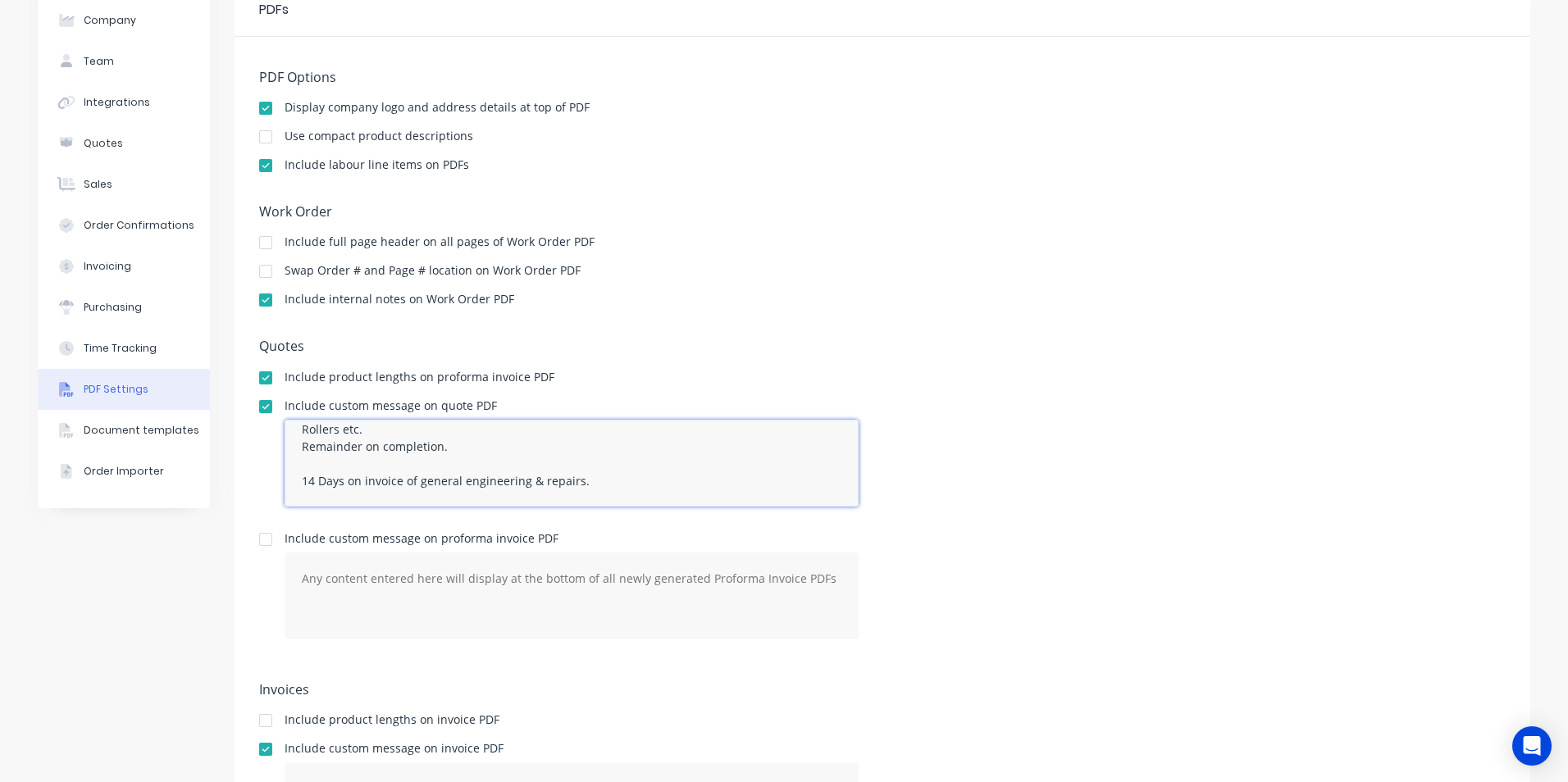
click at [414, 482] on textarea "Payment terms: 30% Deposit on Order confirmation of manufactured items- Field B…" at bounding box center [571, 463] width 574 height 87
type textarea "Payment terms: 30% Deposit on Order confirmation of manufactured items- Field B…"
type textarea "Payment terms: 14 days on completion."
type textarea "Payment terms: 30% Deposit on Order confirmation of manufactured items- Field B…"
type textarea "Payment terms: 14 days on completion."
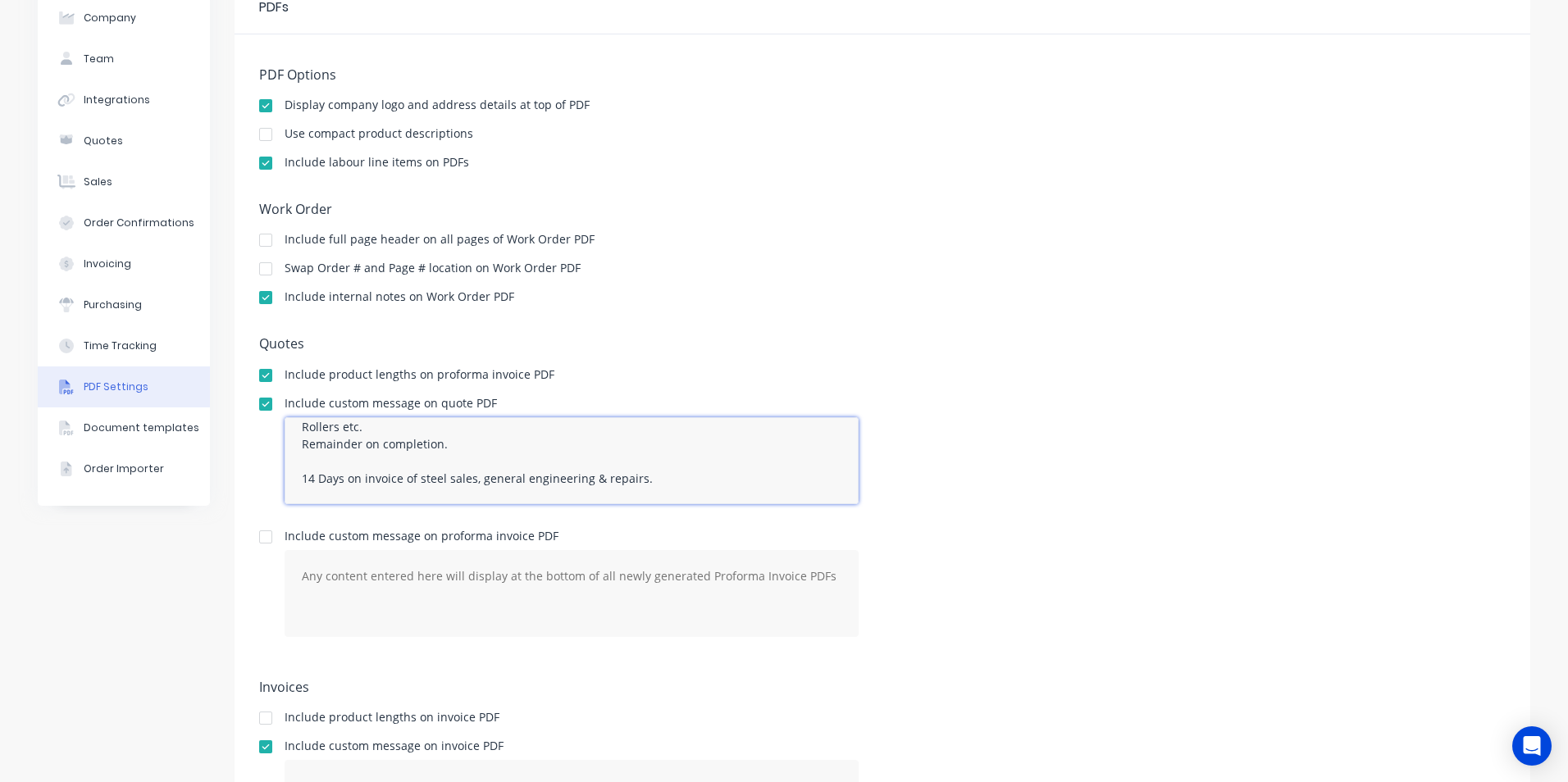
scroll to position [0, 0]
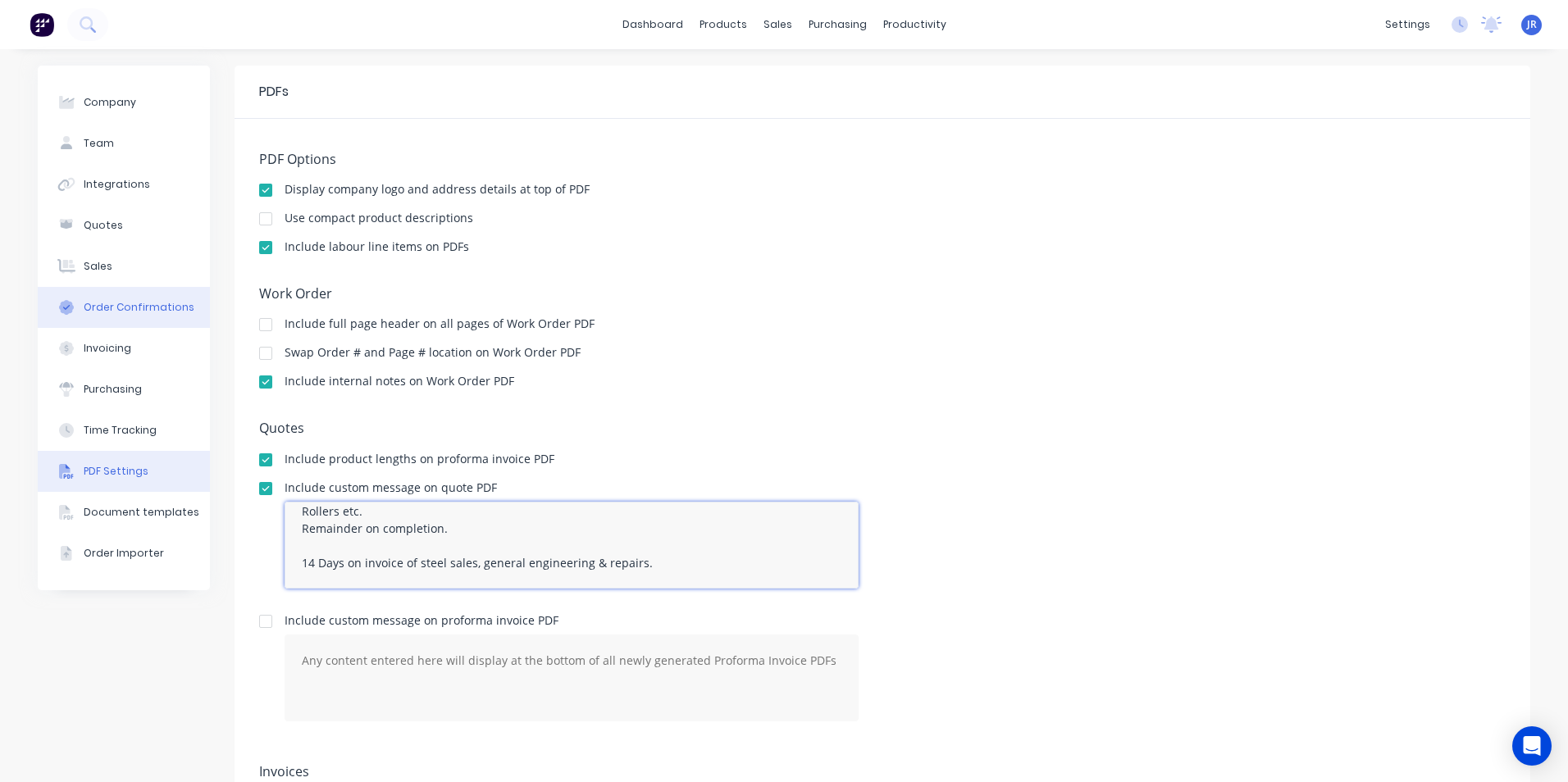
type textarea "Payment terms: 30% Deposit on Order confirmation of manufactured items- Field B…"
click at [137, 311] on div "Order Confirmations" at bounding box center [139, 307] width 111 height 14
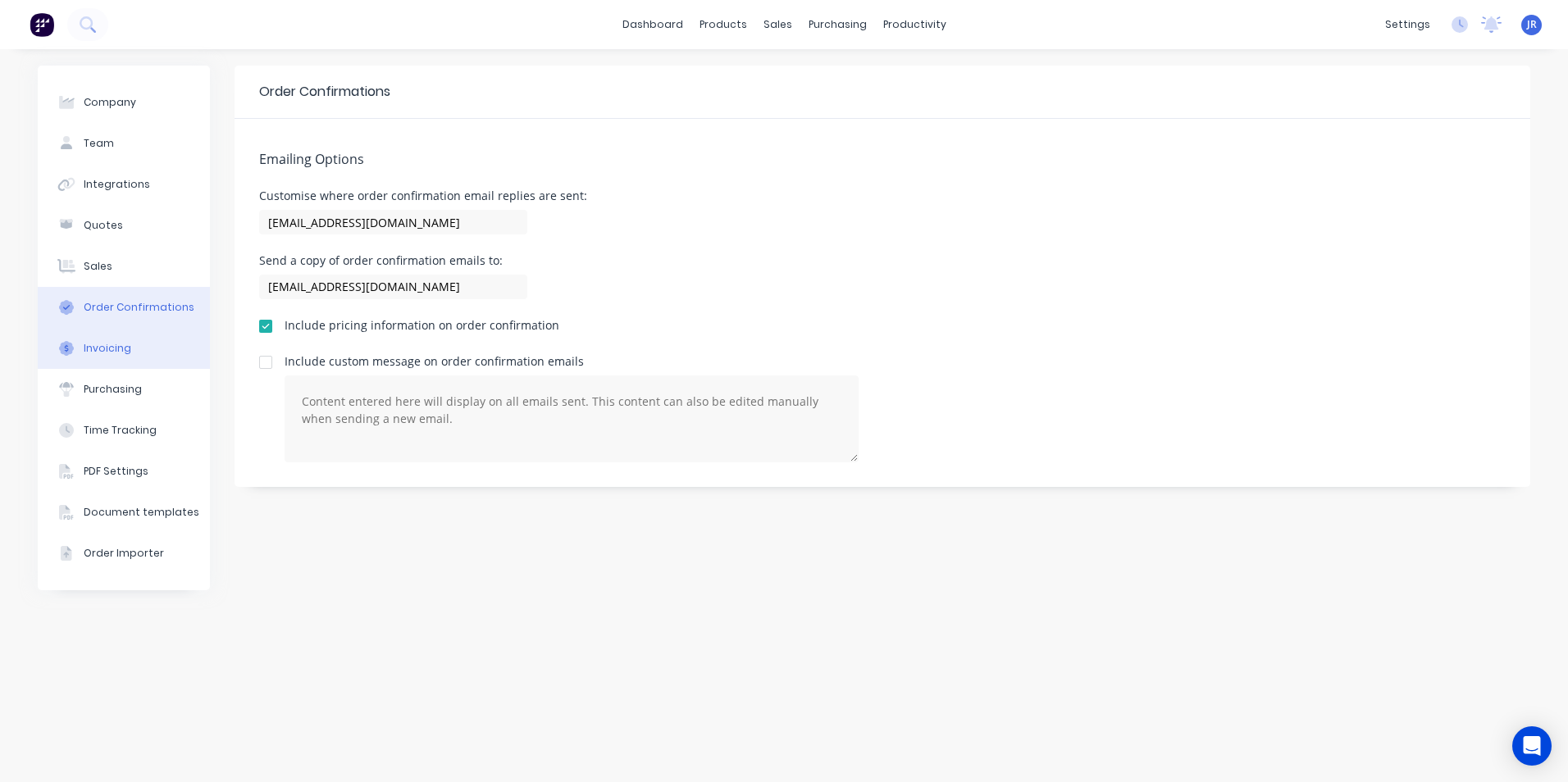
click at [151, 362] on button "Invoicing" at bounding box center [124, 348] width 172 height 41
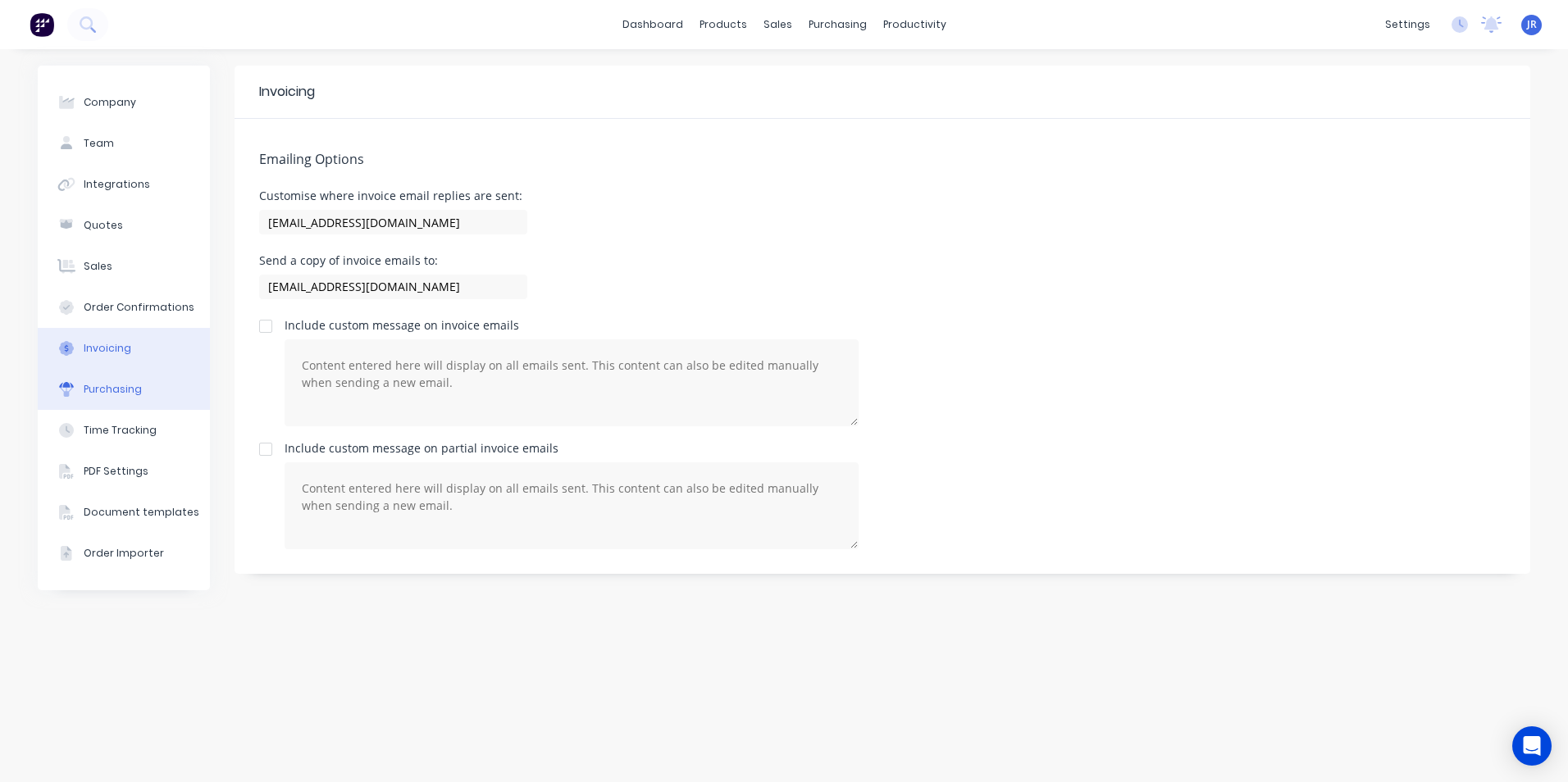
click at [157, 397] on button "Purchasing" at bounding box center [124, 390] width 172 height 41
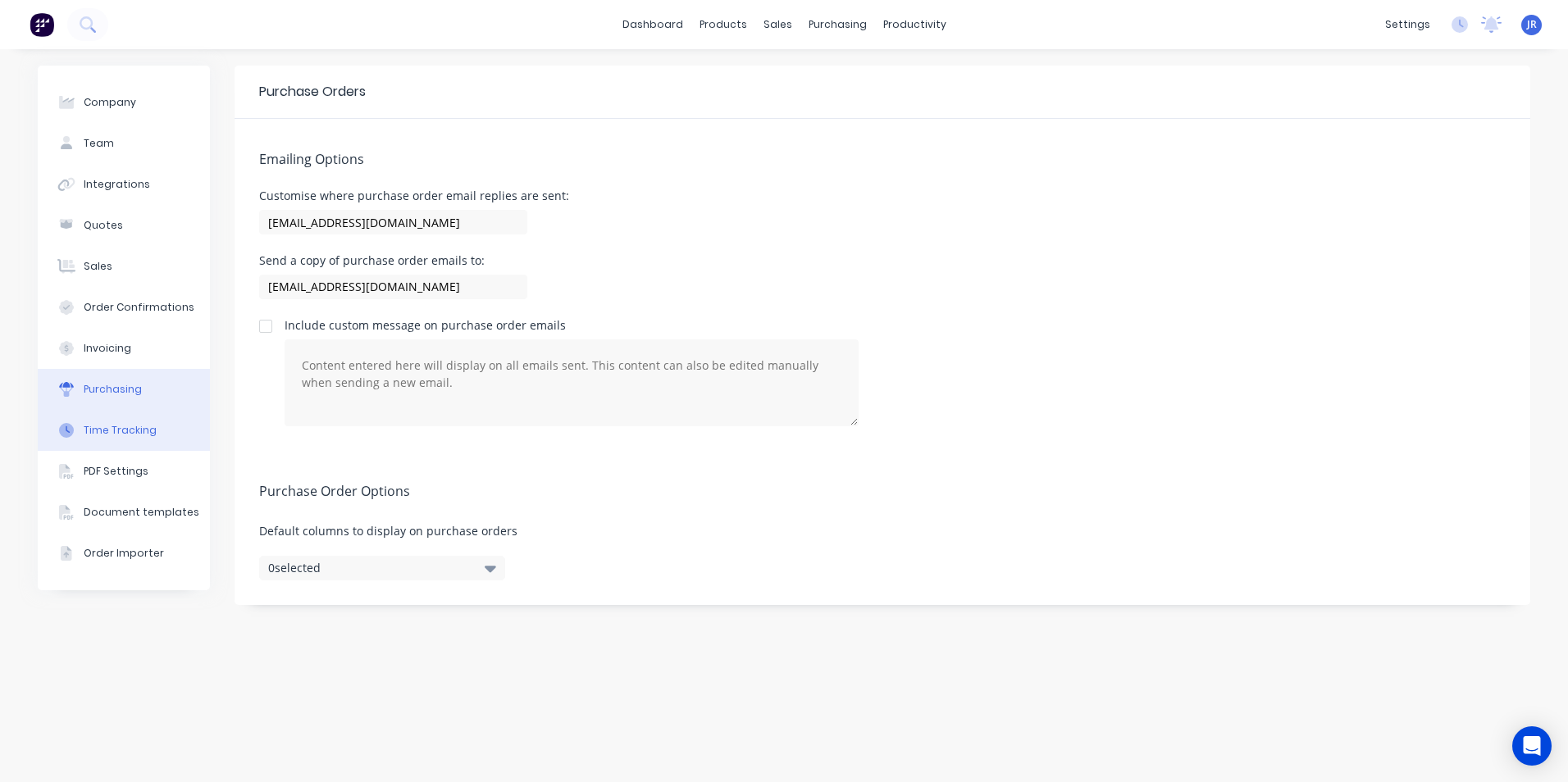
click at [164, 434] on button "Time Tracking" at bounding box center [124, 430] width 172 height 41
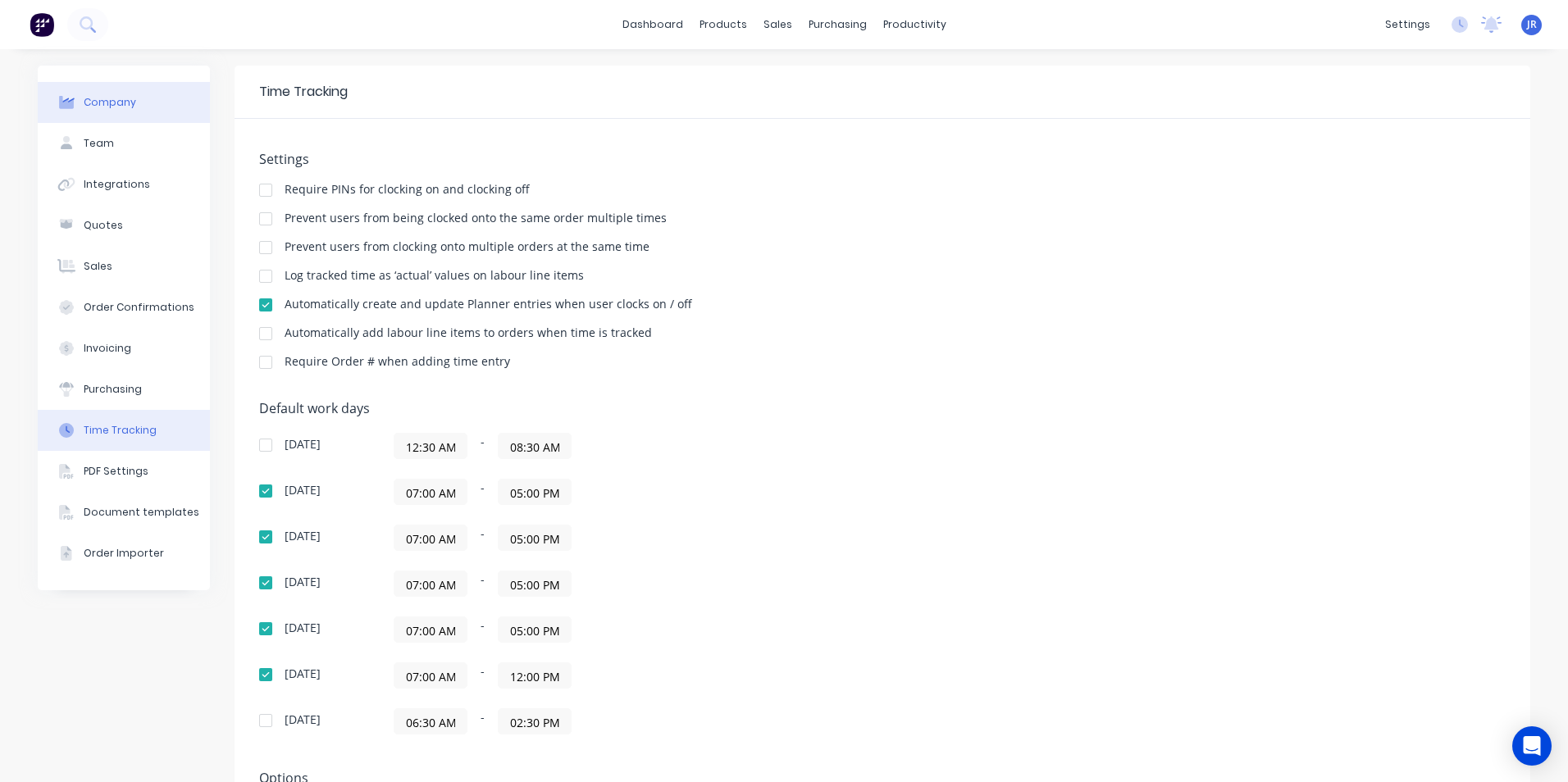
click at [122, 108] on div "Company" at bounding box center [110, 101] width 52 height 14
select select "AU"
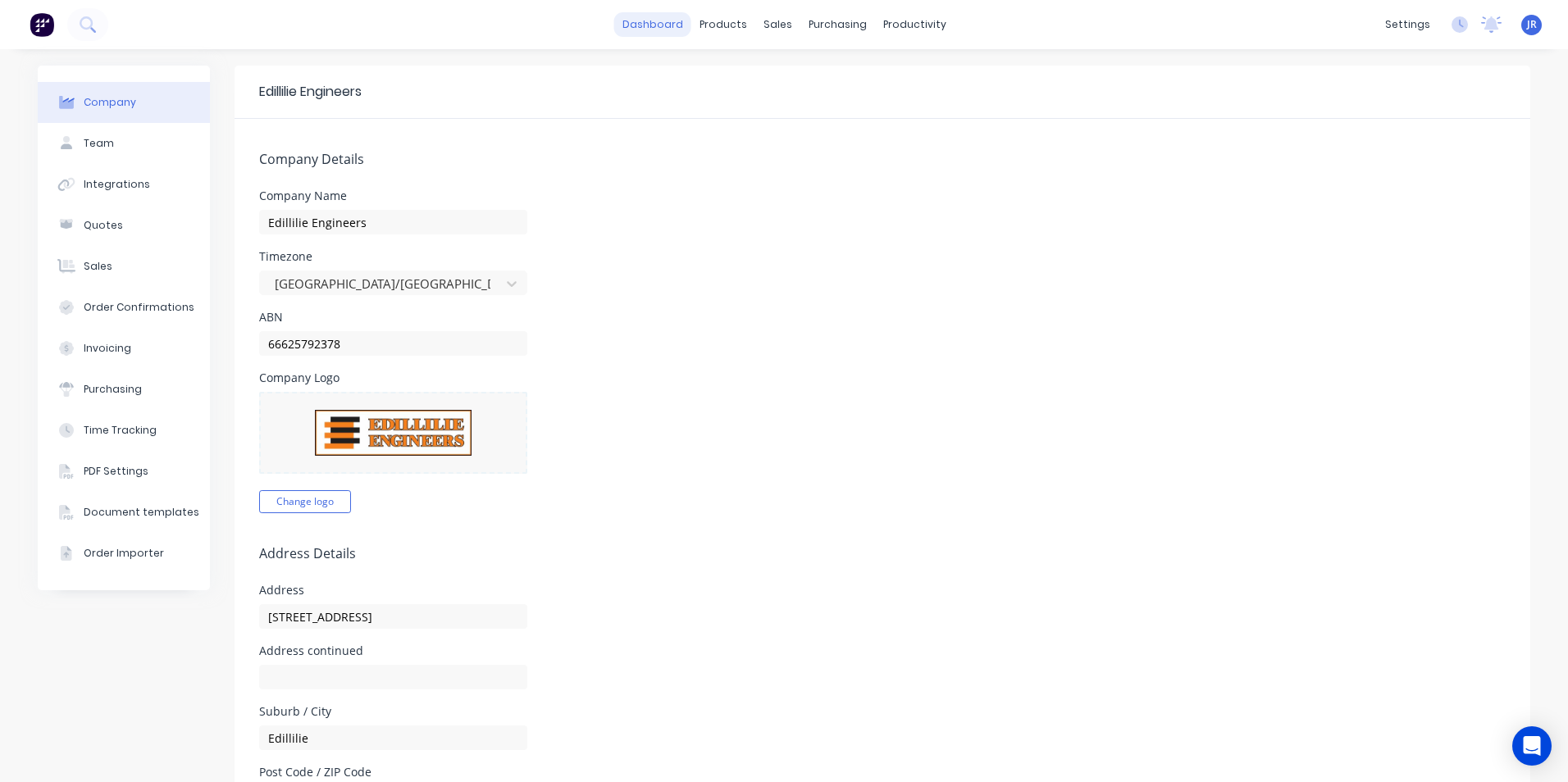
click at [679, 28] on link "dashboard" at bounding box center [653, 24] width 77 height 24
